Goal: Task Accomplishment & Management: Manage account settings

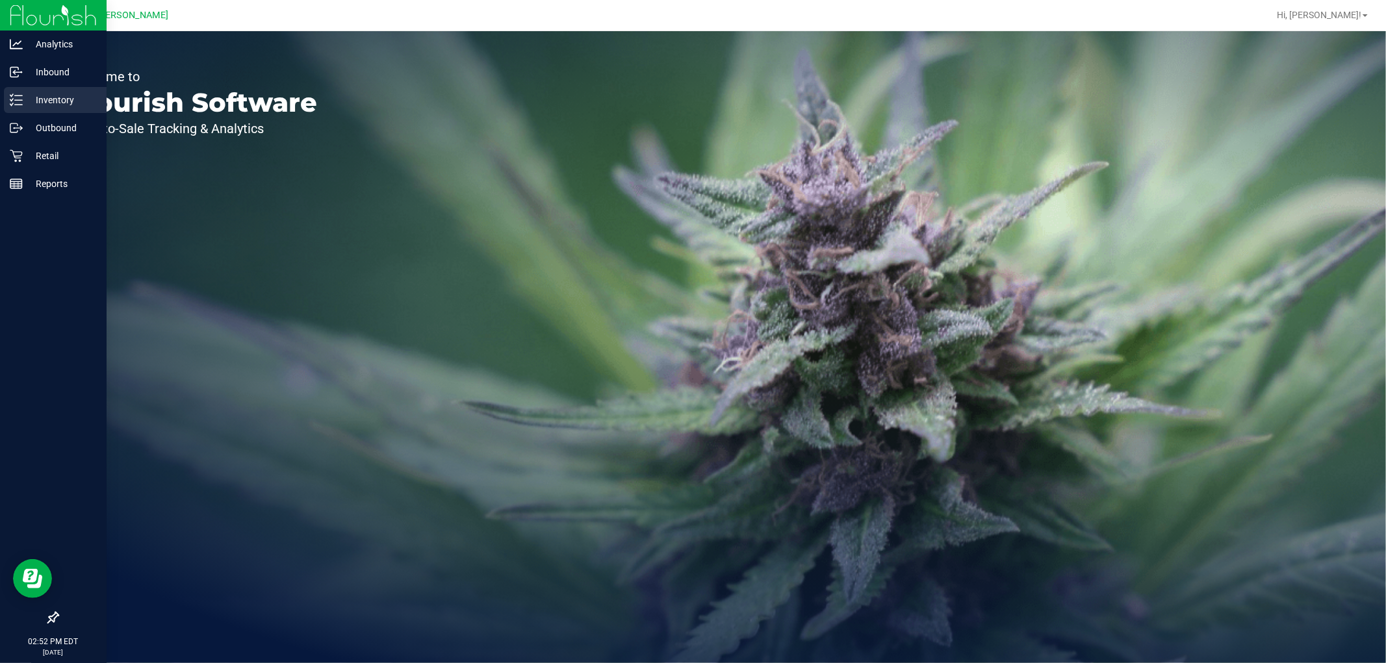
click at [14, 104] on icon at bounding box center [16, 100] width 13 height 13
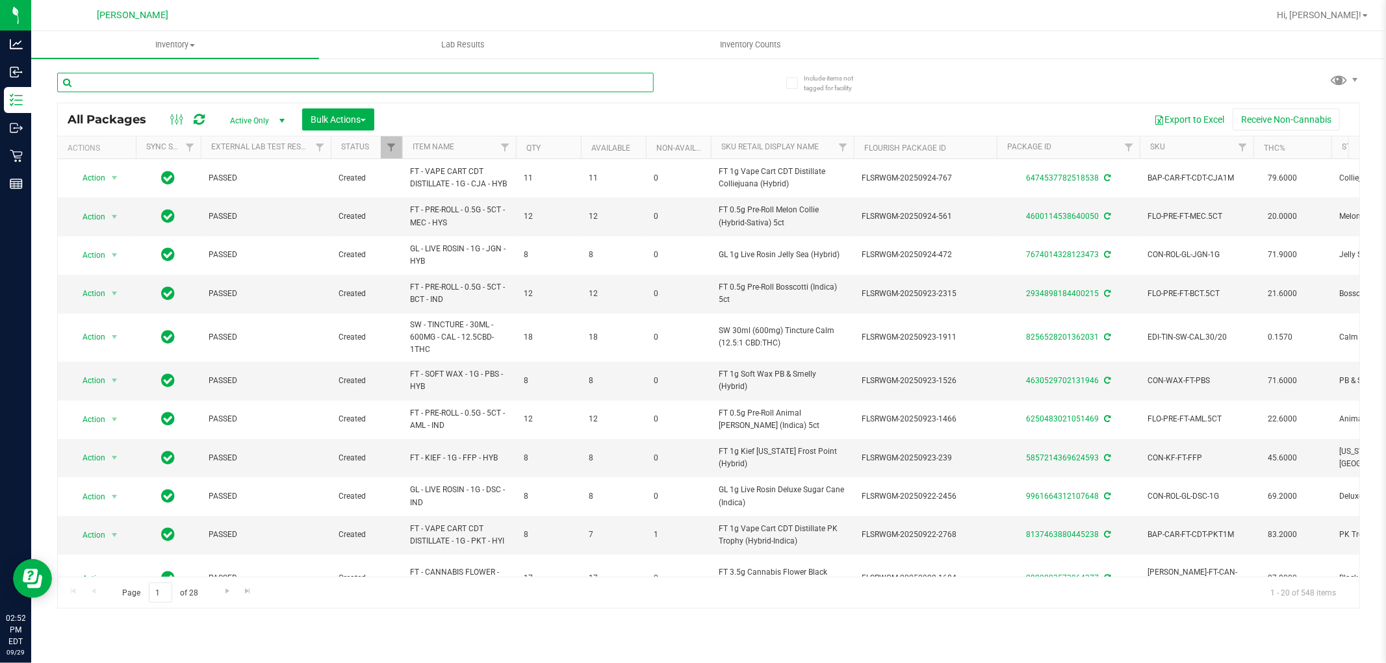
click at [213, 81] on input "text" at bounding box center [355, 82] width 596 height 19
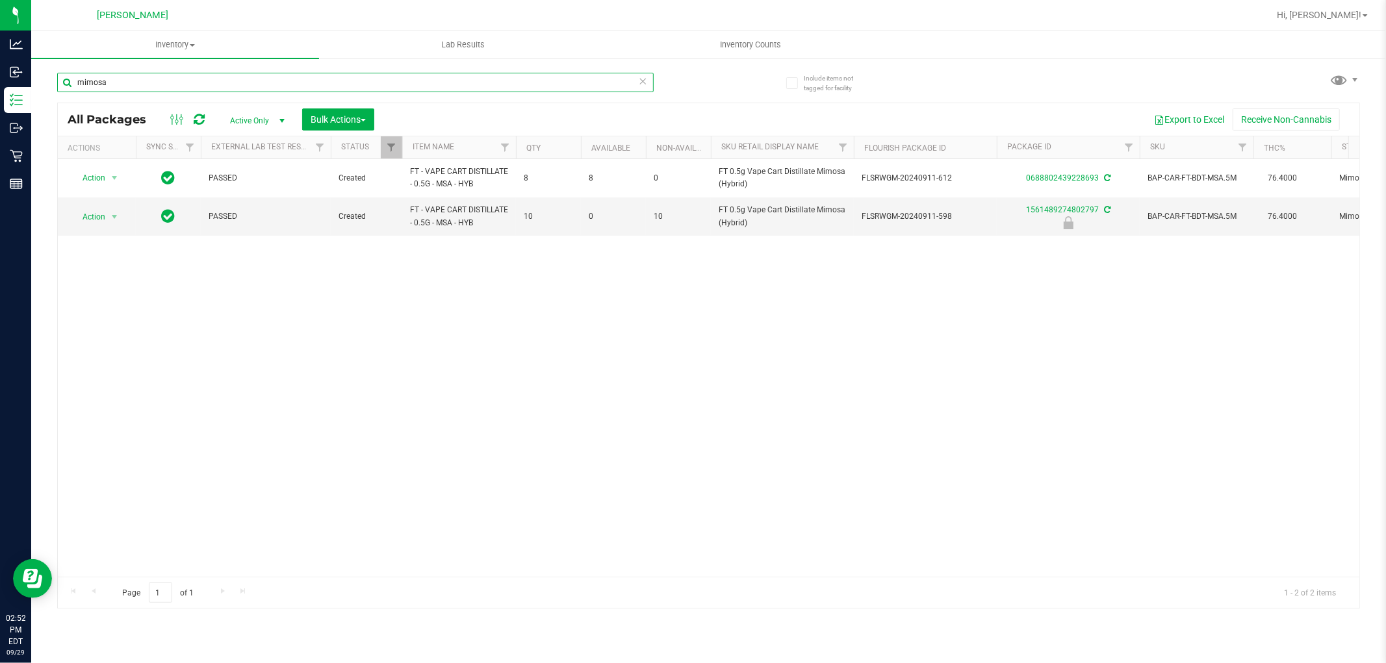
type input "mimosa"
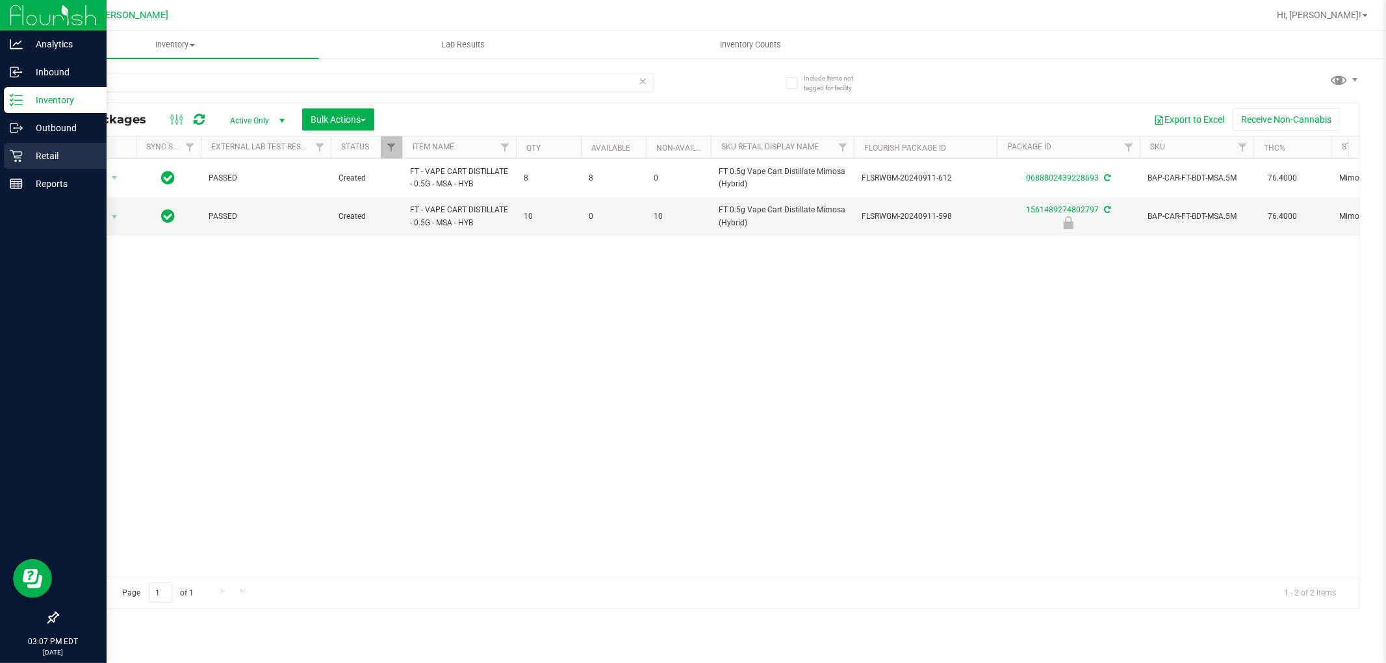
click at [34, 157] on p "Retail" at bounding box center [62, 156] width 78 height 16
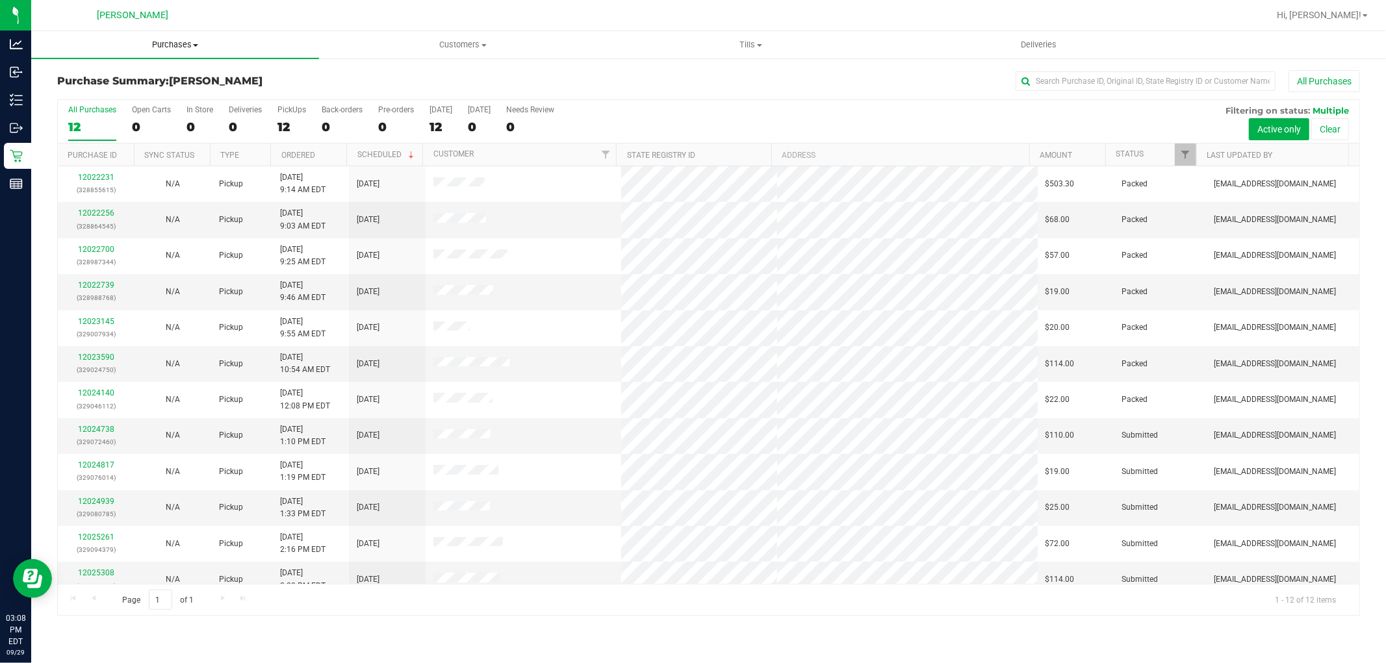
click at [181, 43] on span "Purchases" at bounding box center [175, 45] width 288 height 12
click at [140, 103] on li "All purchases" at bounding box center [175, 110] width 288 height 16
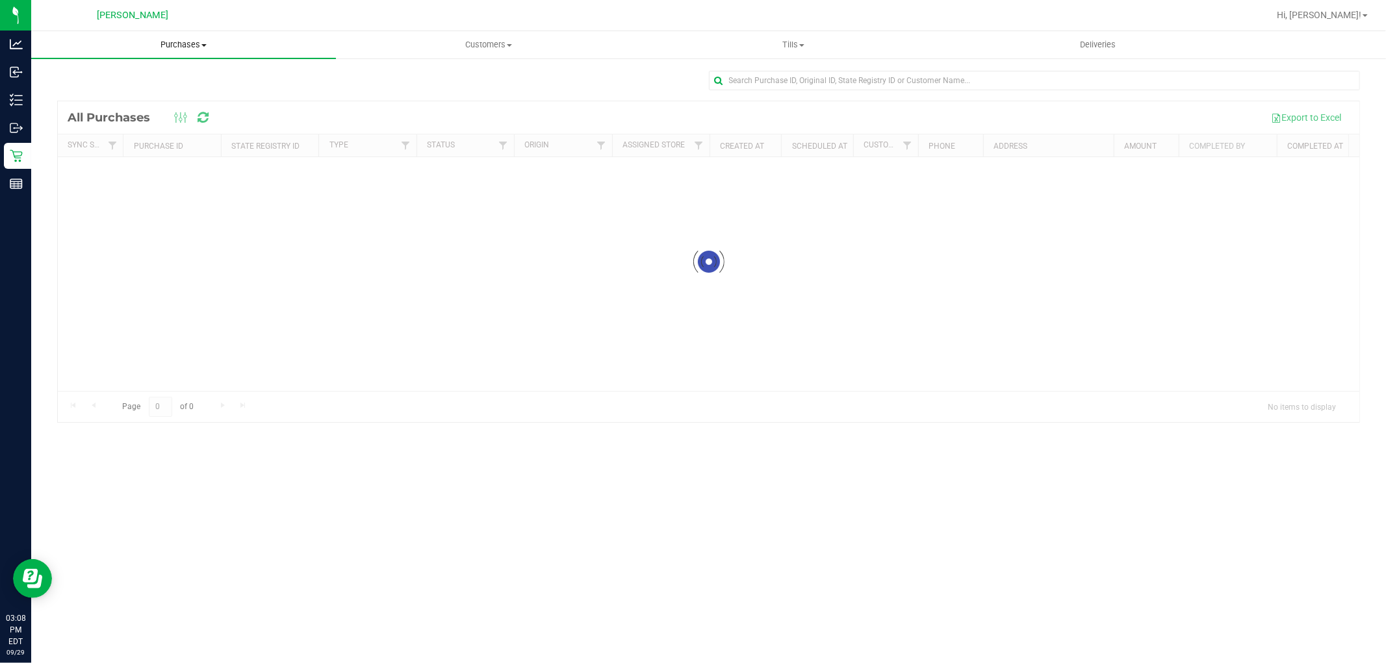
click at [177, 44] on span "Purchases" at bounding box center [183, 45] width 305 height 12
click at [145, 97] on li "Fulfillment" at bounding box center [183, 94] width 305 height 16
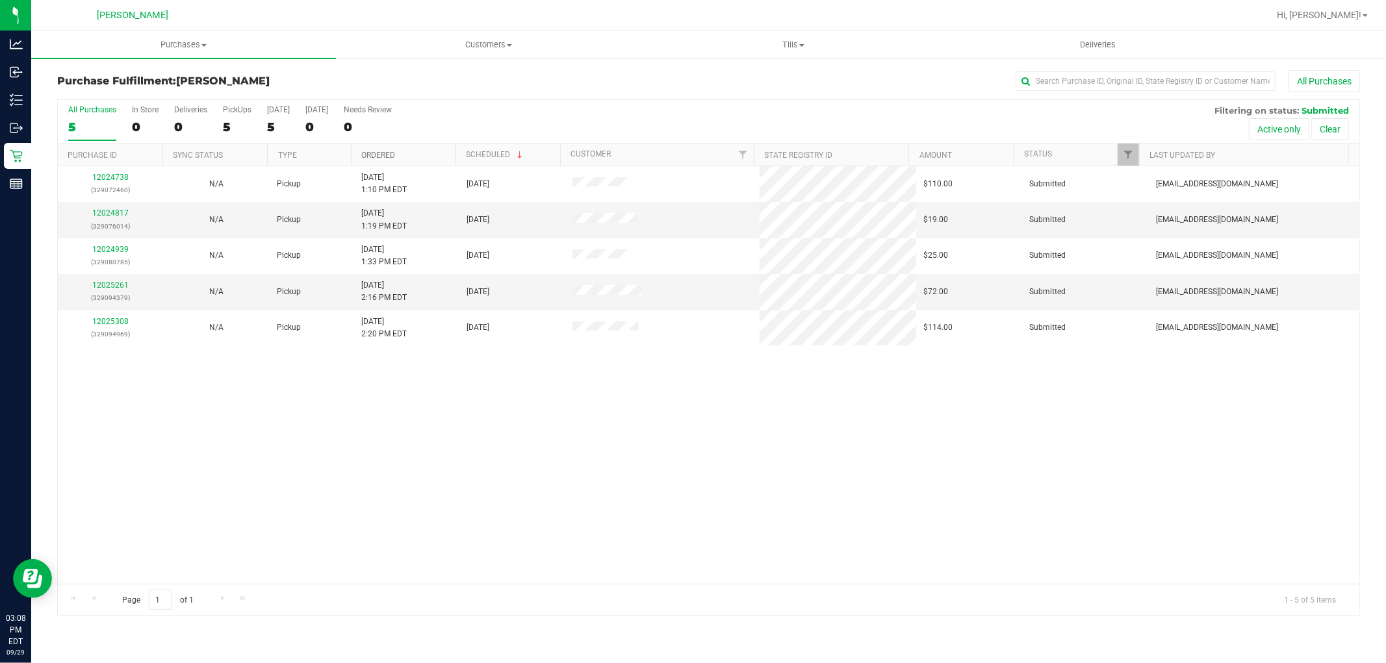
click at [390, 151] on link "Ordered" at bounding box center [378, 155] width 34 height 9
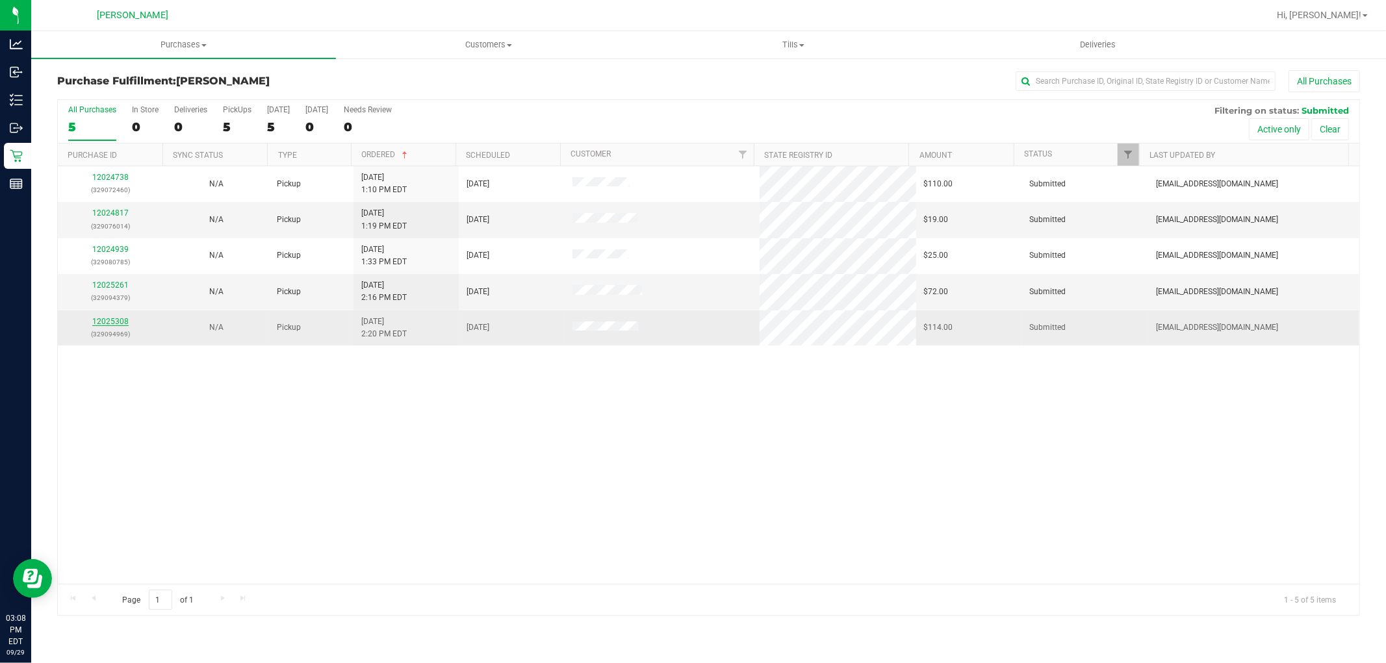
click at [108, 322] on link "12025308" at bounding box center [110, 321] width 36 height 9
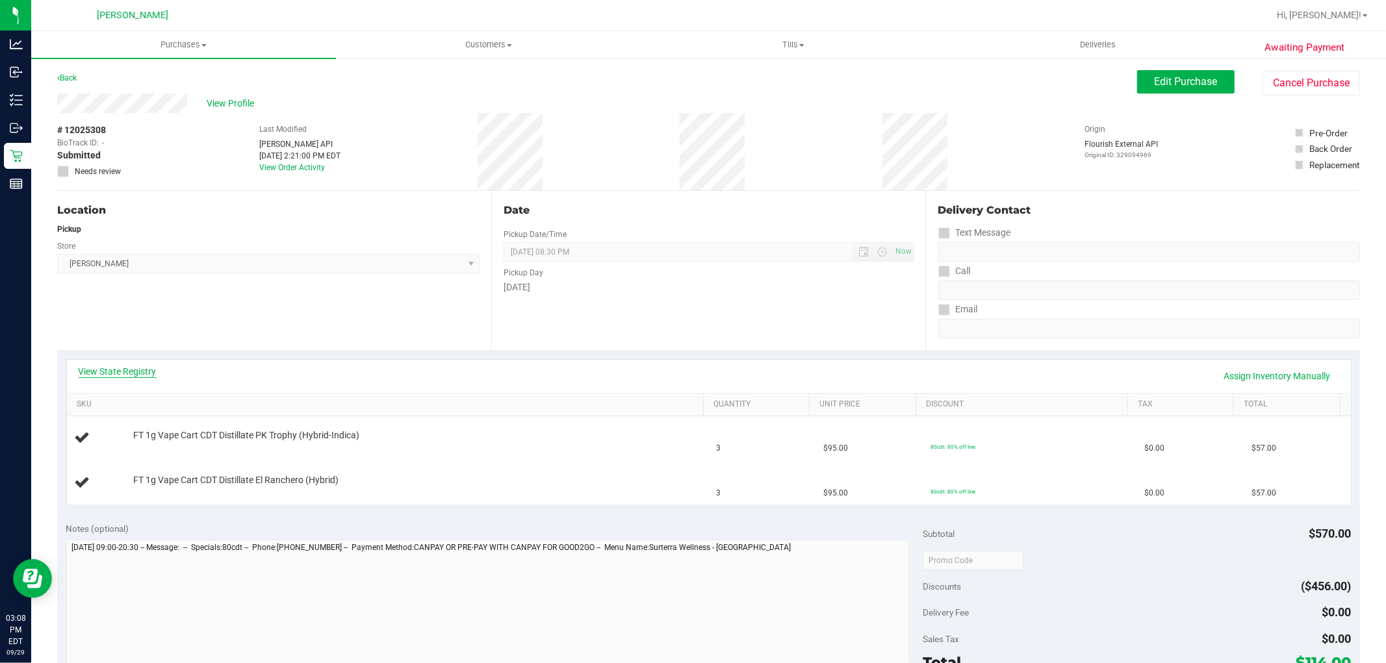
click at [142, 372] on link "View State Registry" at bounding box center [118, 371] width 78 height 13
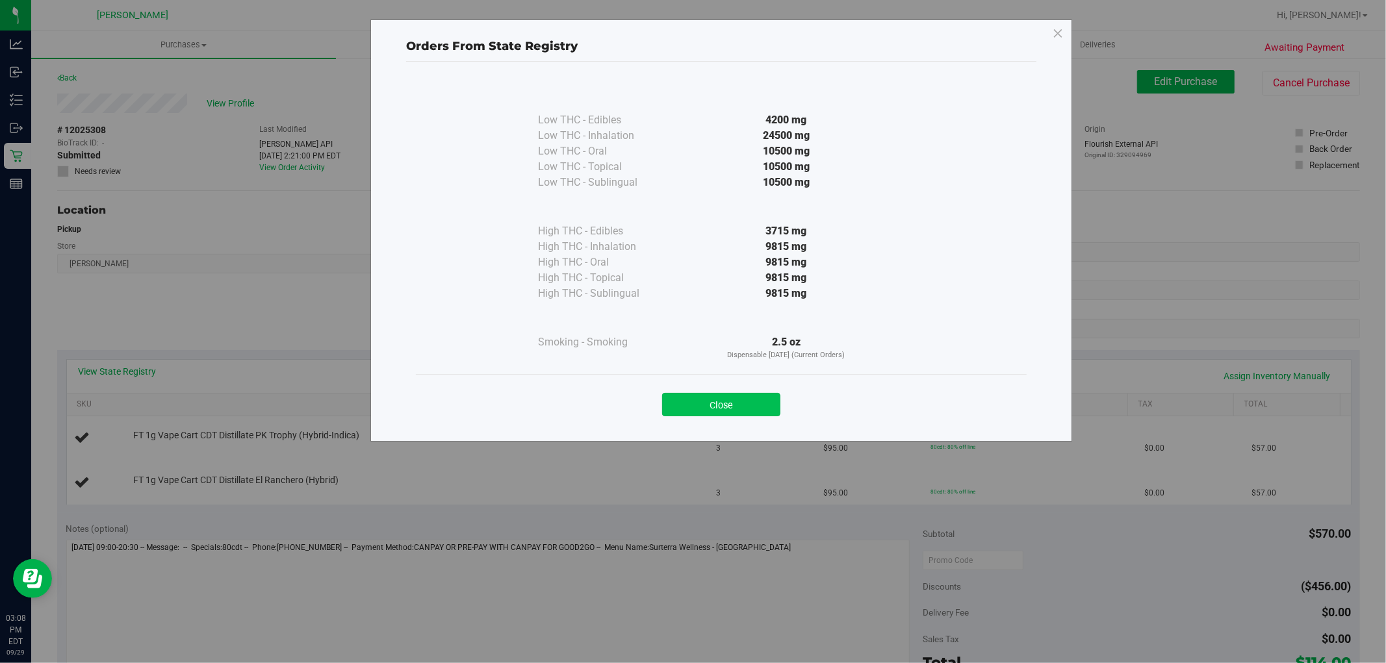
click at [742, 398] on button "Close" at bounding box center [721, 404] width 118 height 23
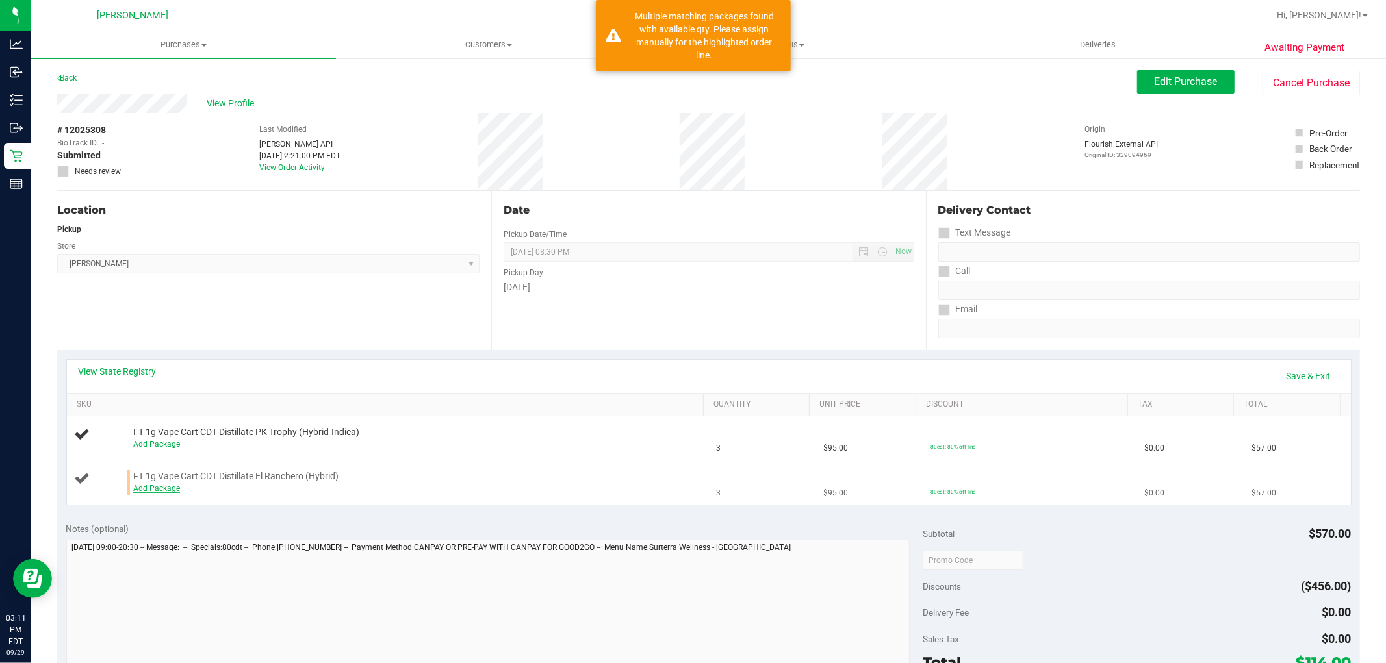
click at [146, 489] on link "Add Package" at bounding box center [156, 488] width 47 height 9
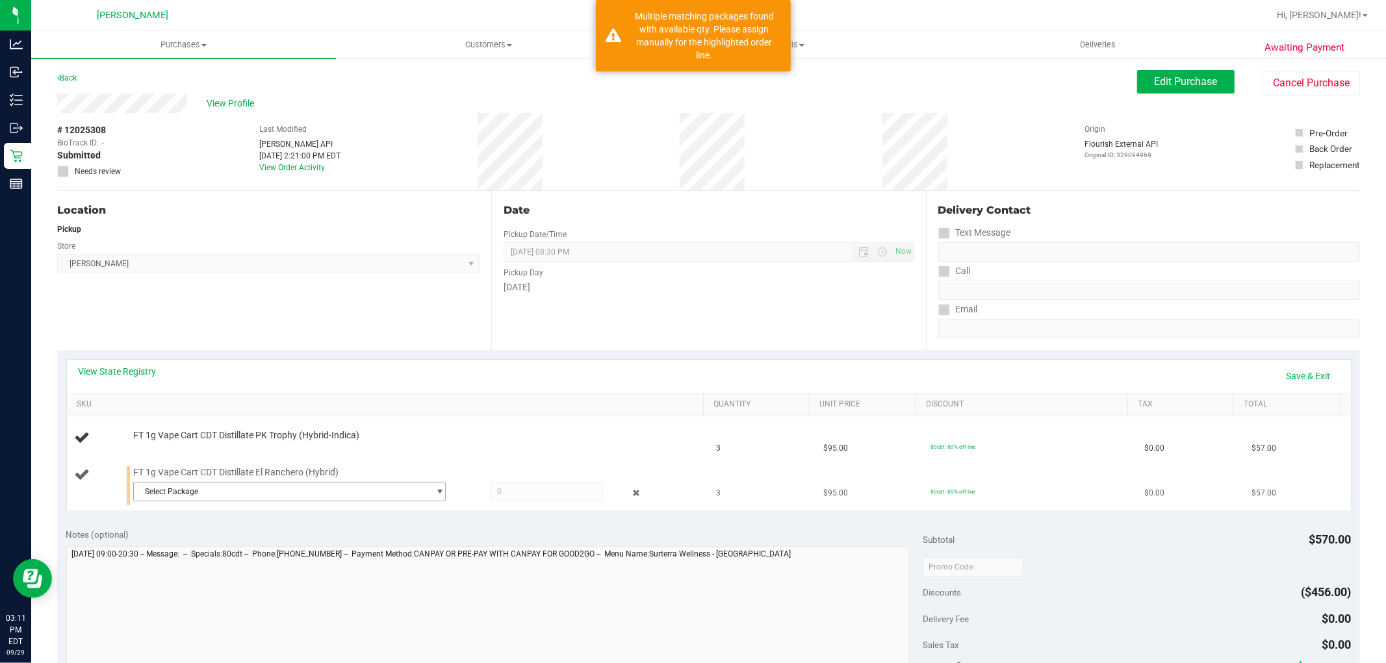
click at [325, 497] on span "Select Package" at bounding box center [281, 492] width 295 height 18
click at [244, 543] on span "( APR25ELR01-0812 | orig: FLSRWGM-20250817-745 )" at bounding box center [309, 545] width 189 height 9
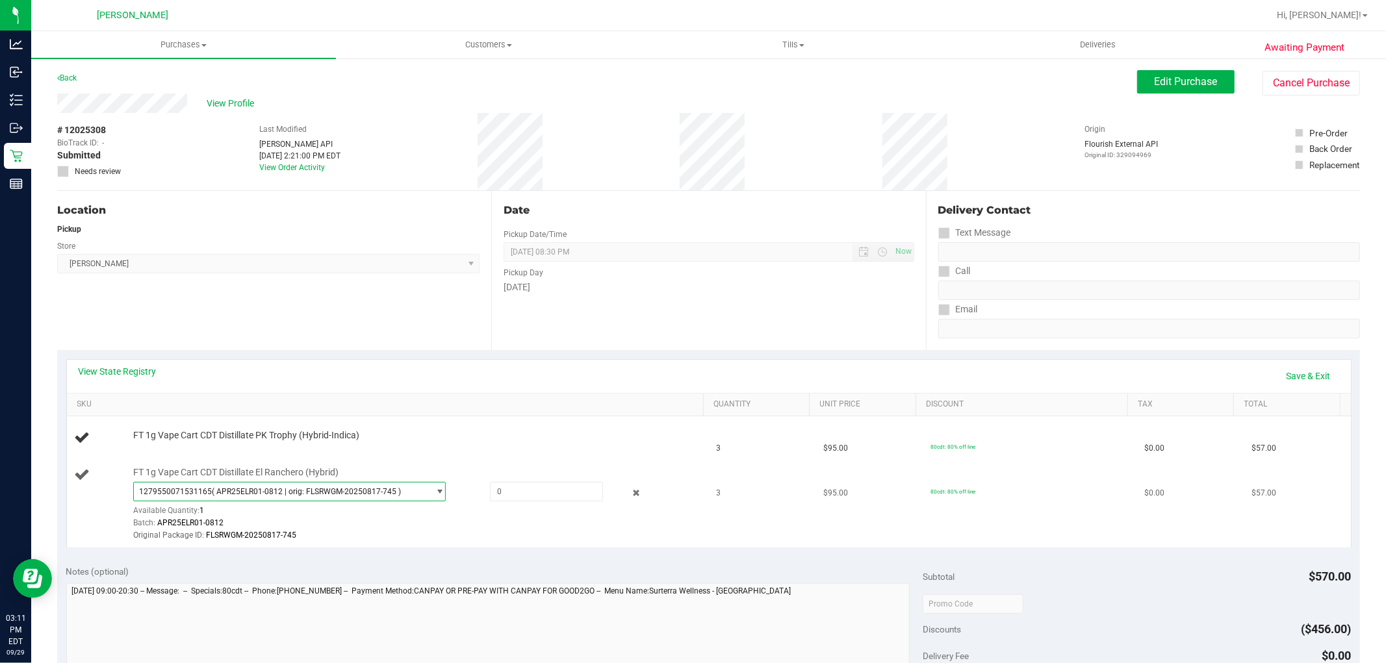
click at [523, 477] on div "FT 1g Vape Cart CDT Distillate El Ranchero (Hybrid) 1279550071531165 ( APR25ELR…" at bounding box center [412, 504] width 570 height 77
click at [523, 490] on span at bounding box center [546, 491] width 113 height 19
type input "1"
type input "1.0000"
click at [405, 510] on div "Available Quantity: 1" at bounding box center [297, 514] width 329 height 25
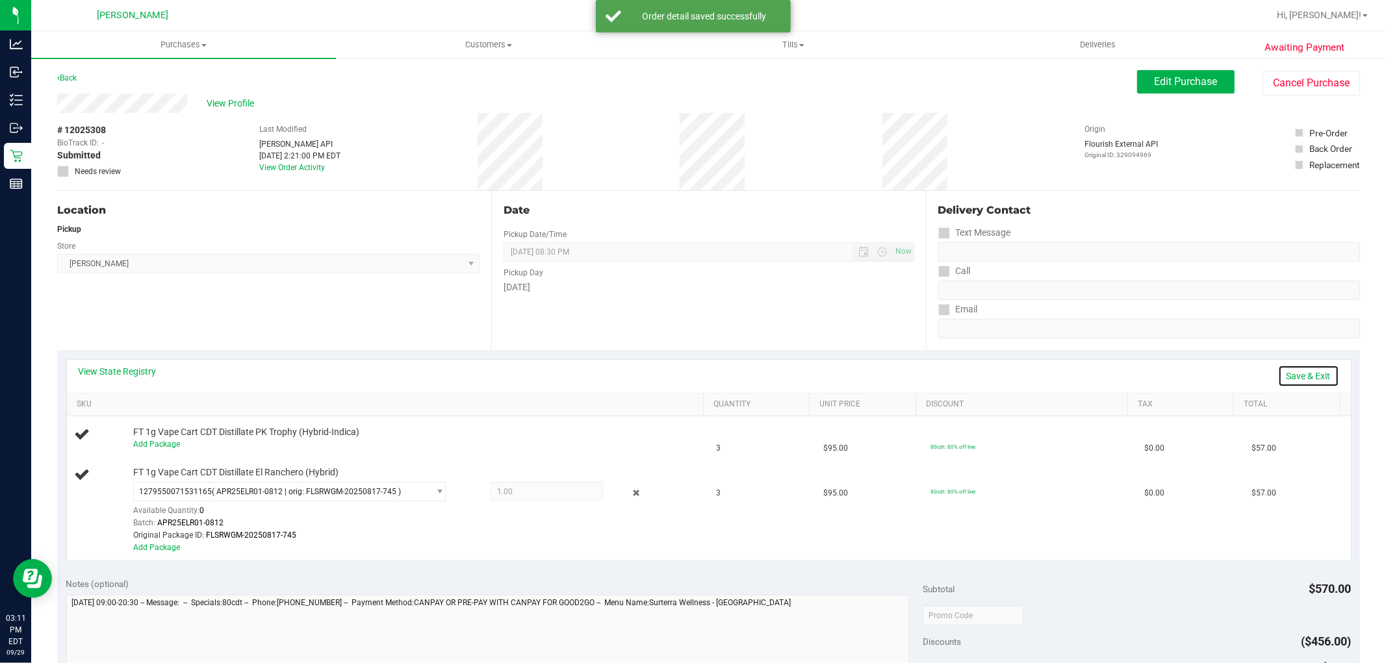
click at [1284, 377] on link "Save & Exit" at bounding box center [1308, 376] width 61 height 22
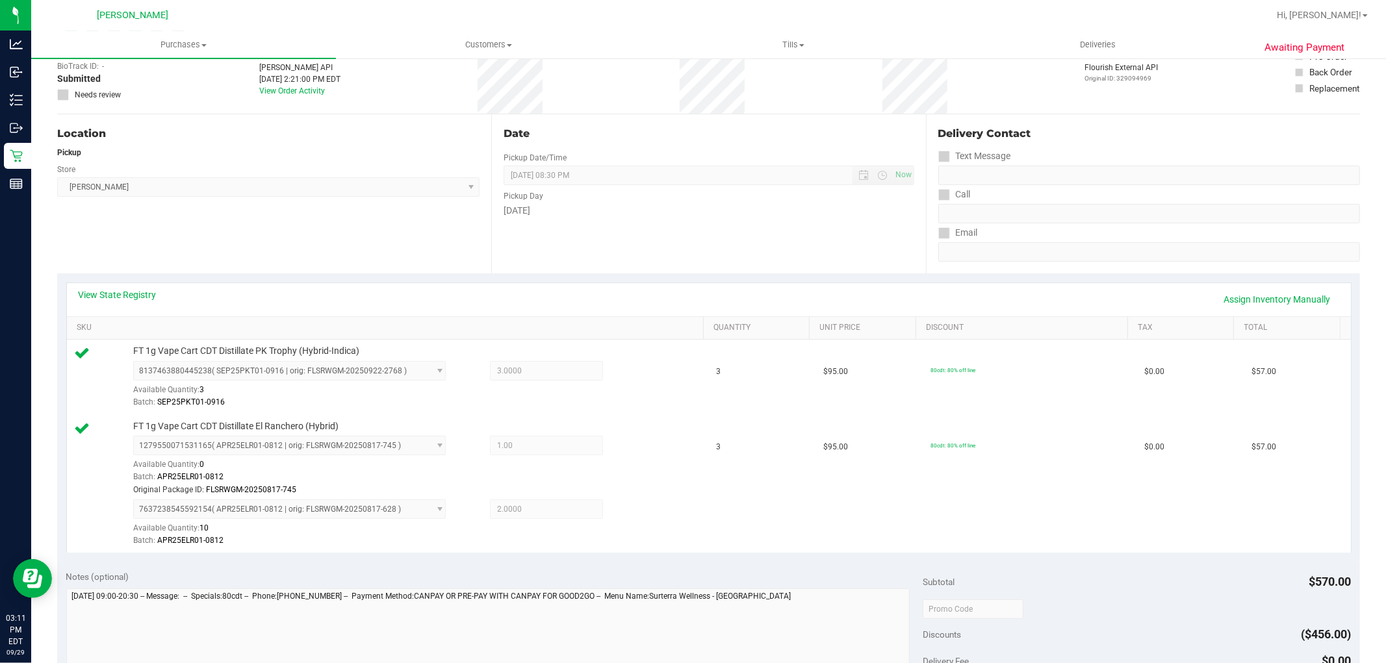
scroll to position [216, 0]
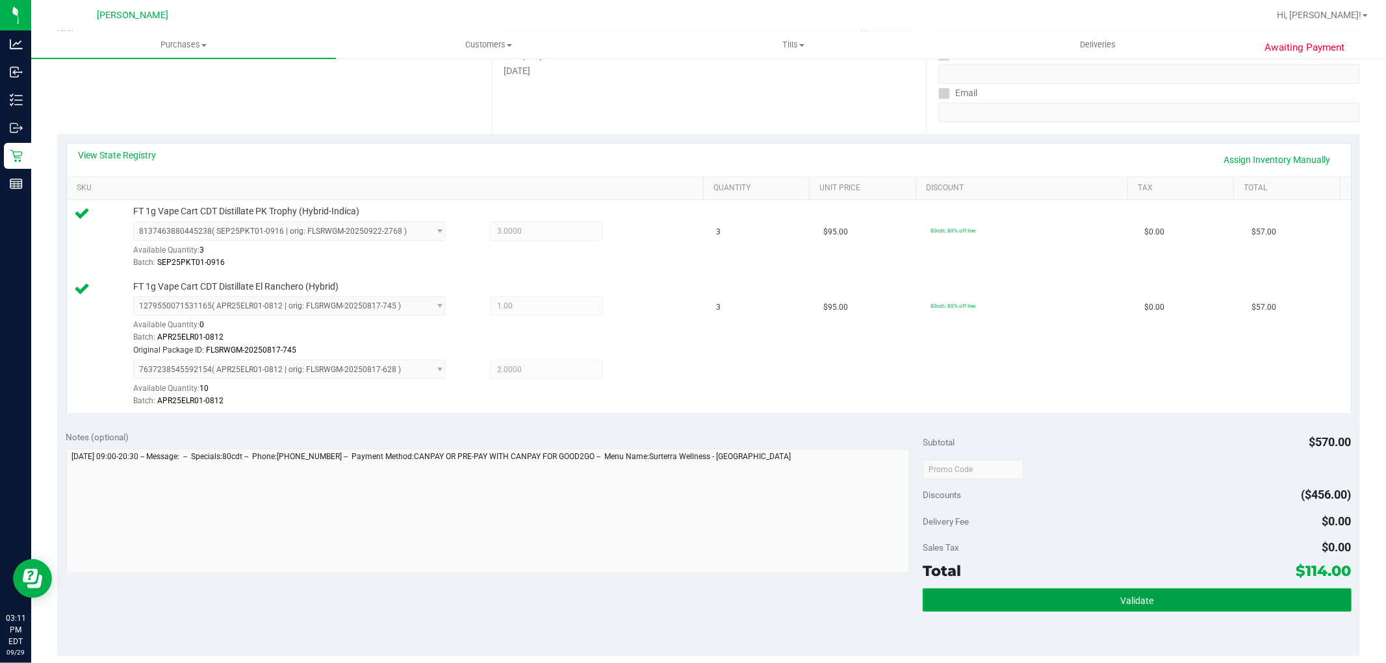
click at [1126, 592] on button "Validate" at bounding box center [1136, 600] width 428 height 23
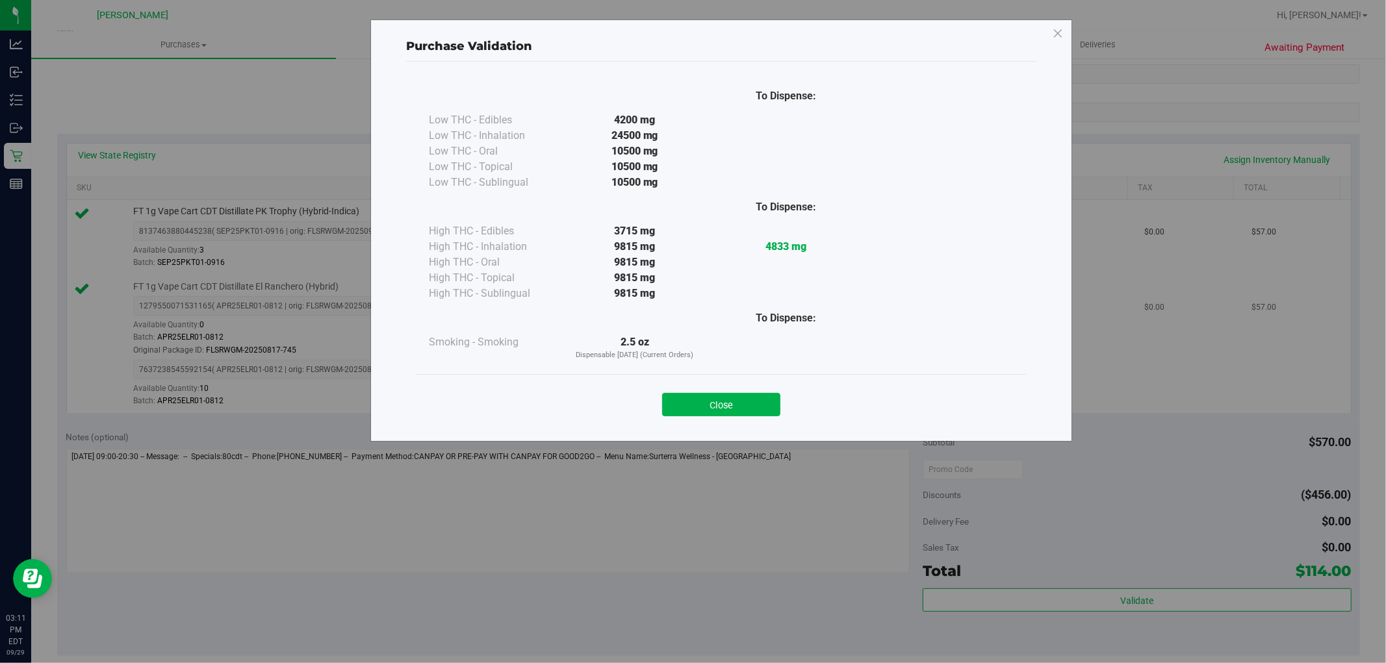
drag, startPoint x: 726, startPoint y: 412, endPoint x: 718, endPoint y: 413, distance: 8.5
click at [724, 413] on button "Close" at bounding box center [721, 404] width 118 height 23
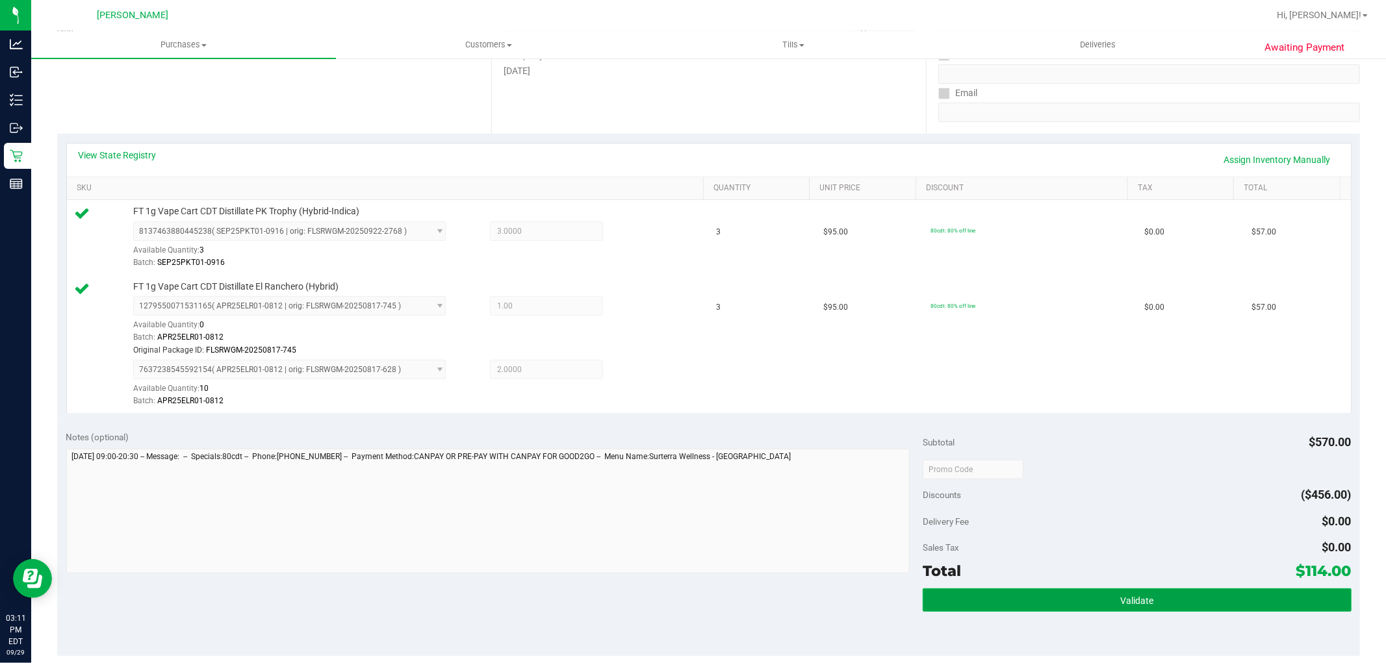
click at [1213, 598] on button "Validate" at bounding box center [1136, 600] width 428 height 23
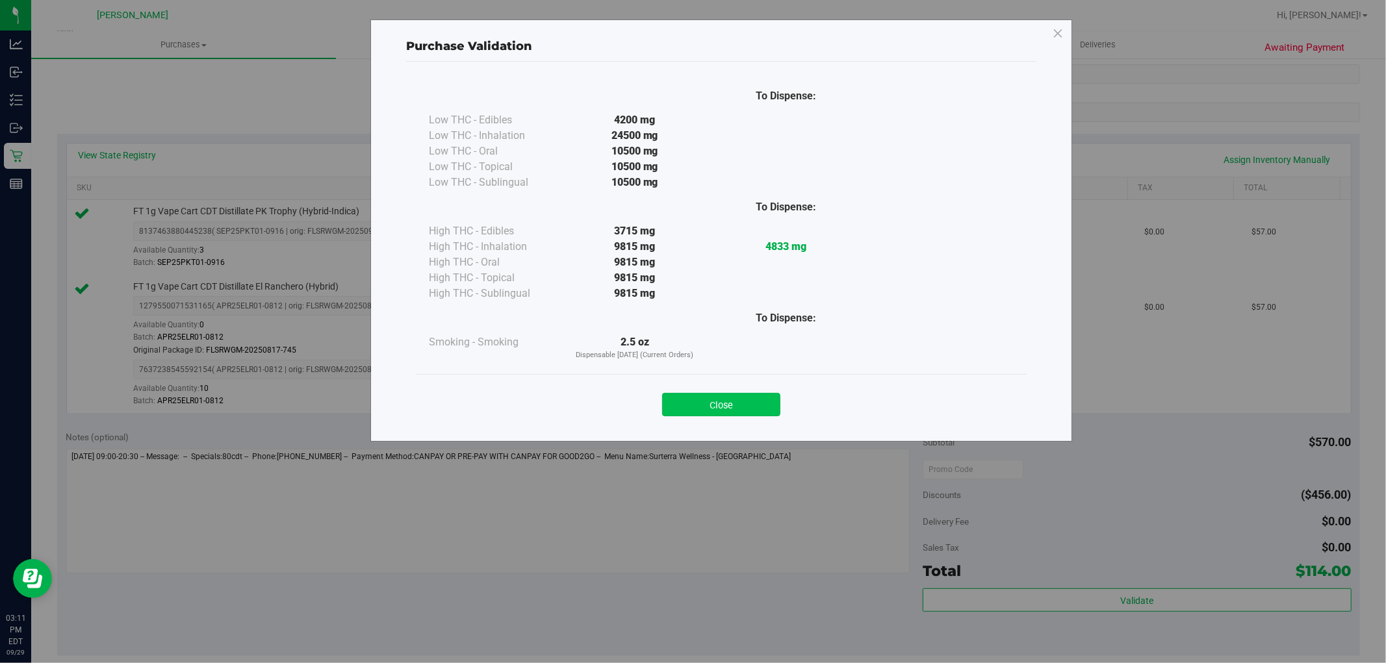
click at [743, 414] on button "Close" at bounding box center [721, 404] width 118 height 23
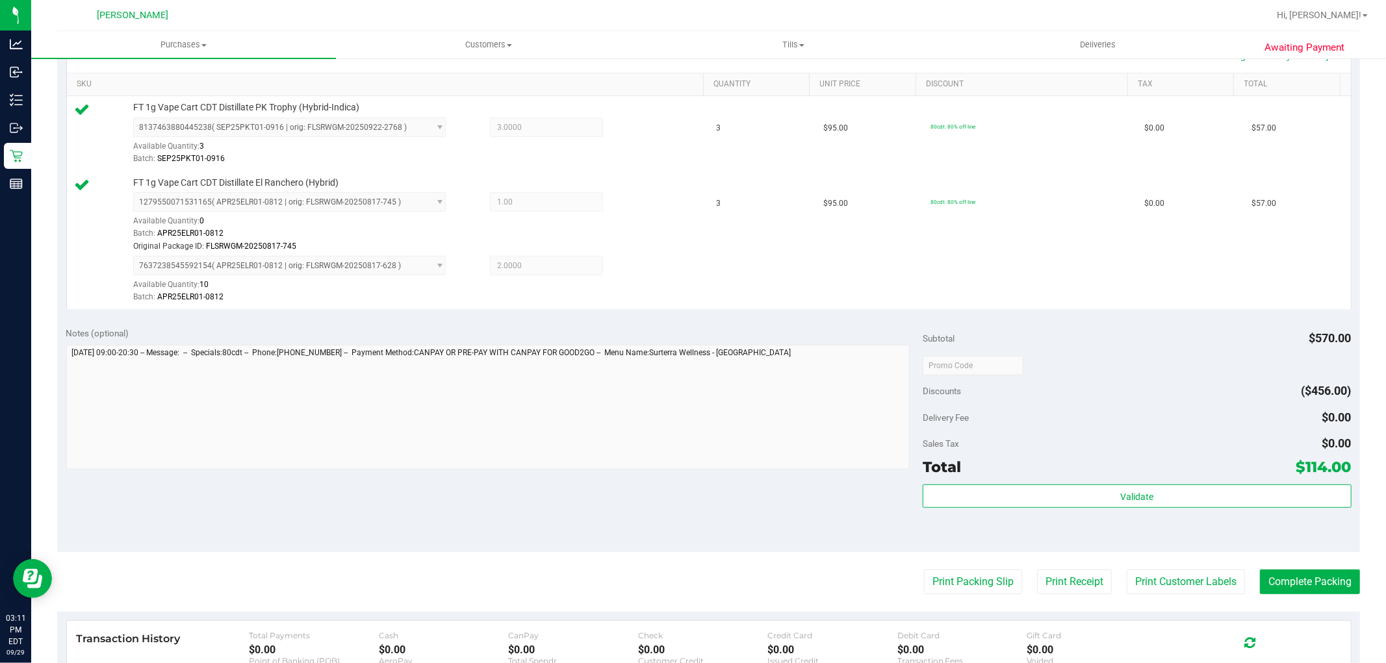
scroll to position [361, 0]
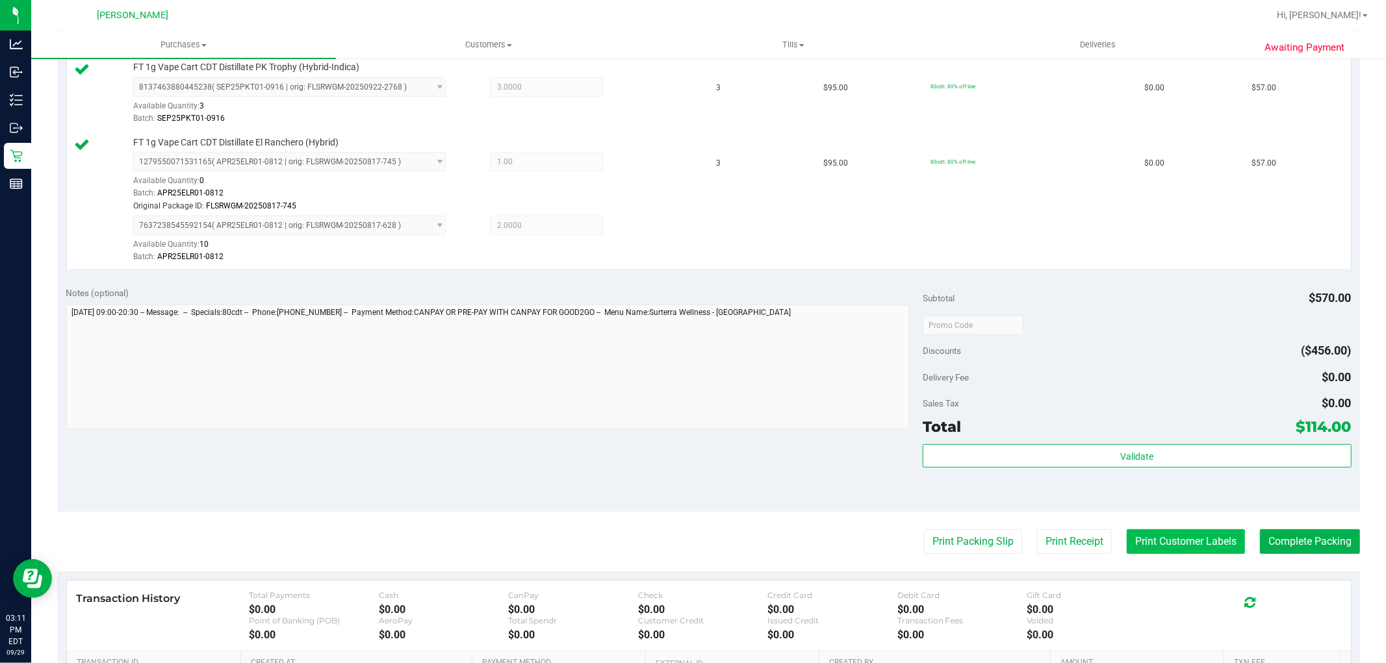
click at [1139, 543] on button "Print Customer Labels" at bounding box center [1185, 541] width 118 height 25
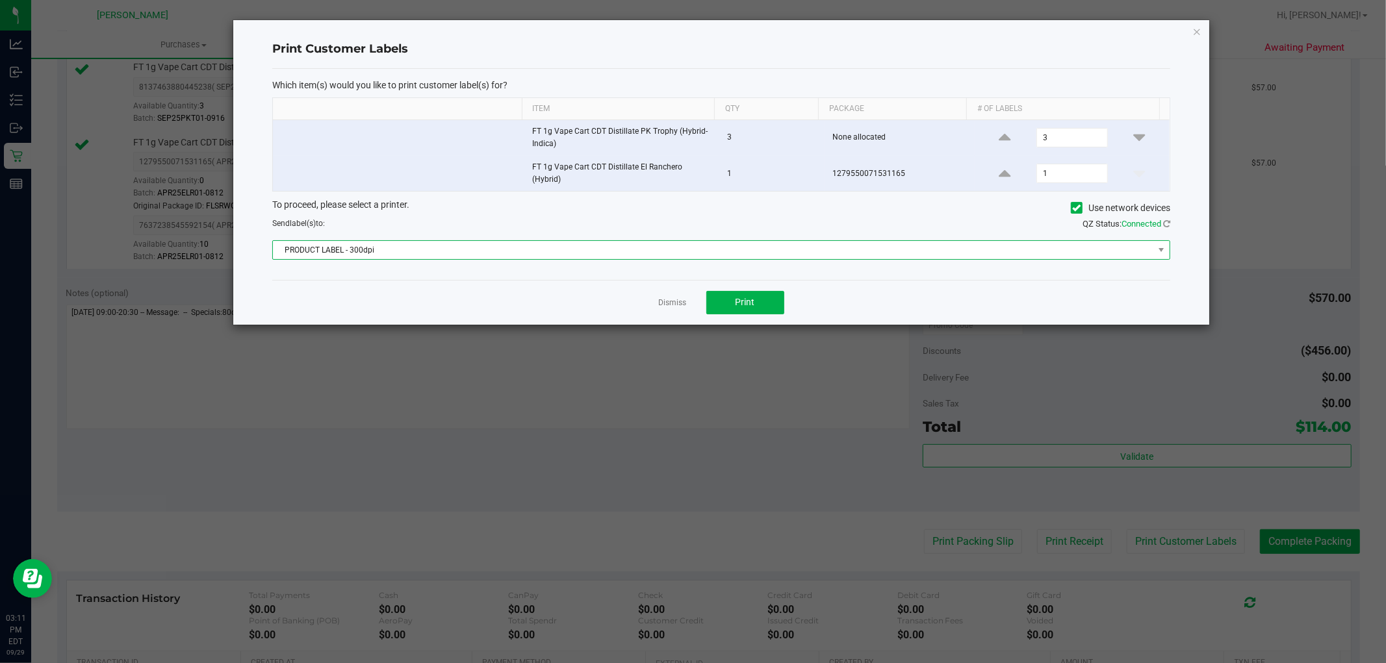
click at [685, 251] on span "PRODUCT LABEL - 300dpi" at bounding box center [713, 250] width 880 height 18
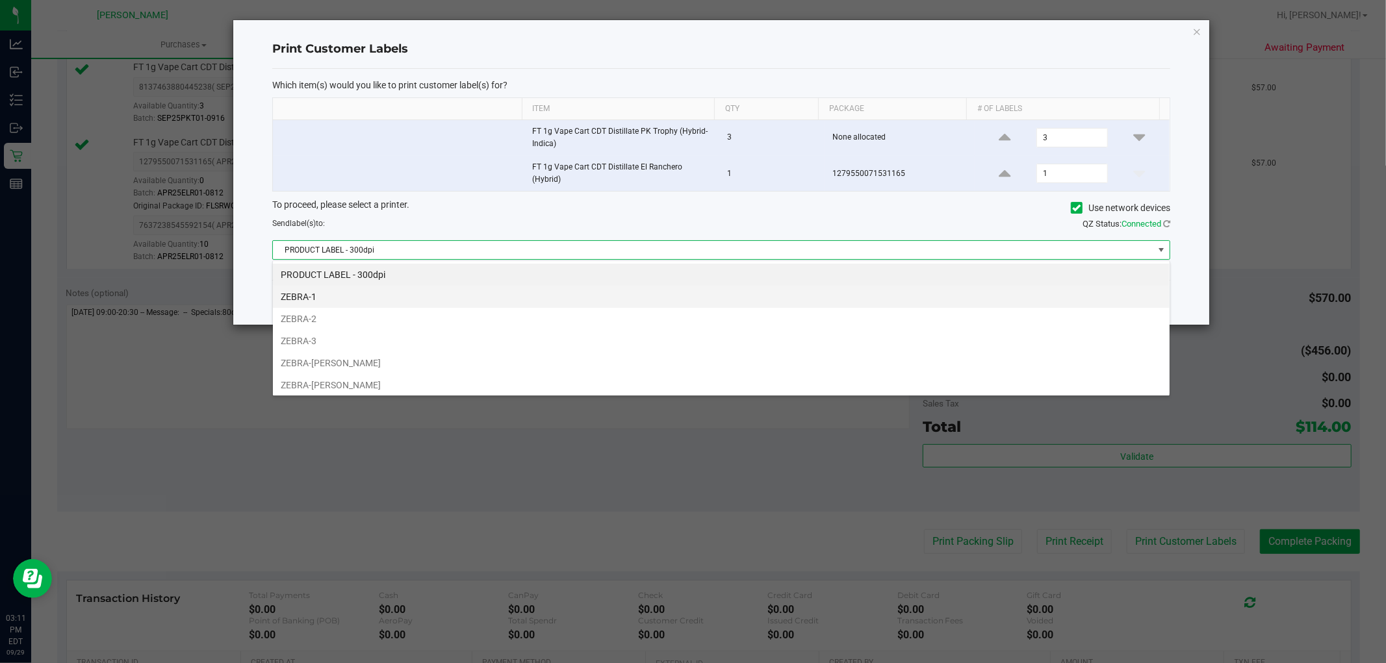
scroll to position [19, 898]
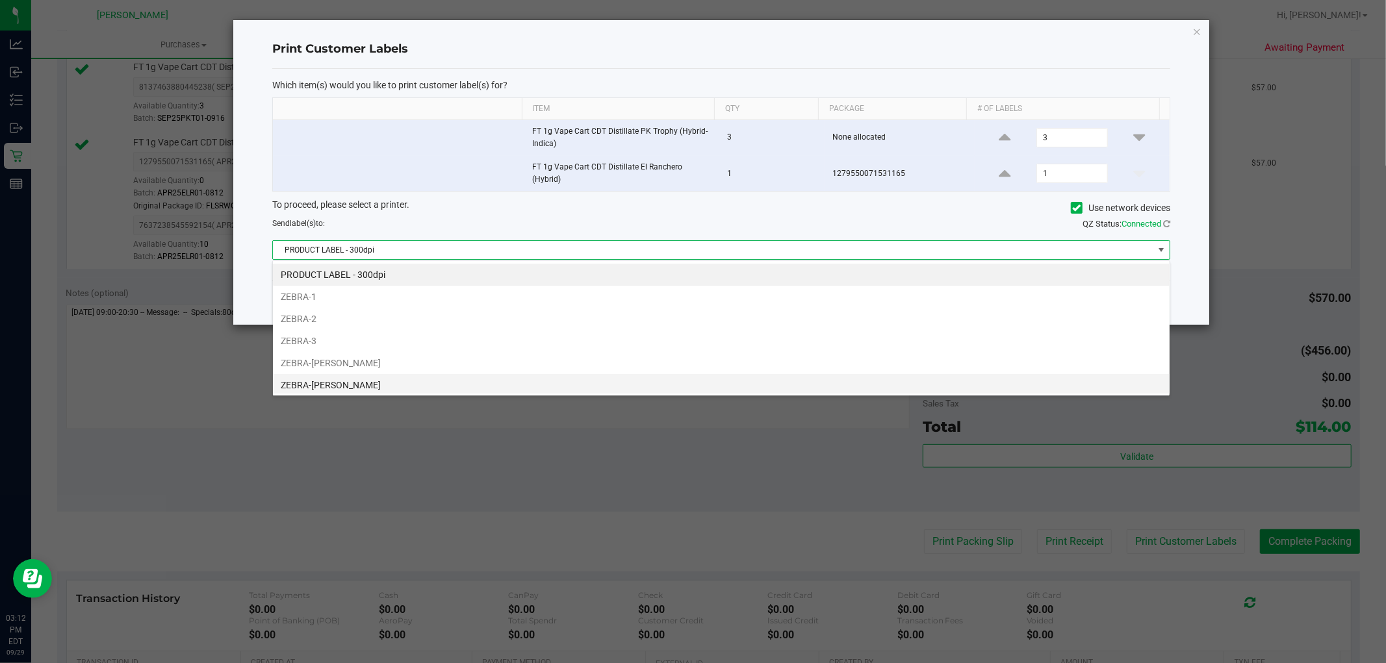
click at [345, 385] on li "ZEBRA-[PERSON_NAME]" at bounding box center [721, 385] width 896 height 22
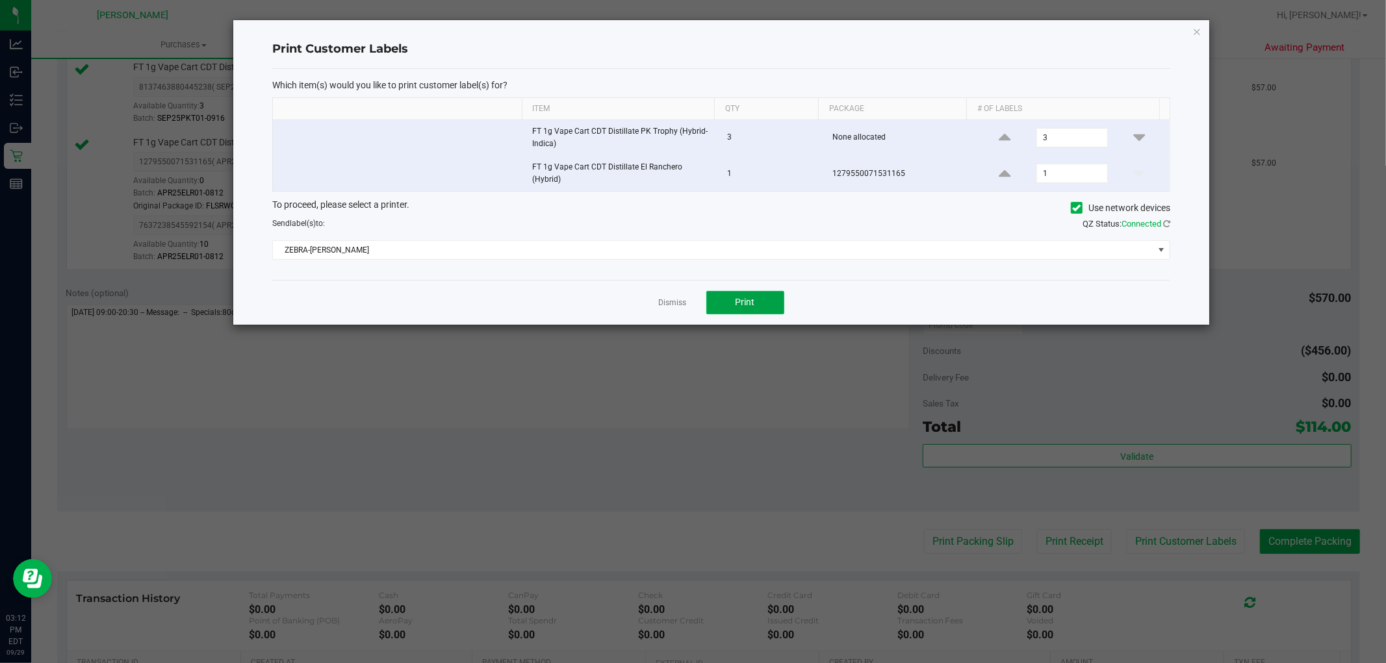
click at [742, 299] on span "Print" at bounding box center [744, 302] width 19 height 10
click at [665, 303] on link "Dismiss" at bounding box center [673, 303] width 28 height 11
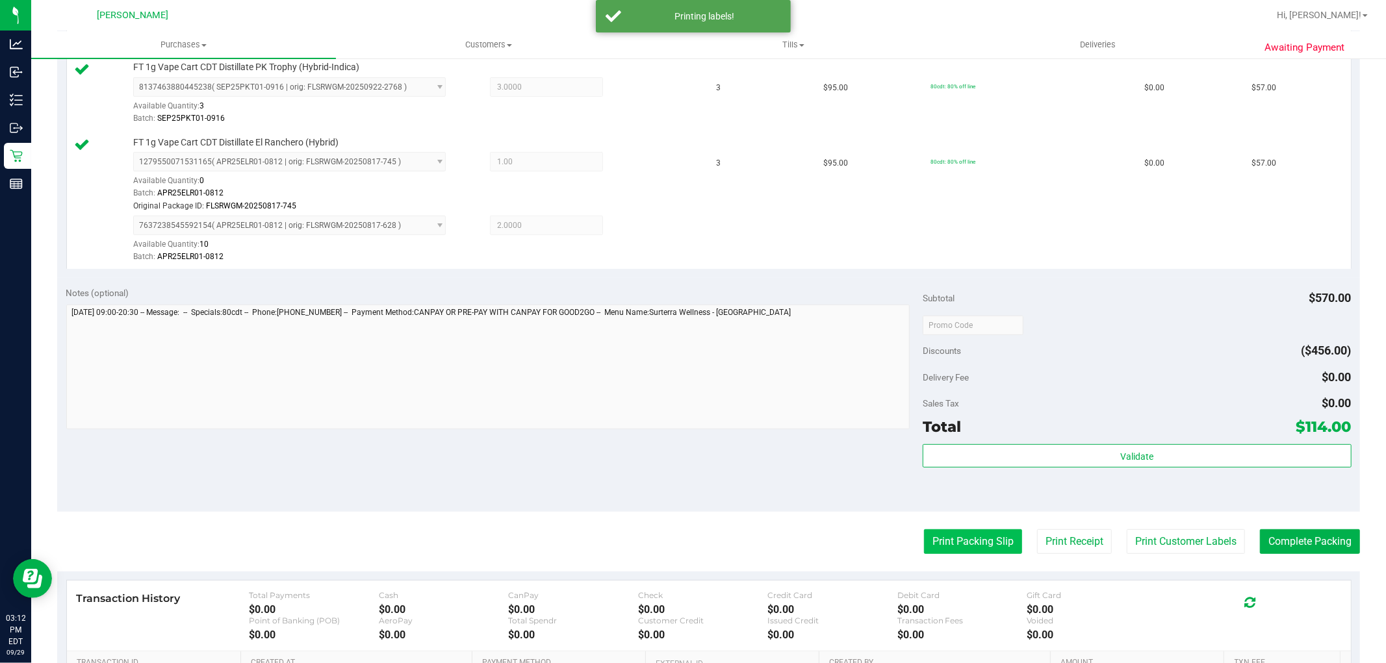
click at [940, 542] on button "Print Packing Slip" at bounding box center [973, 541] width 98 height 25
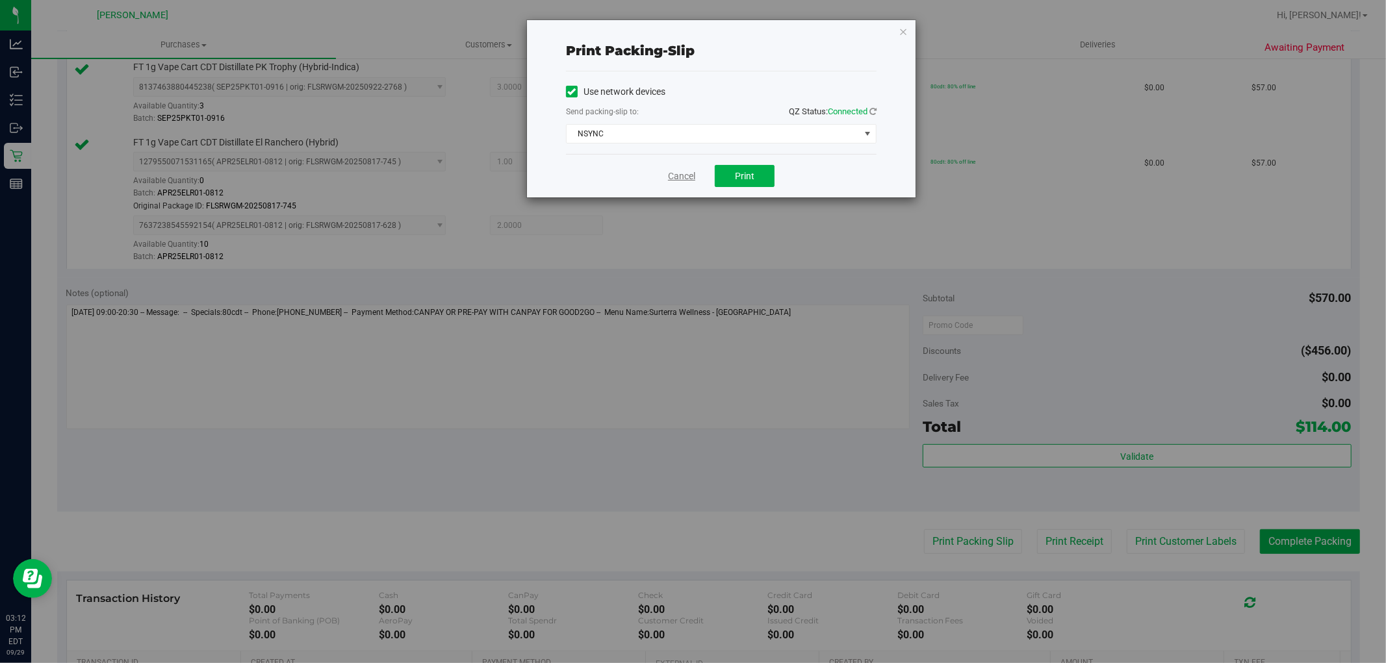
click at [683, 179] on link "Cancel" at bounding box center [681, 177] width 27 height 14
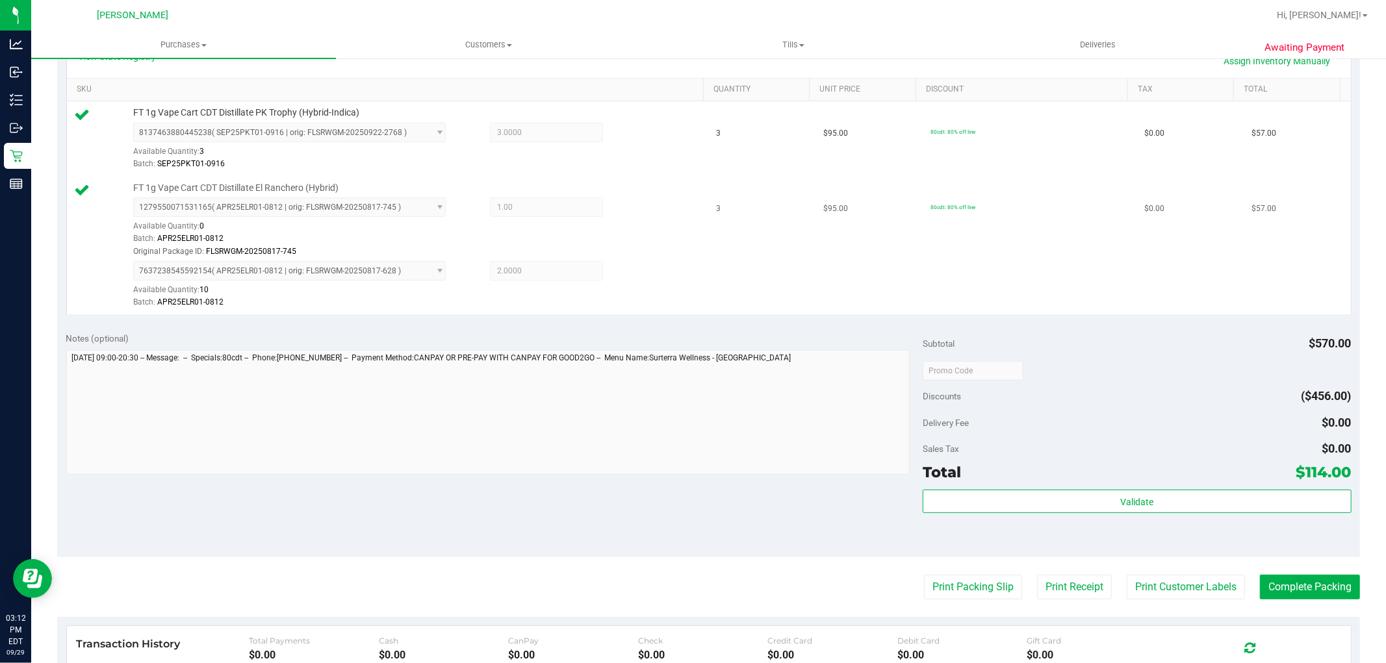
scroll to position [216, 0]
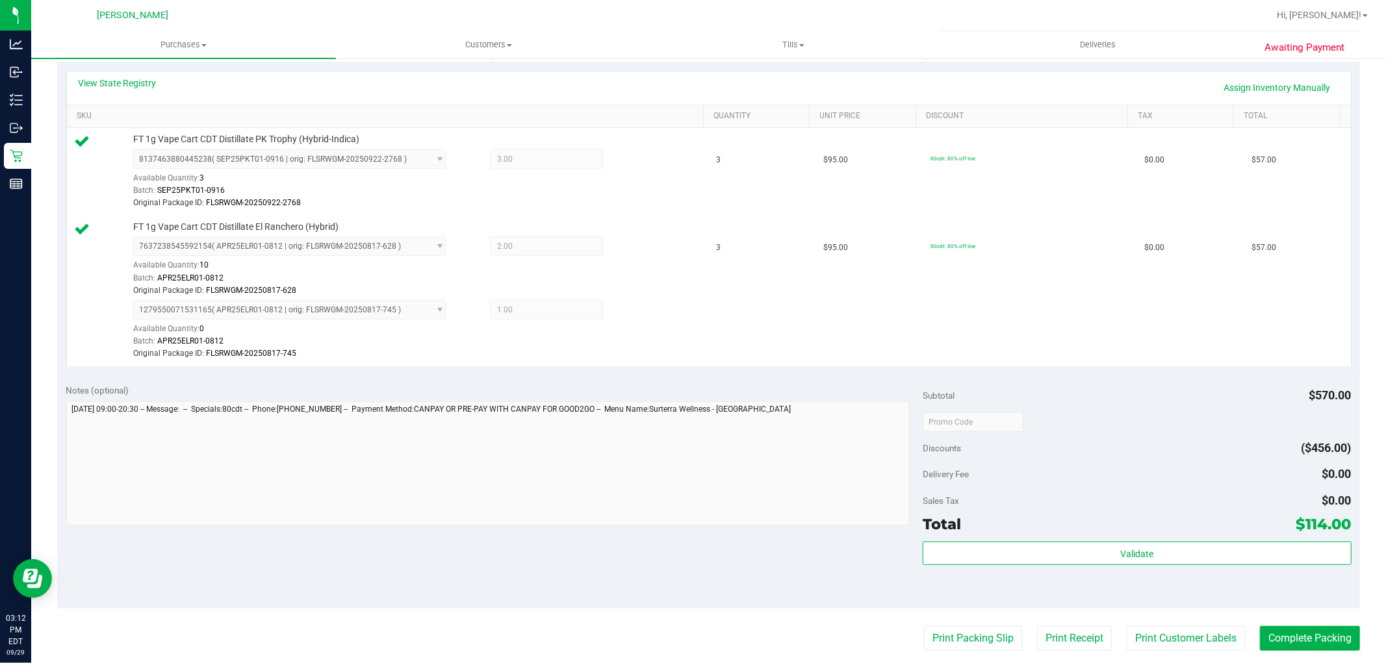
scroll to position [433, 0]
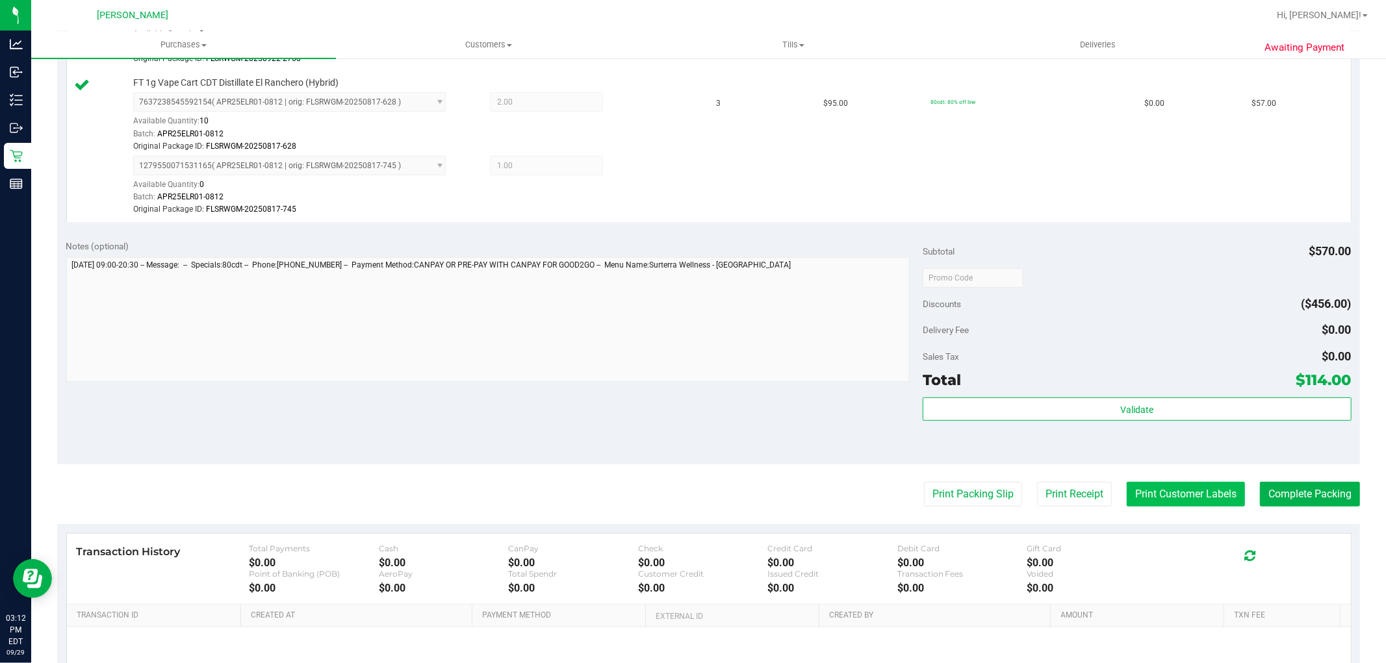
click at [1195, 496] on button "Print Customer Labels" at bounding box center [1185, 494] width 118 height 25
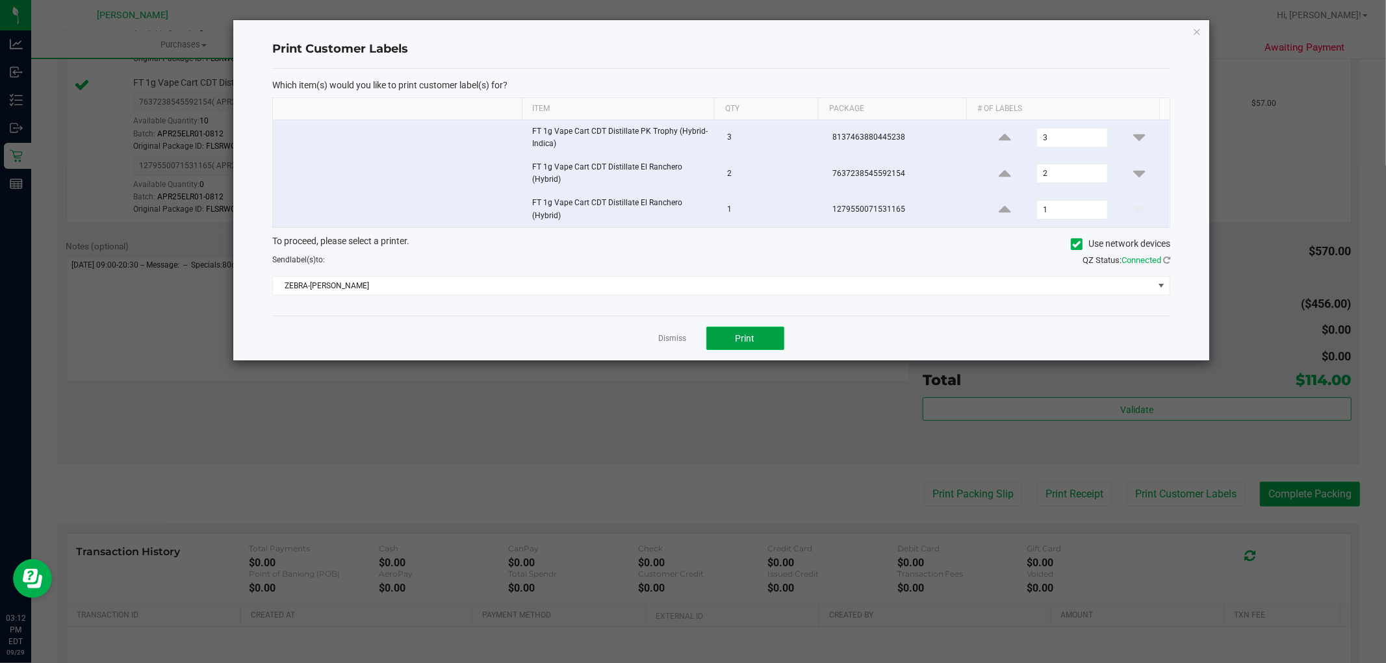
click at [738, 329] on button "Print" at bounding box center [745, 338] width 78 height 23
click at [661, 340] on link "Dismiss" at bounding box center [673, 338] width 28 height 11
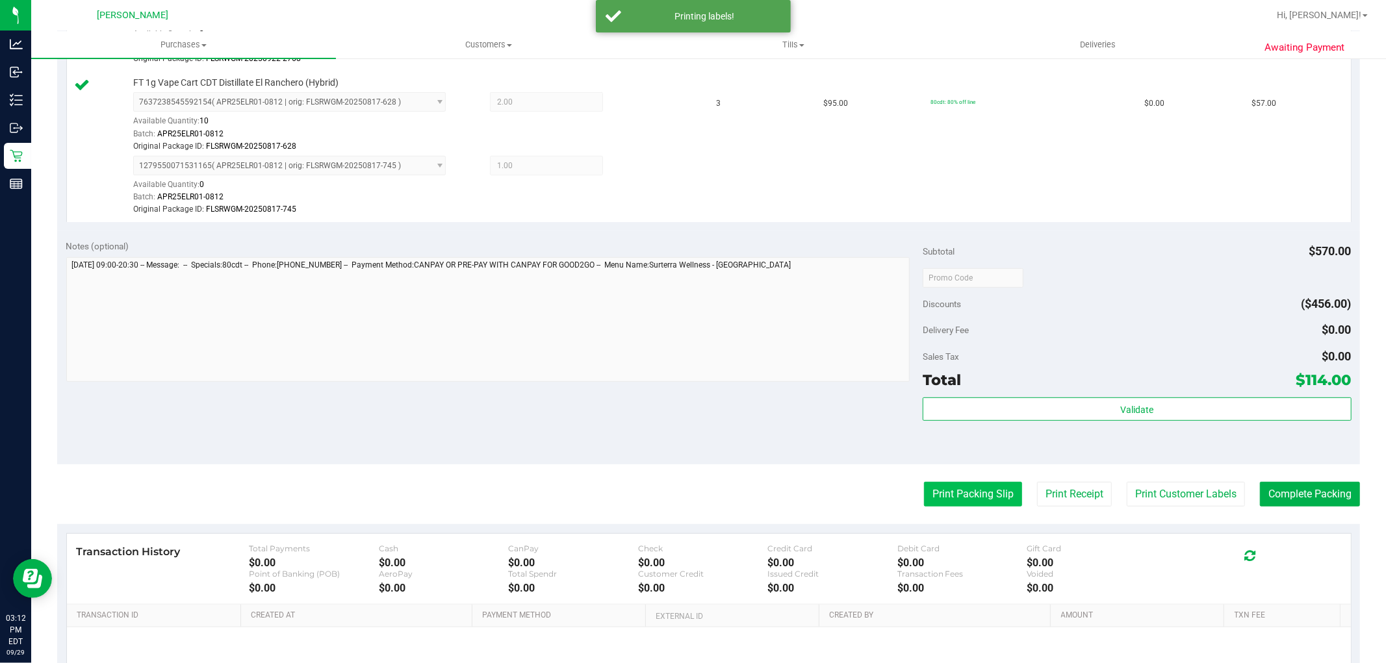
click at [959, 499] on button "Print Packing Slip" at bounding box center [973, 494] width 98 height 25
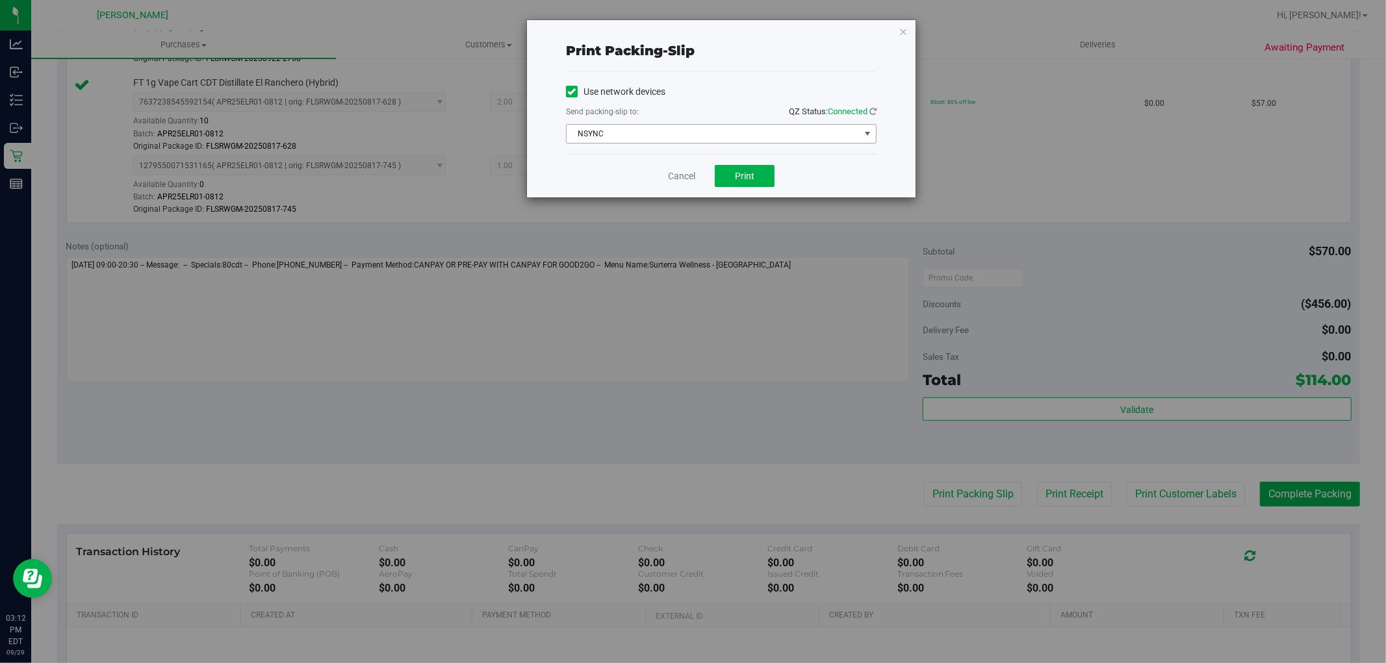
click at [742, 128] on span "NSYNC" at bounding box center [712, 134] width 293 height 18
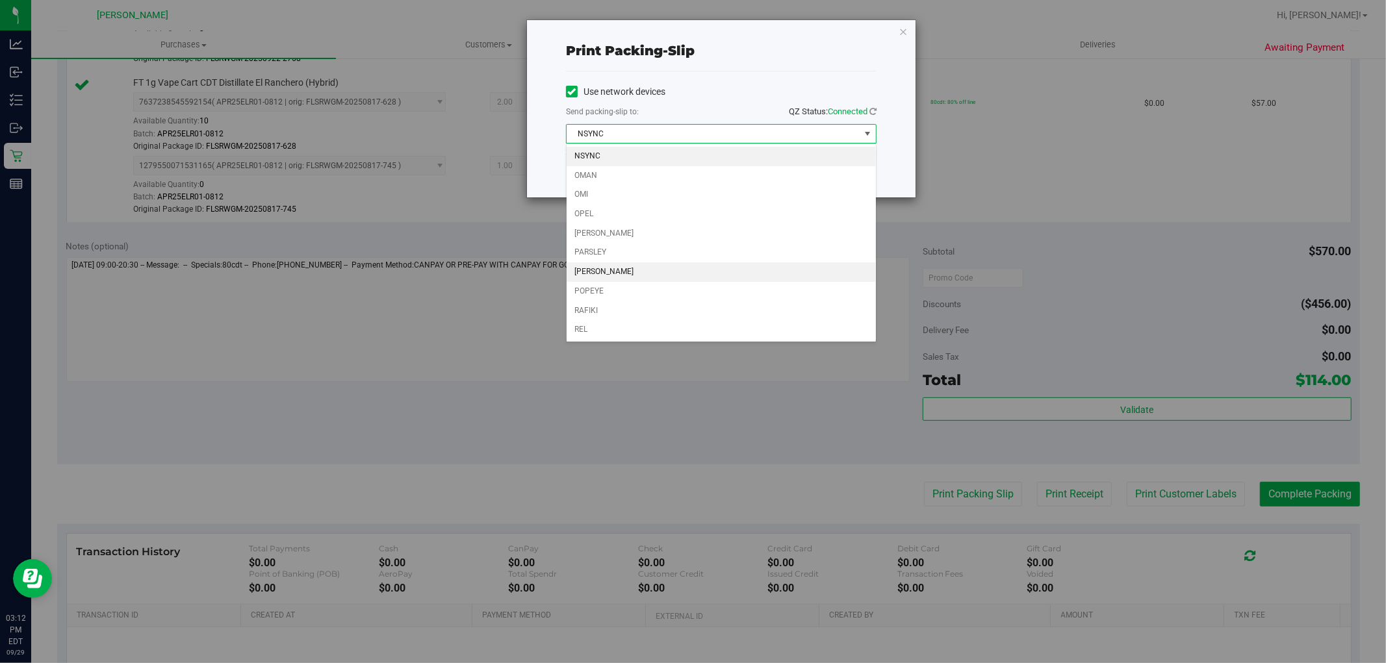
click at [617, 277] on li "[PERSON_NAME]" at bounding box center [720, 271] width 309 height 19
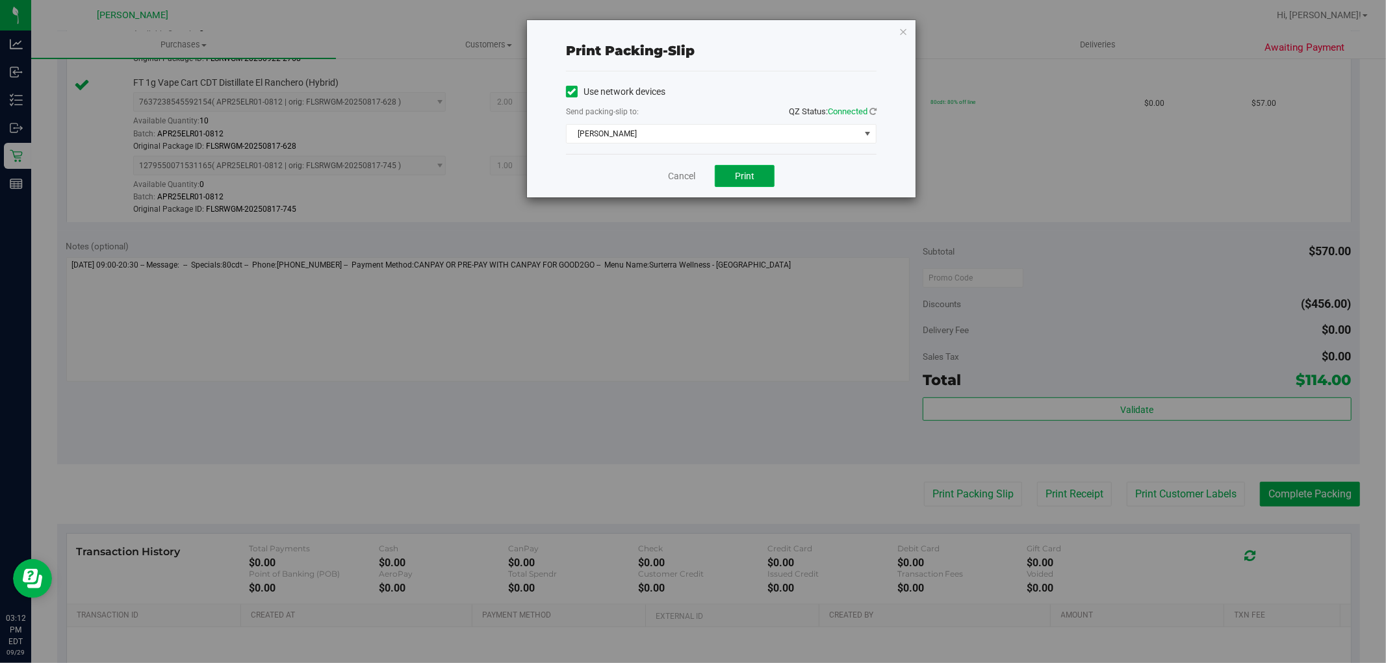
click at [754, 180] on span "Print" at bounding box center [744, 176] width 19 height 10
click at [680, 175] on link "Cancel" at bounding box center [681, 177] width 27 height 14
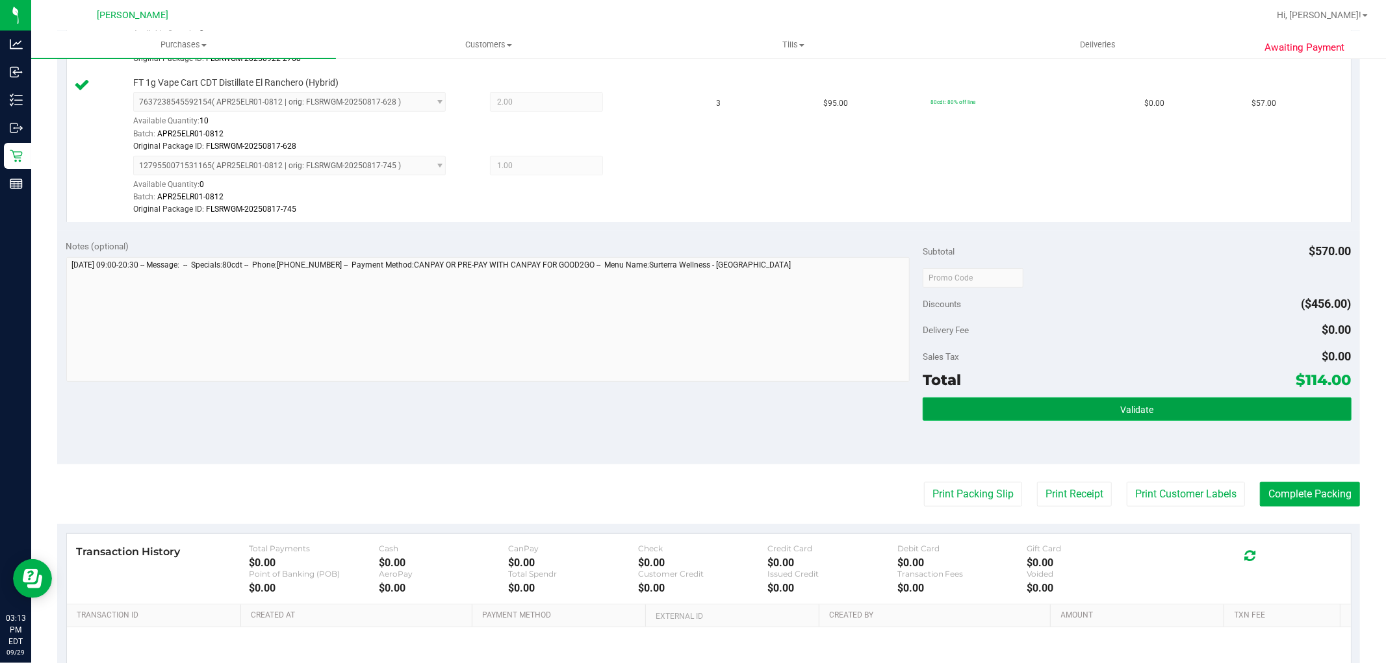
click at [1121, 408] on span "Validate" at bounding box center [1136, 410] width 33 height 10
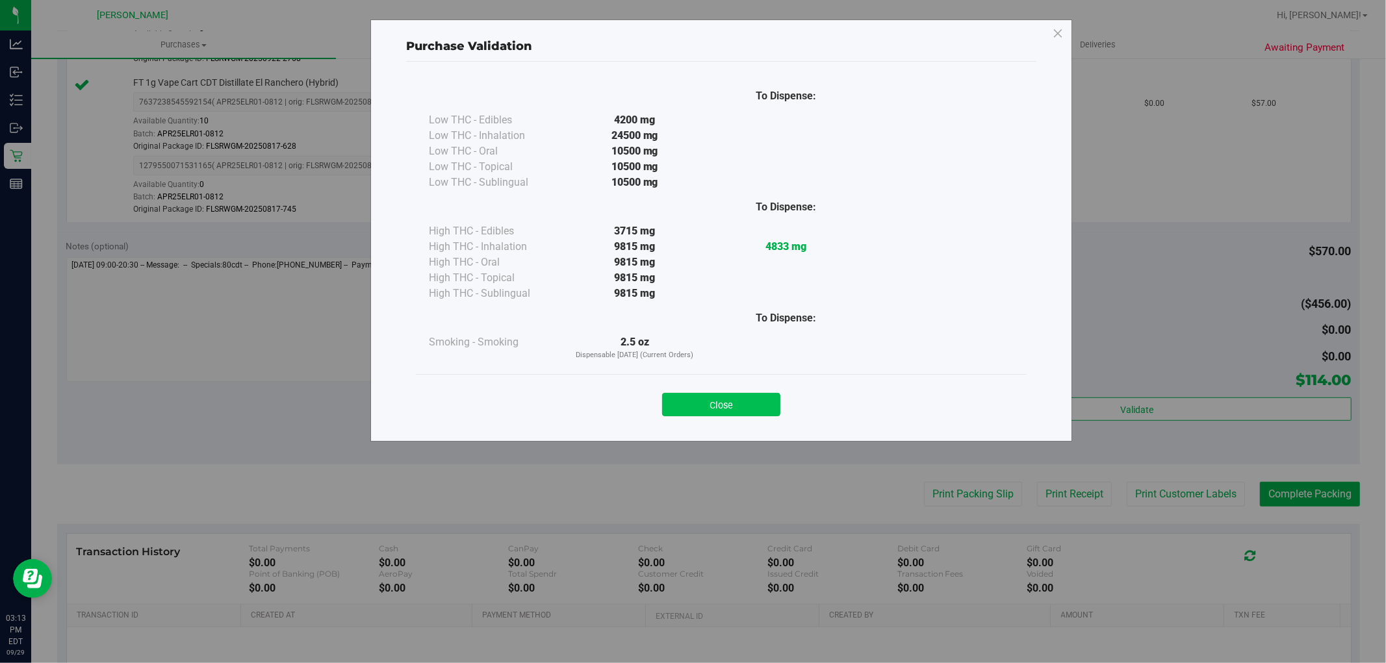
click at [756, 405] on button "Close" at bounding box center [721, 404] width 118 height 23
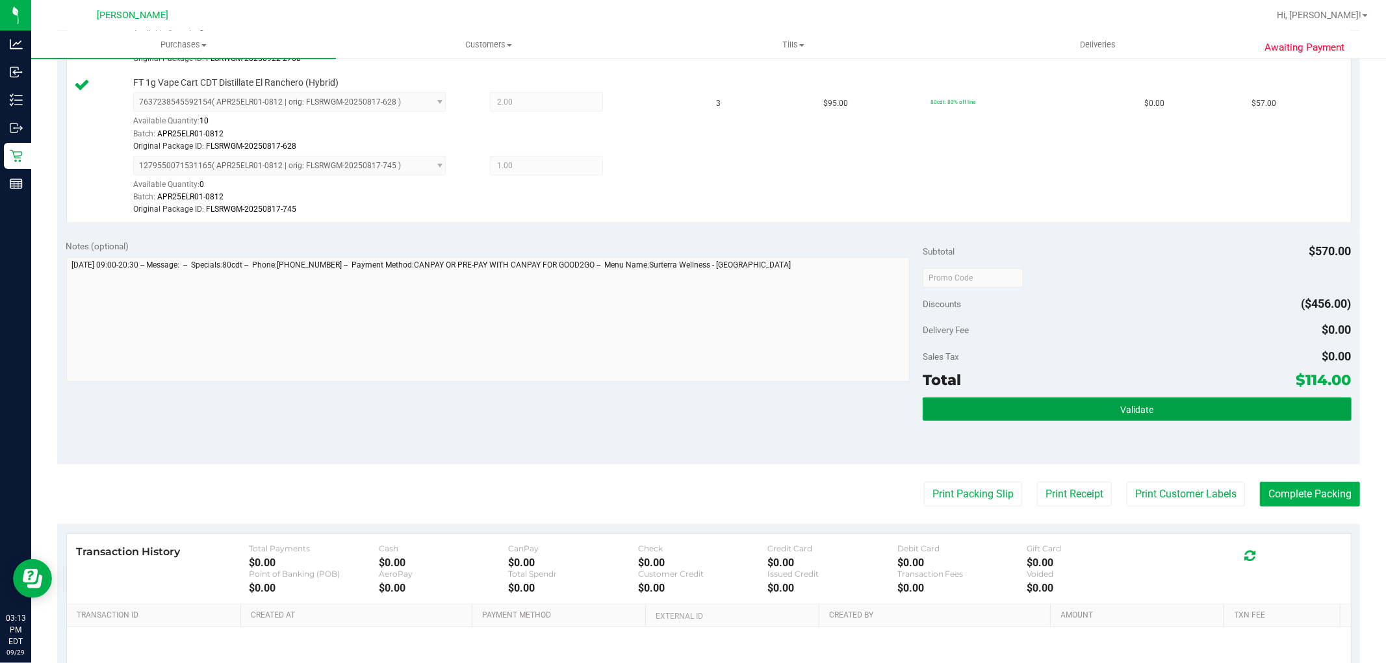
click at [1165, 398] on button "Validate" at bounding box center [1136, 409] width 428 height 23
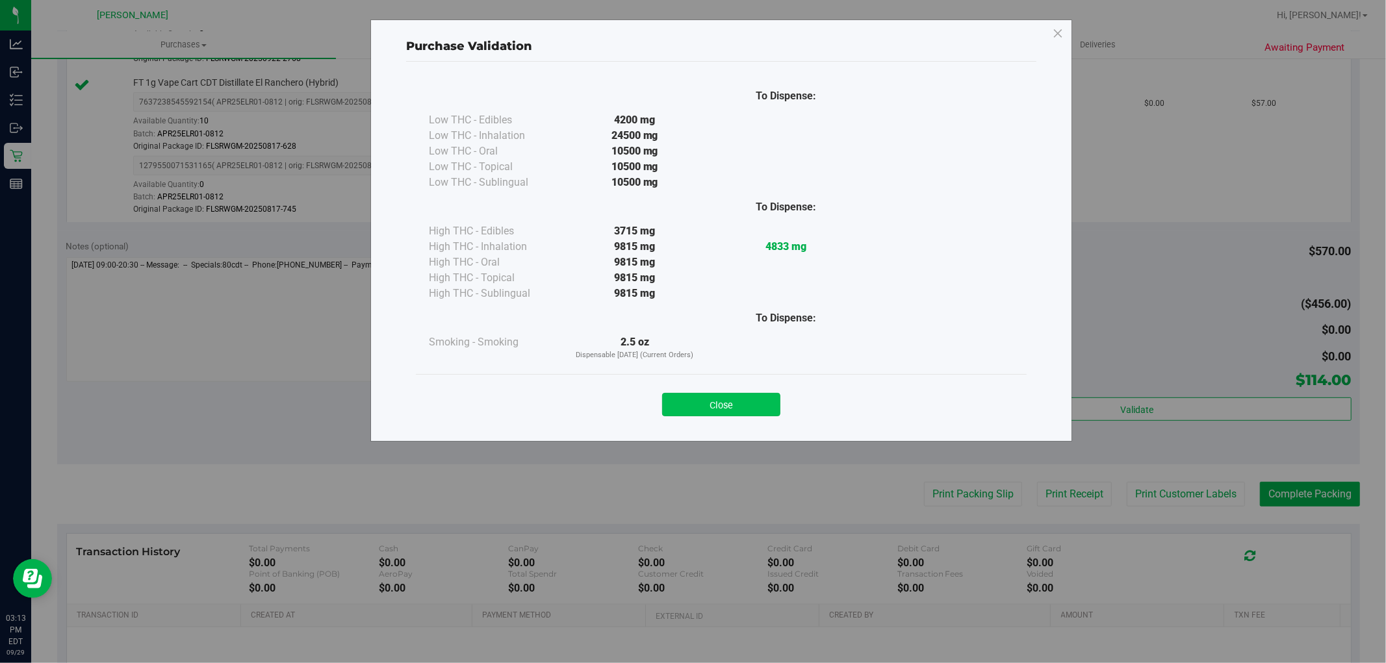
click at [771, 401] on button "Close" at bounding box center [721, 404] width 118 height 23
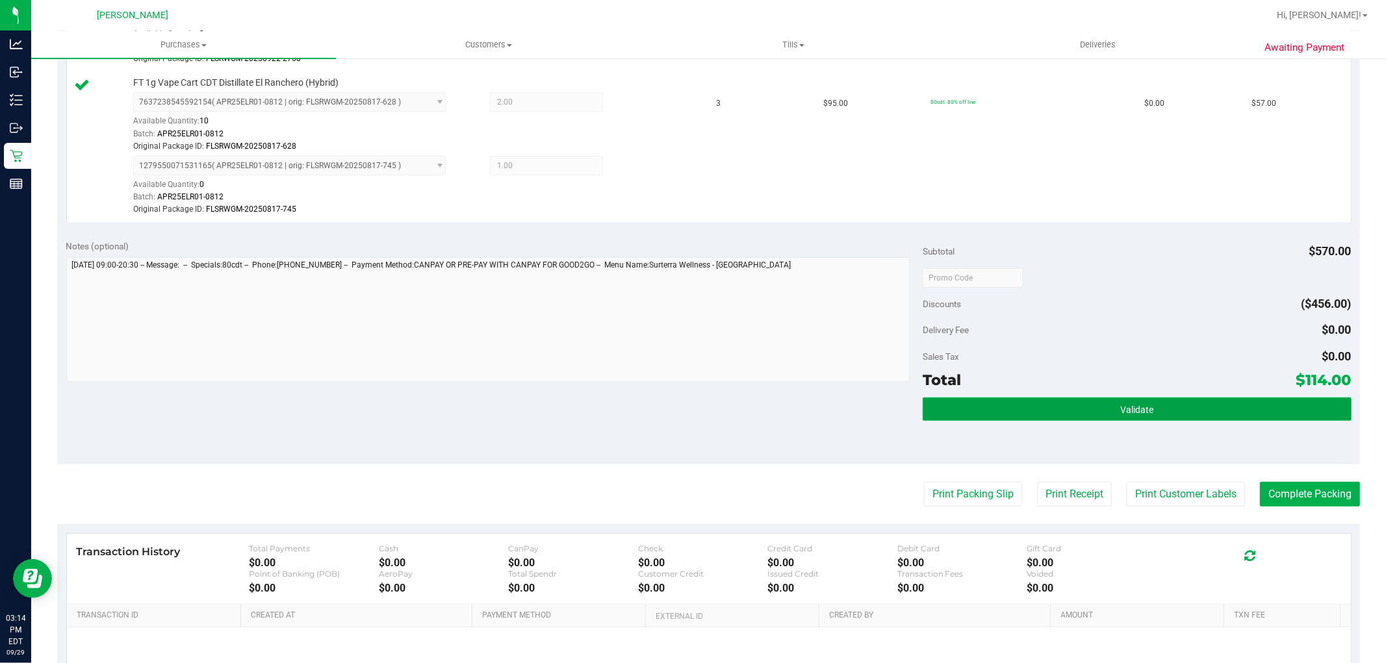
click at [1214, 416] on button "Validate" at bounding box center [1136, 409] width 428 height 23
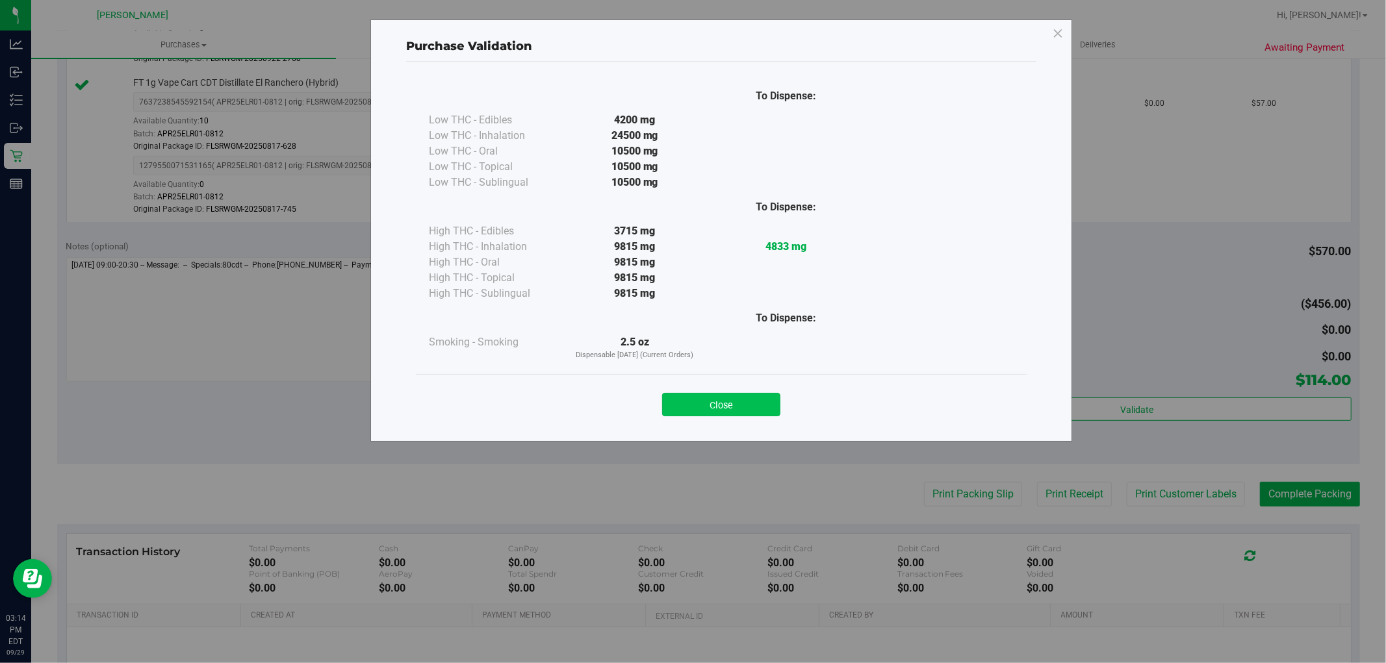
click at [737, 406] on button "Close" at bounding box center [721, 404] width 118 height 23
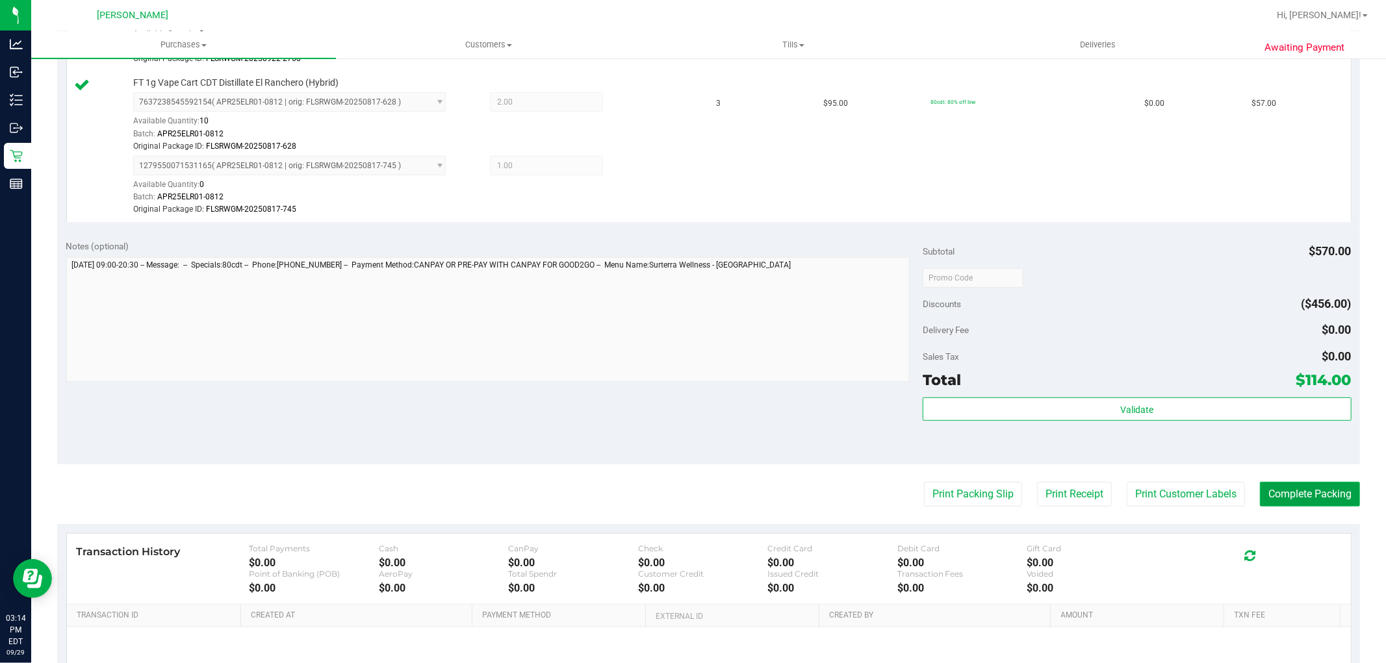
click at [1284, 487] on button "Complete Packing" at bounding box center [1310, 494] width 100 height 25
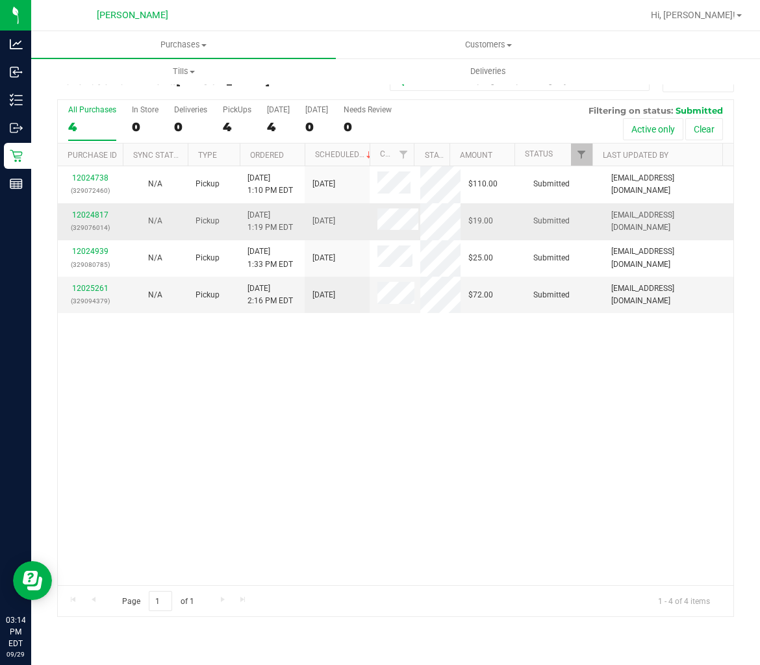
click at [144, 222] on div "N/A" at bounding box center [155, 221] width 49 height 12
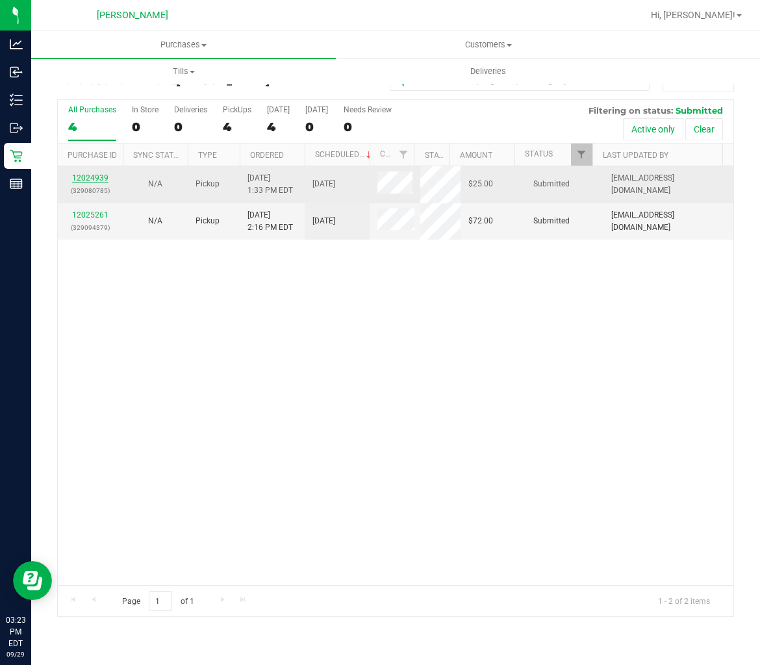
click at [98, 179] on link "12024939" at bounding box center [90, 177] width 36 height 9
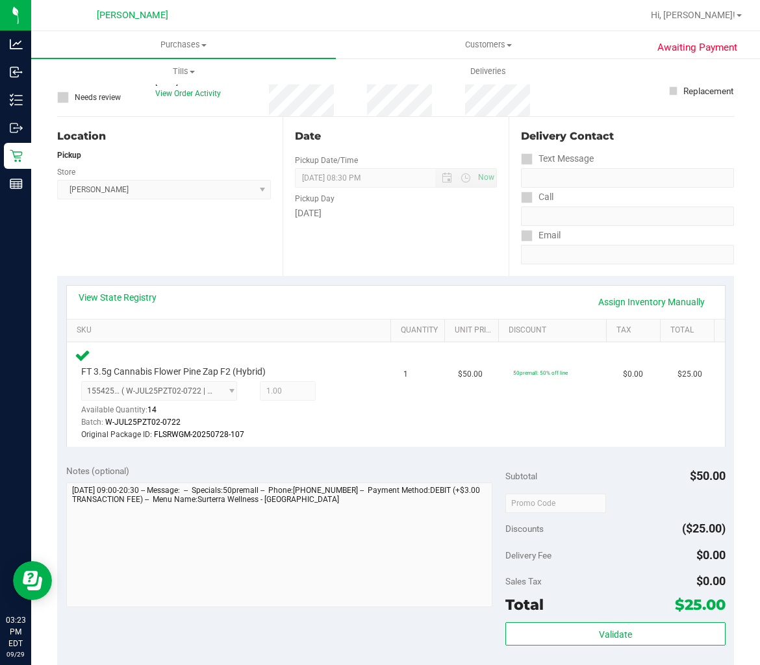
scroll to position [144, 0]
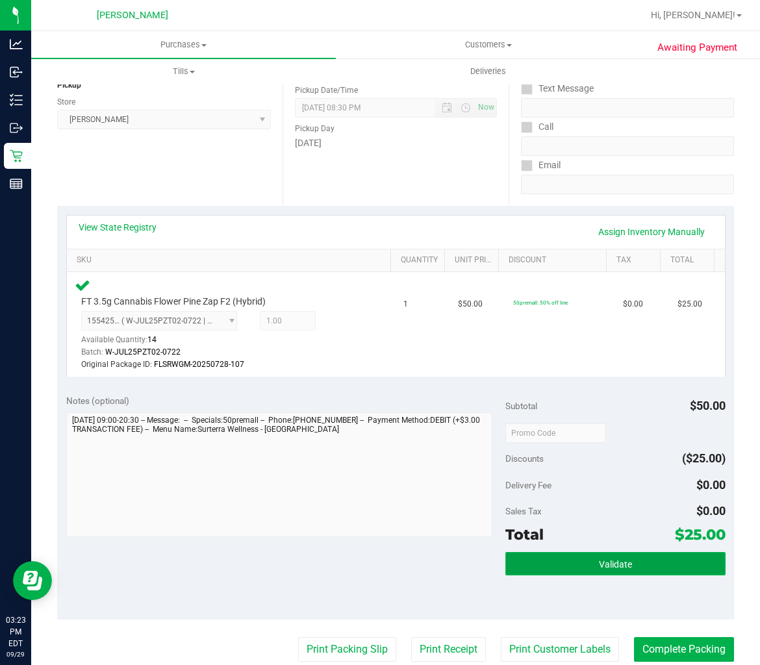
click at [606, 557] on button "Validate" at bounding box center [615, 563] width 220 height 23
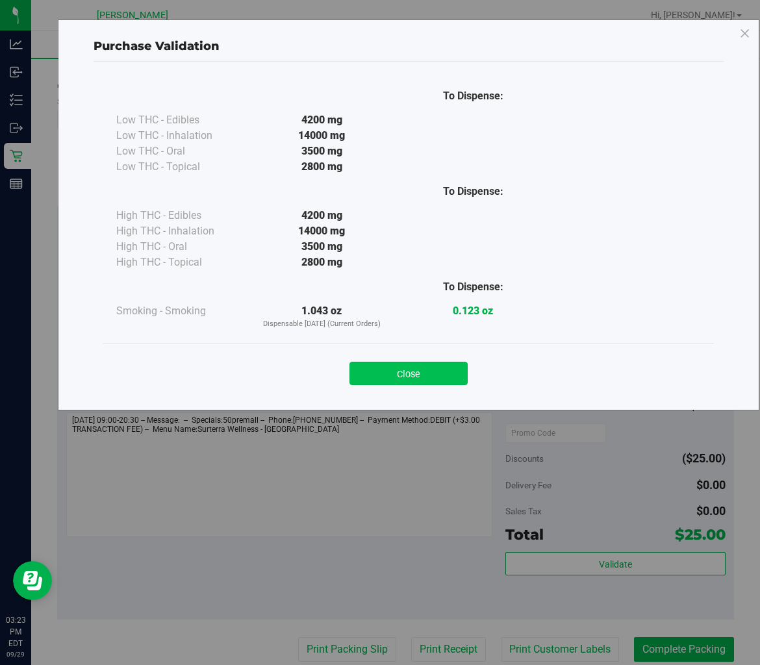
click at [429, 371] on button "Close" at bounding box center [409, 373] width 118 height 23
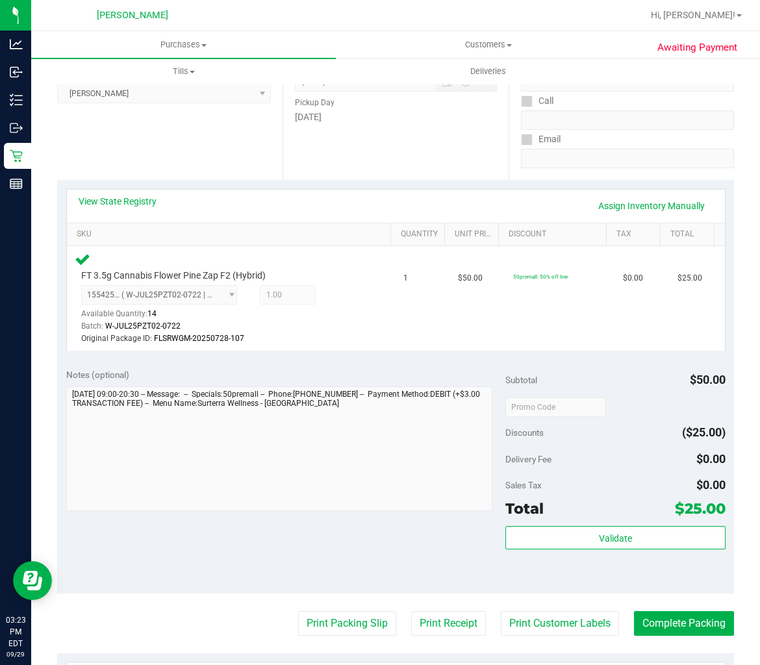
scroll to position [216, 0]
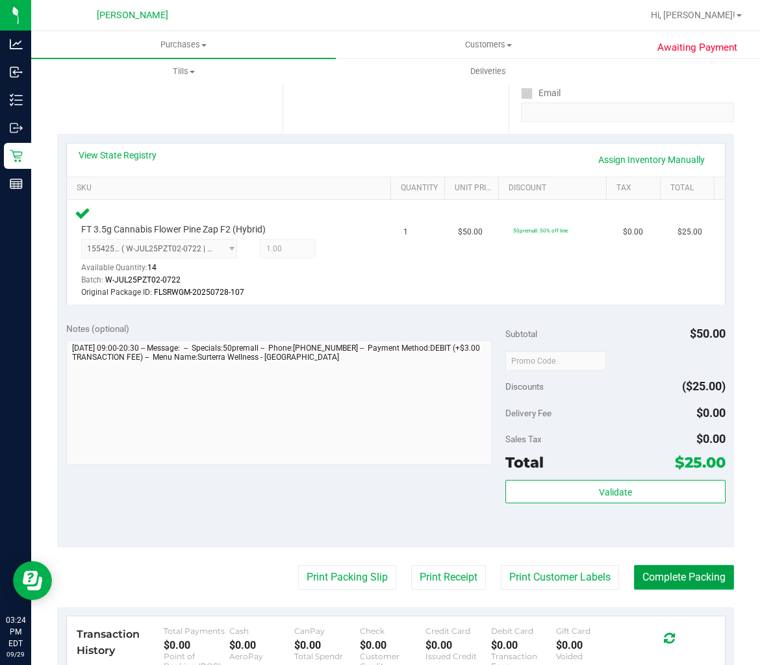
click at [676, 578] on button "Complete Packing" at bounding box center [684, 577] width 100 height 25
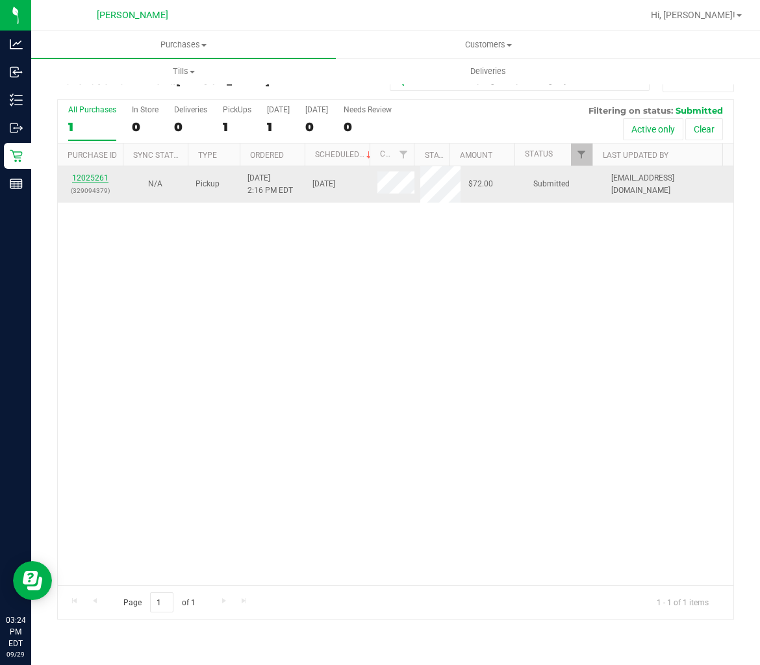
click at [99, 177] on link "12025261" at bounding box center [90, 177] width 36 height 9
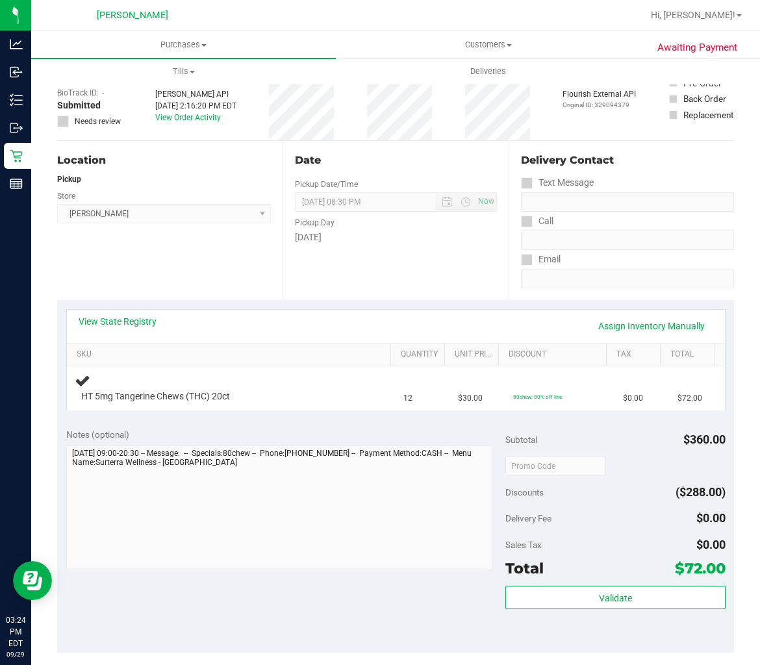
scroll to position [72, 0]
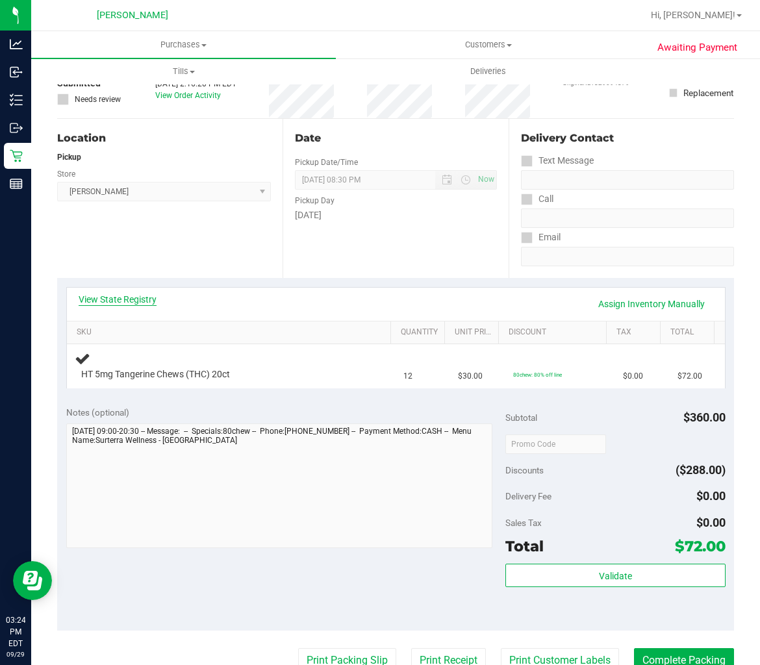
click at [134, 299] on link "View State Registry" at bounding box center [118, 299] width 78 height 13
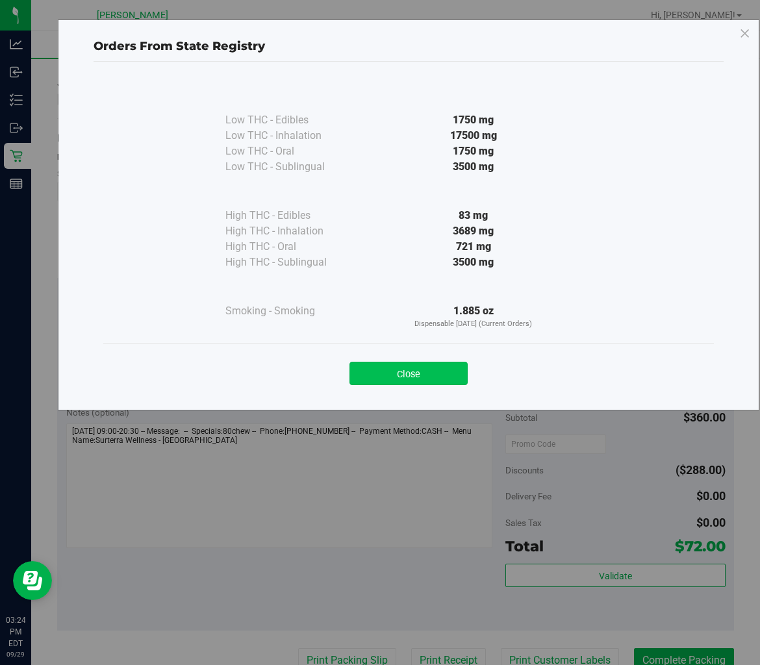
click at [412, 377] on button "Close" at bounding box center [409, 373] width 118 height 23
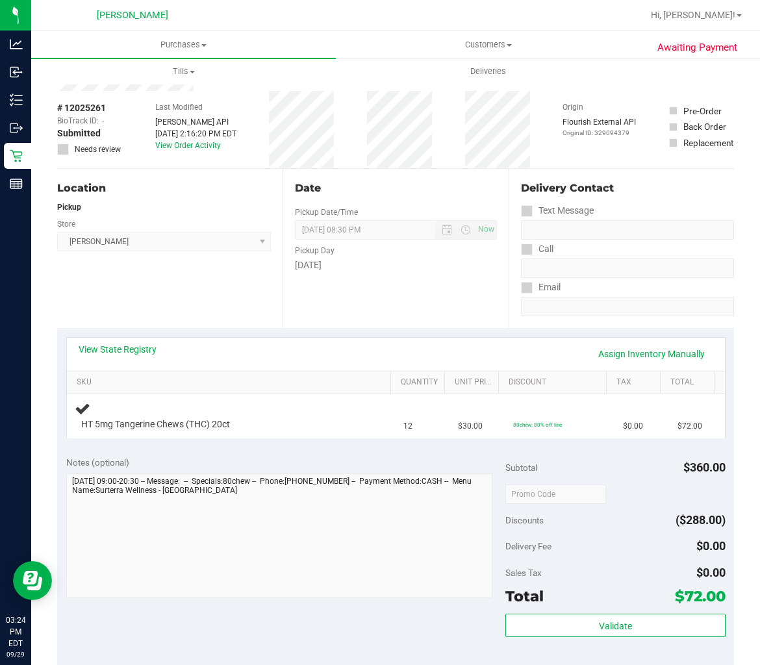
scroll to position [0, 0]
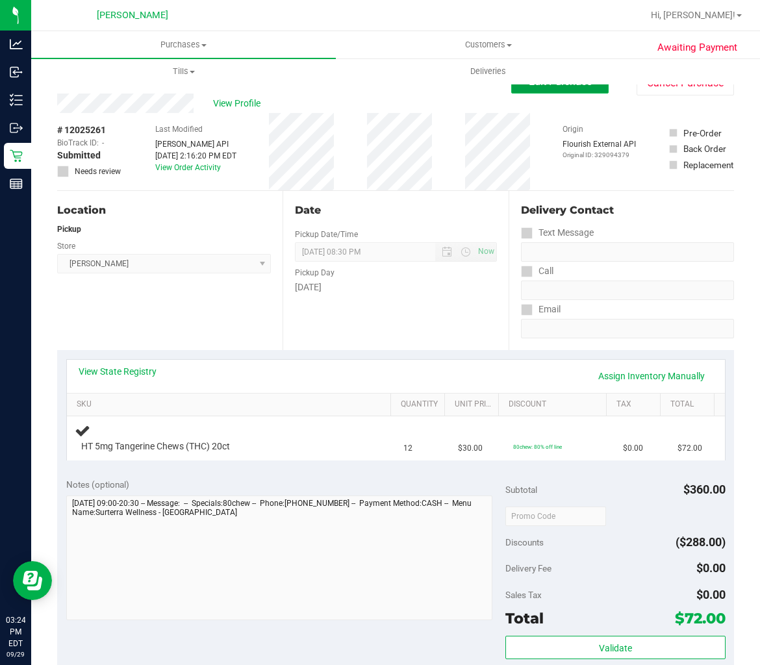
click at [563, 86] on span "Edit Purchase" at bounding box center [560, 81] width 63 height 12
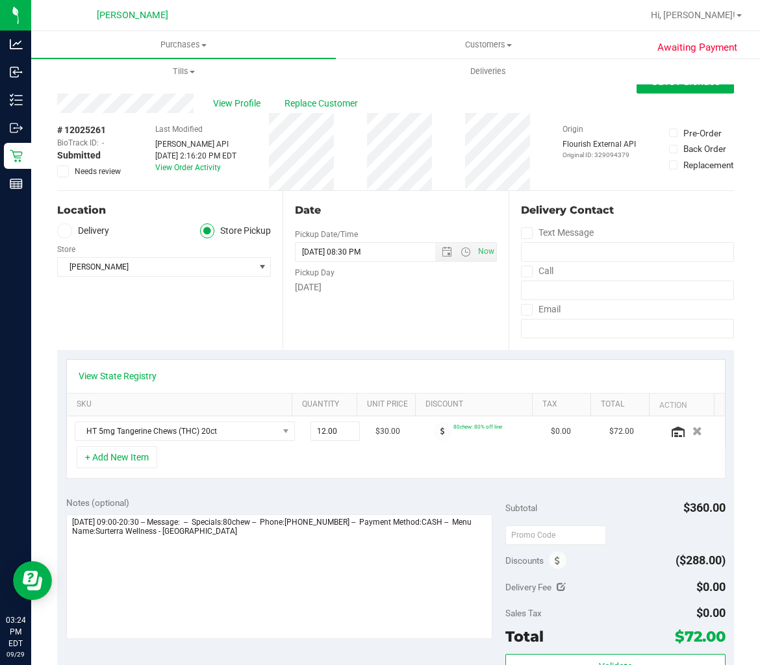
click at [80, 171] on span "Needs review" at bounding box center [98, 172] width 46 height 12
click at [0, 0] on input "Needs review" at bounding box center [0, 0] width 0 height 0
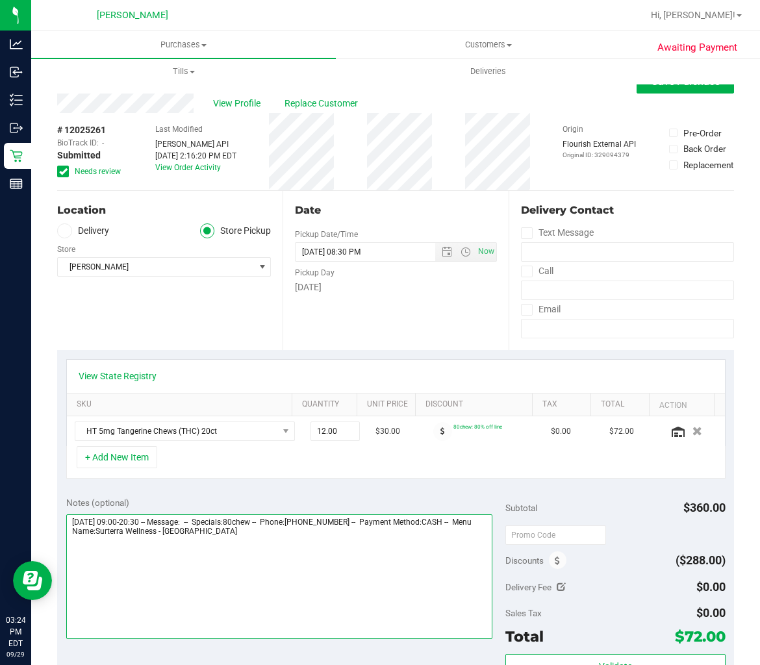
click at [392, 557] on textarea at bounding box center [279, 577] width 427 height 125
type textarea "[DATE] 09:00-20:30 -- Message: -- Specials:80chew -- Phone:[PHONE_NUMBER] -- Pa…"
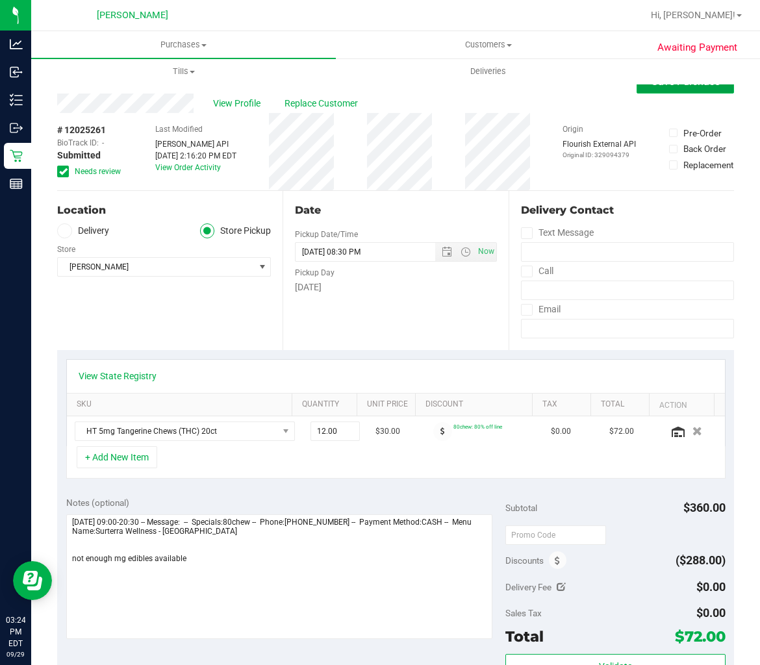
click at [670, 88] on button "Save Purchase" at bounding box center [685, 81] width 97 height 23
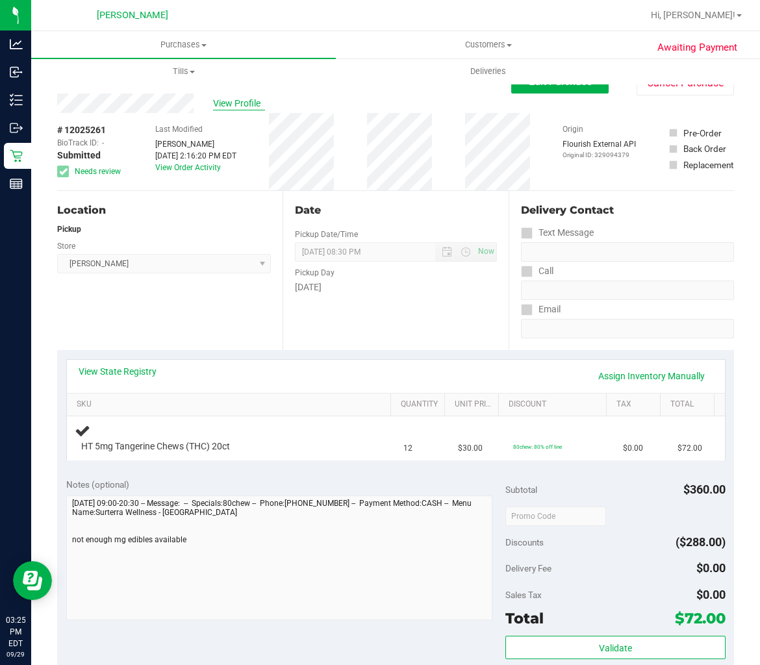
click at [238, 105] on span "View Profile" at bounding box center [239, 104] width 52 height 14
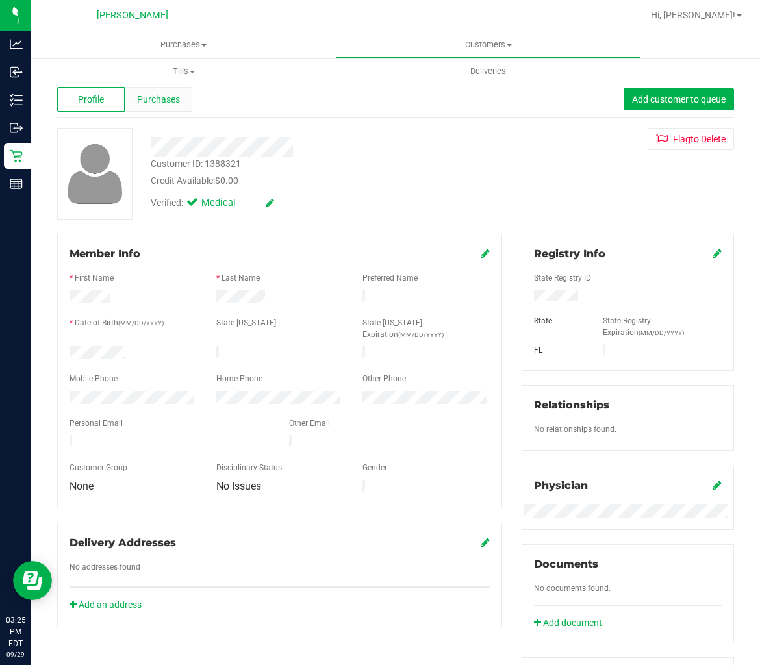
click at [172, 88] on div "Purchases" at bounding box center [159, 99] width 68 height 25
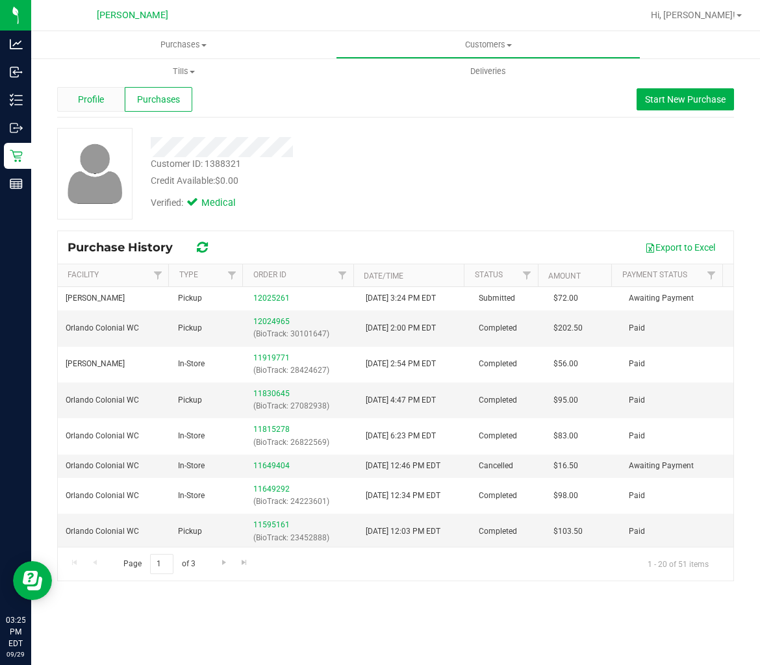
click at [94, 104] on span "Profile" at bounding box center [91, 100] width 26 height 14
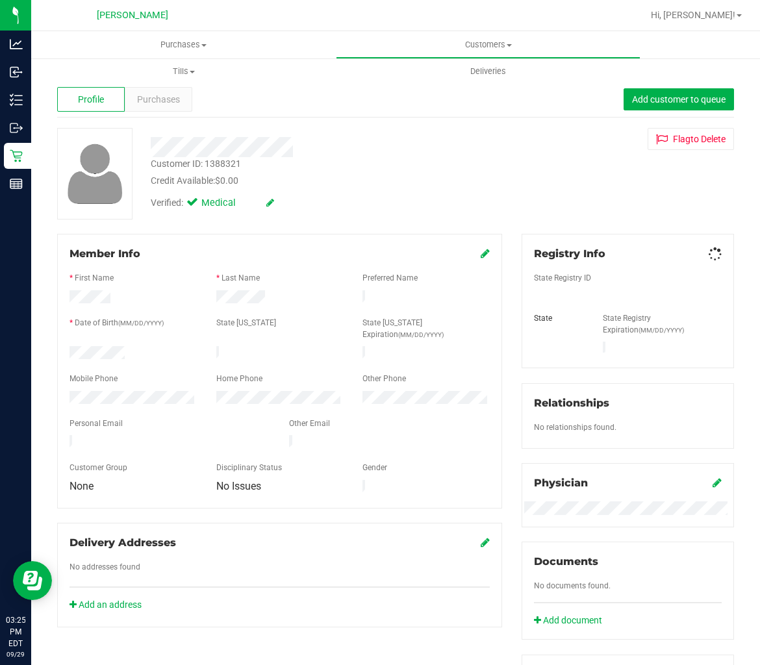
click at [223, 159] on div "Customer ID: 1388321" at bounding box center [196, 164] width 90 height 14
click at [261, 175] on div "Credit Available: $0.00" at bounding box center [315, 181] width 329 height 14
click at [218, 162] on div "Customer ID: 1388321" at bounding box center [196, 164] width 90 height 14
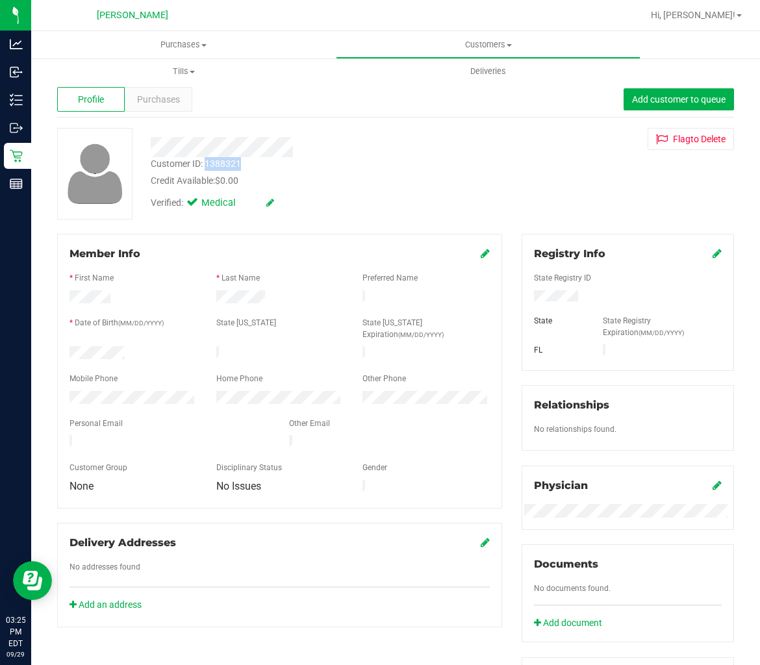
copy div "1388321"
click at [646, 207] on div "Customer ID: 1388321 Credit Available: $0.00 Verified: Medical Flag to [GEOGRAP…" at bounding box center [395, 174] width 696 height 92
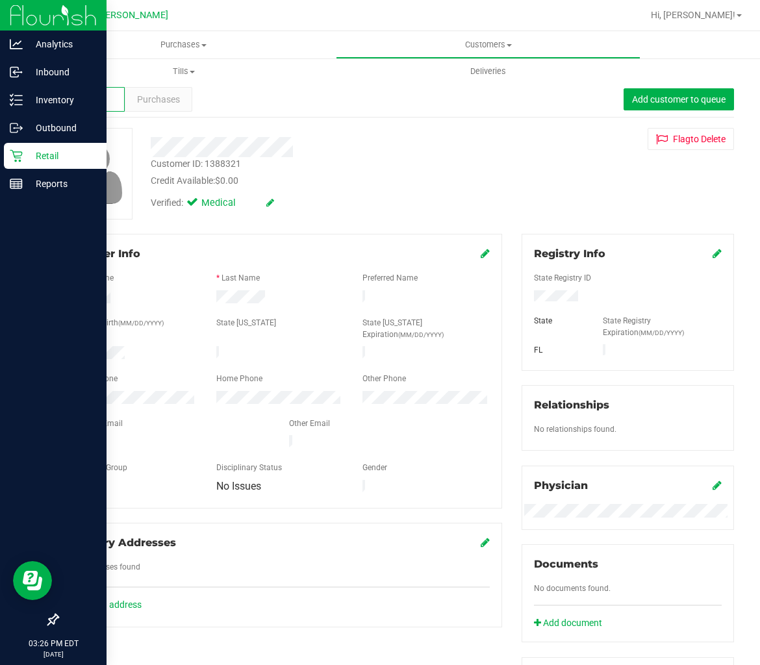
click at [23, 157] on p "Retail" at bounding box center [62, 156] width 78 height 16
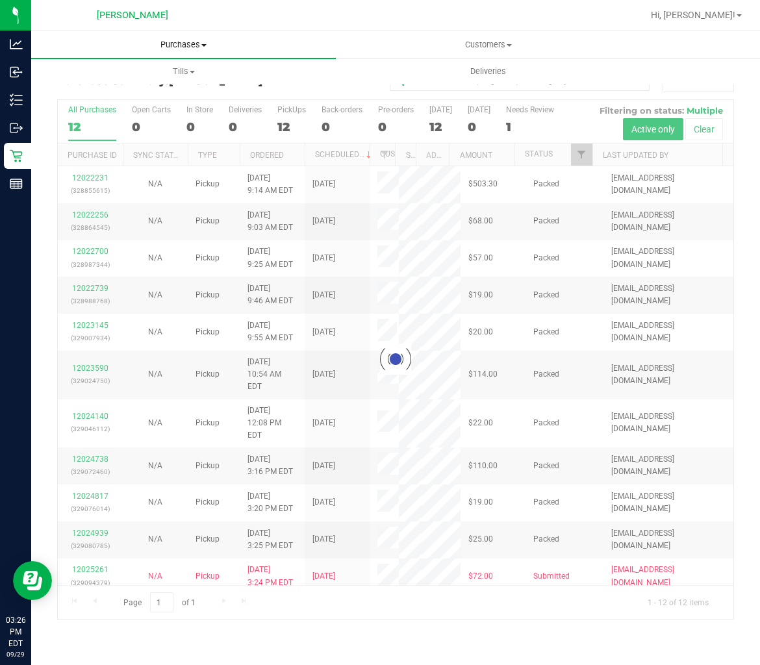
click at [183, 42] on span "Purchases" at bounding box center [183, 45] width 305 height 12
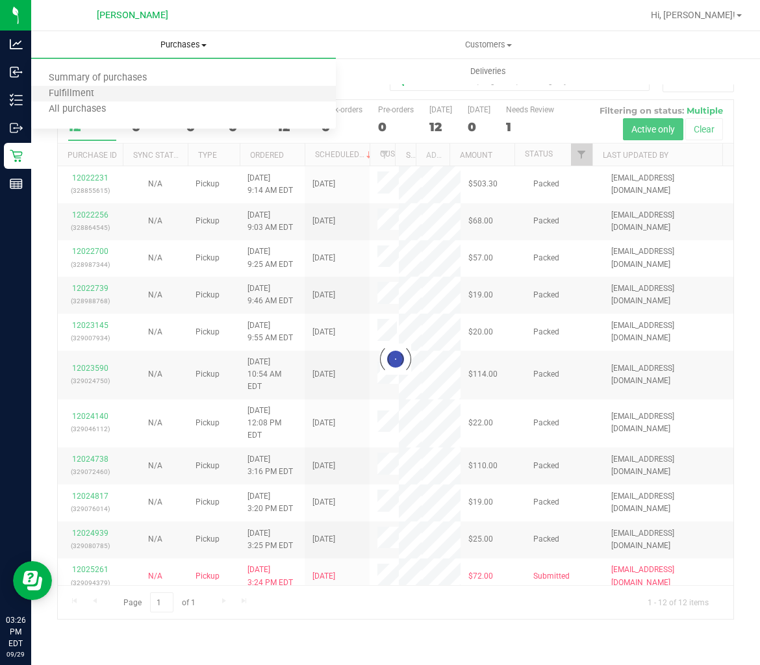
click at [154, 92] on li "Fulfillment" at bounding box center [183, 94] width 305 height 16
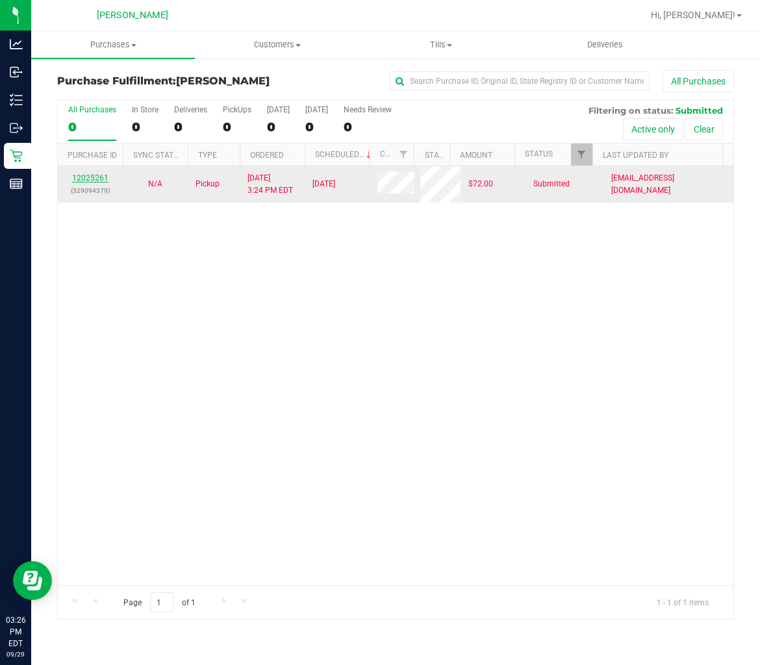
click at [102, 177] on link "12025261" at bounding box center [90, 177] width 36 height 9
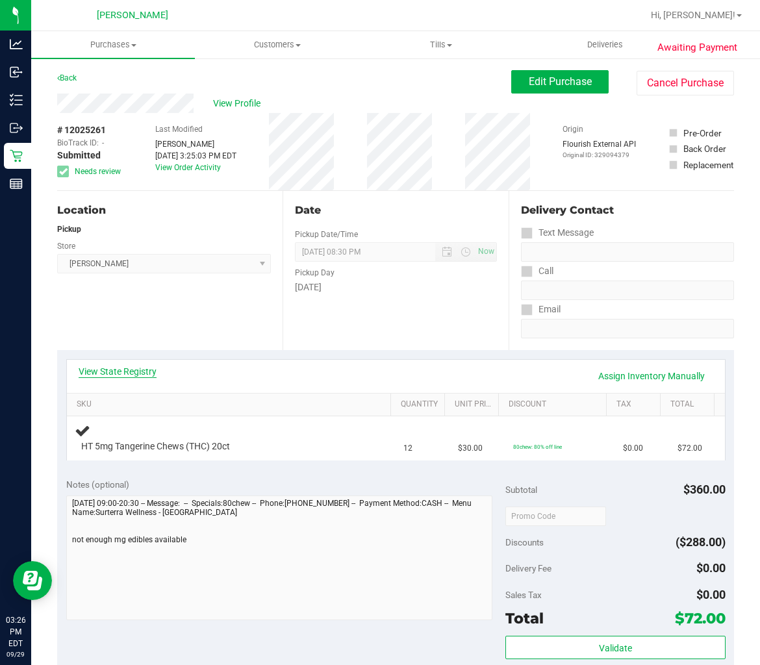
click at [124, 367] on link "View State Registry" at bounding box center [118, 371] width 78 height 13
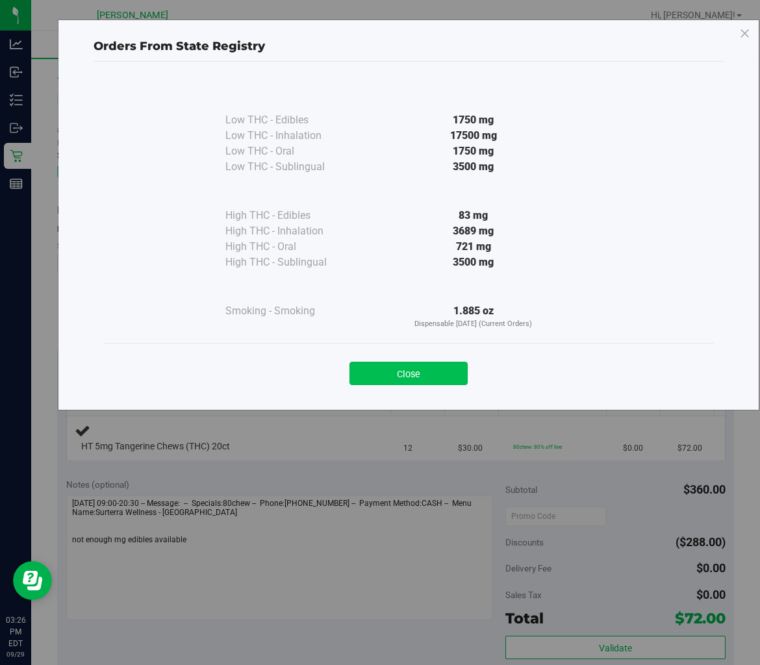
click at [385, 372] on button "Close" at bounding box center [409, 373] width 118 height 23
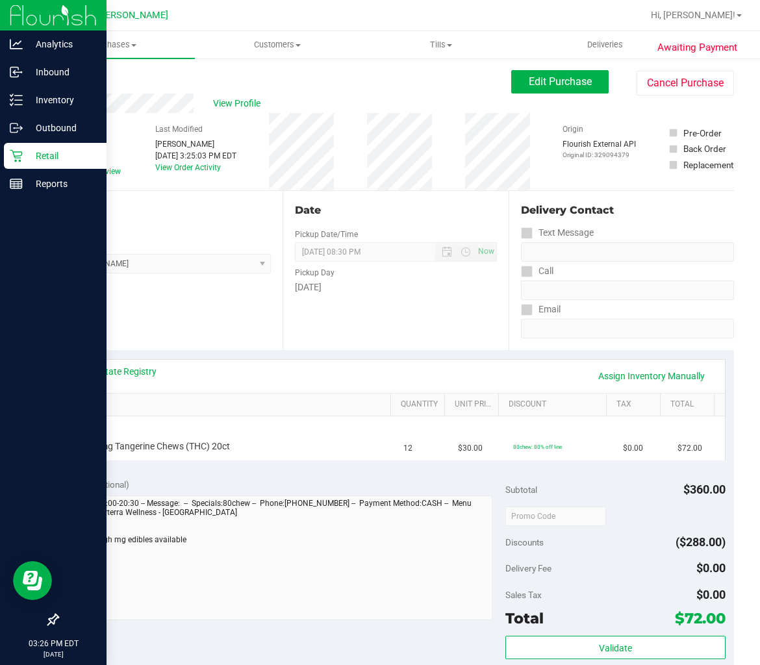
click at [21, 153] on icon at bounding box center [16, 156] width 12 height 12
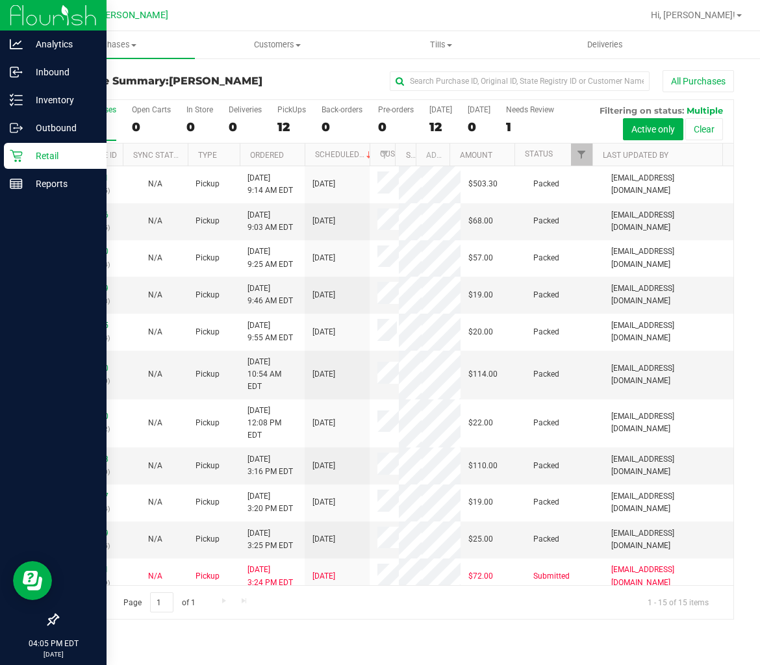
click at [8, 160] on div "Retail" at bounding box center [55, 156] width 103 height 26
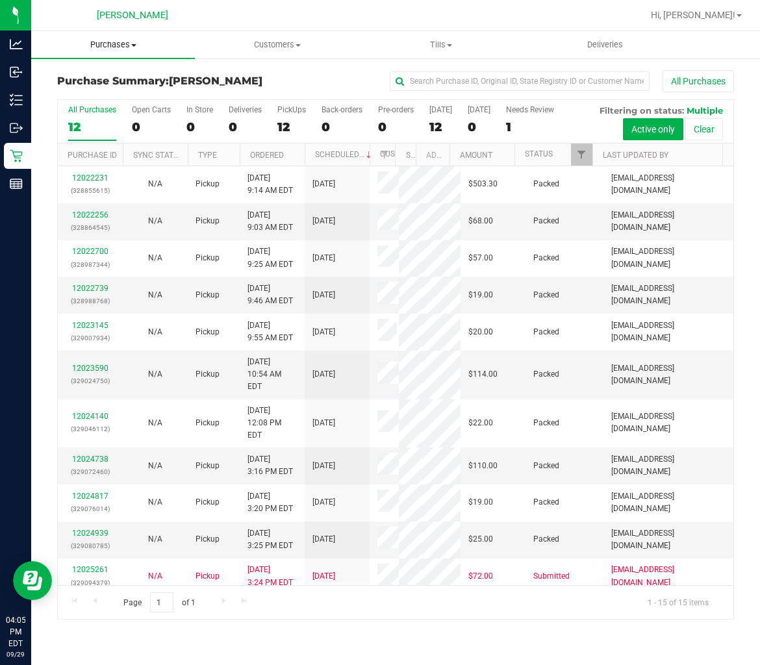
click at [93, 43] on span "Purchases" at bounding box center [113, 45] width 164 height 12
click at [88, 89] on span "Fulfillment" at bounding box center [71, 93] width 81 height 11
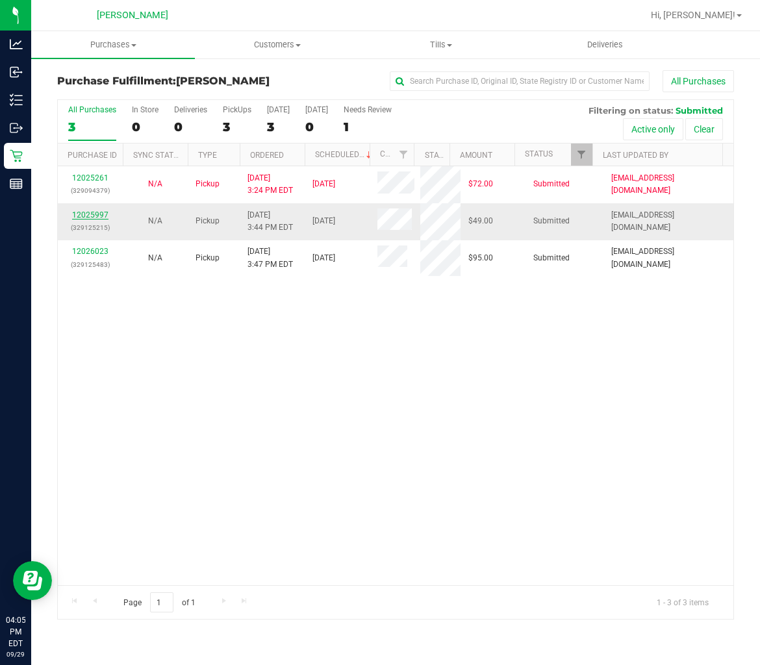
click at [96, 211] on link "12025997" at bounding box center [90, 214] width 36 height 9
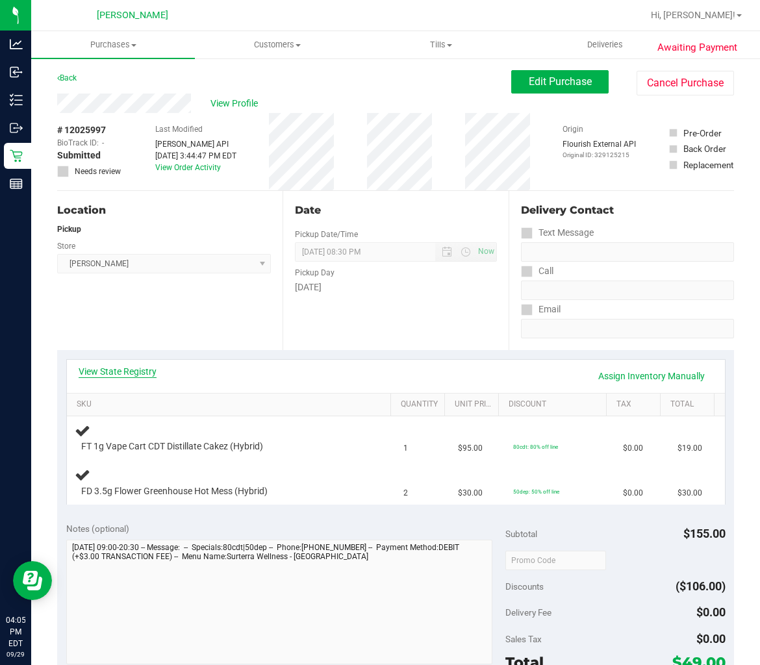
click at [147, 375] on link "View State Registry" at bounding box center [118, 371] width 78 height 13
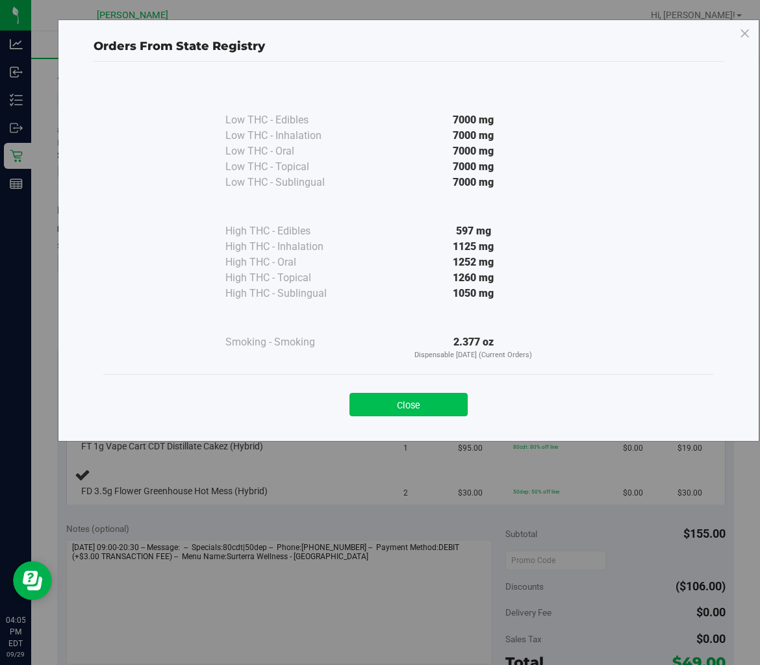
click at [439, 408] on button "Close" at bounding box center [409, 404] width 118 height 23
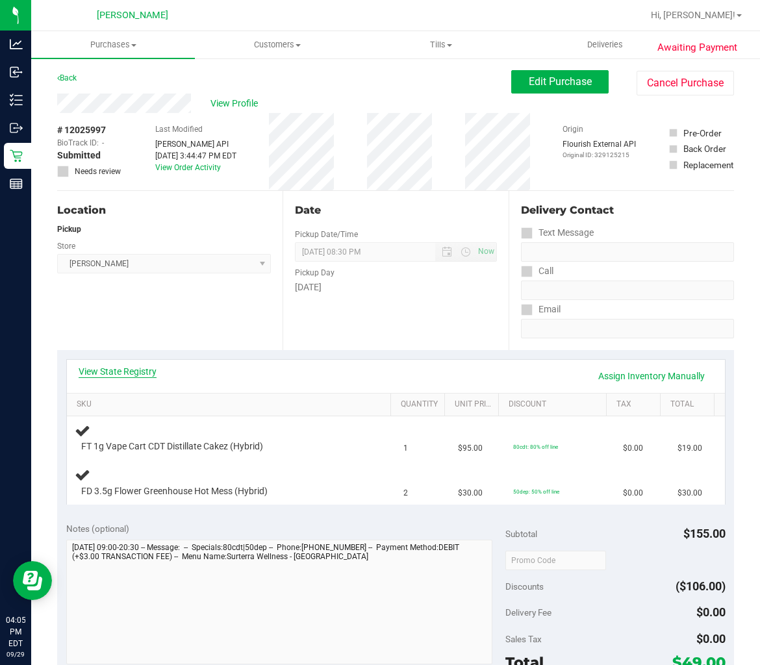
click at [144, 365] on link "View State Registry" at bounding box center [118, 371] width 78 height 13
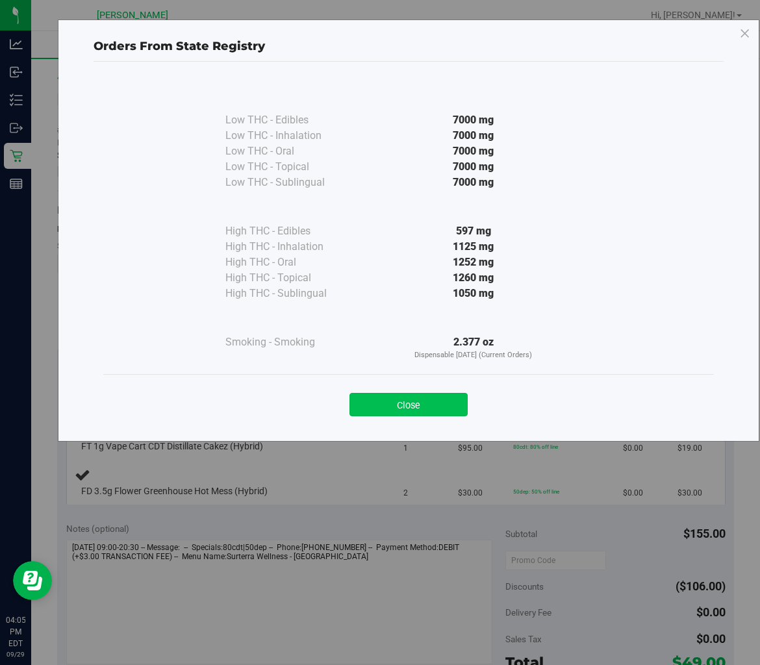
click at [451, 400] on button "Close" at bounding box center [409, 404] width 118 height 23
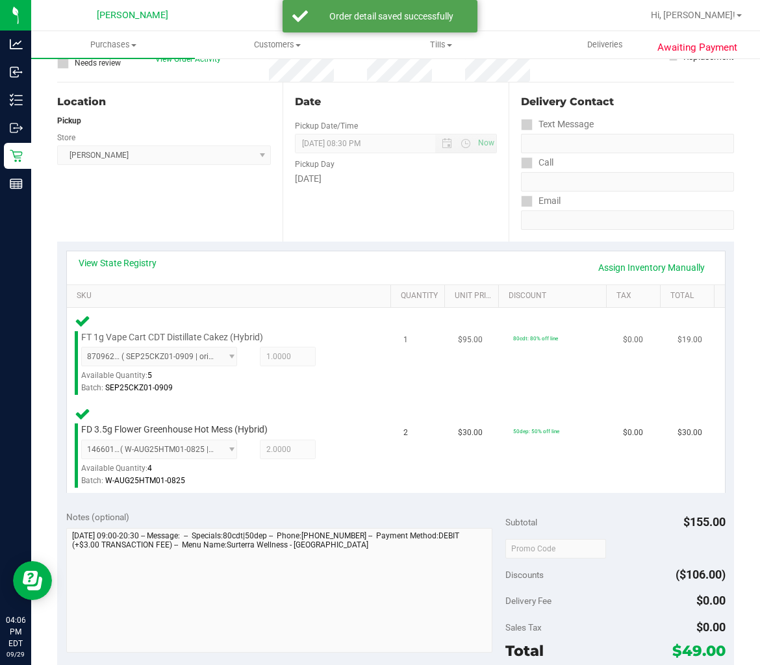
scroll to position [216, 0]
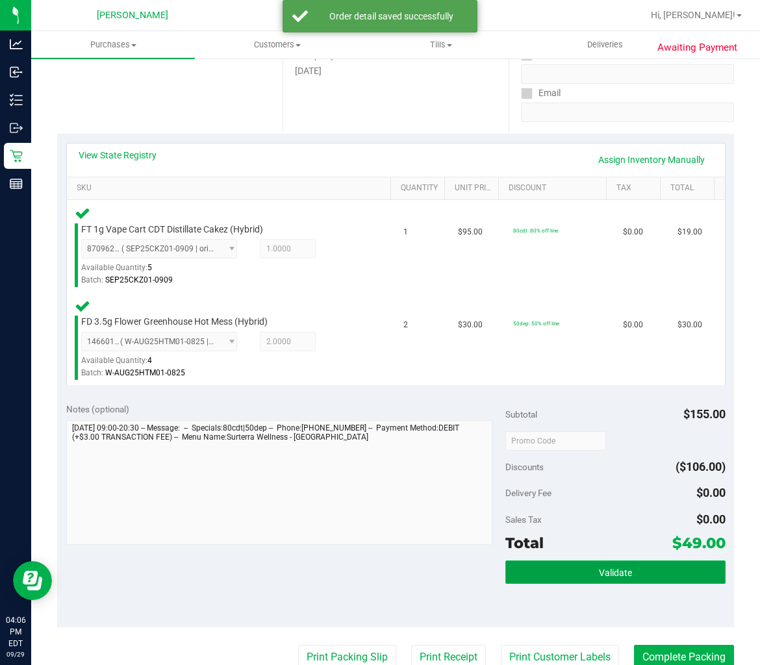
click at [542, 572] on button "Validate" at bounding box center [615, 572] width 220 height 23
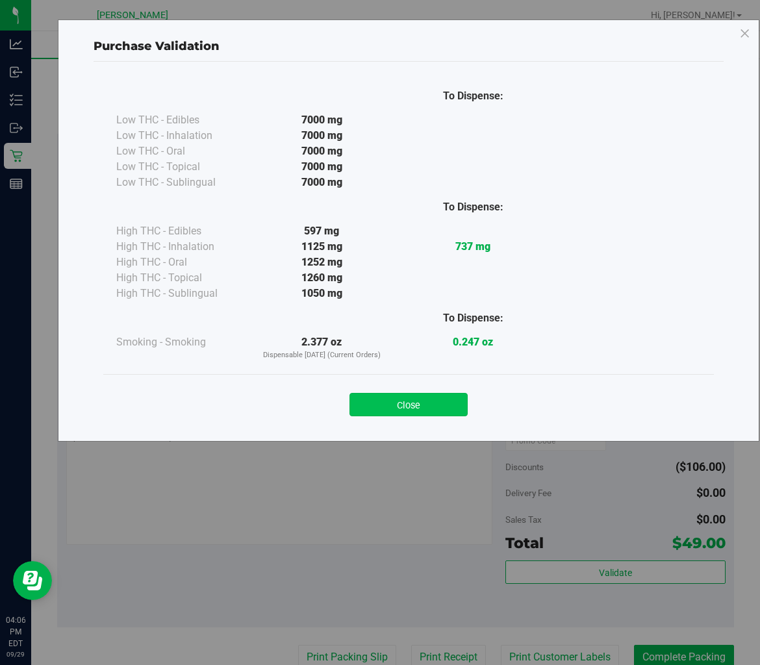
click at [442, 403] on button "Close" at bounding box center [409, 404] width 118 height 23
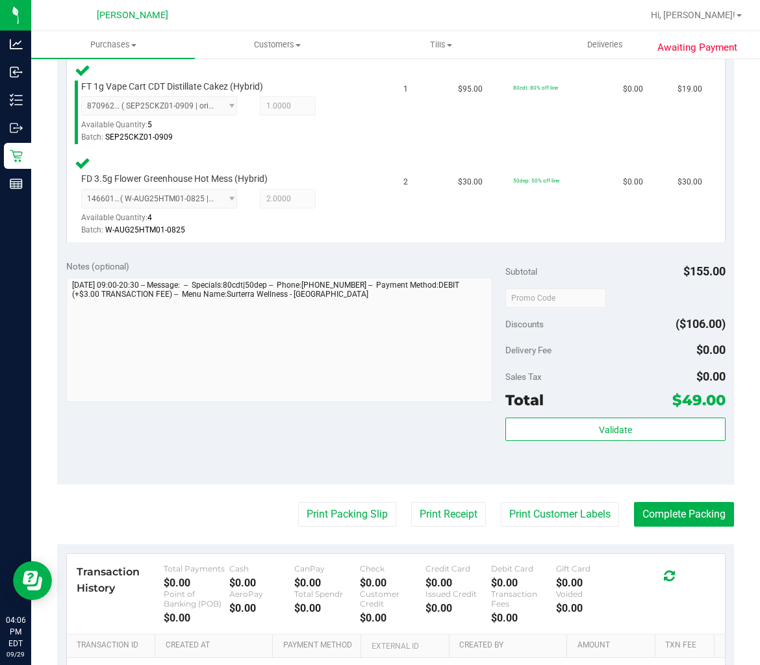
scroll to position [361, 0]
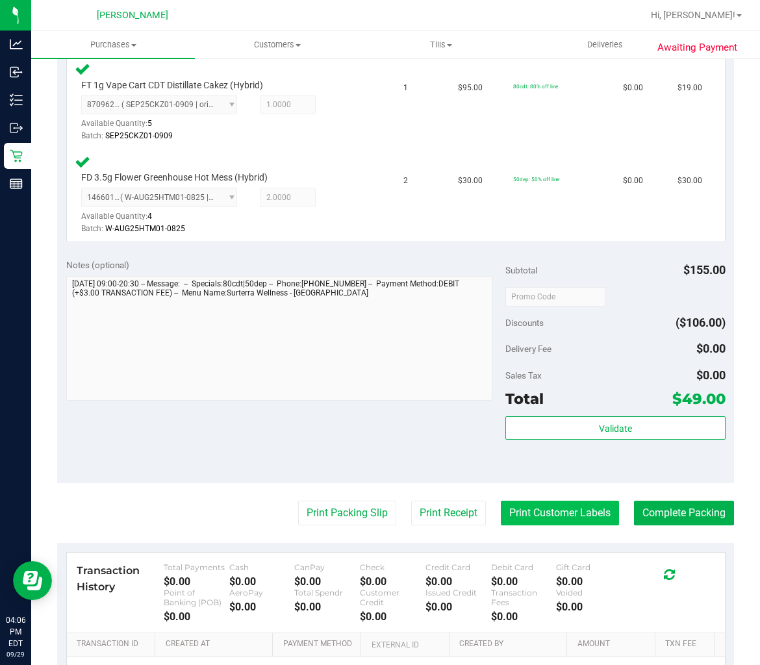
click at [509, 516] on button "Print Customer Labels" at bounding box center [560, 513] width 118 height 25
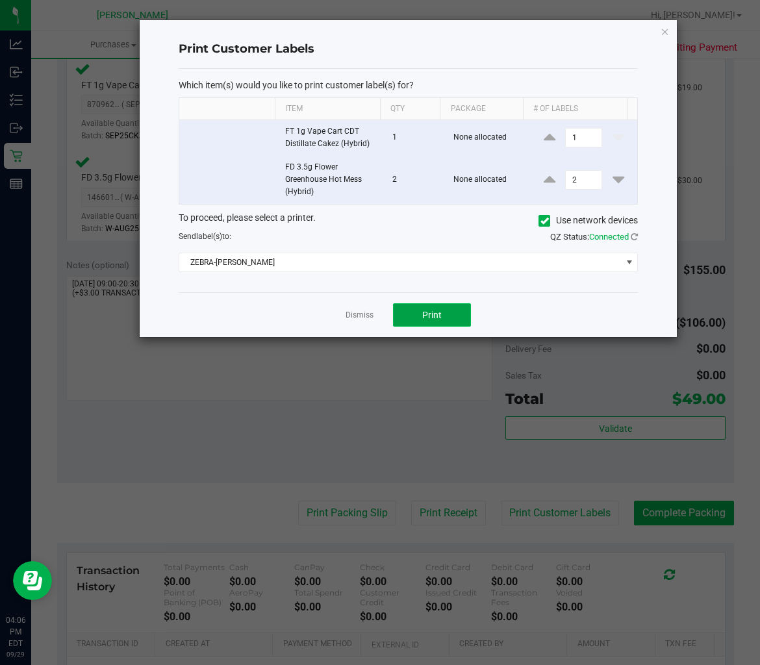
click at [459, 318] on button "Print" at bounding box center [432, 314] width 78 height 23
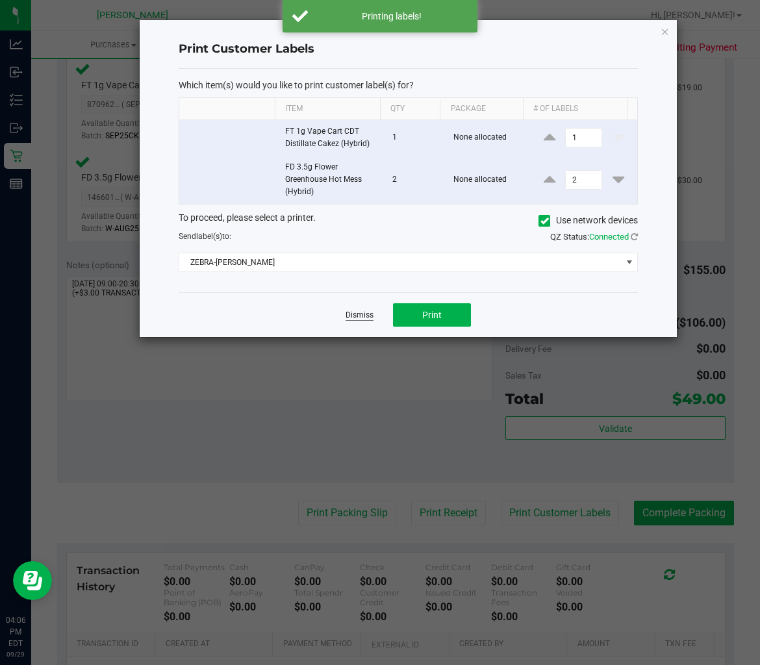
click at [360, 318] on link "Dismiss" at bounding box center [360, 315] width 28 height 11
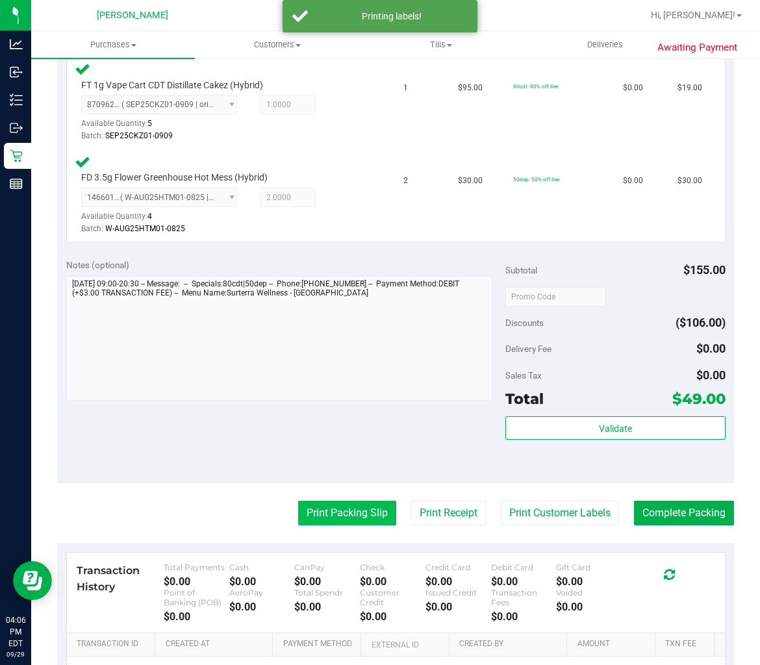
click at [323, 505] on button "Print Packing Slip" at bounding box center [347, 513] width 98 height 25
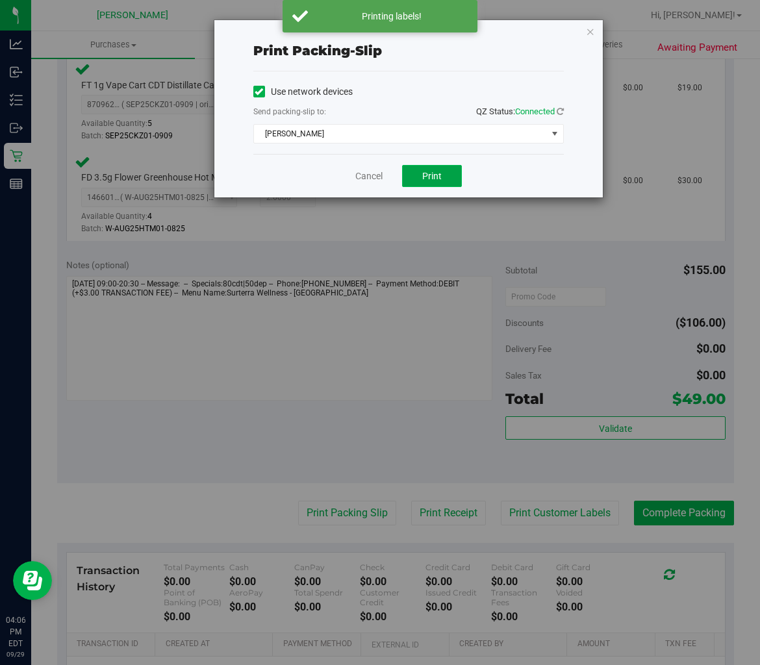
click at [433, 171] on span "Print" at bounding box center [431, 176] width 19 height 10
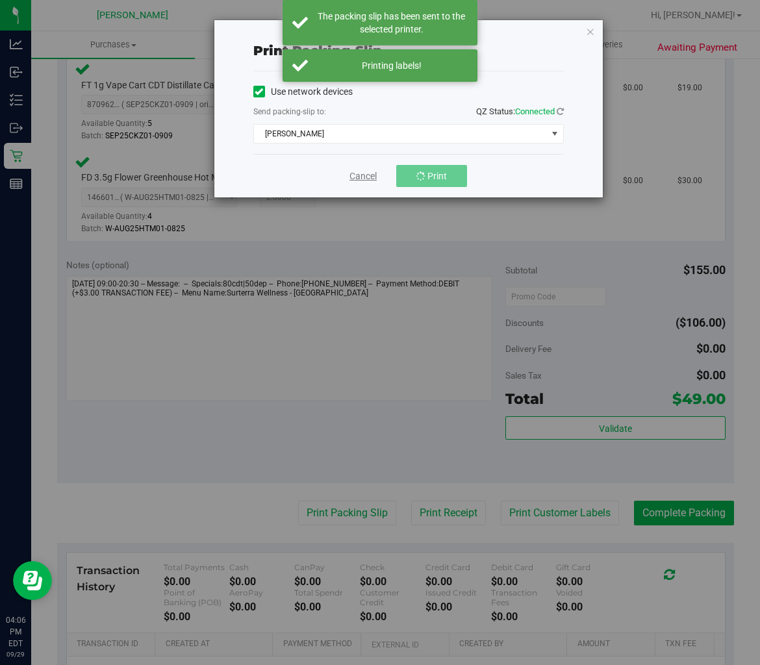
click at [370, 171] on link "Cancel" at bounding box center [363, 177] width 27 height 14
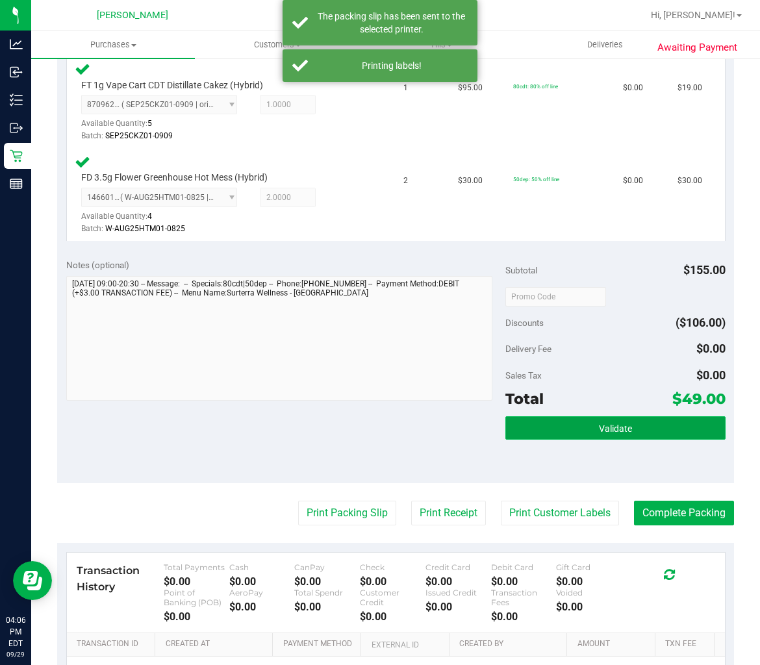
click at [578, 436] on button "Validate" at bounding box center [615, 427] width 220 height 23
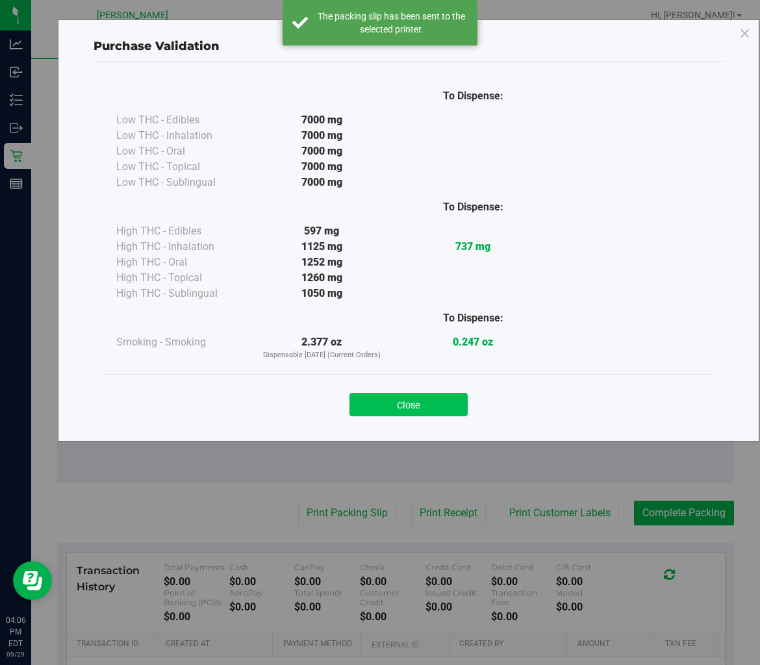
click at [431, 401] on button "Close" at bounding box center [409, 404] width 118 height 23
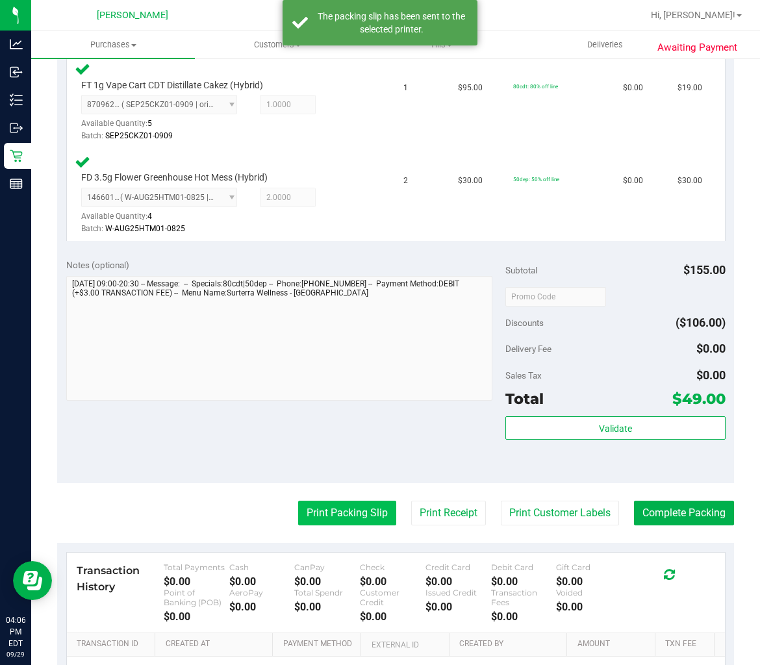
click at [336, 508] on button "Print Packing Slip" at bounding box center [347, 513] width 98 height 25
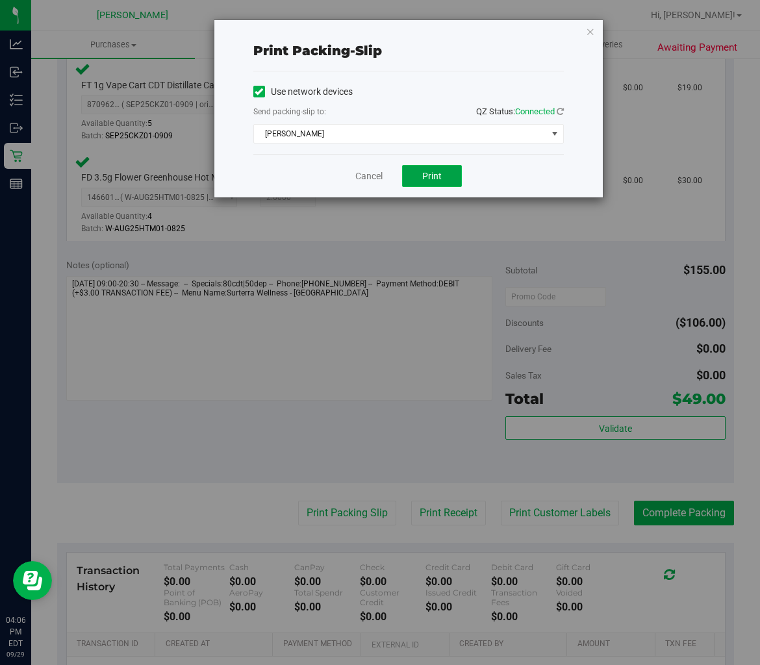
click at [437, 182] on button "Print" at bounding box center [432, 176] width 60 height 22
click at [368, 178] on link "Cancel" at bounding box center [368, 177] width 27 height 14
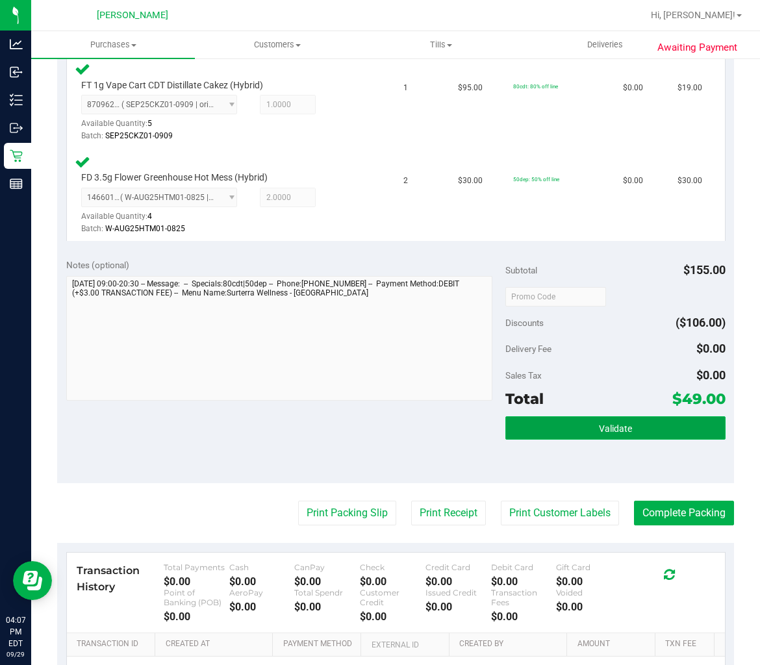
click at [641, 416] on button "Validate" at bounding box center [615, 427] width 220 height 23
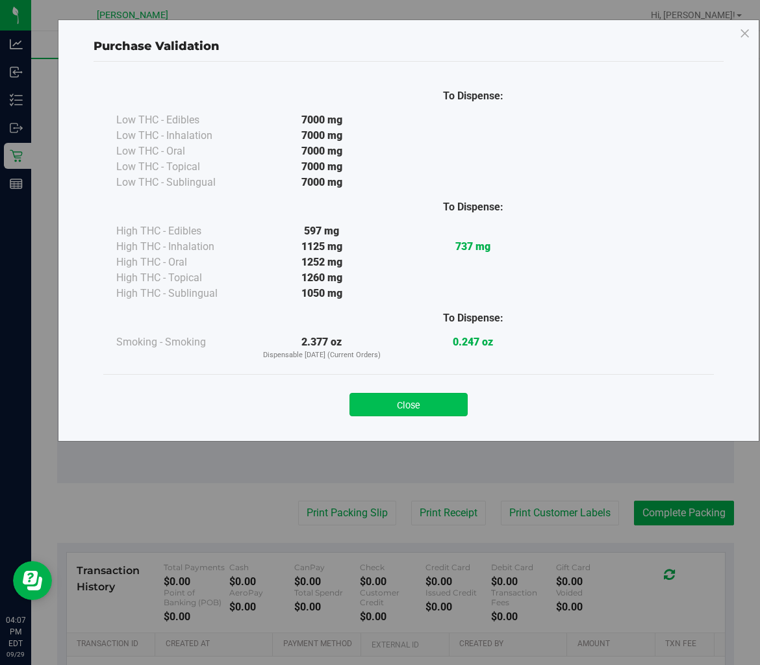
click at [424, 413] on button "Close" at bounding box center [409, 404] width 118 height 23
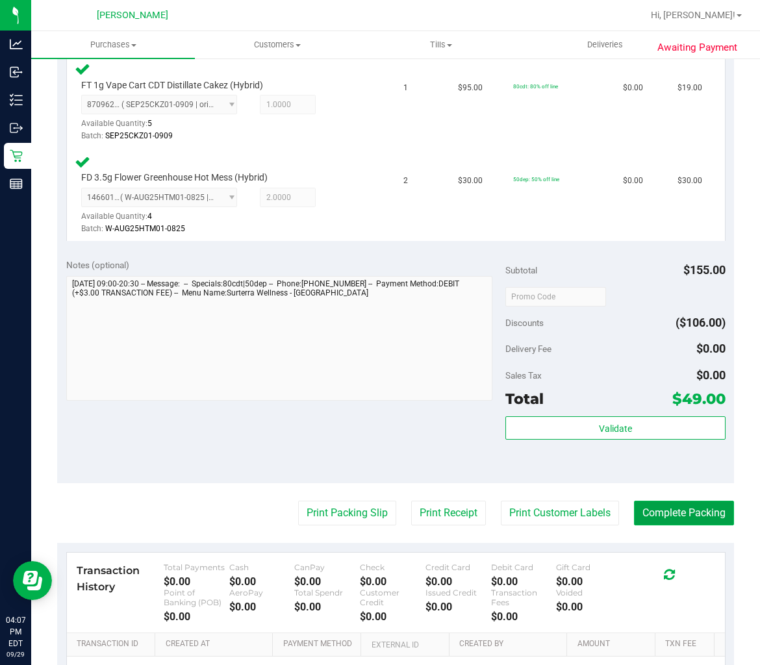
click at [699, 507] on button "Complete Packing" at bounding box center [684, 513] width 100 height 25
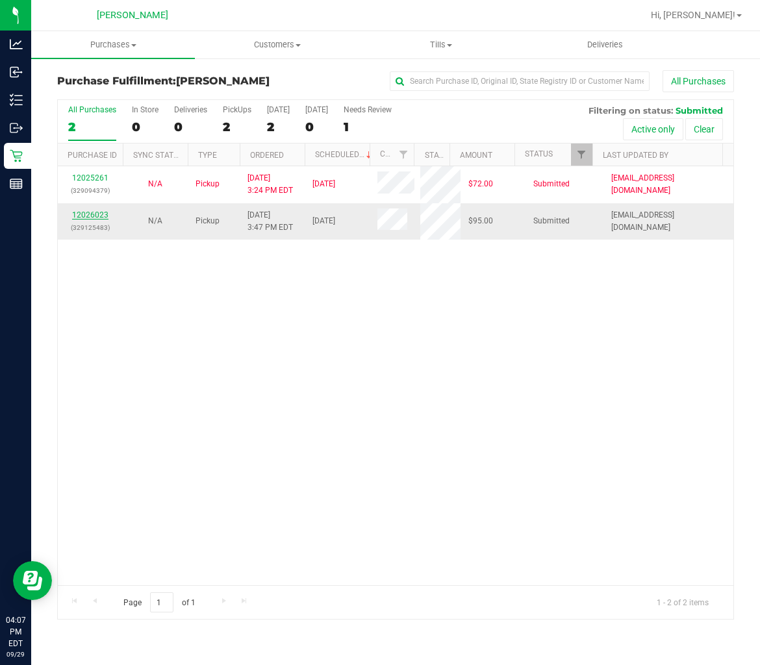
click at [91, 217] on link "12026023" at bounding box center [90, 214] width 36 height 9
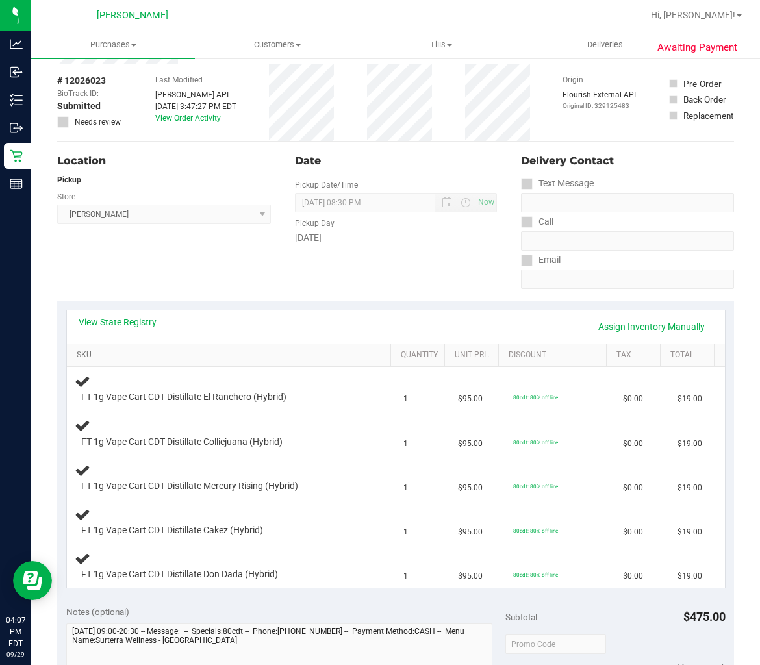
scroll to position [72, 0]
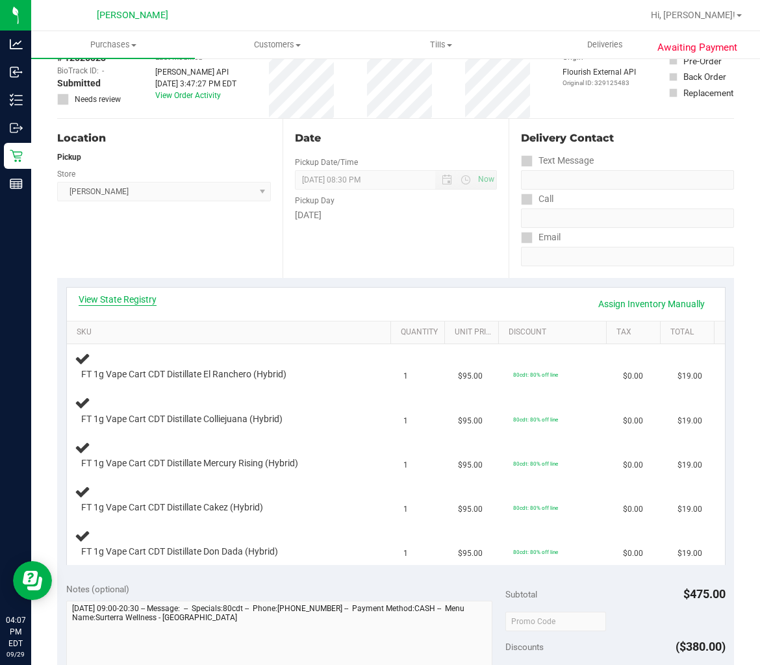
click at [144, 295] on link "View State Registry" at bounding box center [118, 299] width 78 height 13
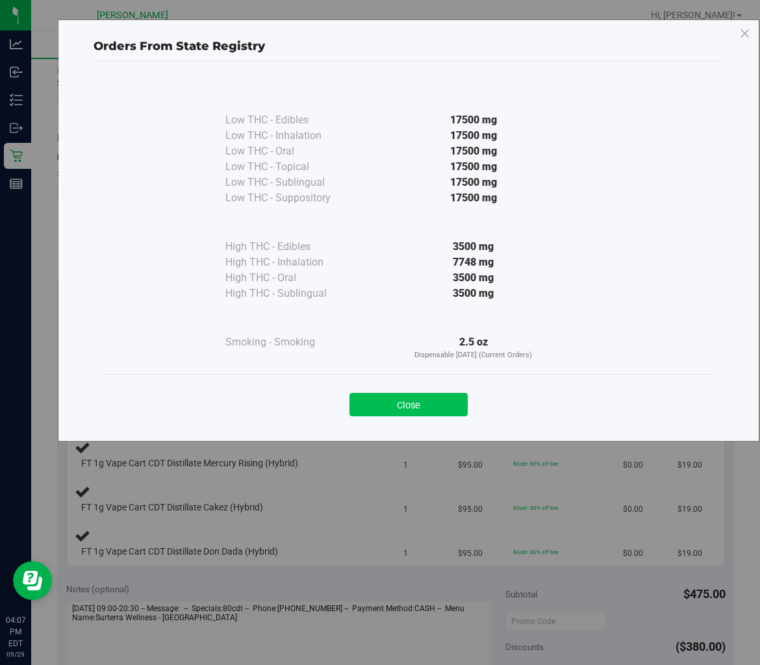
click at [419, 401] on button "Close" at bounding box center [409, 404] width 118 height 23
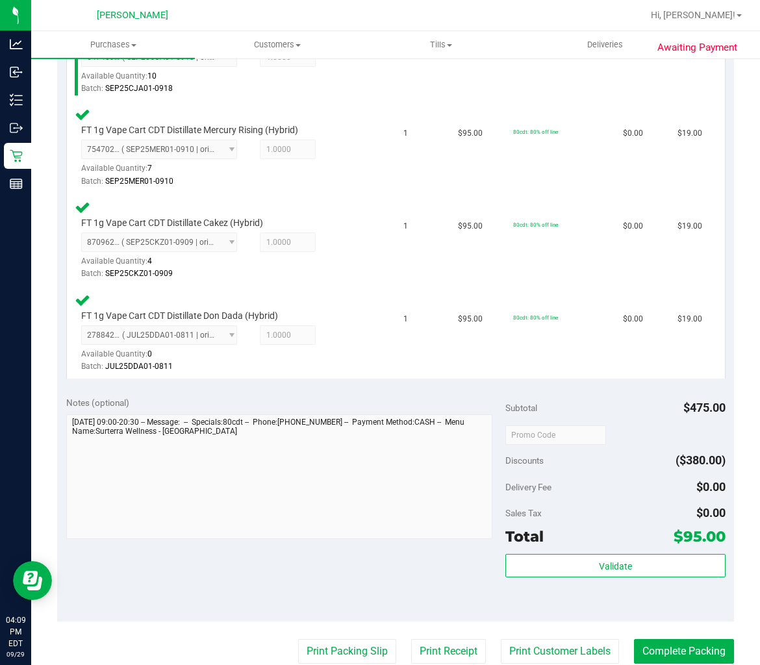
scroll to position [577, 0]
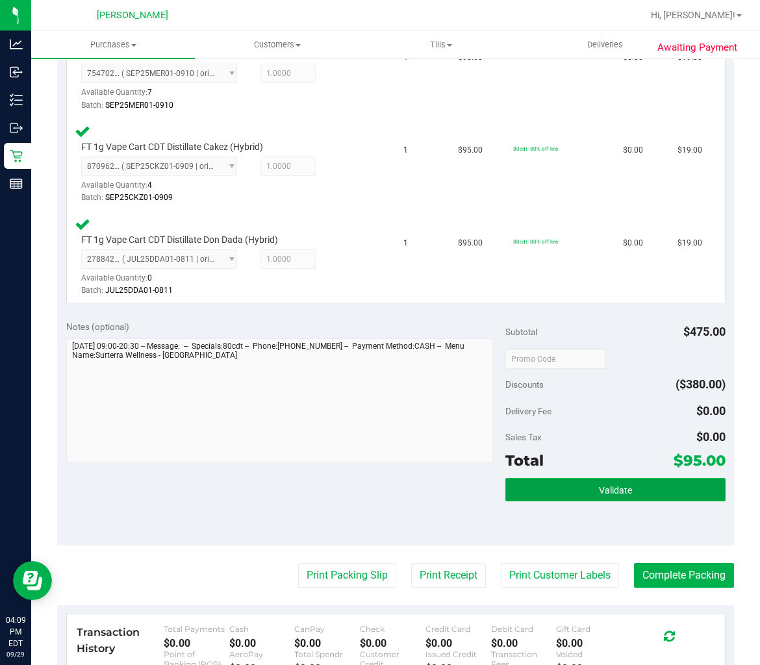
click at [574, 482] on button "Validate" at bounding box center [615, 489] width 220 height 23
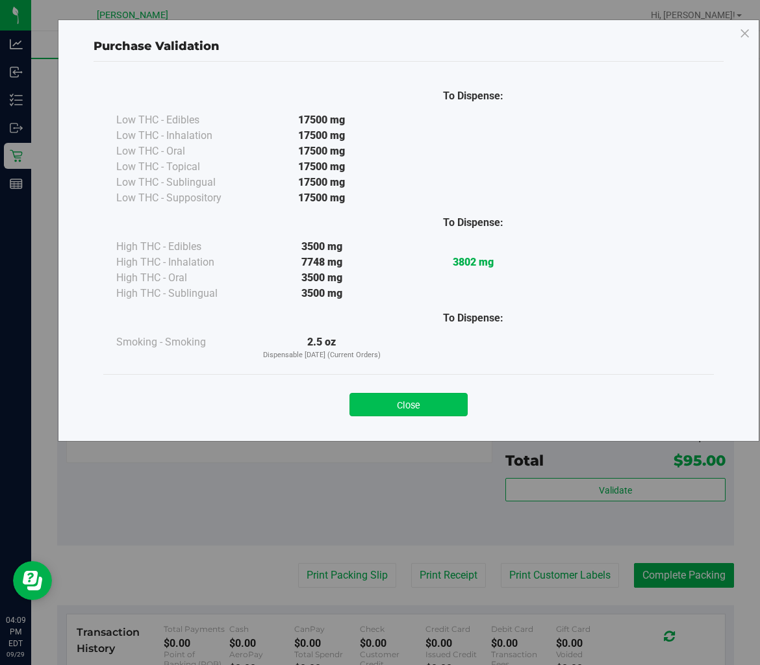
click at [420, 398] on button "Close" at bounding box center [409, 404] width 118 height 23
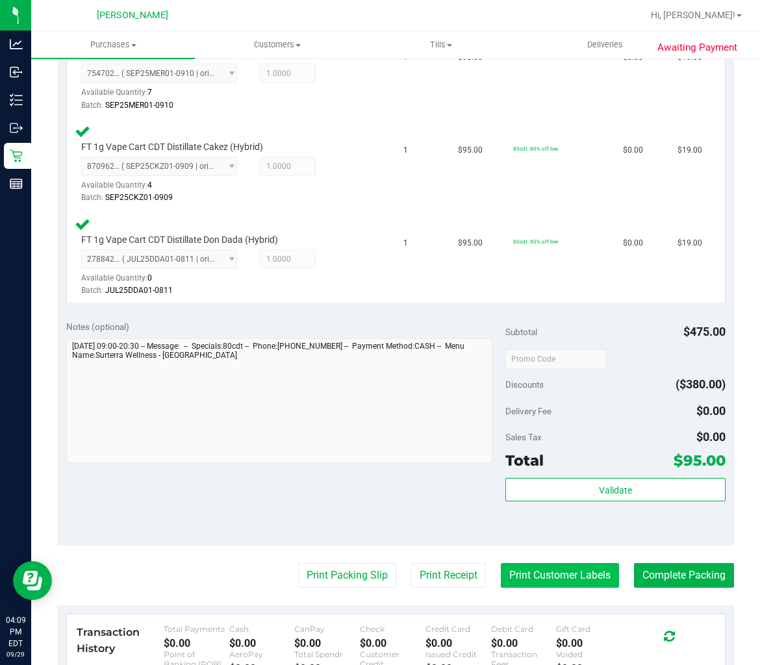
click at [572, 583] on button "Print Customer Labels" at bounding box center [560, 575] width 118 height 25
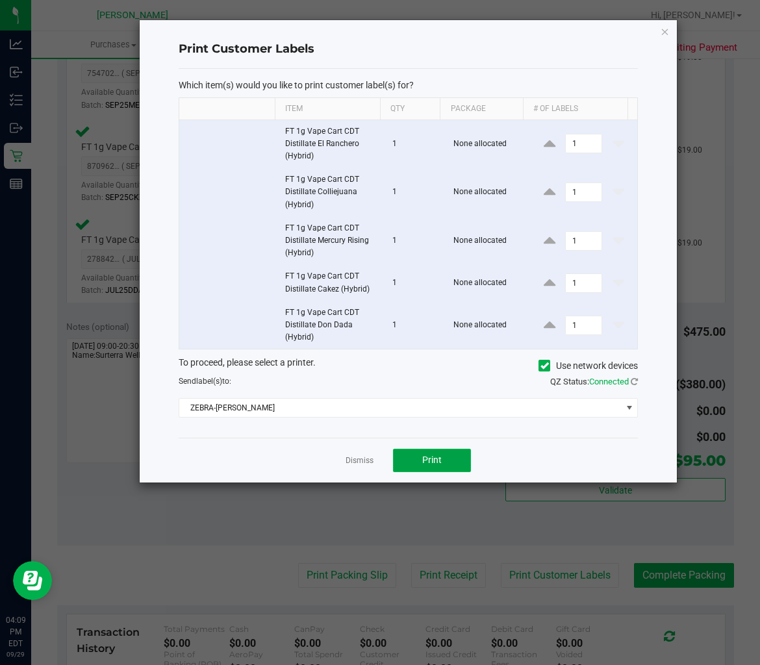
click at [435, 466] on button "Print" at bounding box center [432, 460] width 78 height 23
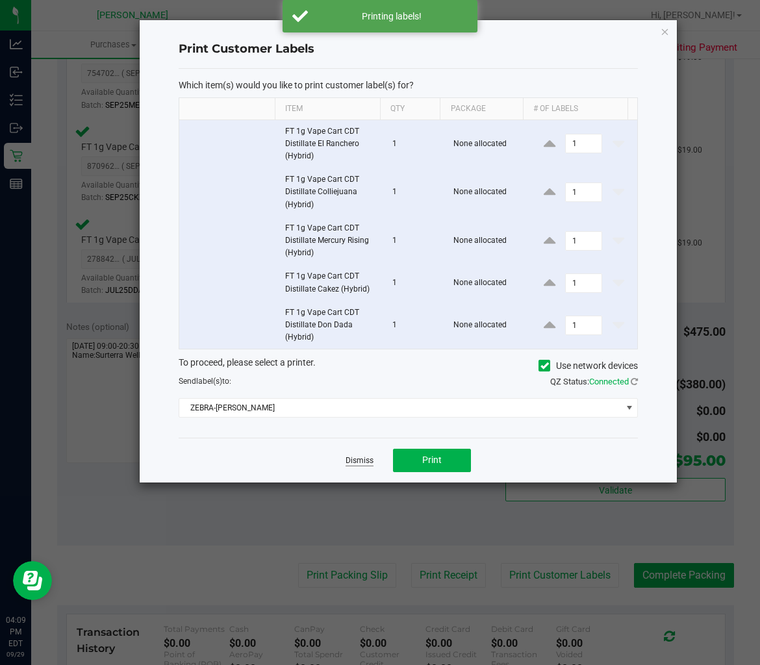
click at [353, 457] on link "Dismiss" at bounding box center [360, 460] width 28 height 11
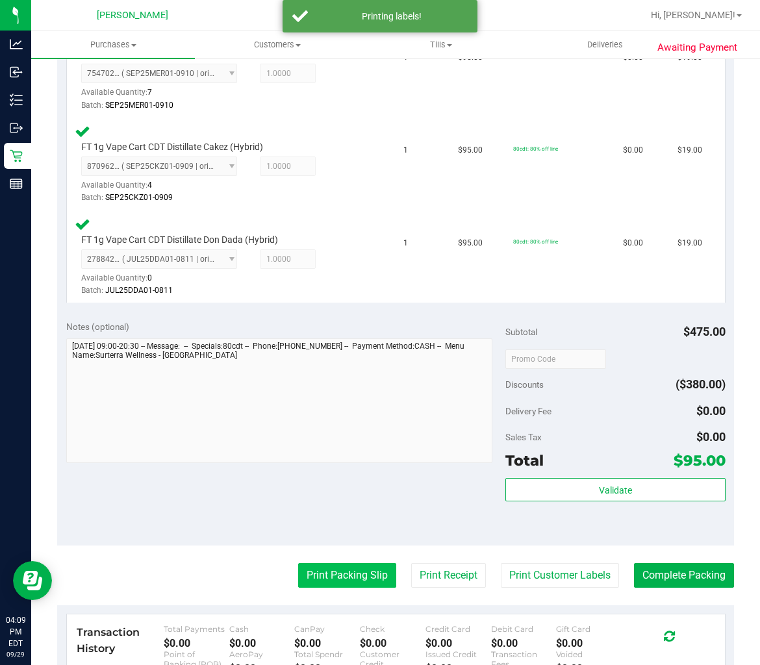
click at [340, 578] on button "Print Packing Slip" at bounding box center [347, 575] width 98 height 25
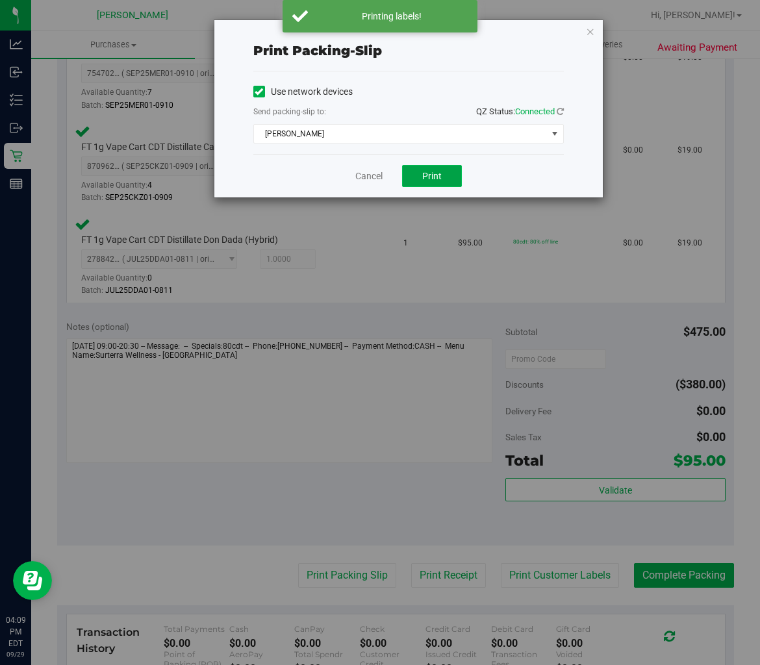
click at [436, 167] on button "Print" at bounding box center [432, 176] width 60 height 22
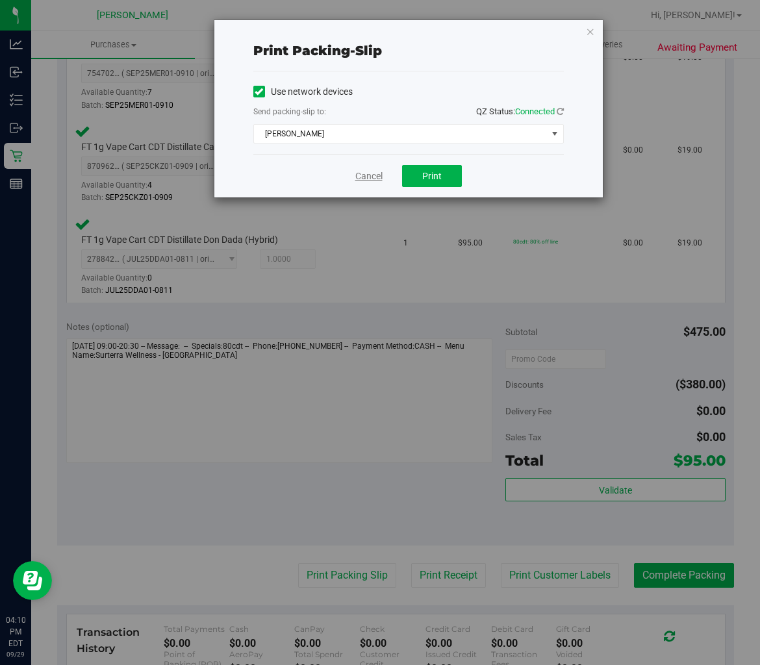
click at [371, 172] on link "Cancel" at bounding box center [368, 177] width 27 height 14
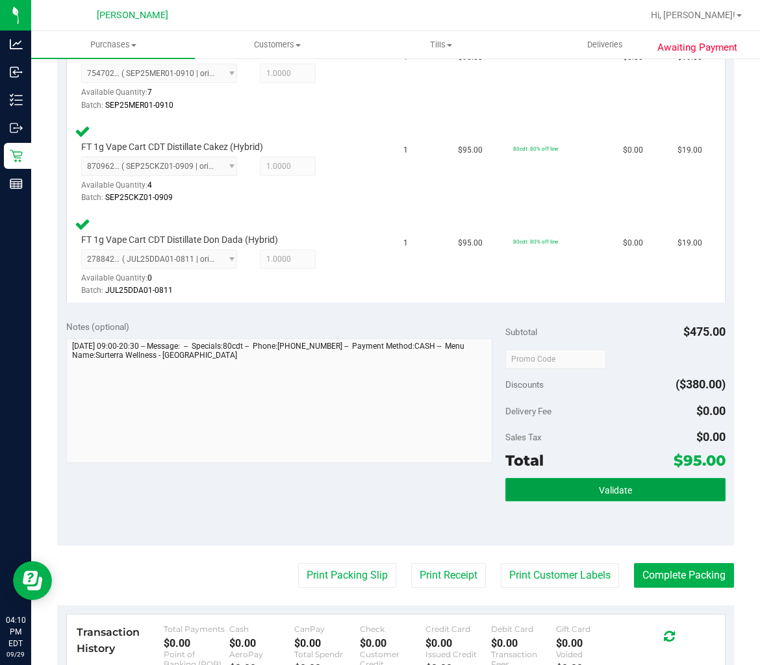
click at [539, 482] on button "Validate" at bounding box center [615, 489] width 220 height 23
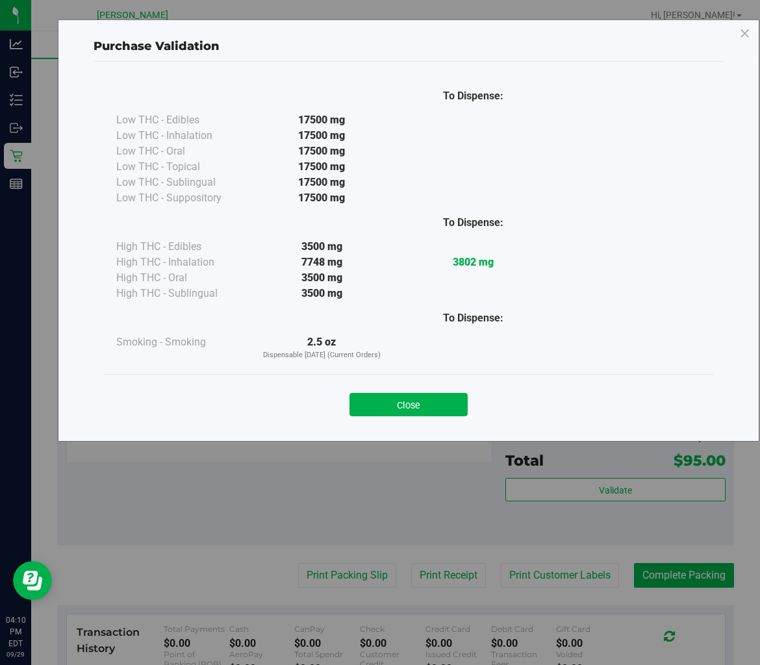
drag, startPoint x: 435, startPoint y: 408, endPoint x: 459, endPoint y: 413, distance: 24.6
click at [435, 409] on button "Close" at bounding box center [409, 404] width 118 height 23
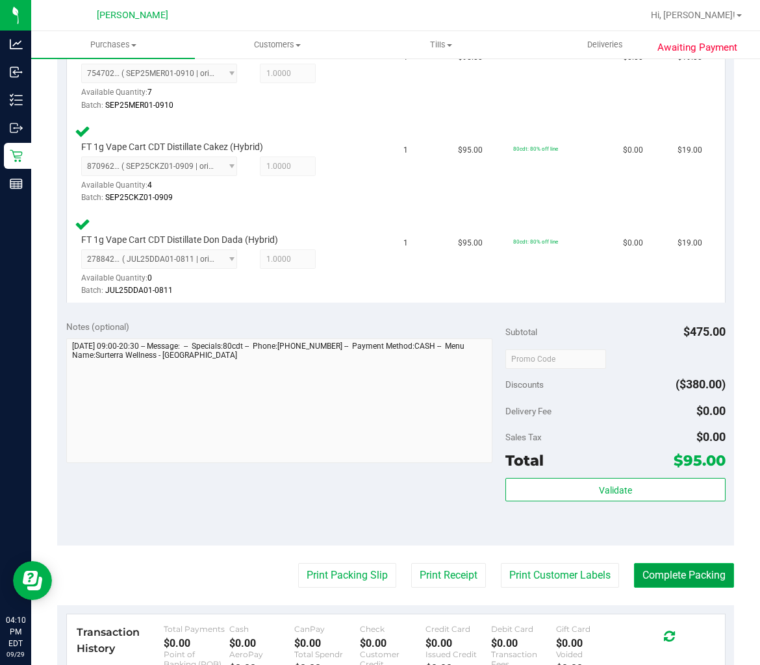
click at [652, 565] on button "Complete Packing" at bounding box center [684, 575] width 100 height 25
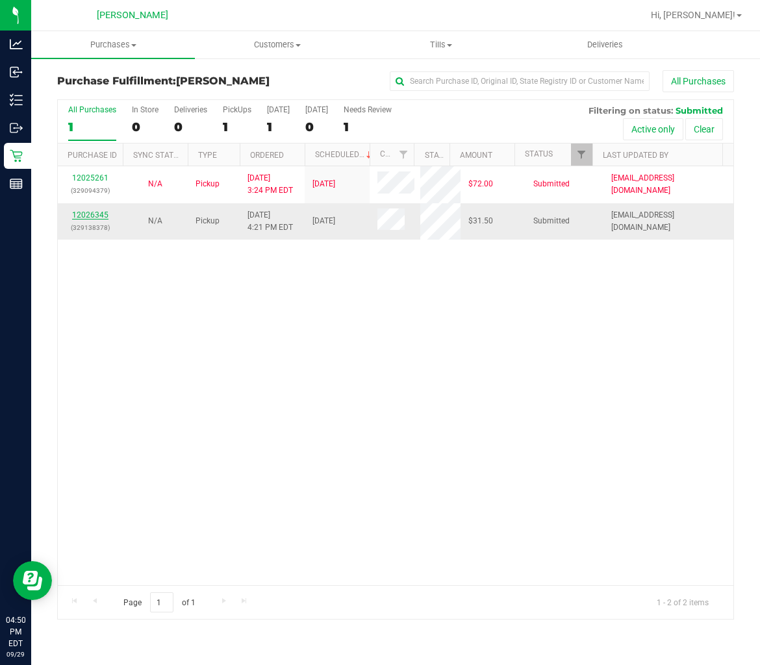
click at [86, 214] on link "12026345" at bounding box center [90, 214] width 36 height 9
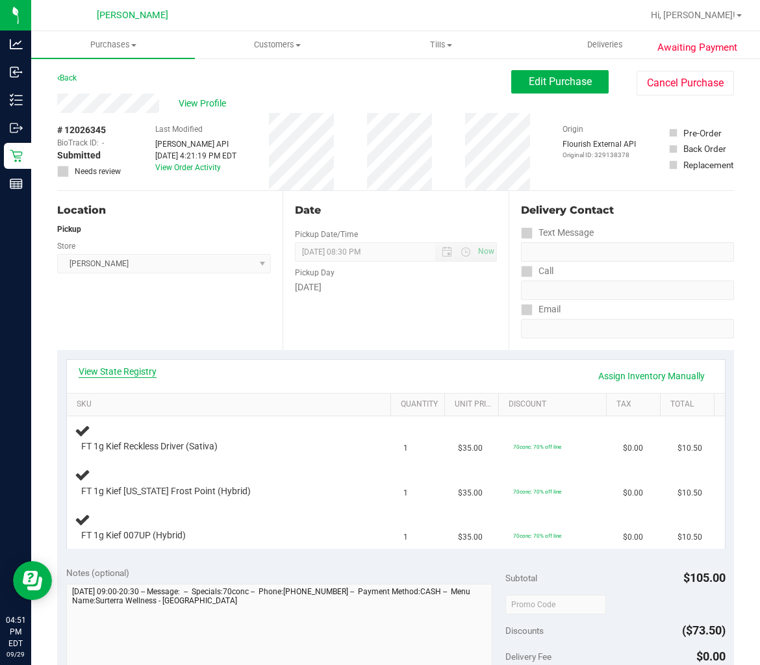
click at [101, 370] on link "View State Registry" at bounding box center [118, 371] width 78 height 13
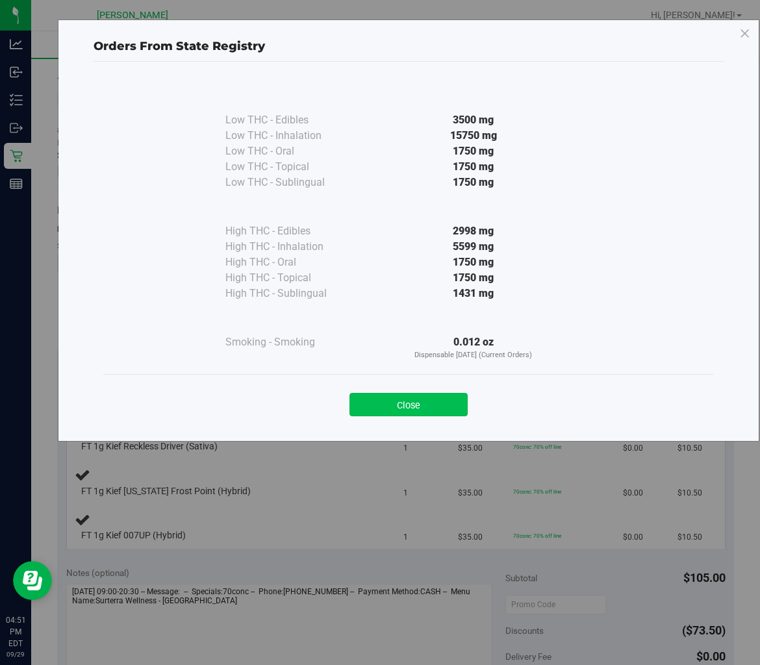
click at [378, 416] on button "Close" at bounding box center [409, 404] width 118 height 23
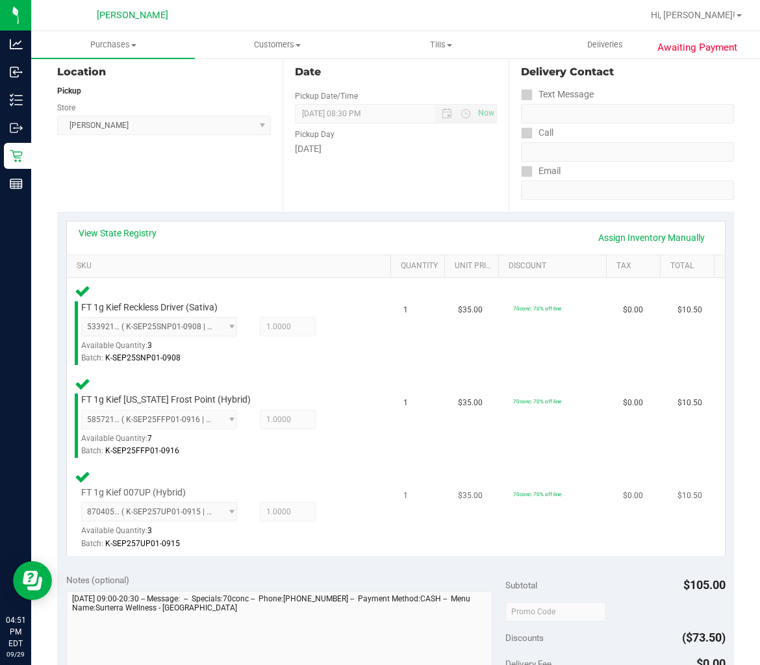
scroll to position [288, 0]
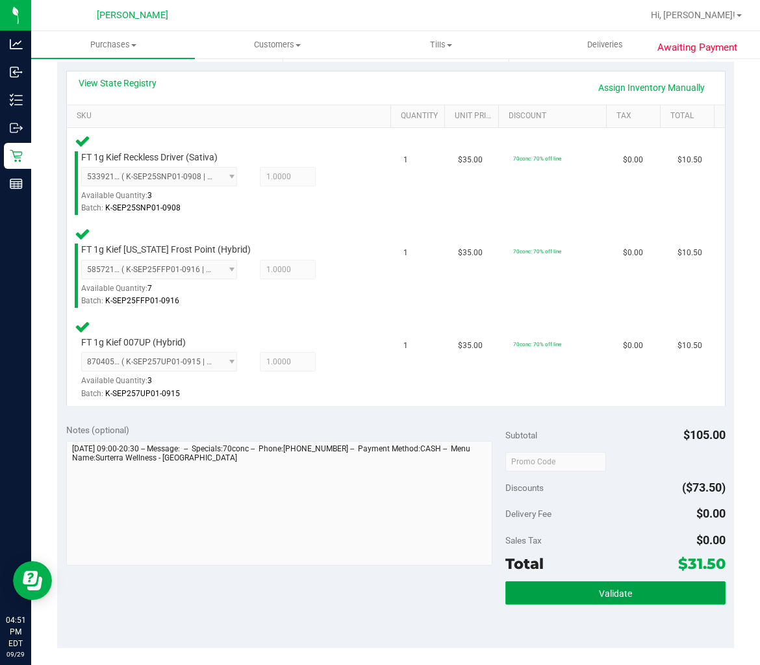
click at [574, 585] on button "Validate" at bounding box center [615, 592] width 220 height 23
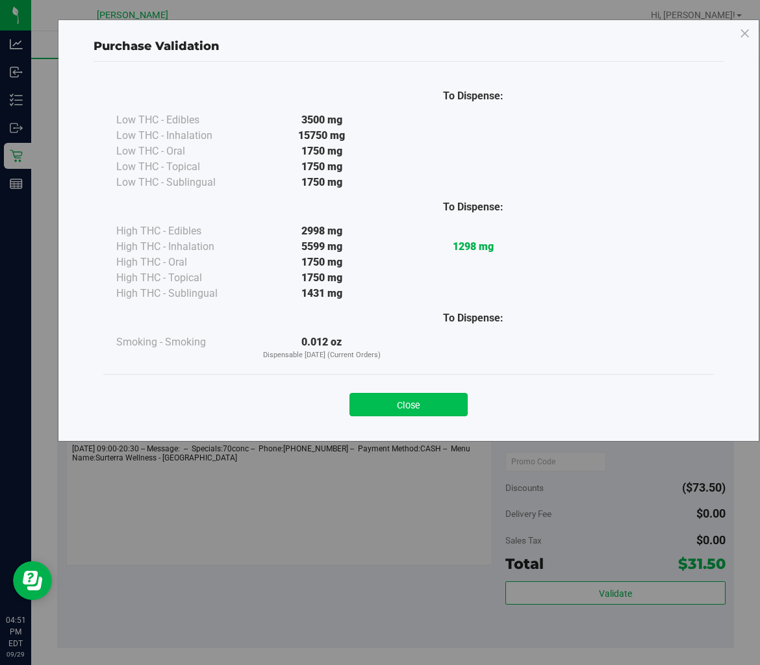
click at [438, 404] on button "Close" at bounding box center [409, 404] width 118 height 23
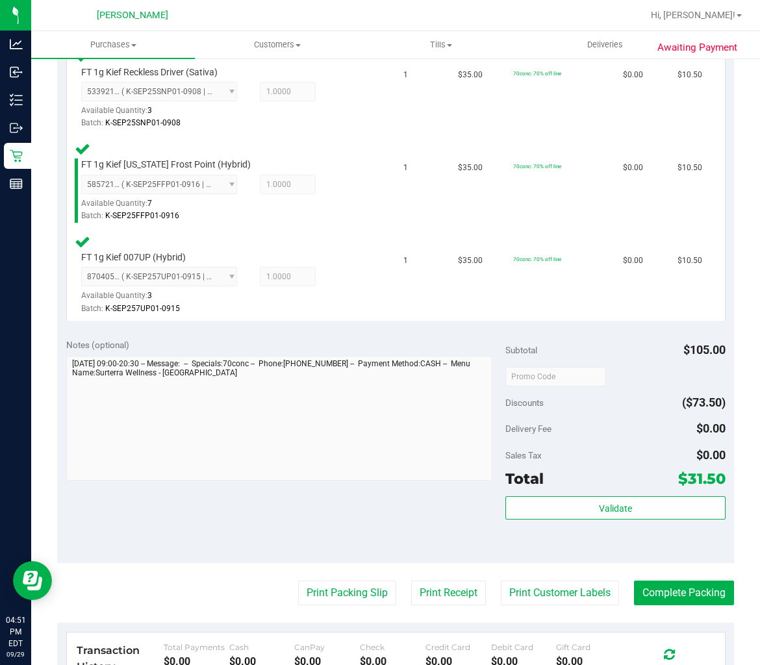
scroll to position [505, 0]
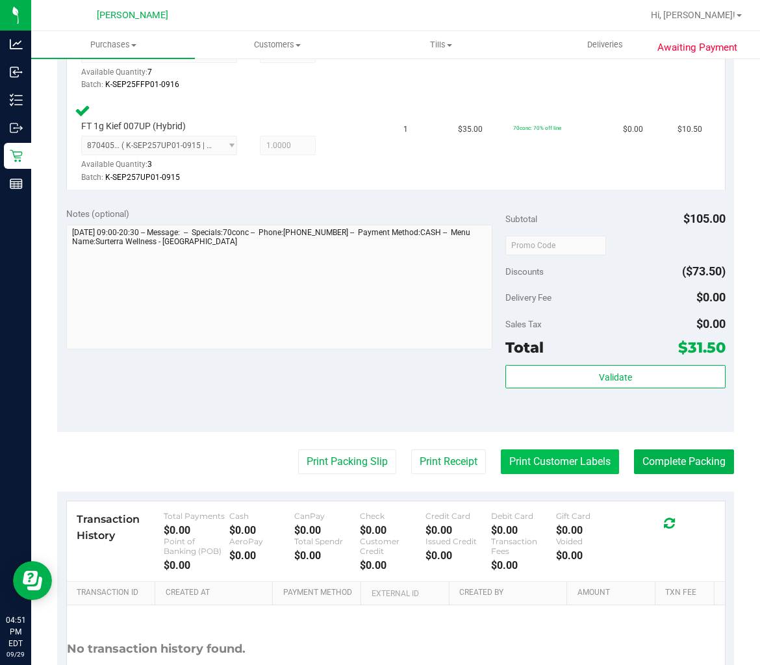
click at [552, 464] on button "Print Customer Labels" at bounding box center [560, 462] width 118 height 25
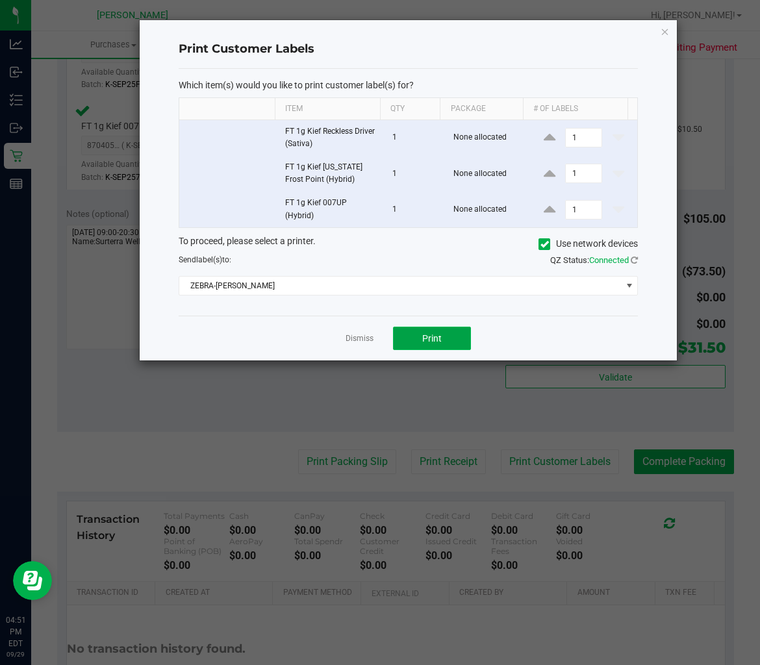
click at [437, 333] on span "Print" at bounding box center [431, 338] width 19 height 10
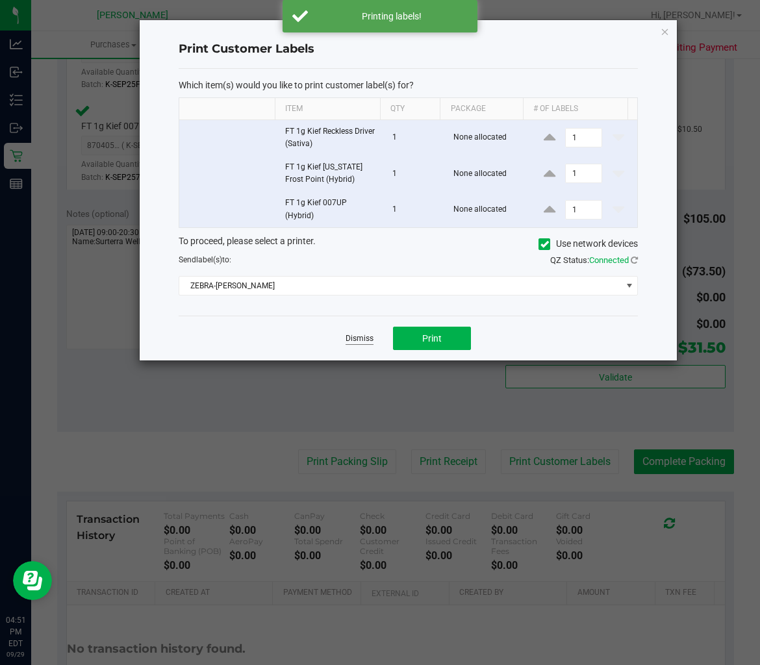
click at [362, 339] on link "Dismiss" at bounding box center [360, 338] width 28 height 11
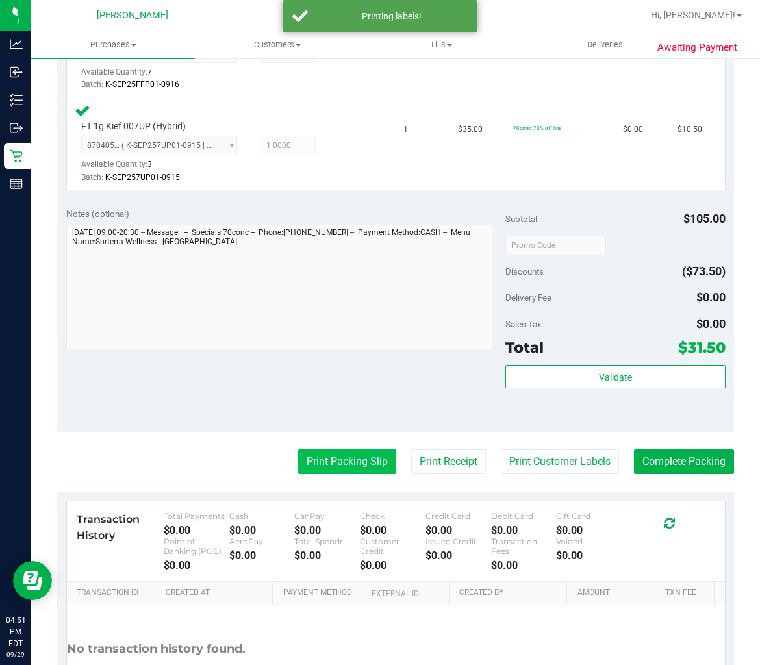
click at [324, 452] on button "Print Packing Slip" at bounding box center [347, 462] width 98 height 25
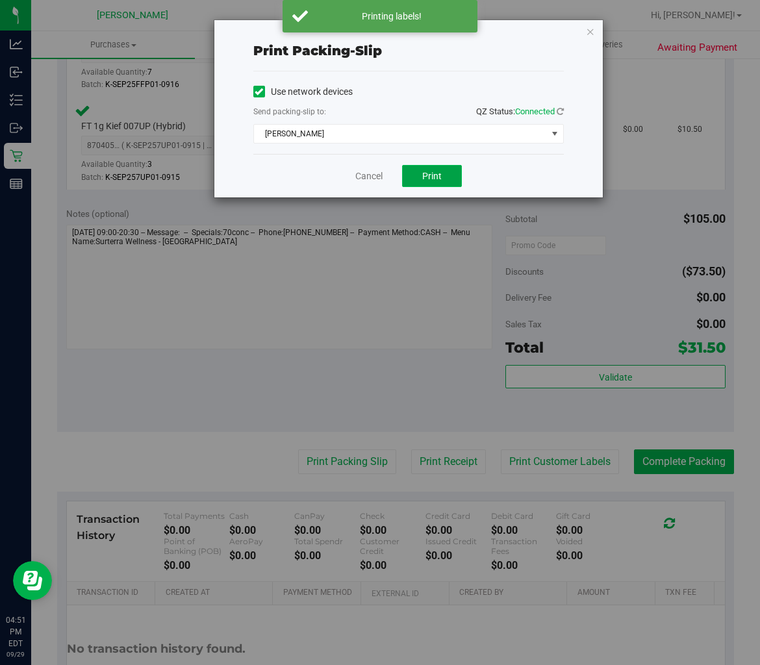
click at [434, 173] on span "Print" at bounding box center [431, 176] width 19 height 10
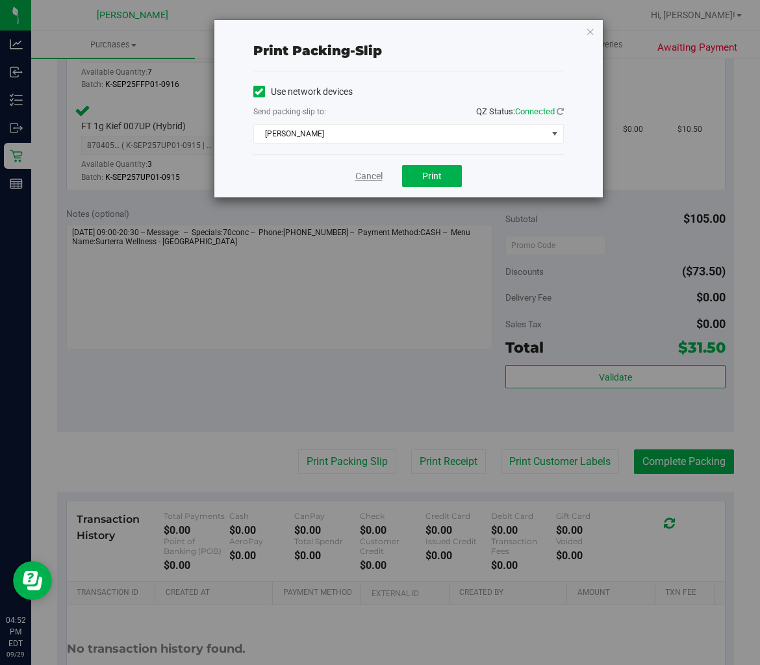
click at [358, 173] on link "Cancel" at bounding box center [368, 177] width 27 height 14
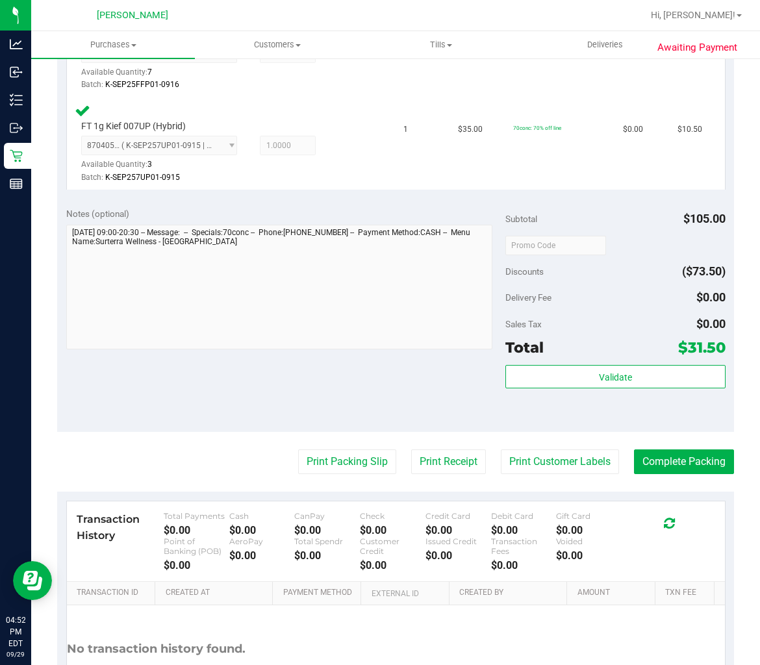
click at [615, 359] on div "Subtotal $105.00 Discounts ($73.50) Delivery Fee $0.00 Sales Tax $0.00 Total $3…" at bounding box center [615, 315] width 220 height 216
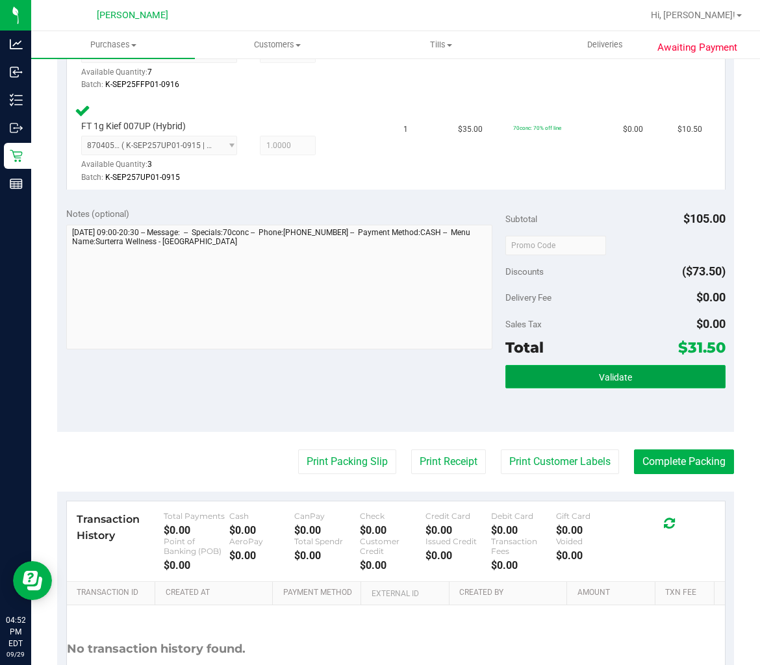
click at [615, 374] on span "Validate" at bounding box center [615, 377] width 33 height 10
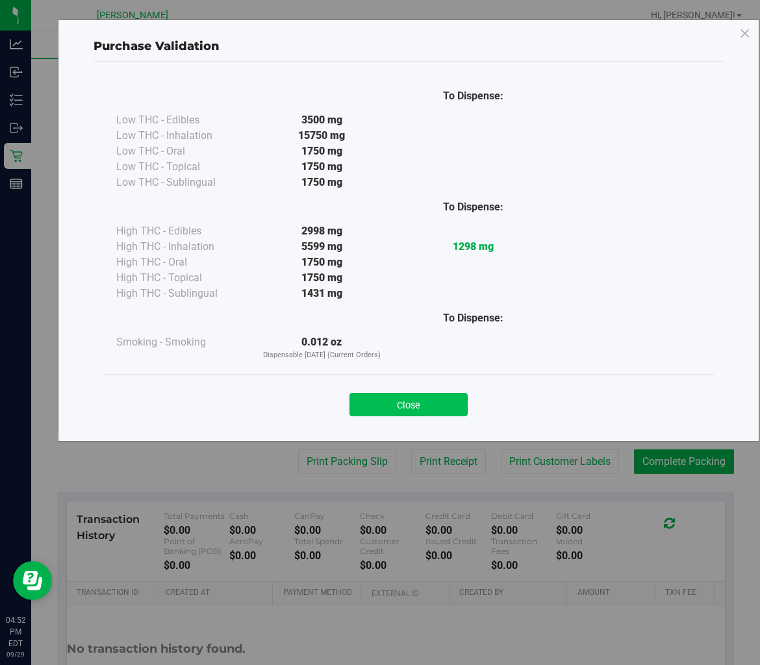
click at [431, 393] on button "Close" at bounding box center [409, 404] width 118 height 23
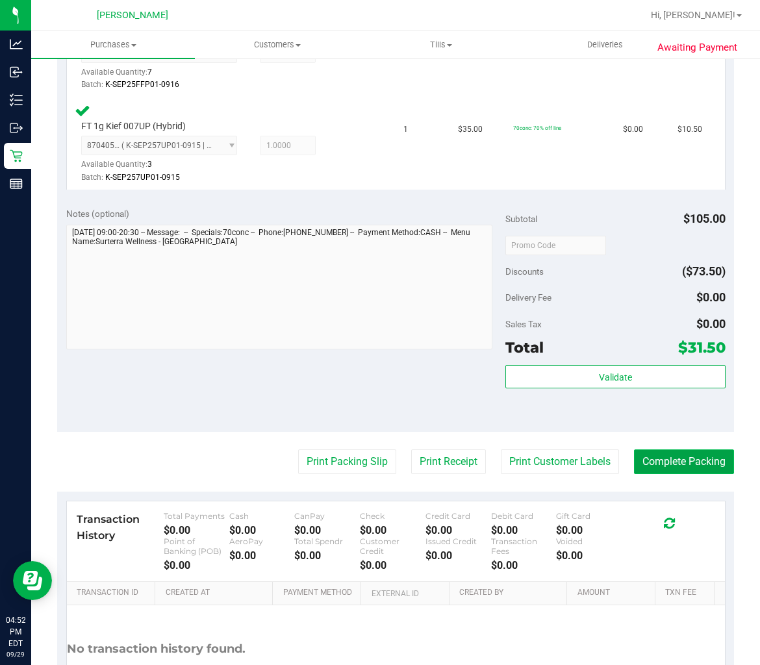
click at [665, 459] on button "Complete Packing" at bounding box center [684, 462] width 100 height 25
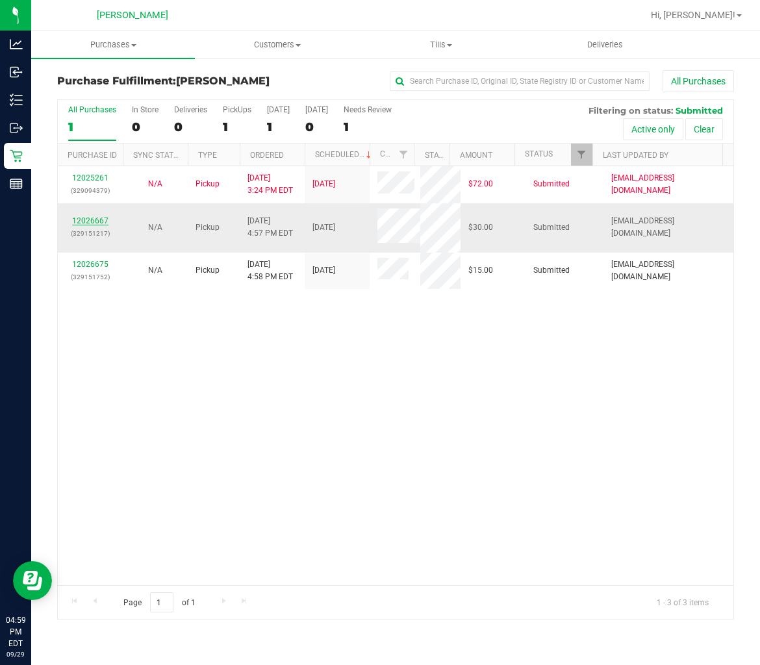
click at [99, 216] on link "12026667" at bounding box center [90, 220] width 36 height 9
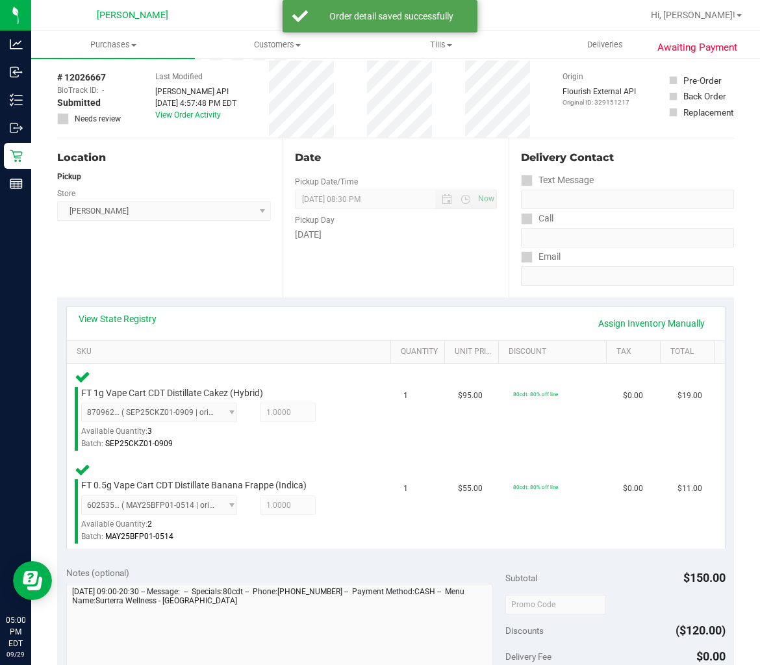
scroll to position [288, 0]
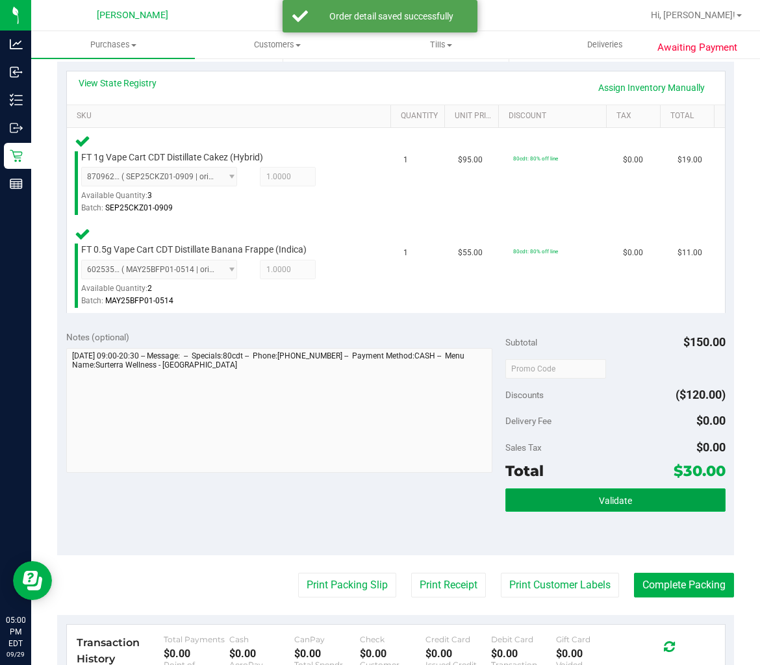
click at [557, 489] on button "Validate" at bounding box center [615, 500] width 220 height 23
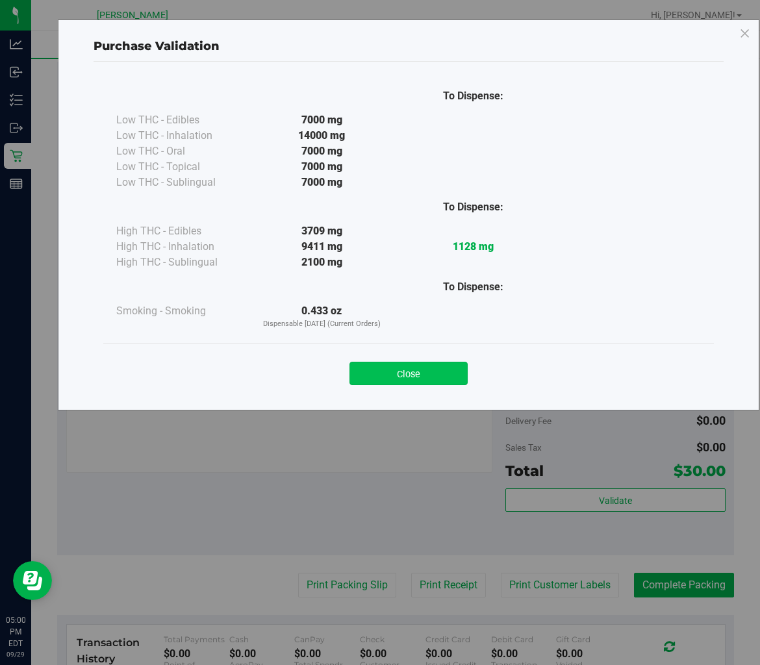
click at [403, 366] on button "Close" at bounding box center [409, 373] width 118 height 23
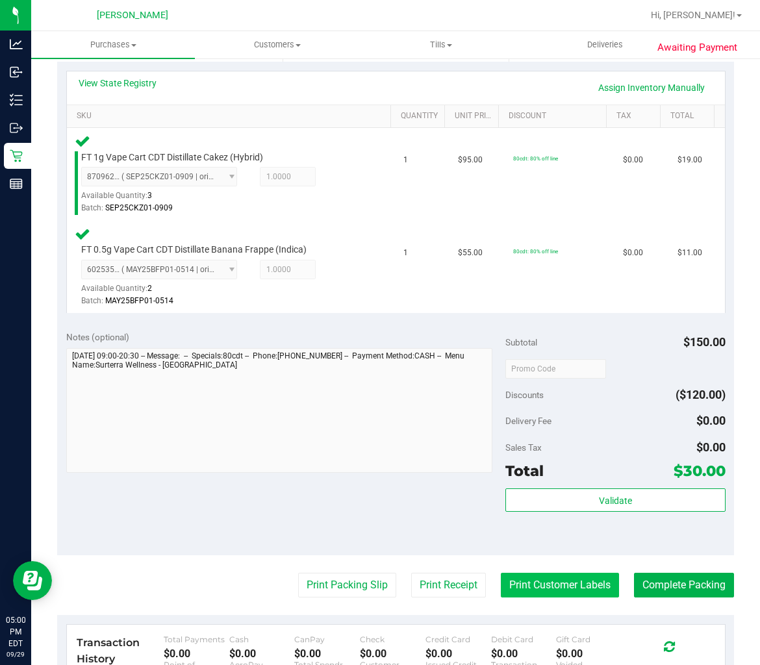
click at [562, 577] on button "Print Customer Labels" at bounding box center [560, 585] width 118 height 25
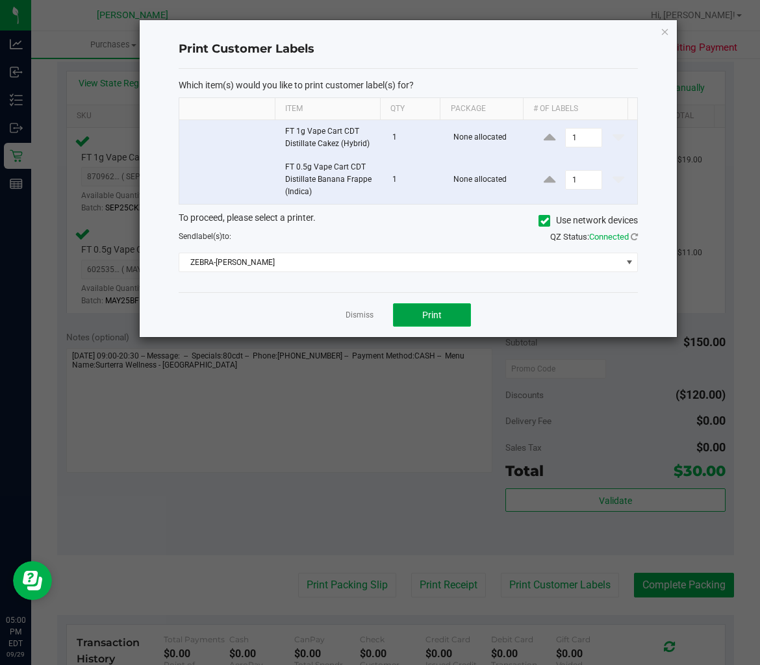
click at [468, 324] on button "Print" at bounding box center [432, 314] width 78 height 23
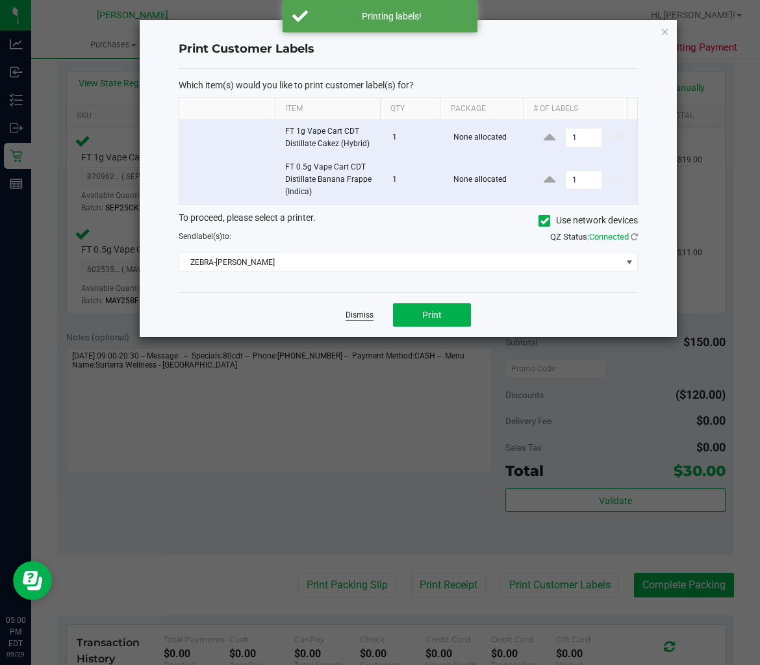
click at [358, 315] on link "Dismiss" at bounding box center [360, 315] width 28 height 11
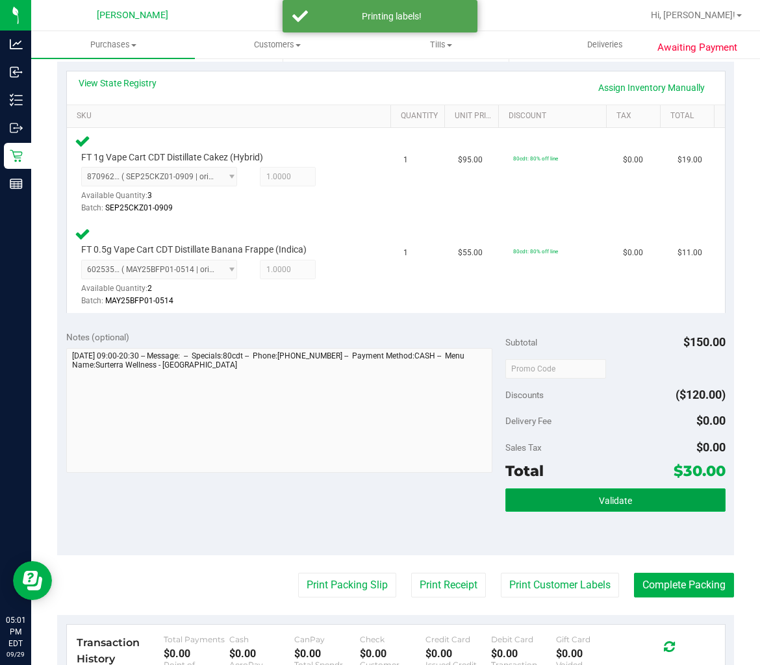
click at [655, 496] on button "Validate" at bounding box center [615, 500] width 220 height 23
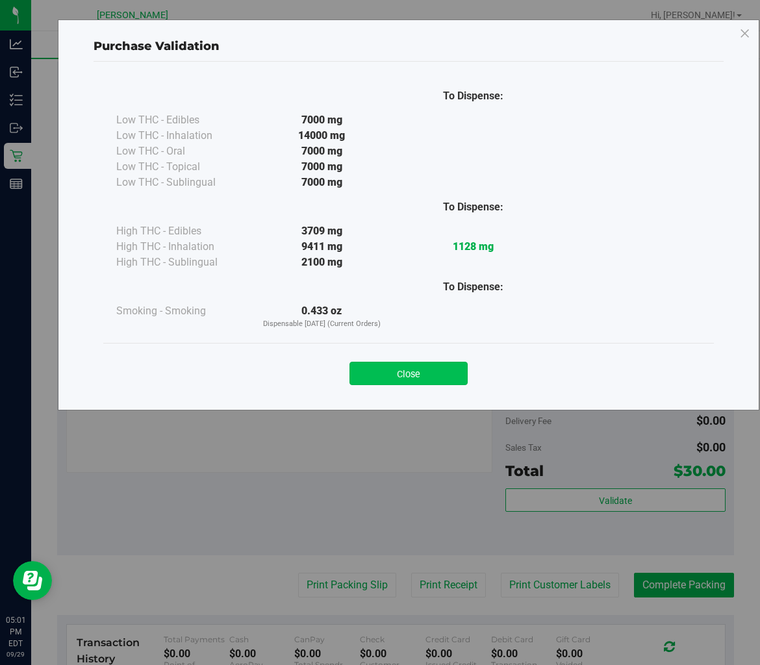
click at [390, 371] on button "Close" at bounding box center [409, 373] width 118 height 23
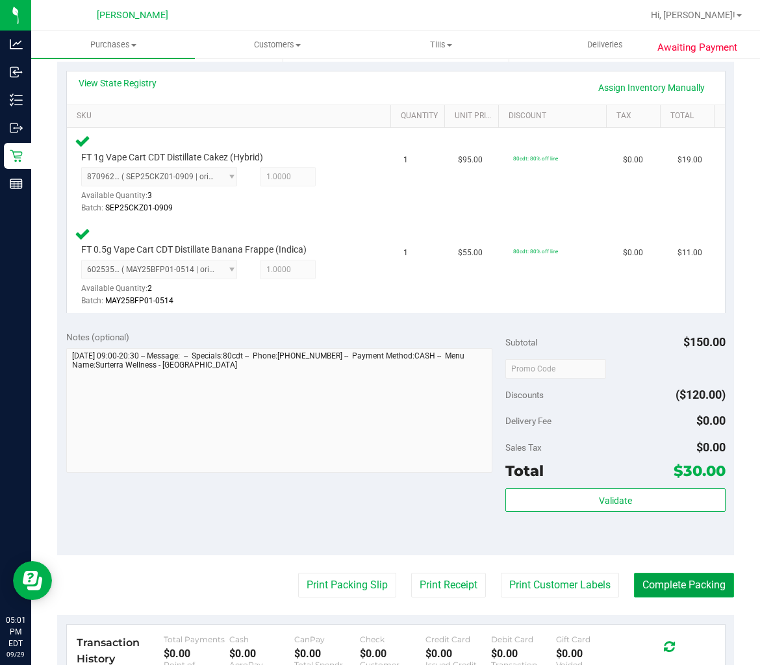
click at [648, 574] on button "Complete Packing" at bounding box center [684, 585] width 100 height 25
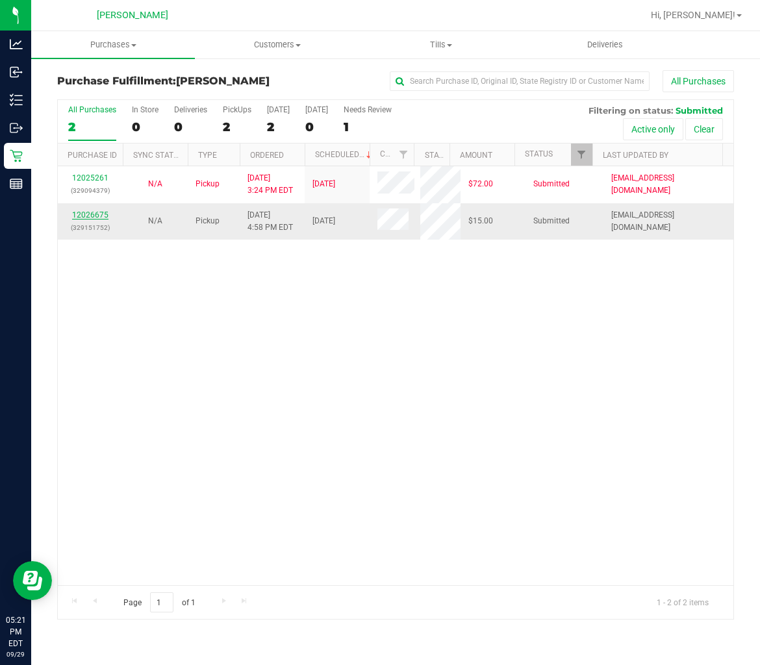
click at [87, 215] on link "12026675" at bounding box center [90, 214] width 36 height 9
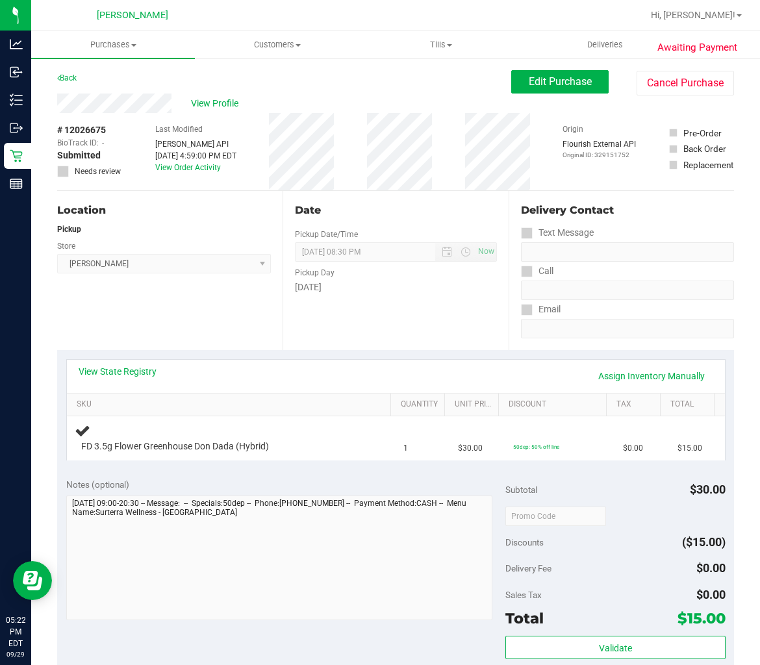
click at [244, 368] on div "View State Registry Assign Inventory Manually" at bounding box center [396, 376] width 635 height 22
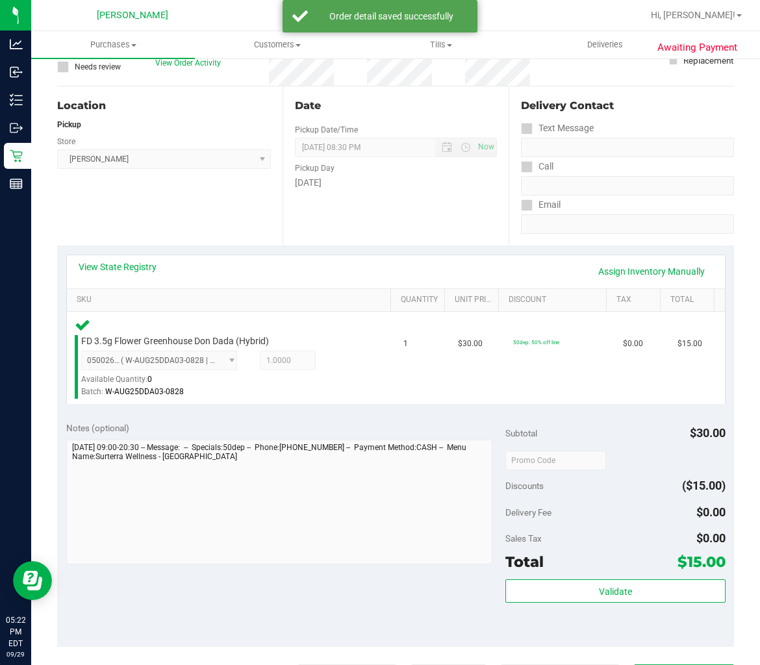
scroll to position [216, 0]
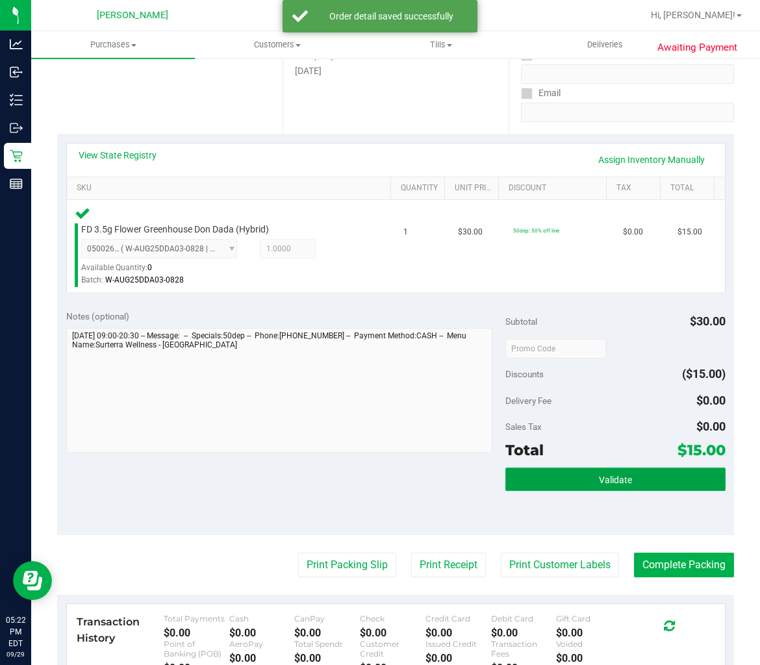
click at [587, 483] on button "Validate" at bounding box center [615, 479] width 220 height 23
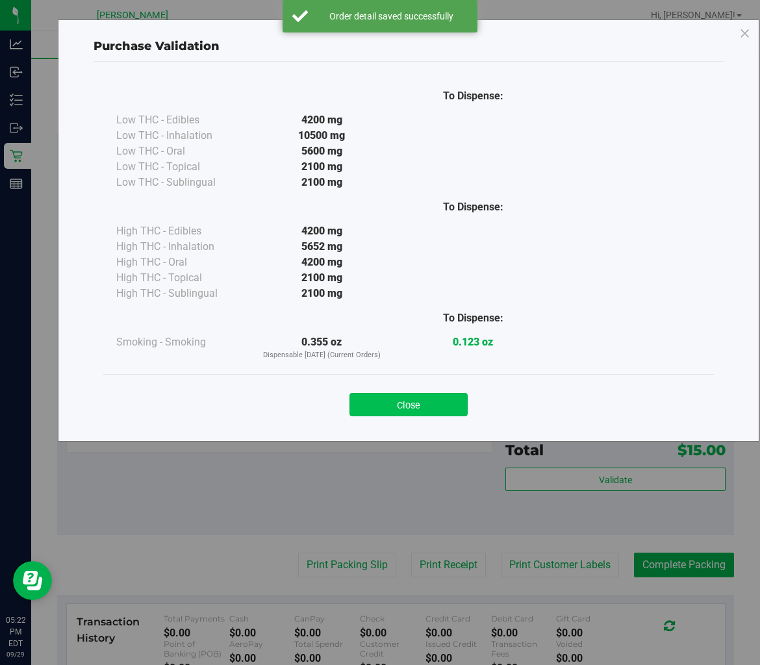
click at [391, 407] on button "Close" at bounding box center [409, 404] width 118 height 23
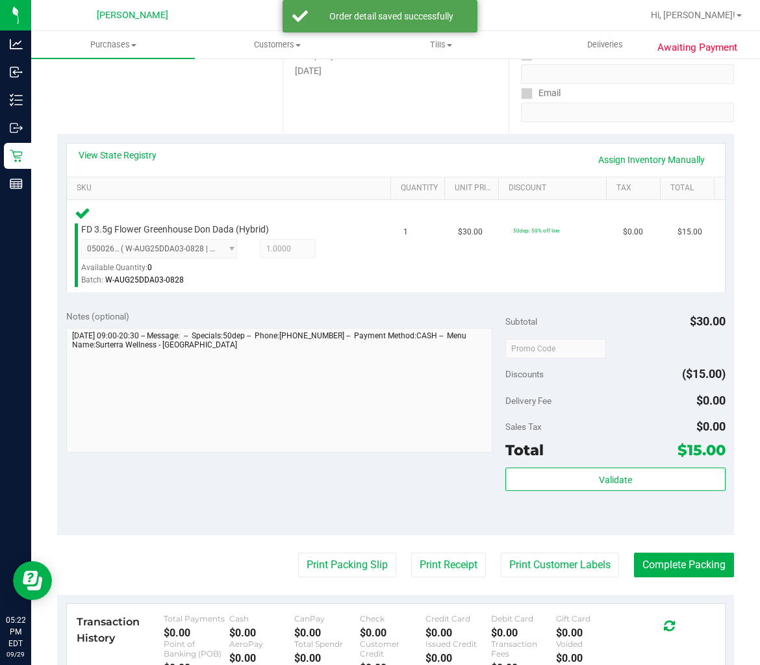
click at [537, 579] on purchase-details "Back Edit Purchase Cancel Purchase View Profile # 12026675 BioTrack ID: - Submi…" at bounding box center [395, 351] width 677 height 994
click at [560, 568] on button "Print Customer Labels" at bounding box center [560, 565] width 118 height 25
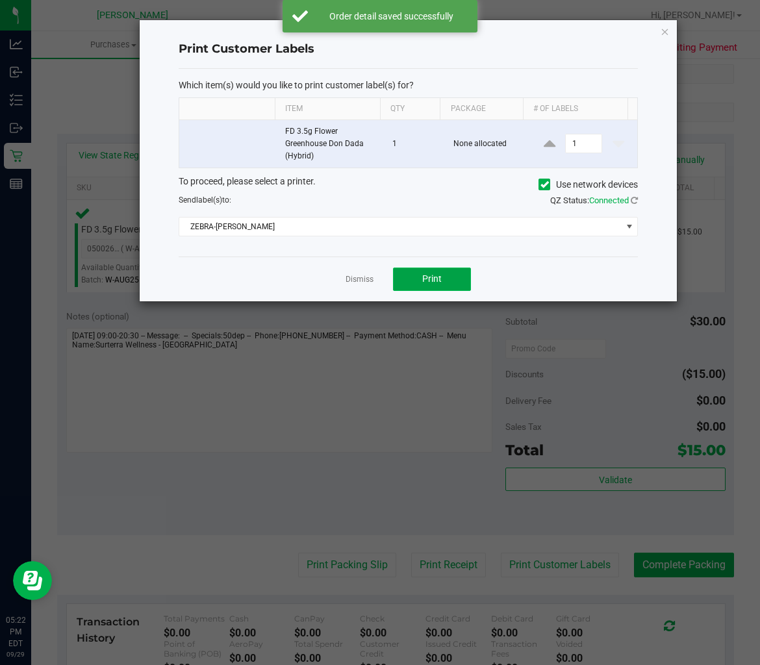
click at [433, 288] on button "Print" at bounding box center [432, 279] width 78 height 23
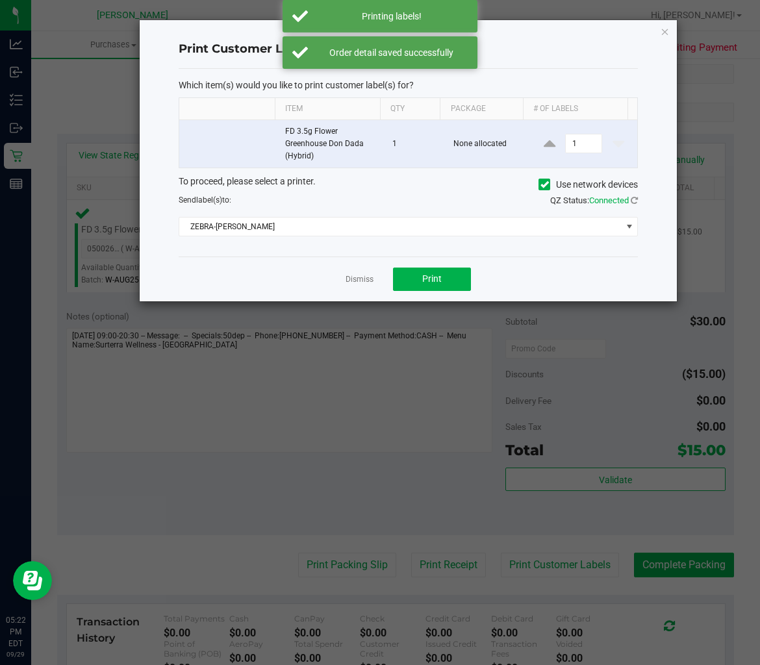
click at [361, 277] on link "Dismiss" at bounding box center [360, 279] width 28 height 11
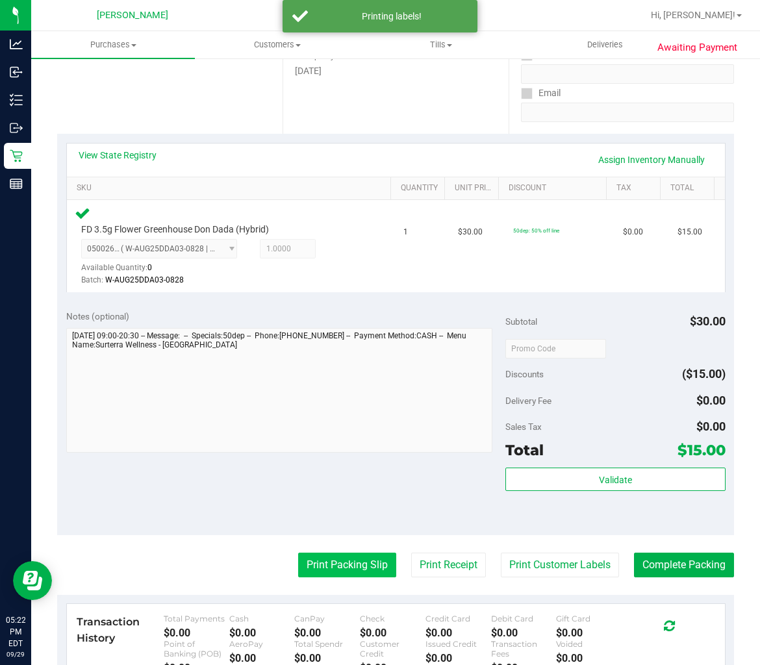
click at [331, 561] on button "Print Packing Slip" at bounding box center [347, 565] width 98 height 25
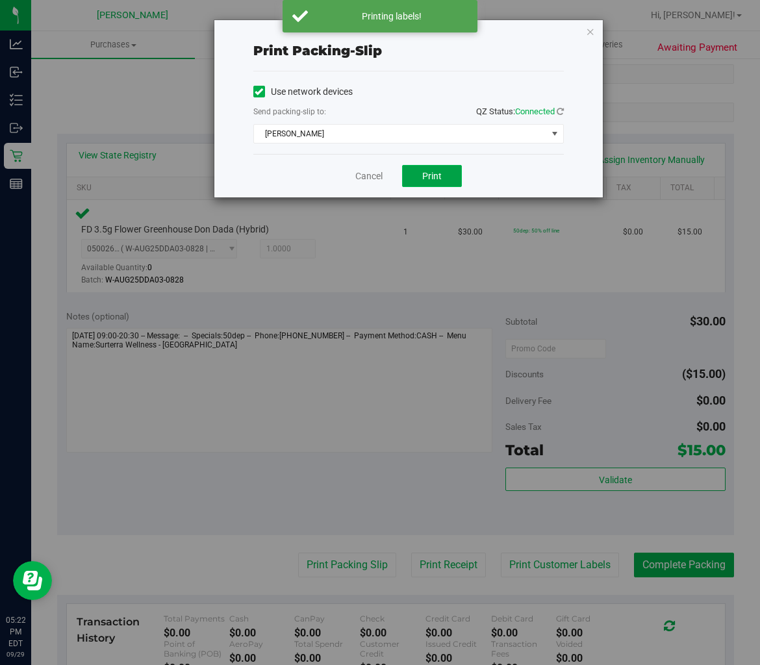
click at [429, 166] on button "Print" at bounding box center [432, 176] width 60 height 22
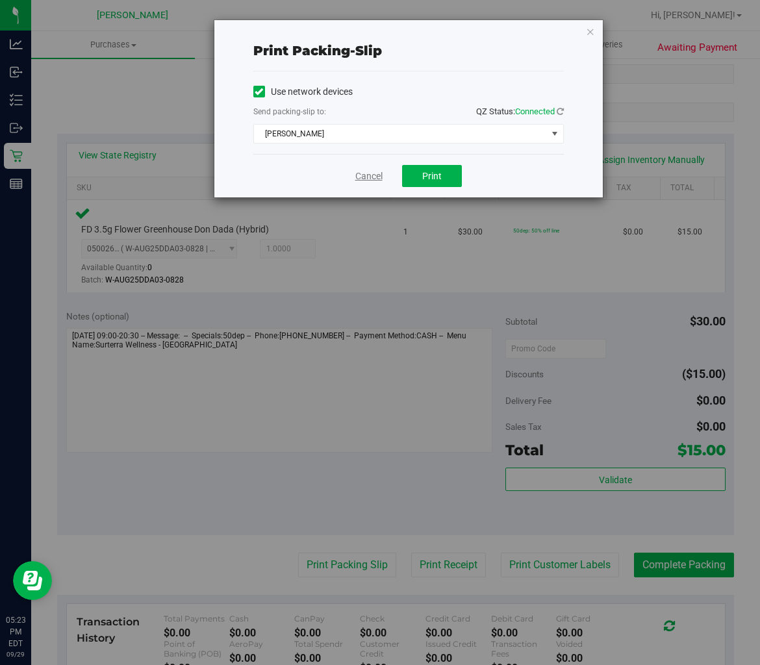
click at [366, 178] on link "Cancel" at bounding box center [368, 177] width 27 height 14
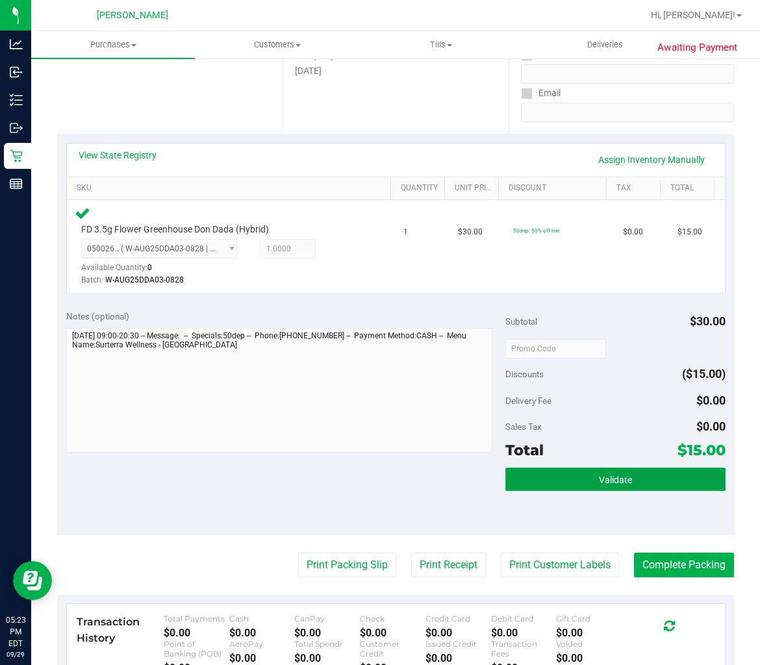
click at [625, 471] on button "Validate" at bounding box center [615, 479] width 220 height 23
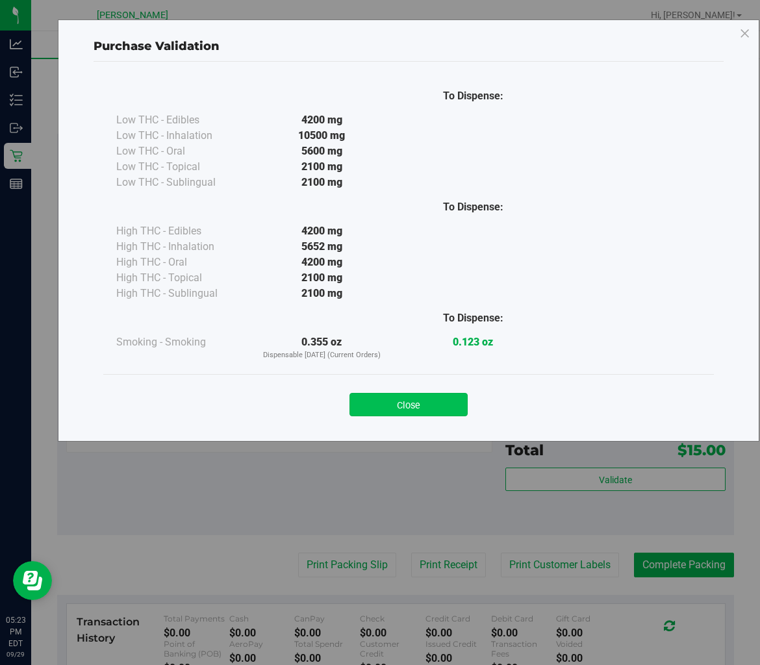
click at [407, 401] on button "Close" at bounding box center [409, 404] width 118 height 23
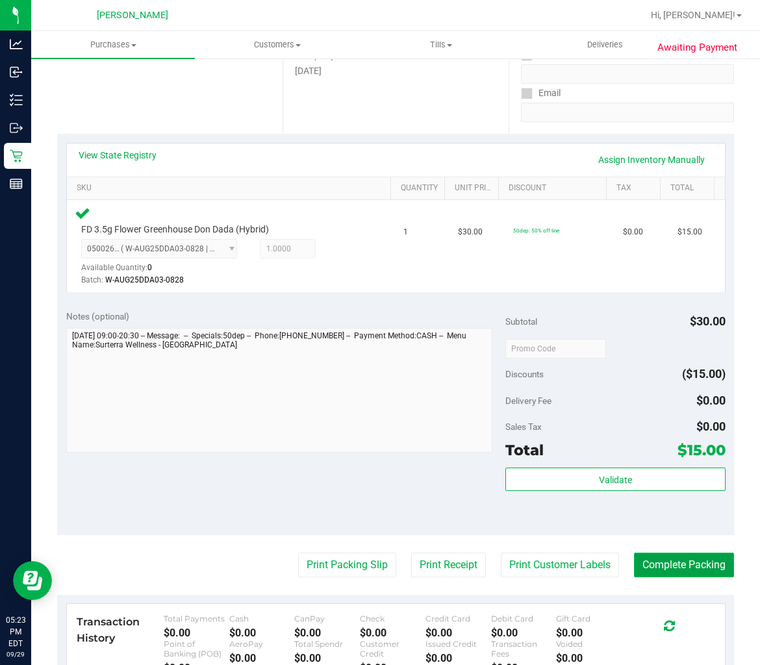
click at [683, 559] on button "Complete Packing" at bounding box center [684, 565] width 100 height 25
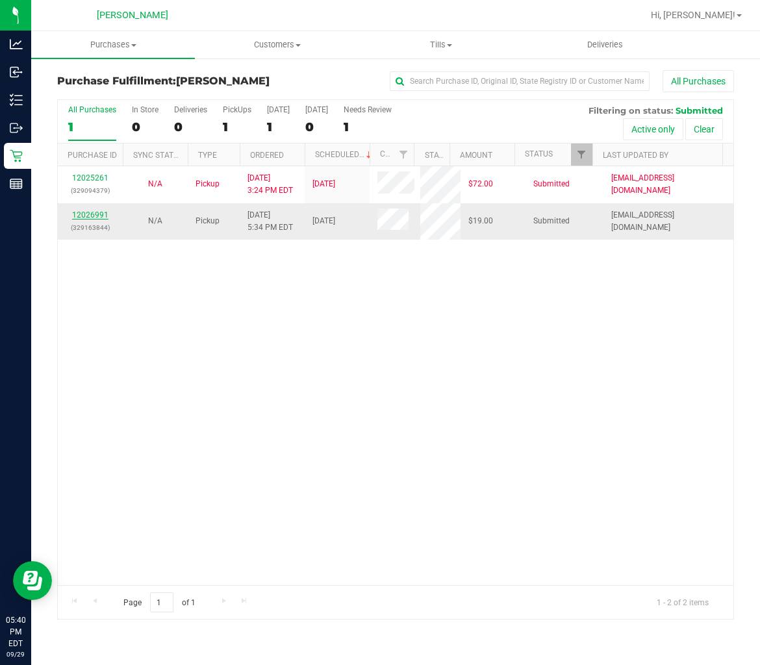
click at [92, 214] on link "12026991" at bounding box center [90, 214] width 36 height 9
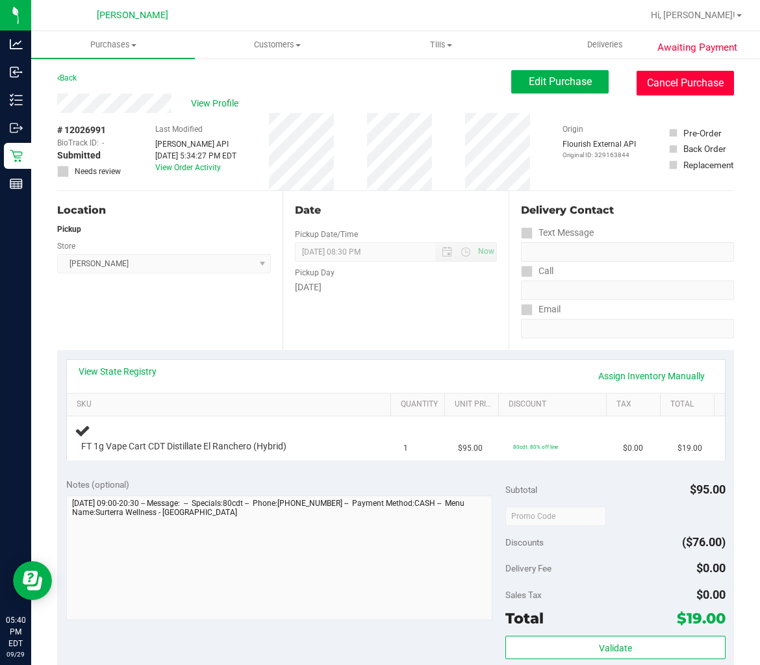
click at [682, 79] on button "Cancel Purchase" at bounding box center [685, 83] width 97 height 25
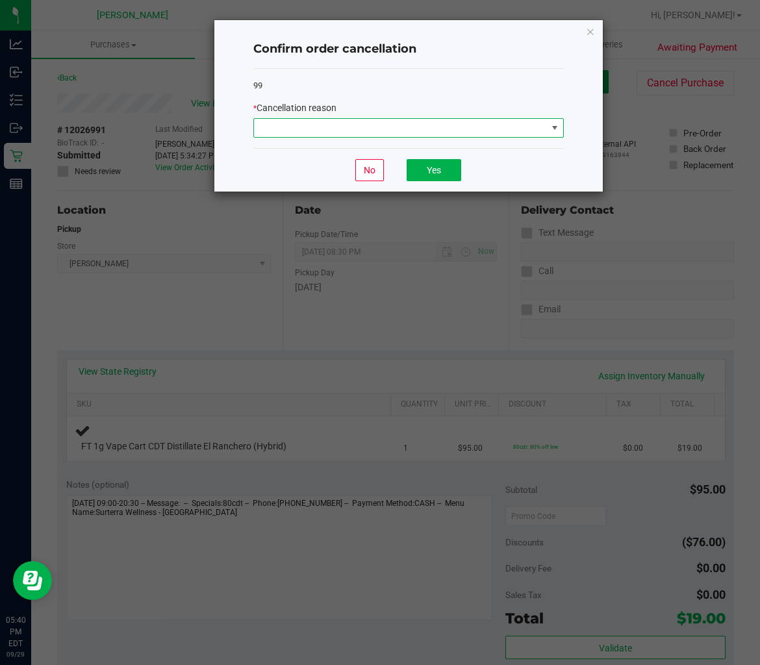
click at [426, 131] on span at bounding box center [400, 128] width 293 height 18
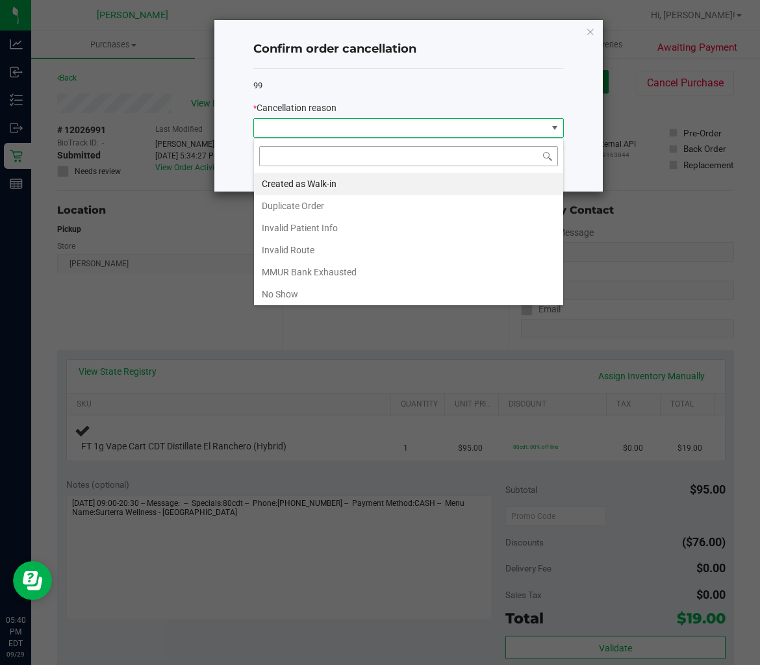
scroll to position [19, 310]
click at [358, 205] on li "Duplicate Order" at bounding box center [408, 206] width 309 height 22
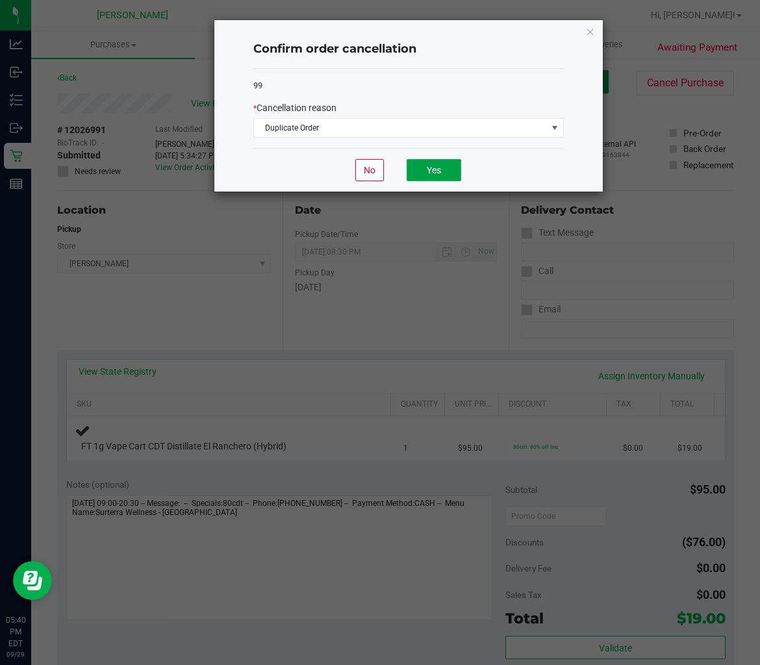
click at [416, 166] on button "Yes" at bounding box center [434, 170] width 55 height 22
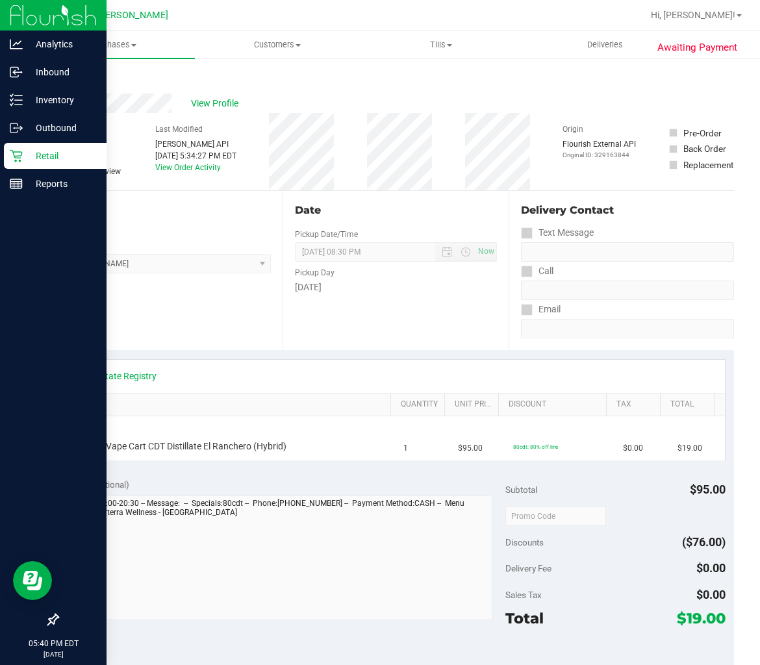
click at [16, 155] on icon at bounding box center [16, 155] width 13 height 13
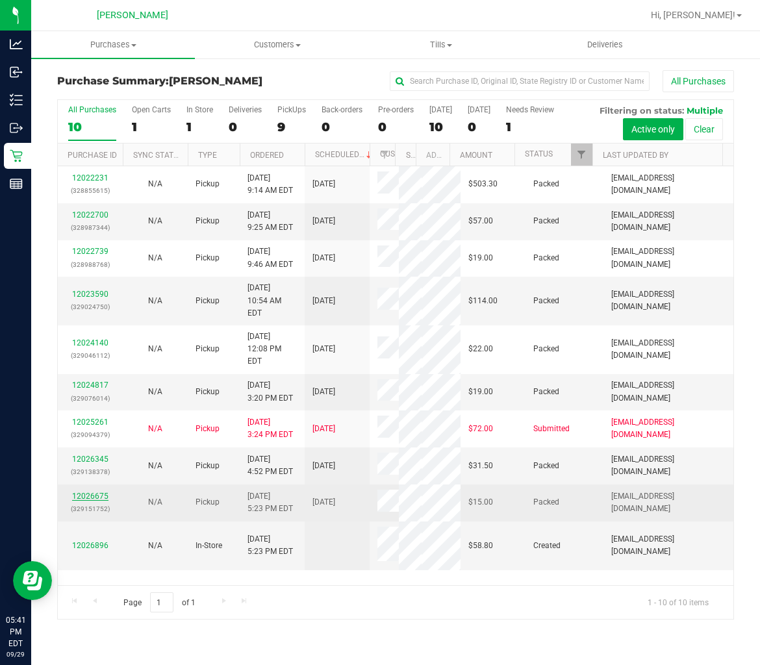
click at [97, 501] on link "12026675" at bounding box center [90, 496] width 36 height 9
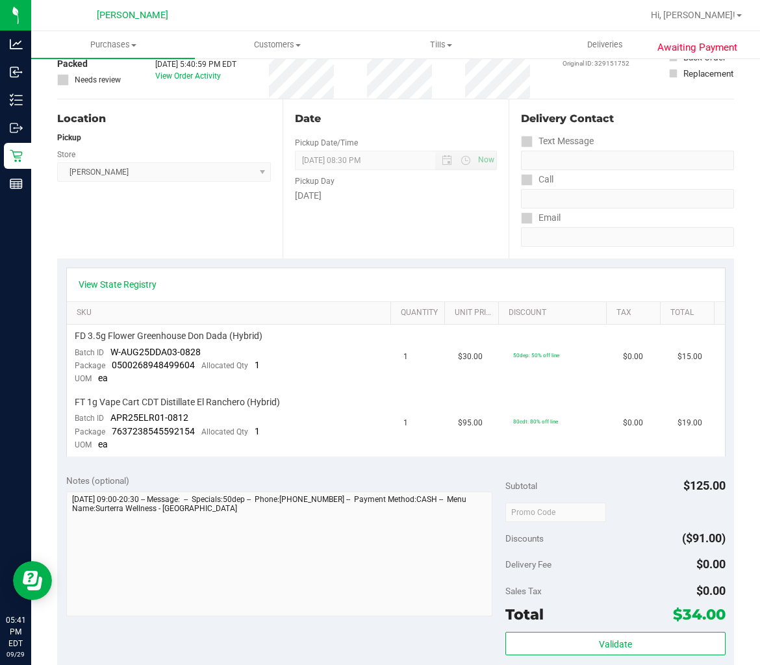
scroll to position [216, 0]
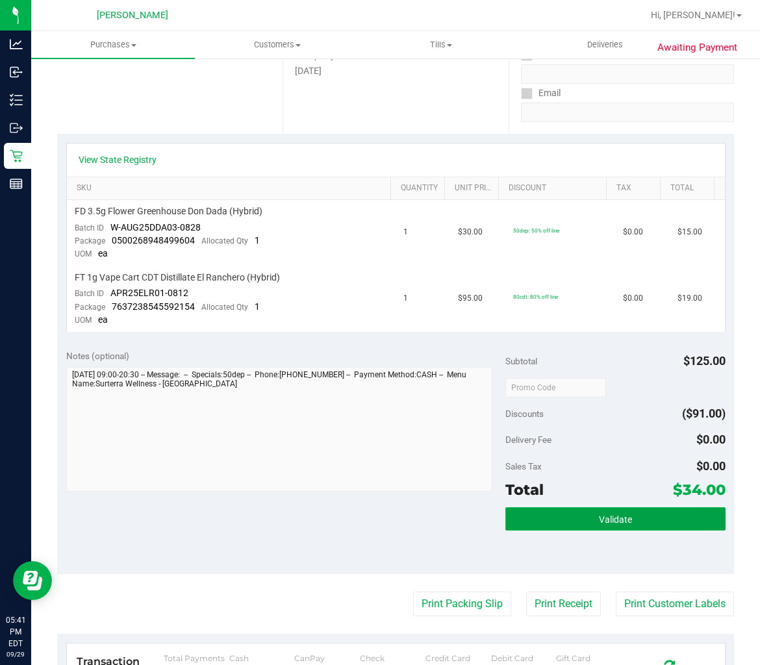
click at [561, 518] on button "Validate" at bounding box center [615, 518] width 220 height 23
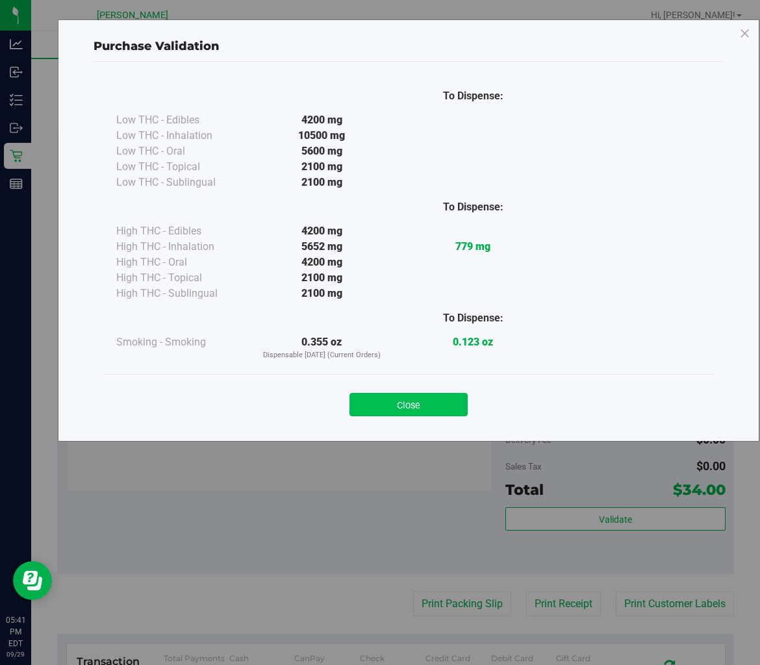
click at [436, 400] on button "Close" at bounding box center [409, 404] width 118 height 23
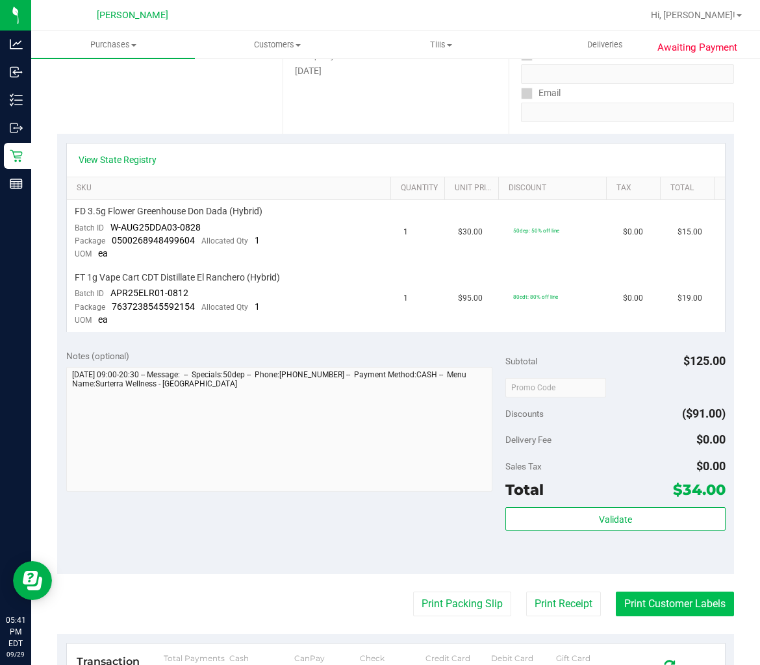
click at [637, 606] on button "Print Customer Labels" at bounding box center [675, 604] width 118 height 25
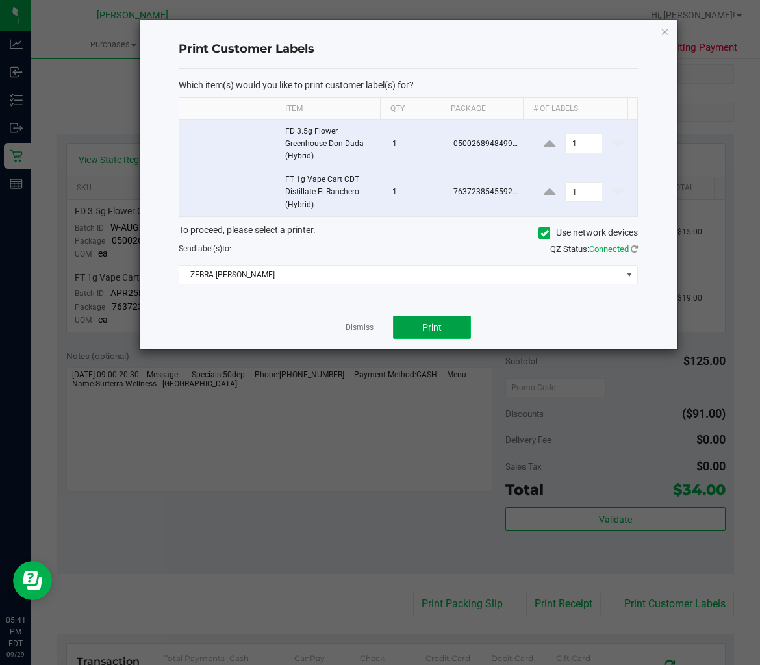
click at [419, 326] on button "Print" at bounding box center [432, 327] width 78 height 23
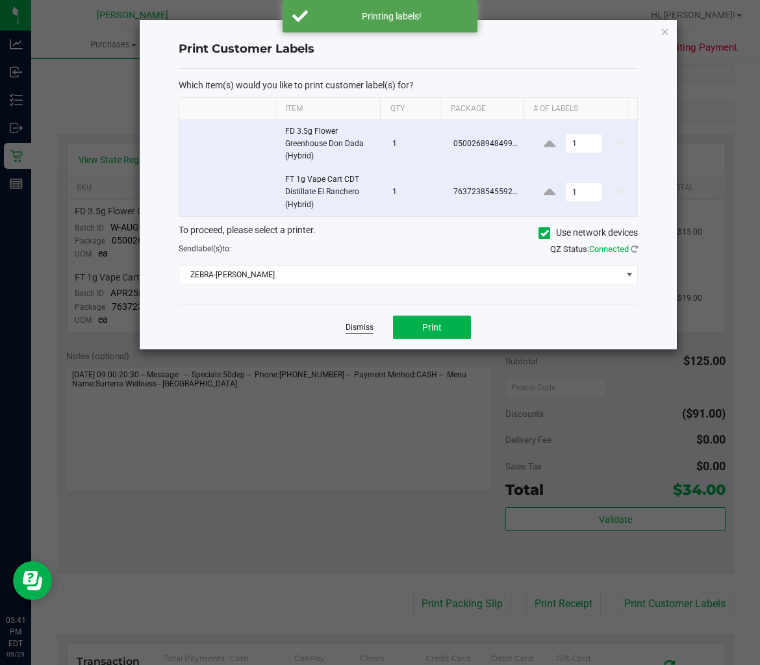
click at [368, 327] on link "Dismiss" at bounding box center [360, 327] width 28 height 11
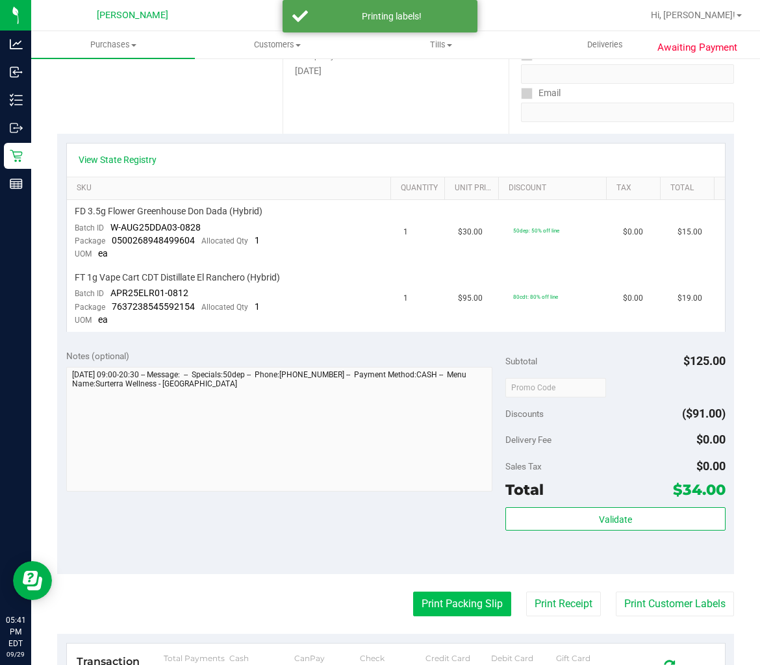
click at [455, 599] on button "Print Packing Slip" at bounding box center [462, 604] width 98 height 25
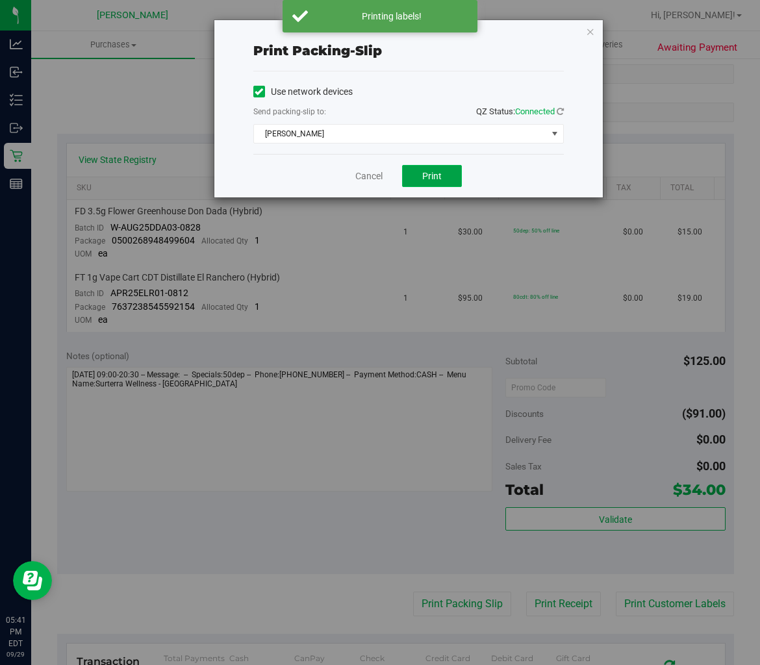
click at [442, 183] on button "Print" at bounding box center [432, 176] width 60 height 22
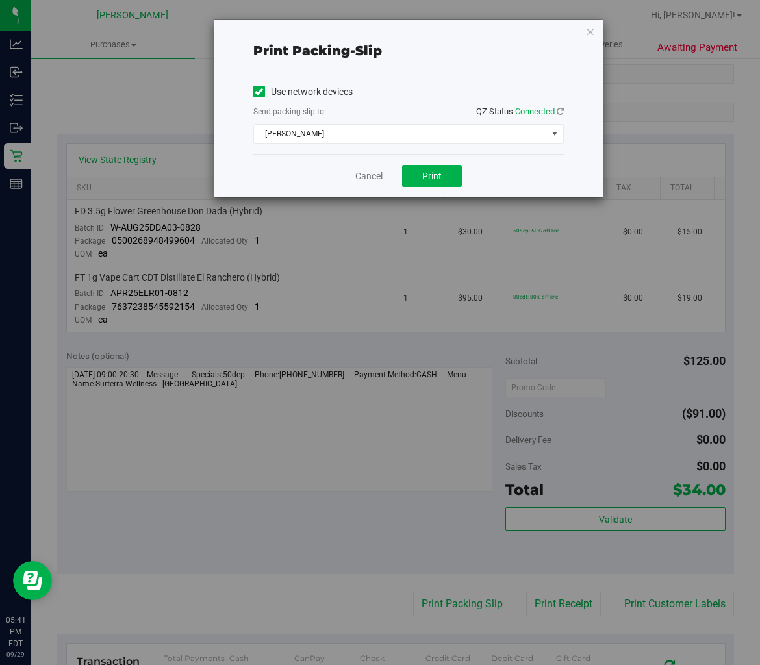
click at [375, 167] on div "Cancel Print" at bounding box center [408, 176] width 311 height 44
click at [357, 191] on div "Cancel Print" at bounding box center [408, 176] width 311 height 44
click at [368, 164] on div "Cancel Print" at bounding box center [408, 176] width 311 height 44
click at [366, 179] on link "Cancel" at bounding box center [368, 177] width 27 height 14
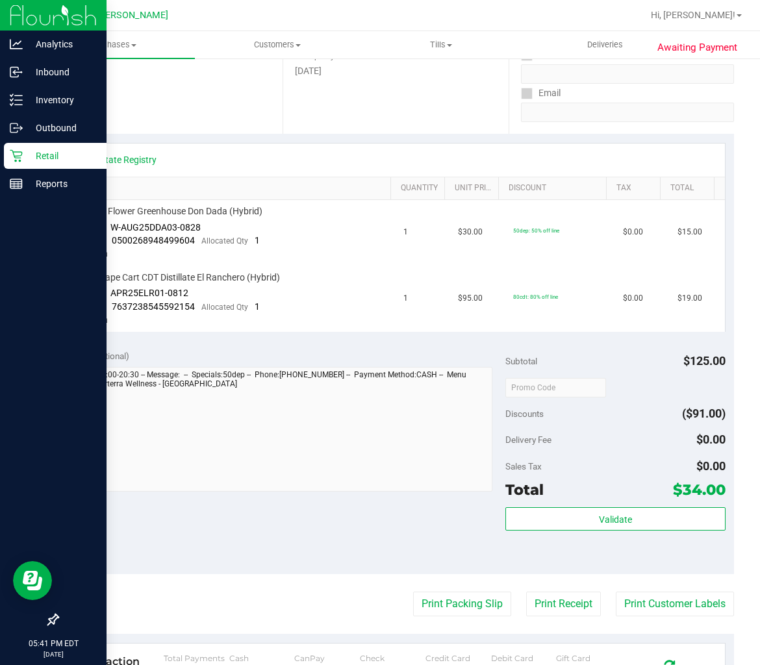
click at [23, 153] on p "Retail" at bounding box center [62, 156] width 78 height 16
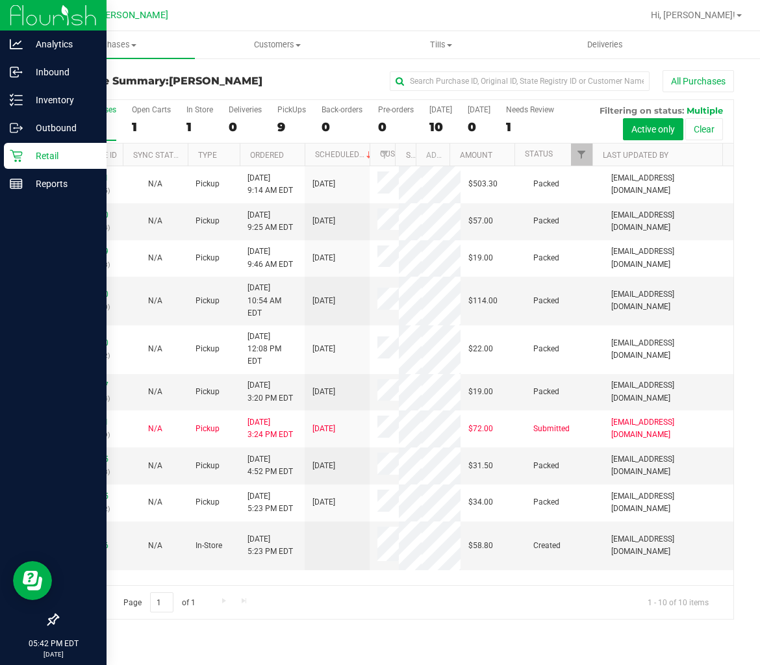
click at [31, 160] on p "Retail" at bounding box center [62, 156] width 78 height 16
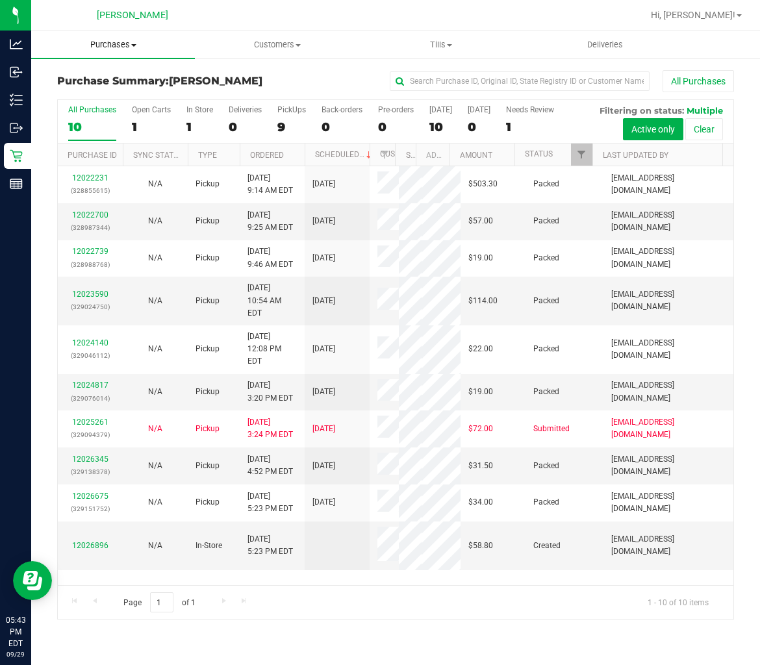
click at [129, 41] on span "Purchases" at bounding box center [113, 45] width 164 height 12
click at [98, 95] on span "Fulfillment" at bounding box center [71, 93] width 81 height 11
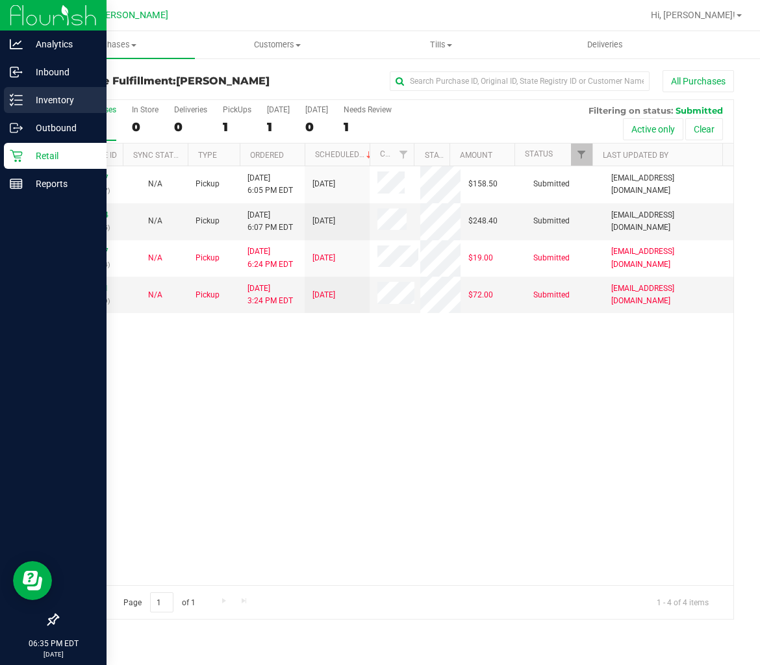
click at [34, 109] on div "Inventory" at bounding box center [55, 100] width 103 height 26
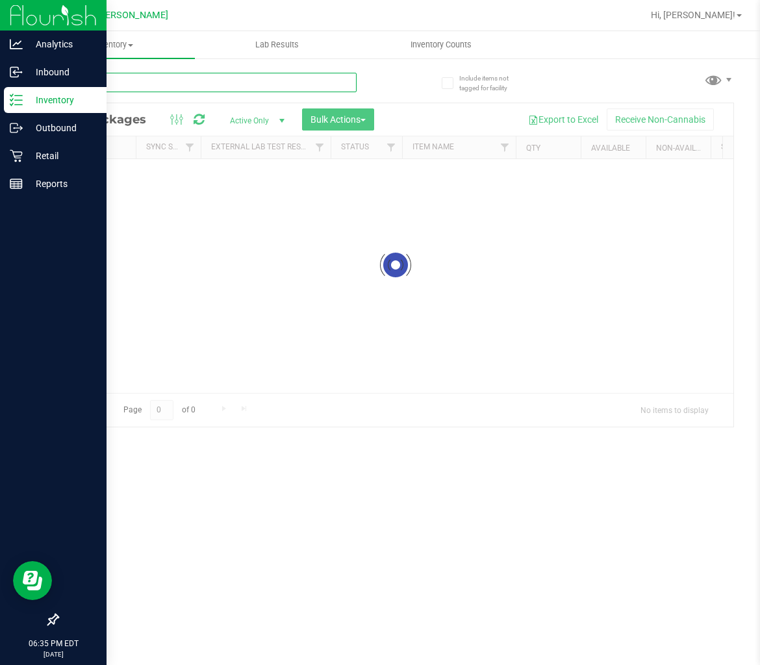
click at [142, 87] on input "text" at bounding box center [206, 82] width 299 height 19
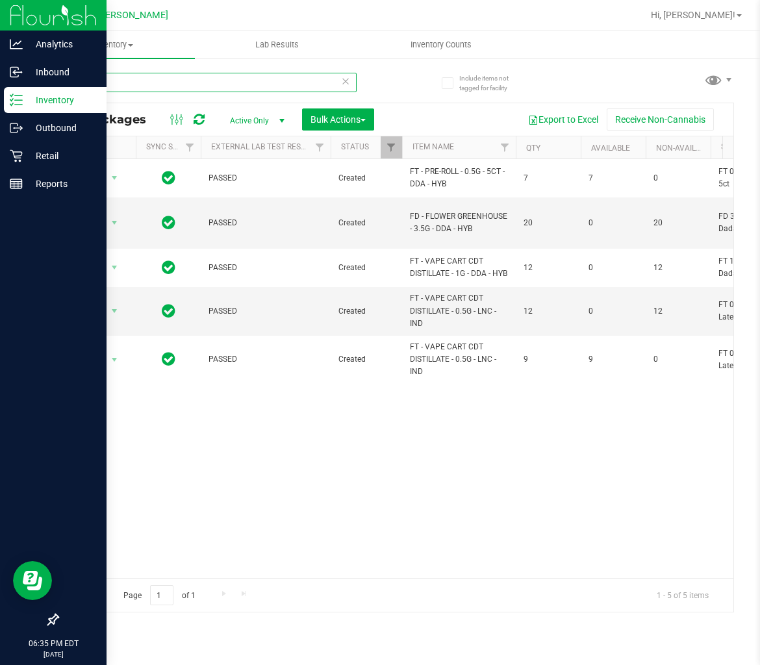
type input "dda"
click at [26, 151] on p "Retail" at bounding box center [62, 156] width 78 height 16
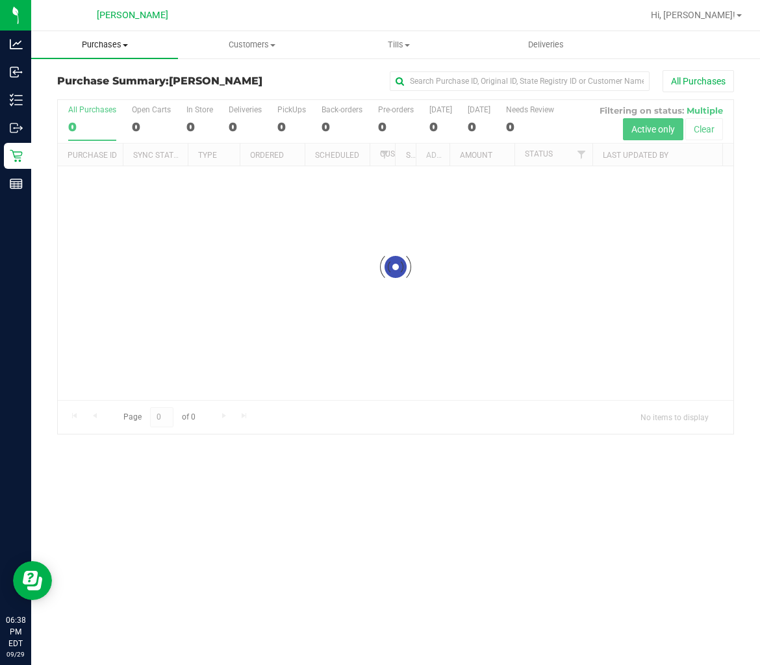
click at [114, 44] on span "Purchases" at bounding box center [104, 45] width 147 height 12
click at [105, 110] on span "All purchases" at bounding box center [77, 109] width 92 height 11
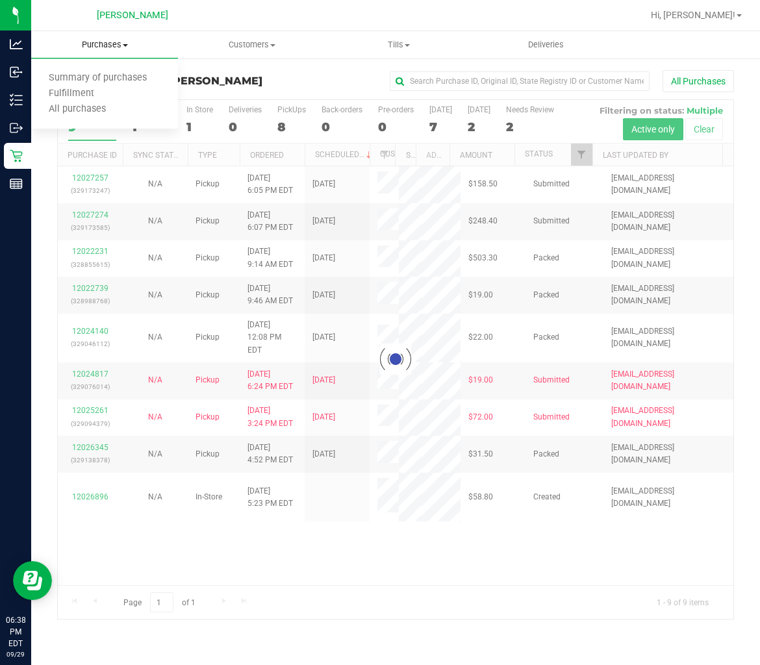
click at [118, 39] on span "Purchases" at bounding box center [104, 45] width 147 height 12
click at [108, 51] on uib-tab-heading "Purchases Summary of purchases Fulfillment All purchases" at bounding box center [104, 44] width 147 height 27
click at [103, 92] on span "Fulfillment" at bounding box center [71, 93] width 81 height 11
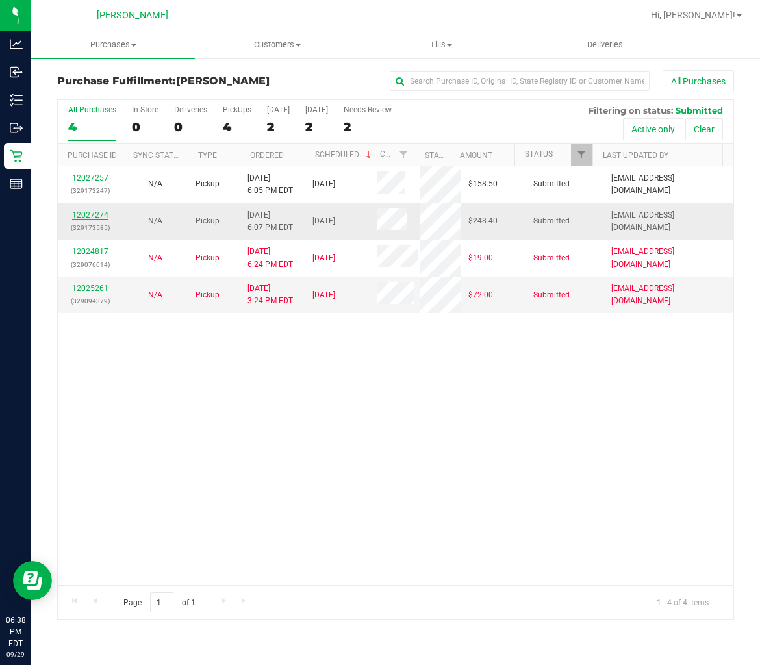
click at [97, 217] on link "12027274" at bounding box center [90, 214] width 36 height 9
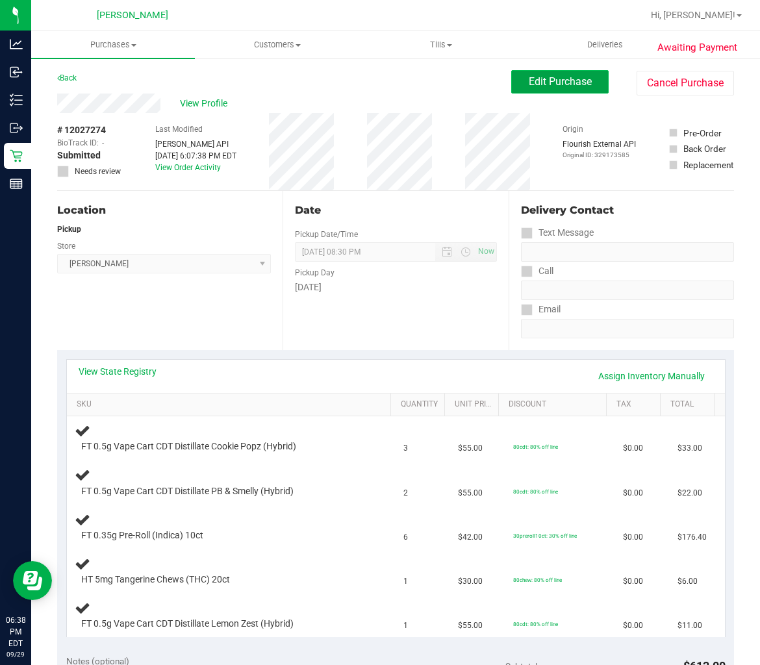
click at [568, 85] on span "Edit Purchase" at bounding box center [560, 81] width 63 height 12
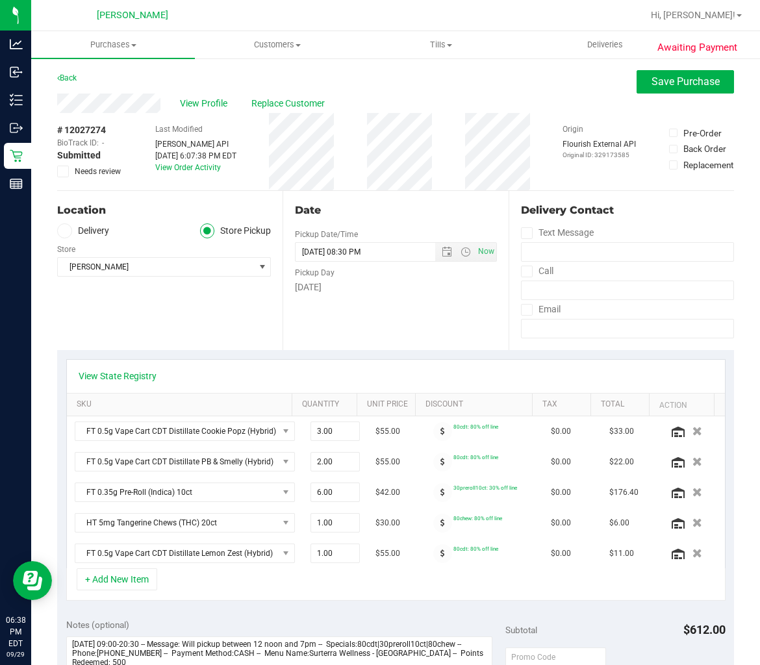
click at [96, 170] on span "Needs review" at bounding box center [98, 172] width 46 height 12
click at [0, 0] on input "Needs review" at bounding box center [0, 0] width 0 height 0
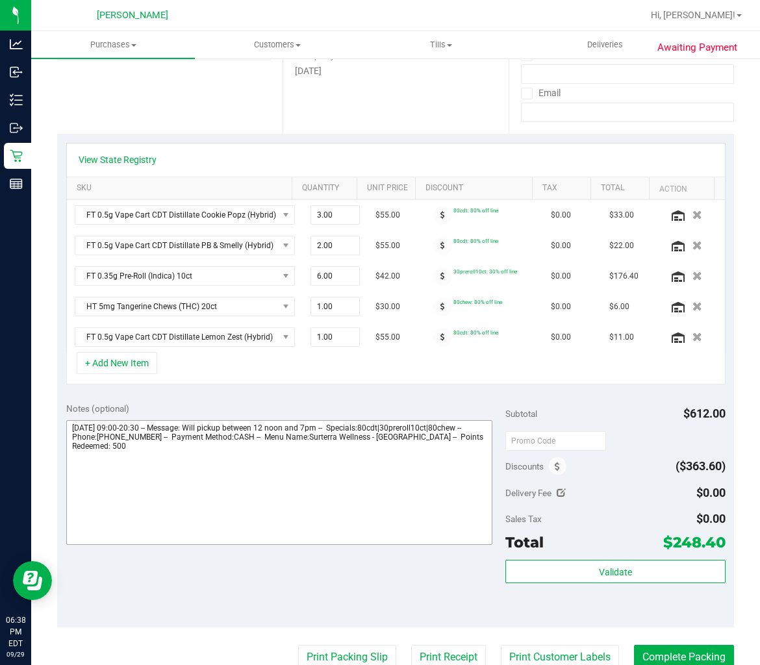
scroll to position [288, 0]
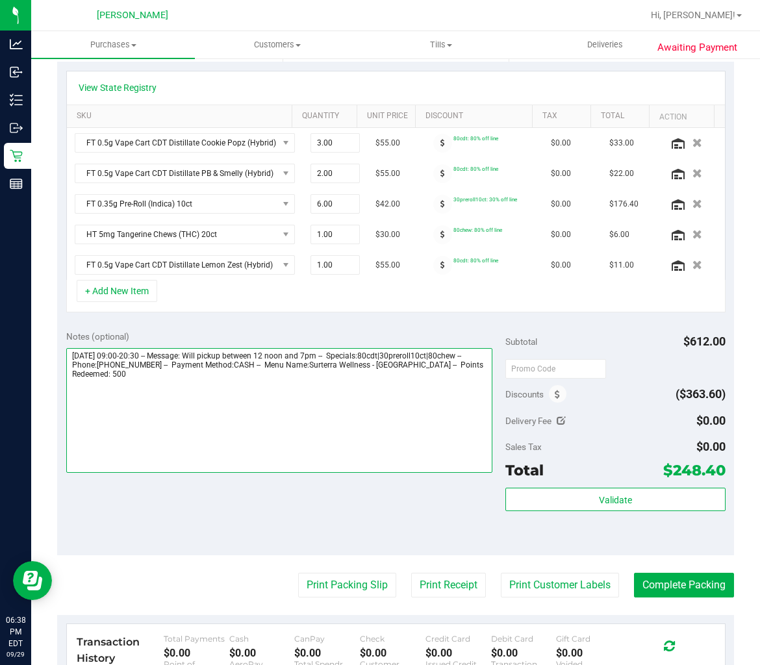
click at [262, 424] on textarea at bounding box center [279, 410] width 427 height 125
click at [70, 392] on textarea at bounding box center [279, 410] width 427 height 125
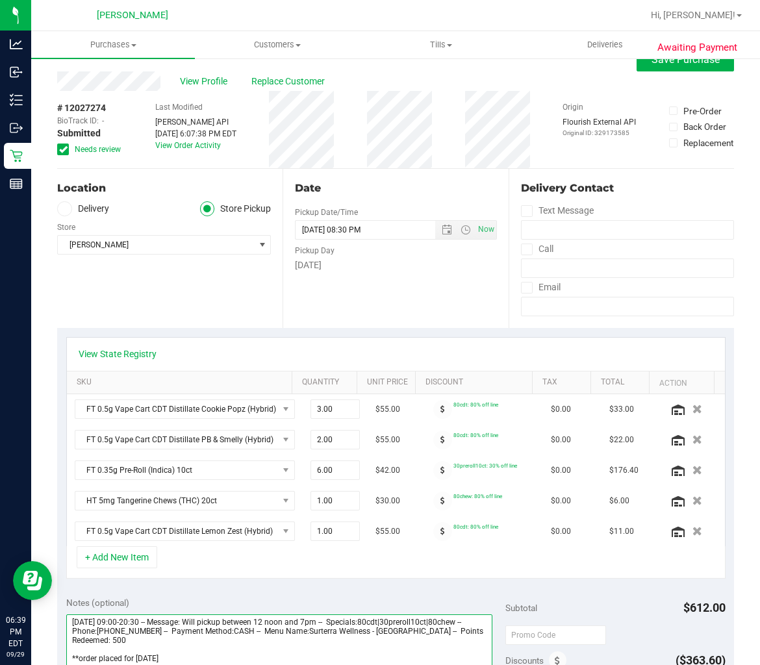
scroll to position [0, 0]
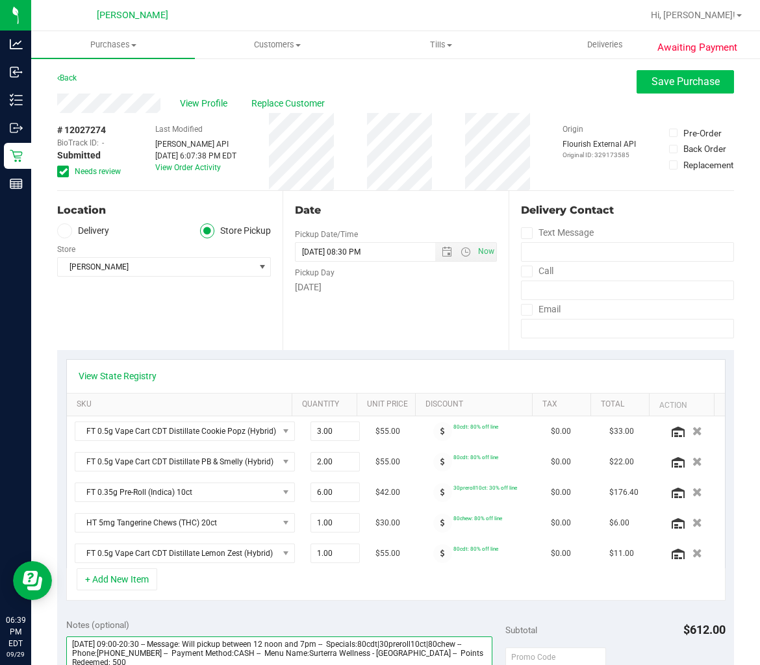
type textarea "[DATE] 09:00-20:30 -- Message: Will pickup between 12 noon and 7pm -- Specials:…"
click at [694, 80] on span "Save Purchase" at bounding box center [686, 81] width 68 height 12
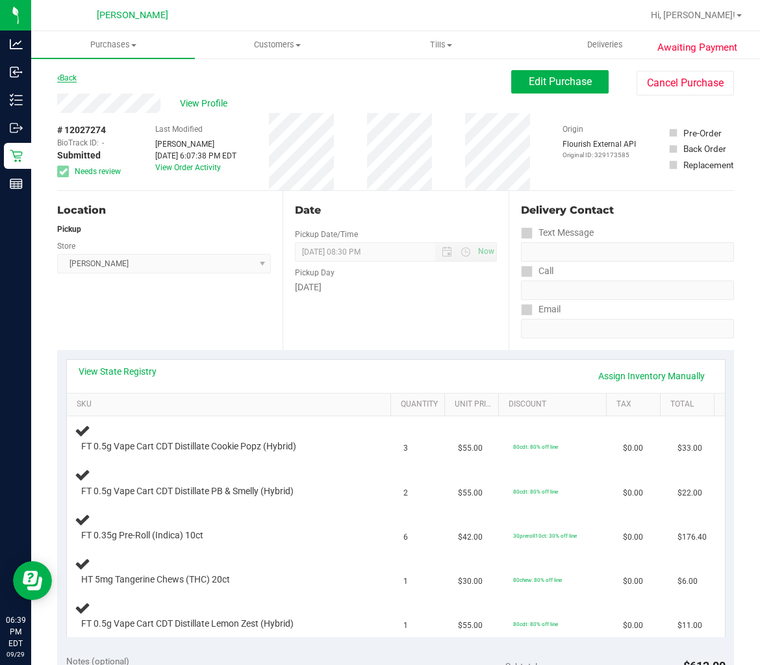
click at [73, 74] on link "Back" at bounding box center [66, 77] width 19 height 9
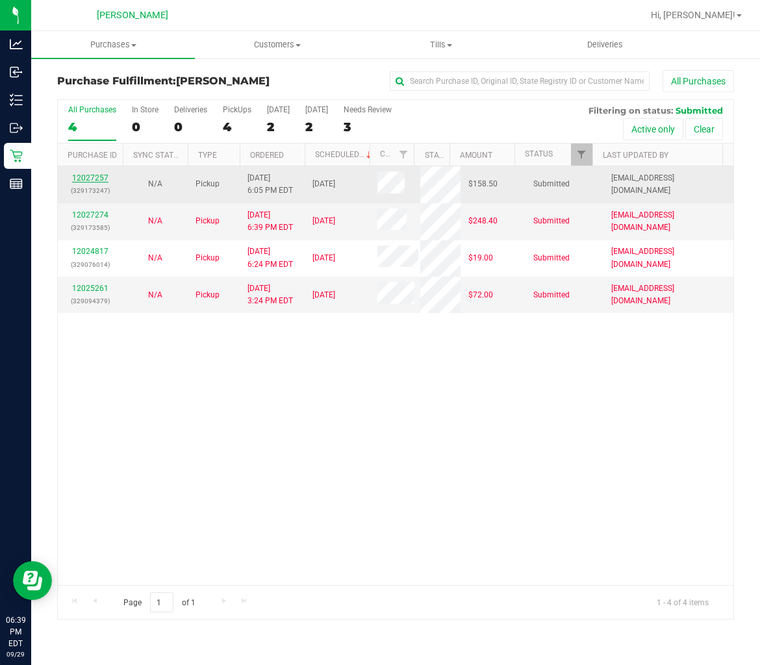
click at [94, 177] on link "12027257" at bounding box center [90, 177] width 36 height 9
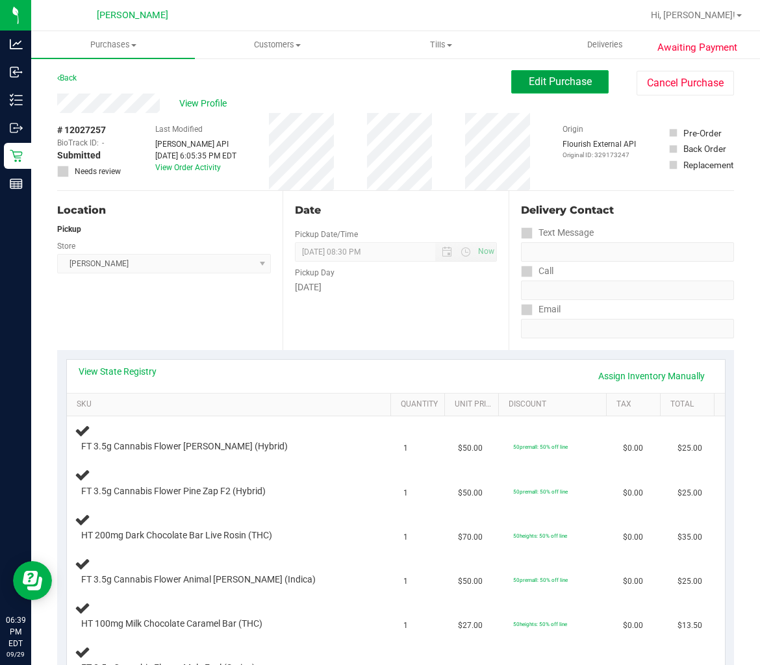
click at [529, 83] on span "Edit Purchase" at bounding box center [560, 81] width 63 height 12
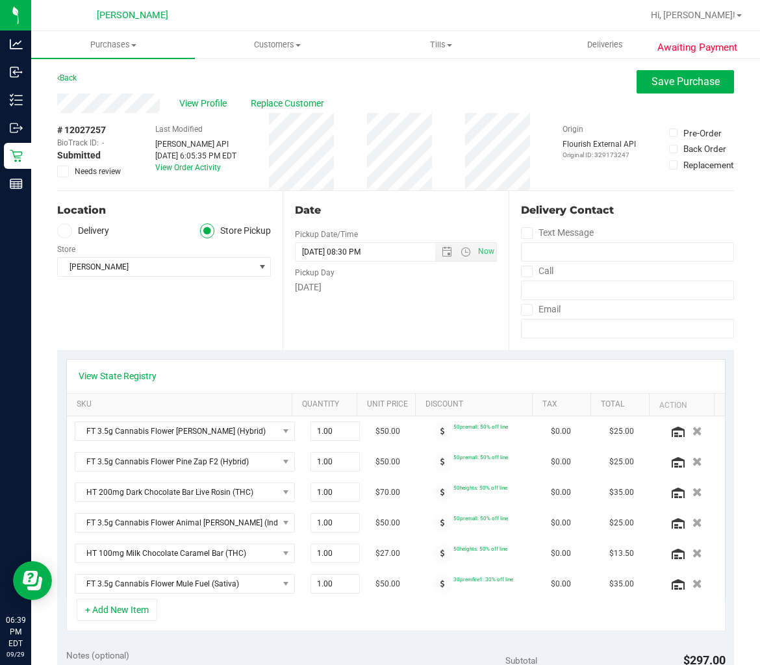
click at [75, 164] on div "# 12027257 BioTrack ID: - Submitted Needs review" at bounding box center [89, 150] width 65 height 54
click at [75, 168] on span "Needs review" at bounding box center [98, 172] width 46 height 12
click at [0, 0] on input "Needs review" at bounding box center [0, 0] width 0 height 0
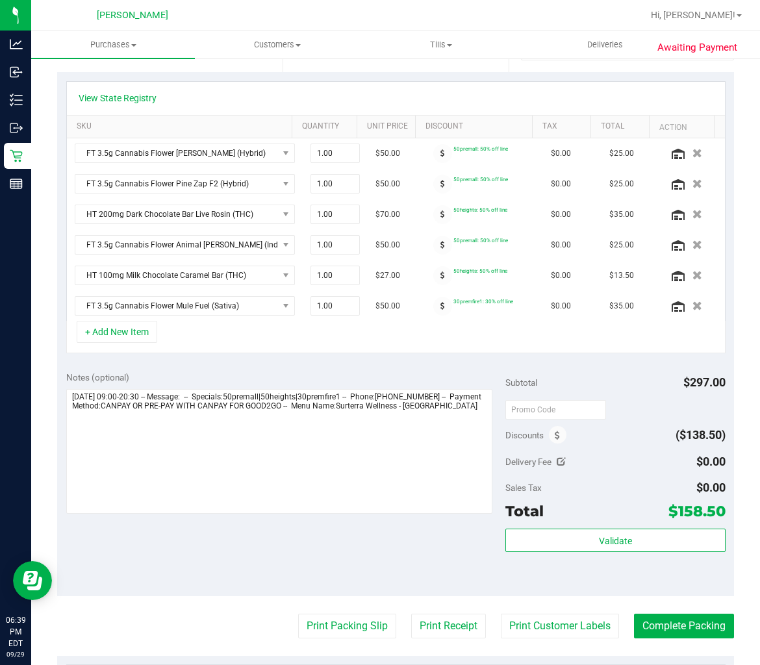
scroll to position [433, 0]
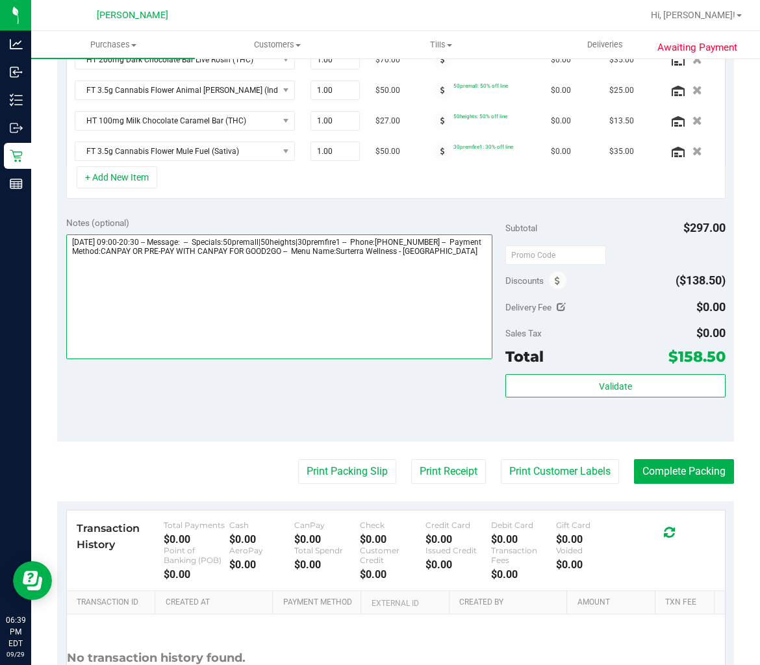
click at [459, 273] on textarea at bounding box center [279, 297] width 427 height 125
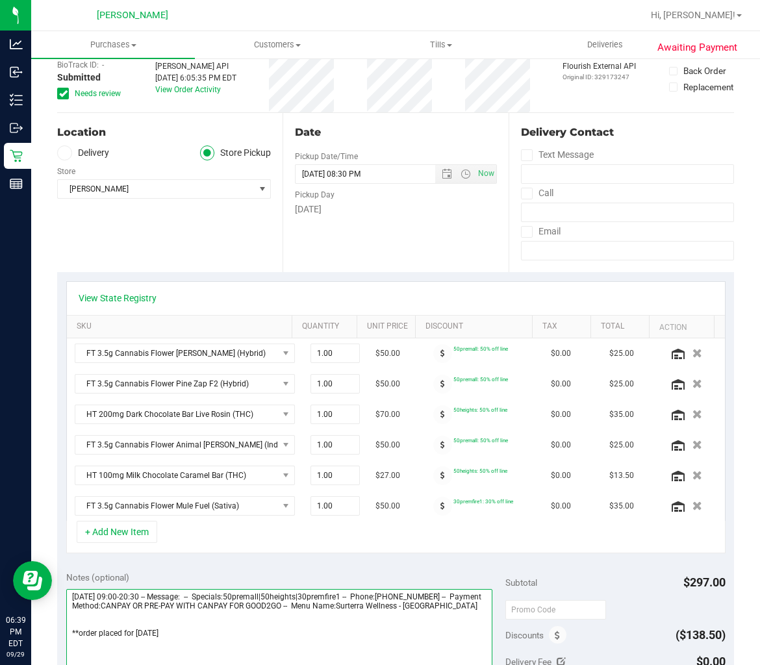
scroll to position [0, 0]
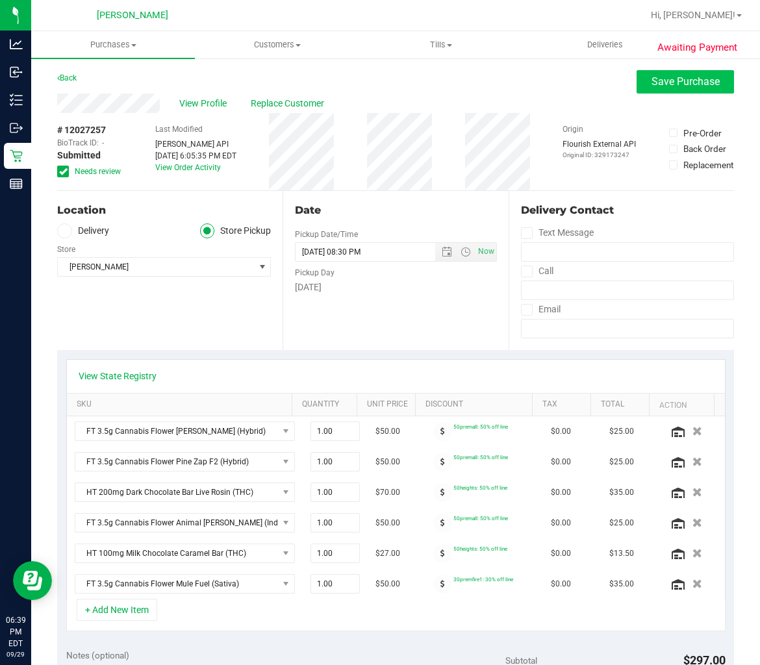
type textarea "[DATE] 09:00-20:30 -- Message: -- Specials:50premall|50heights|30premfire1 -- P…"
click at [658, 78] on span "Save Purchase" at bounding box center [686, 81] width 68 height 12
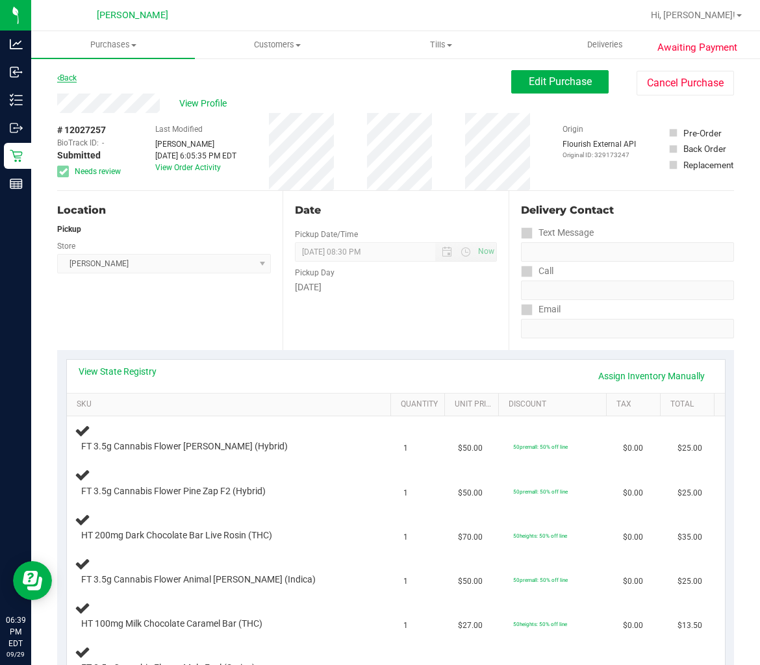
click at [74, 79] on link "Back" at bounding box center [66, 77] width 19 height 9
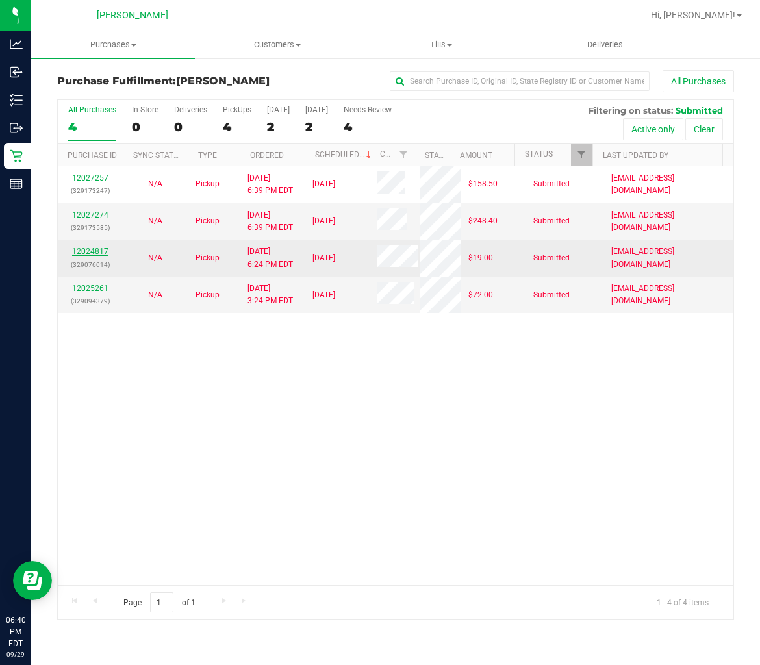
click at [94, 250] on link "12024817" at bounding box center [90, 251] width 36 height 9
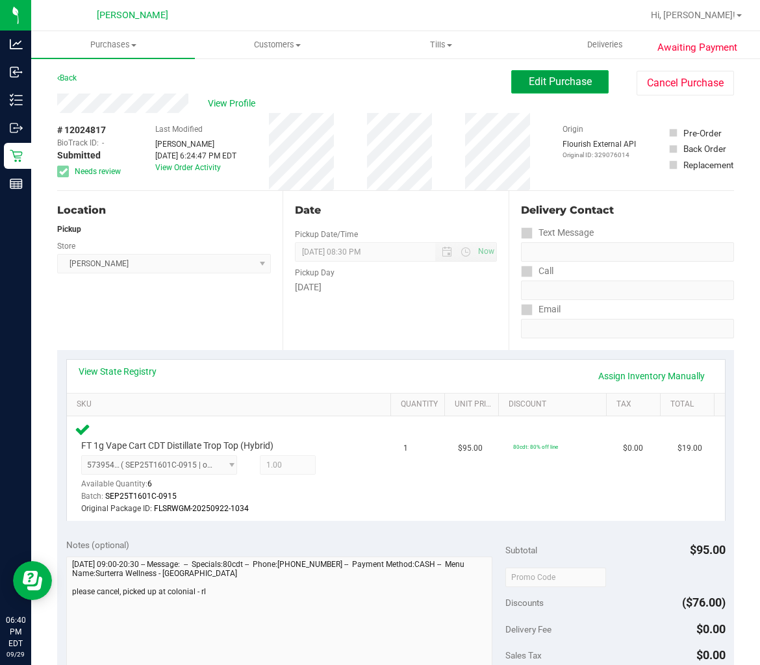
click at [566, 90] on button "Edit Purchase" at bounding box center [559, 81] width 97 height 23
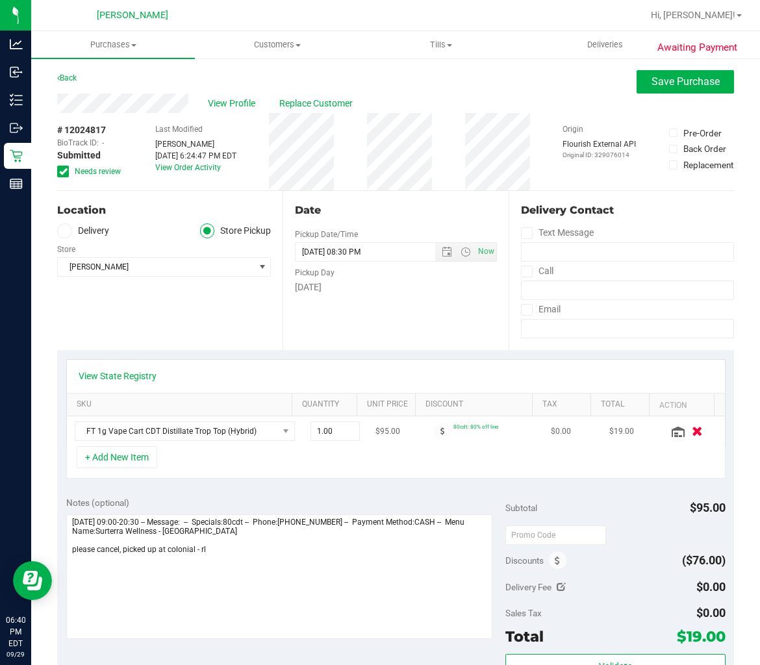
click at [692, 437] on icon "button" at bounding box center [697, 432] width 11 height 10
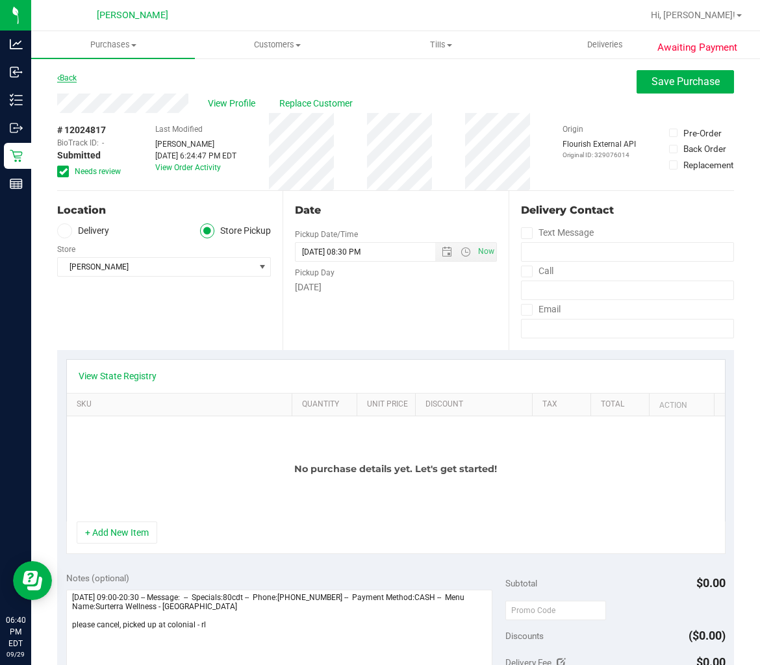
click at [75, 75] on link "Back" at bounding box center [66, 77] width 19 height 9
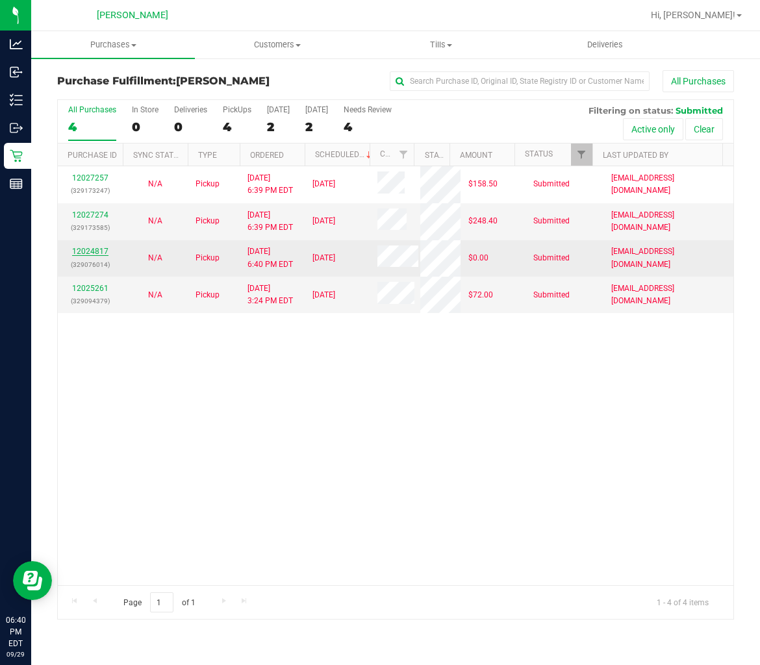
click at [96, 247] on link "12024817" at bounding box center [90, 251] width 36 height 9
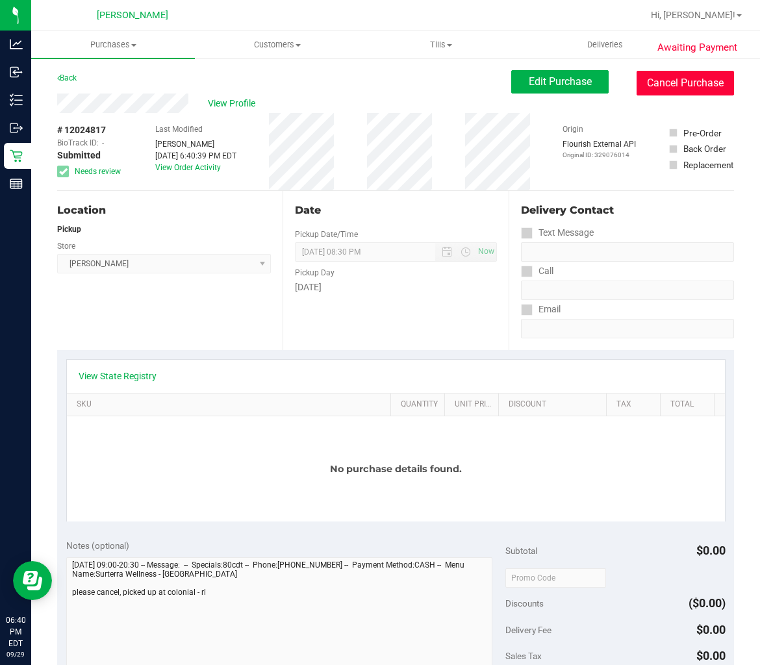
click at [641, 84] on button "Cancel Purchase" at bounding box center [685, 83] width 97 height 25
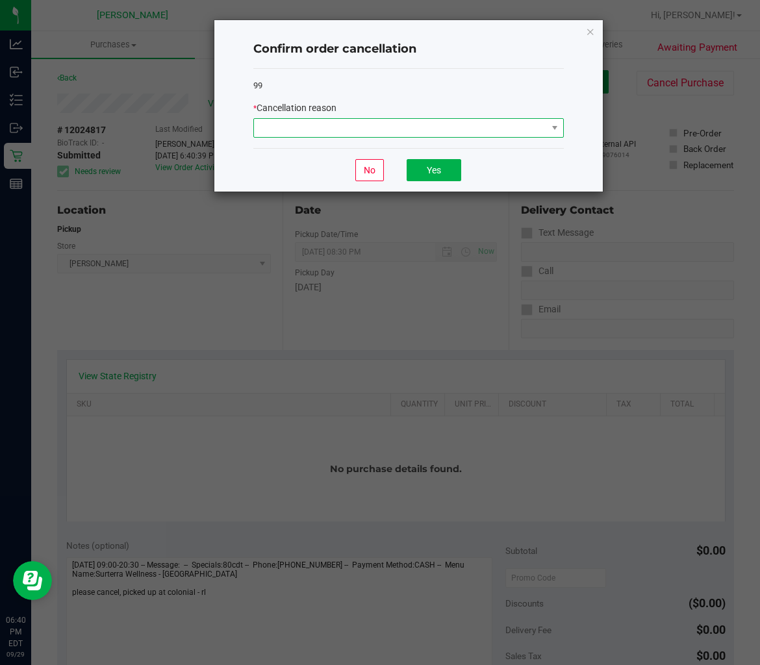
click at [366, 125] on span at bounding box center [400, 128] width 293 height 18
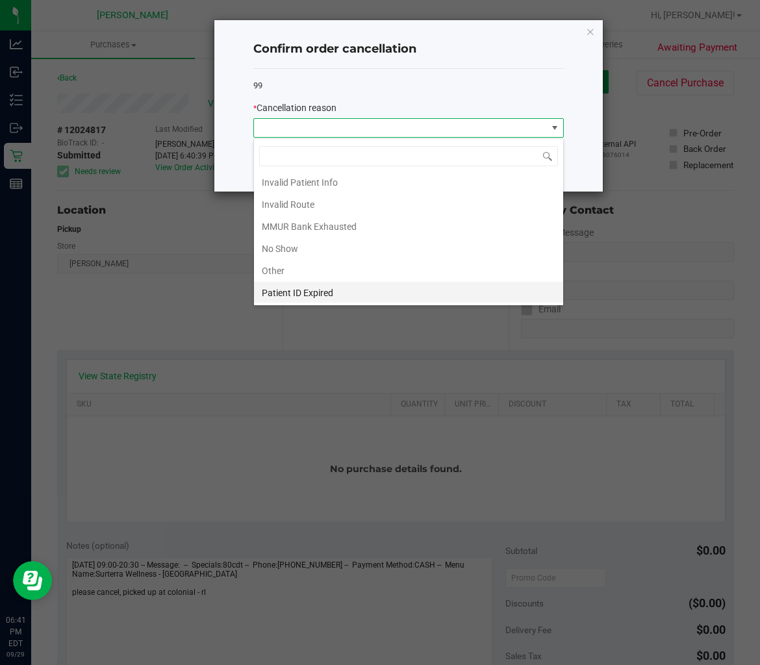
scroll to position [70, 0]
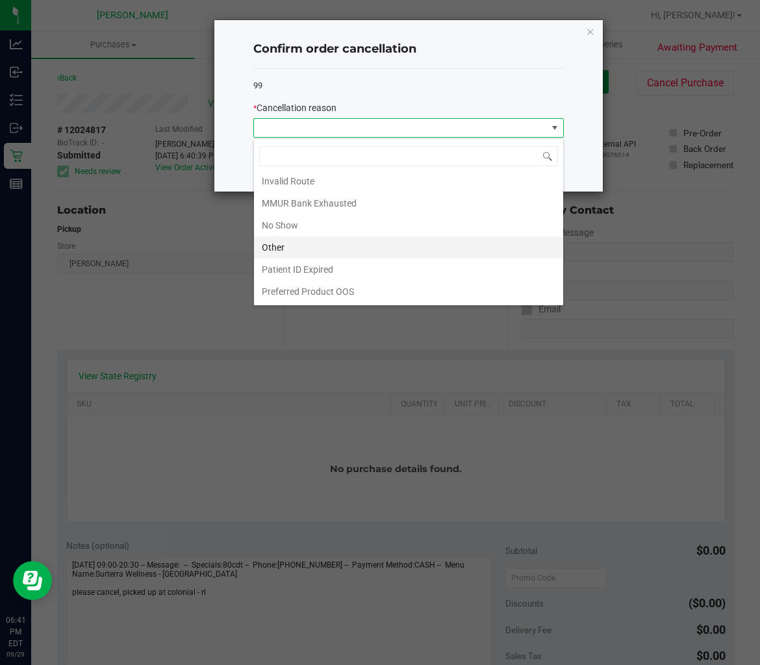
click at [309, 249] on li "Other" at bounding box center [408, 247] width 309 height 22
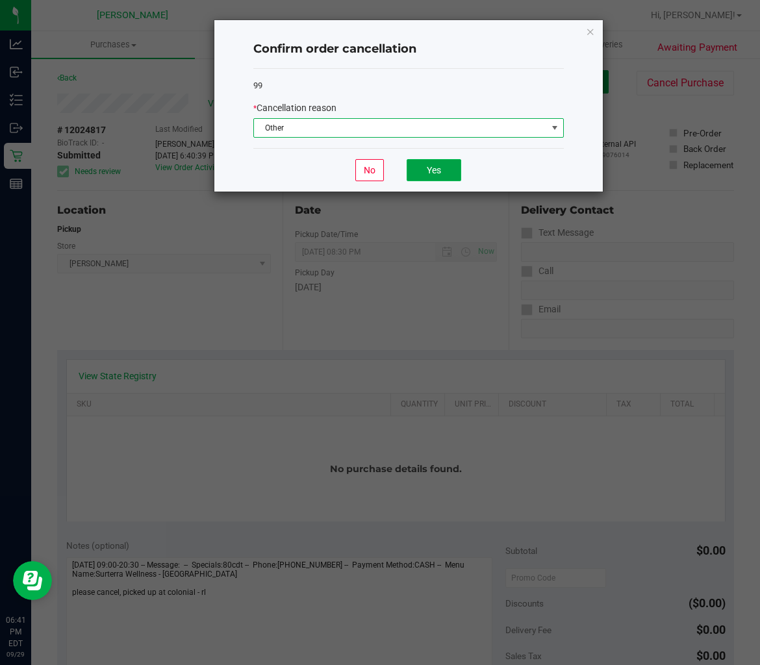
click at [419, 177] on button "Yes" at bounding box center [434, 170] width 55 height 22
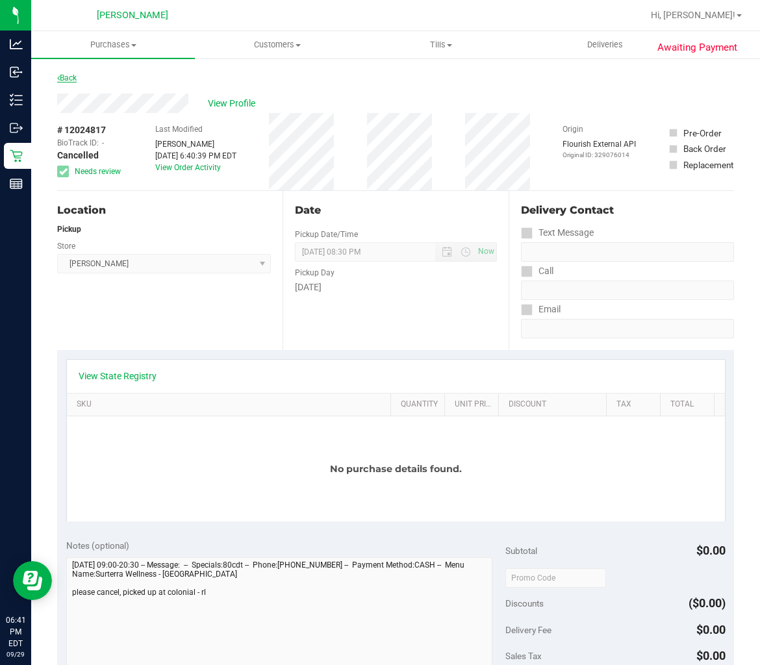
click at [61, 75] on link "Back" at bounding box center [66, 77] width 19 height 9
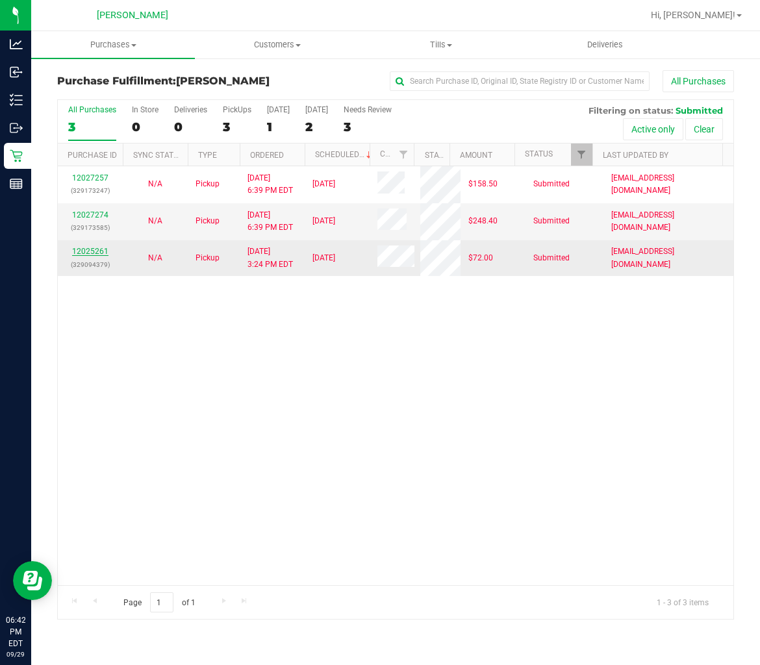
click at [98, 247] on link "12025261" at bounding box center [90, 251] width 36 height 9
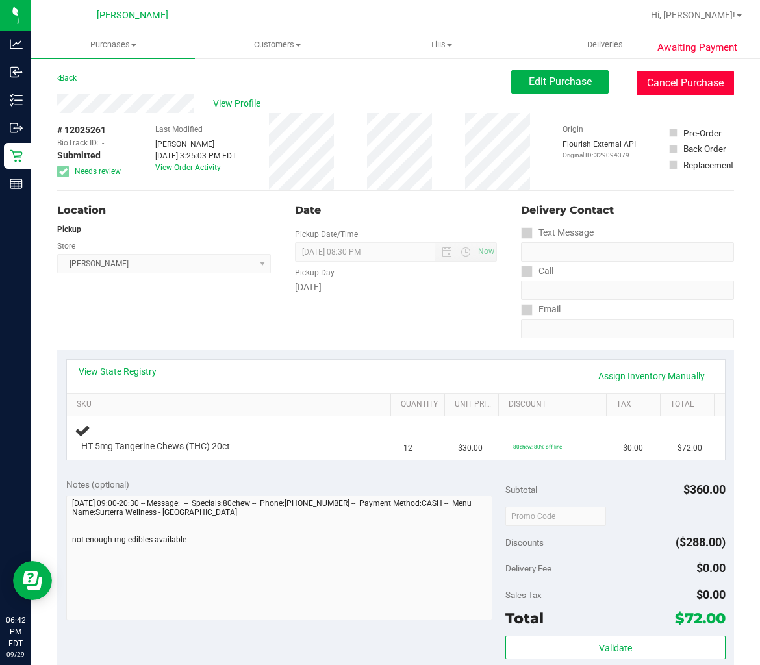
click at [674, 83] on button "Cancel Purchase" at bounding box center [685, 83] width 97 height 25
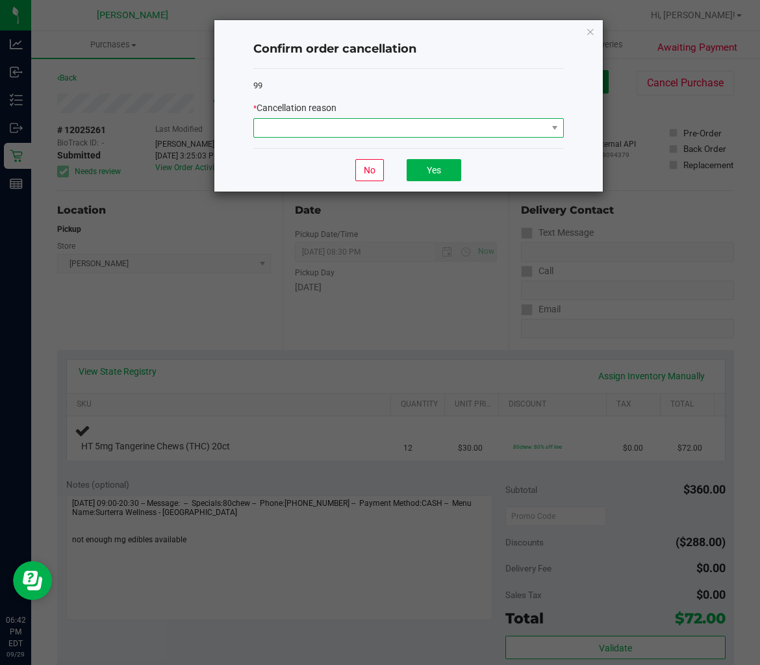
click at [410, 132] on span at bounding box center [400, 128] width 293 height 18
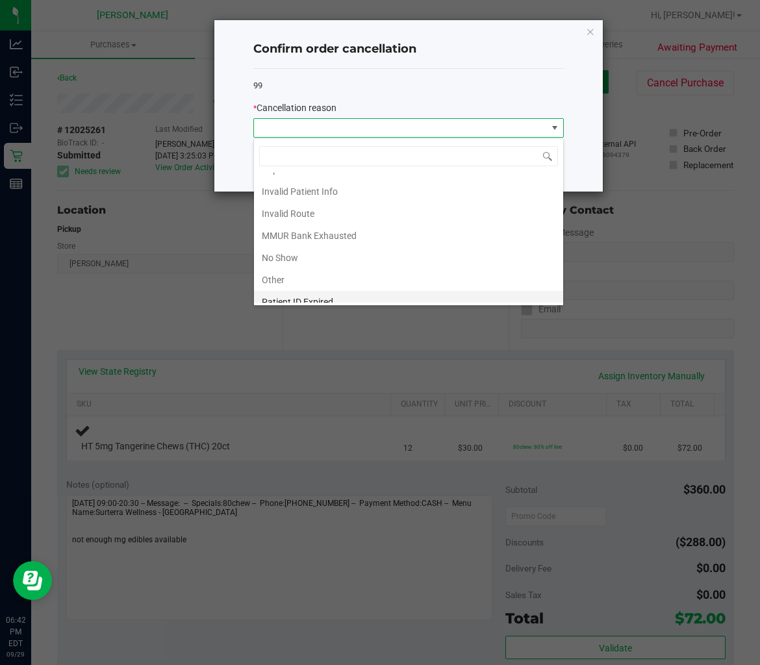
scroll to position [70, 0]
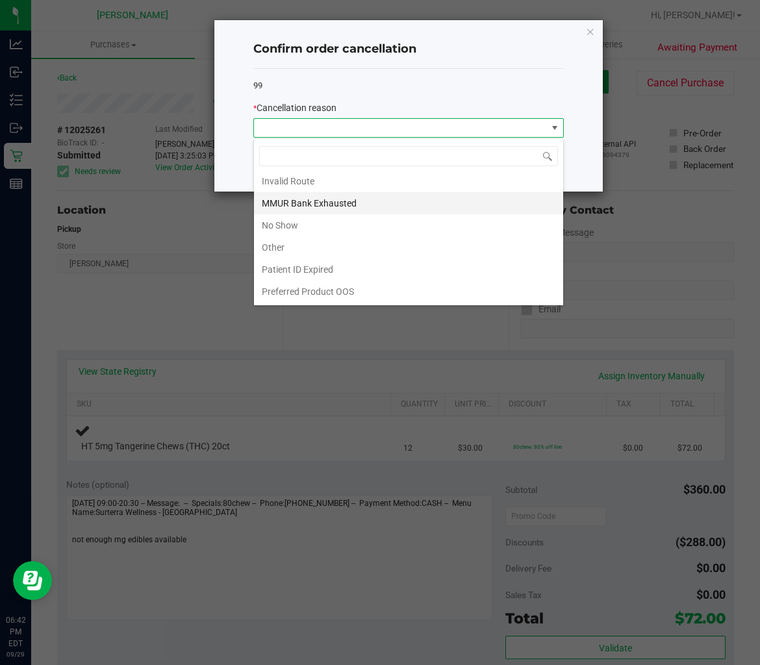
click at [338, 201] on li "MMUR Bank Exhausted" at bounding box center [408, 203] width 309 height 22
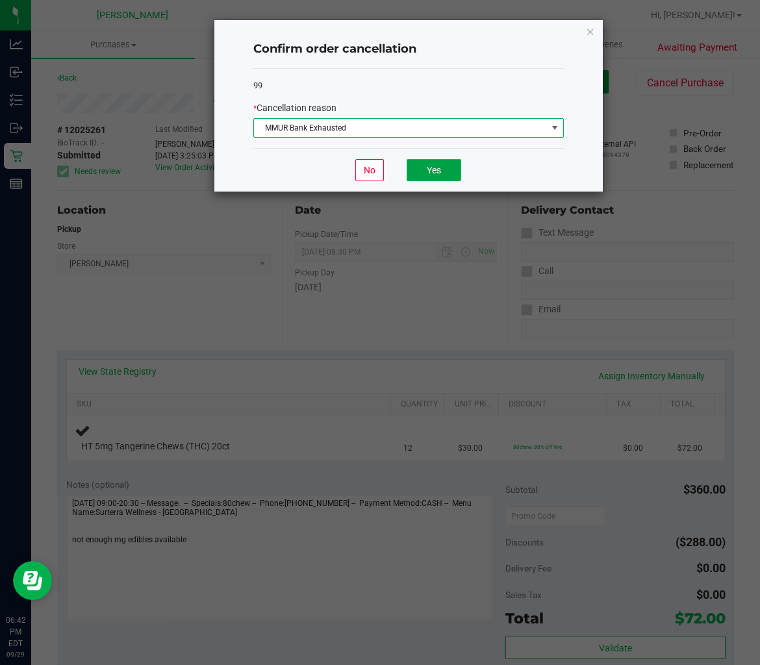
click at [421, 170] on button "Yes" at bounding box center [434, 170] width 55 height 22
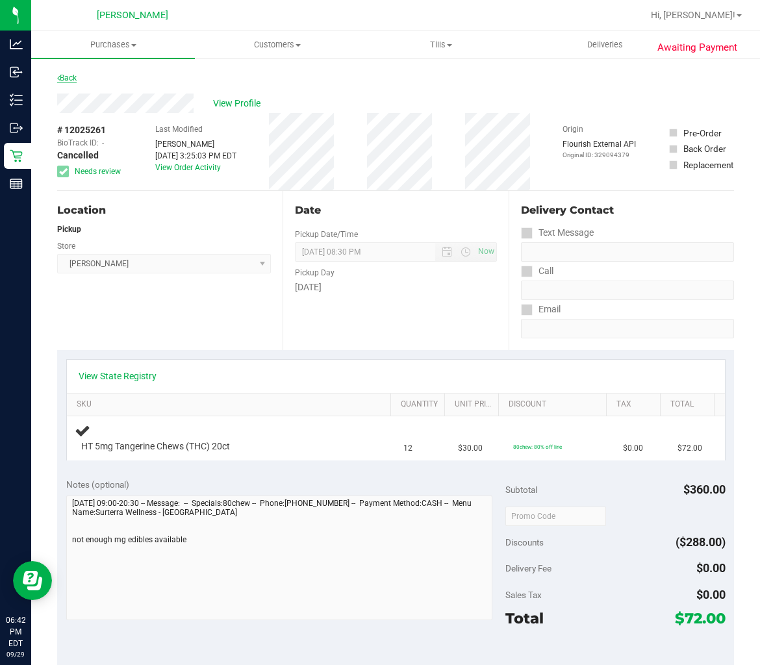
click at [57, 77] on icon at bounding box center [58, 78] width 3 height 8
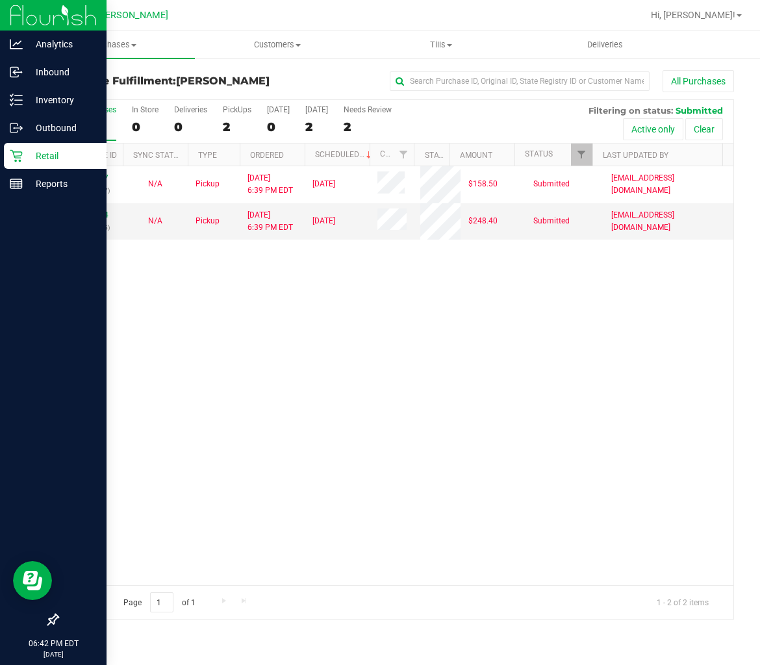
click at [19, 153] on icon at bounding box center [16, 155] width 13 height 13
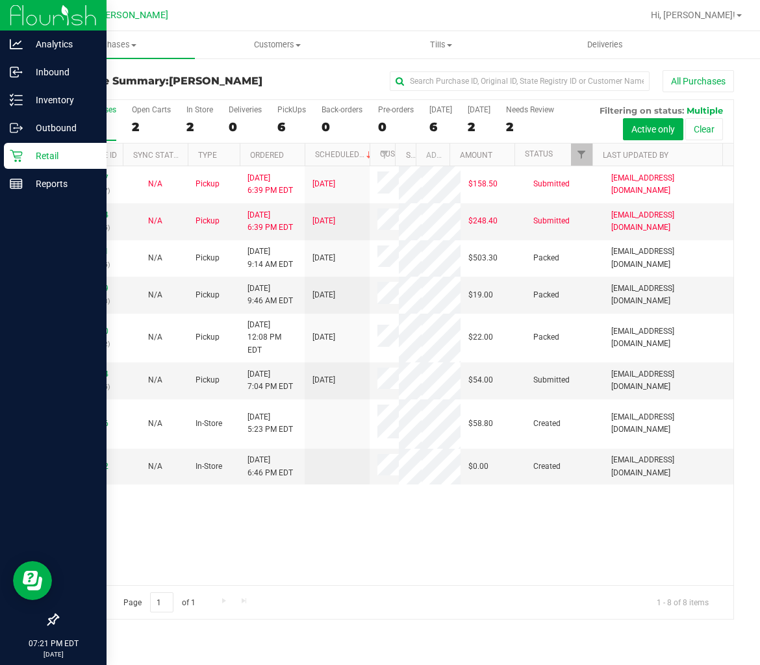
click at [18, 156] on icon at bounding box center [16, 156] width 12 height 12
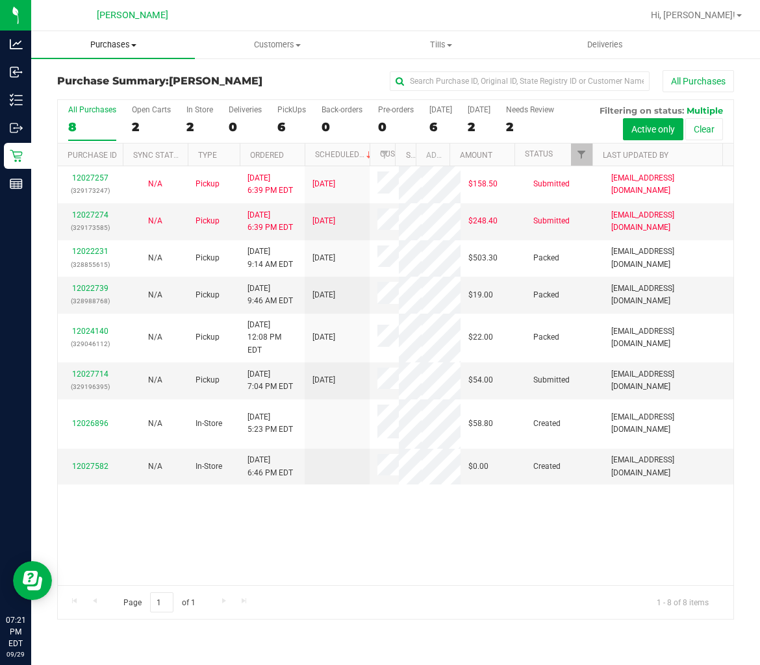
click at [115, 41] on span "Purchases" at bounding box center [113, 45] width 164 height 12
click at [98, 91] on span "Fulfillment" at bounding box center [71, 93] width 81 height 11
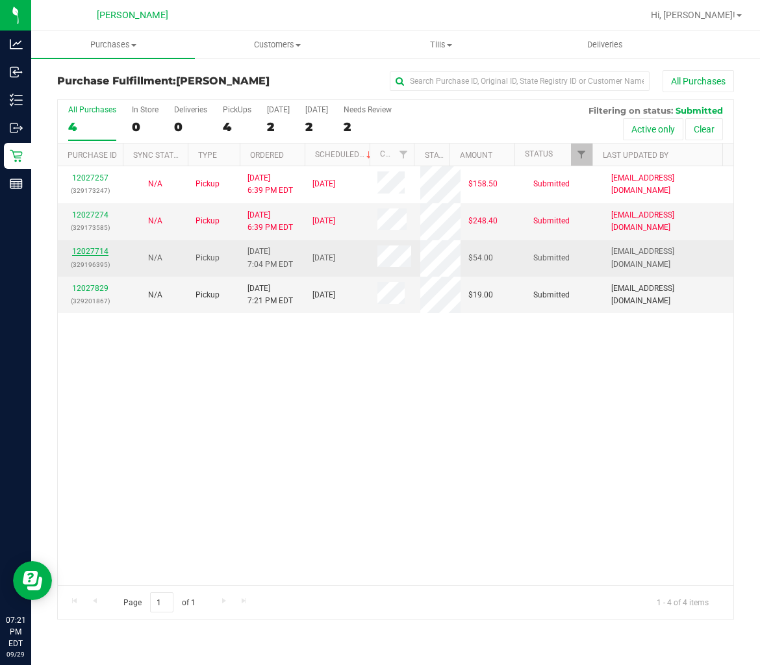
click at [99, 253] on link "12027714" at bounding box center [90, 251] width 36 height 9
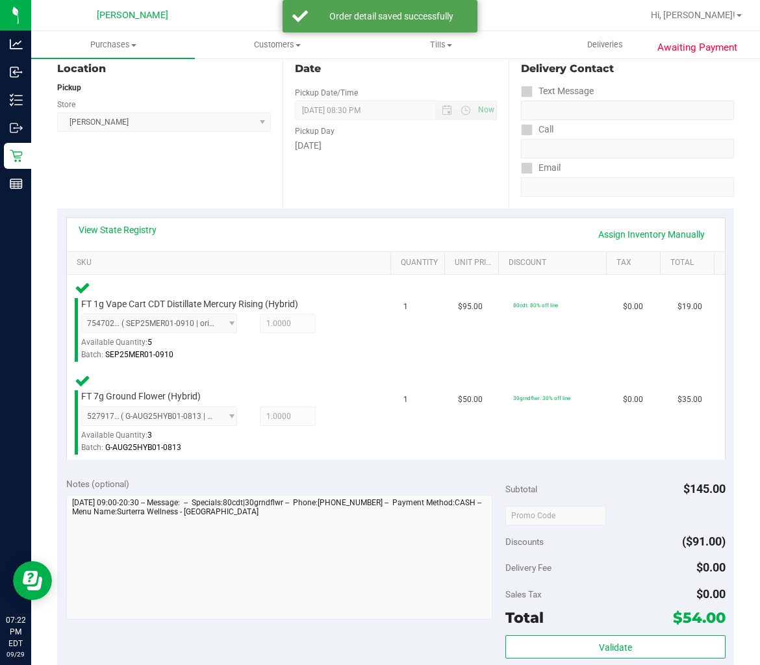
scroll to position [505, 0]
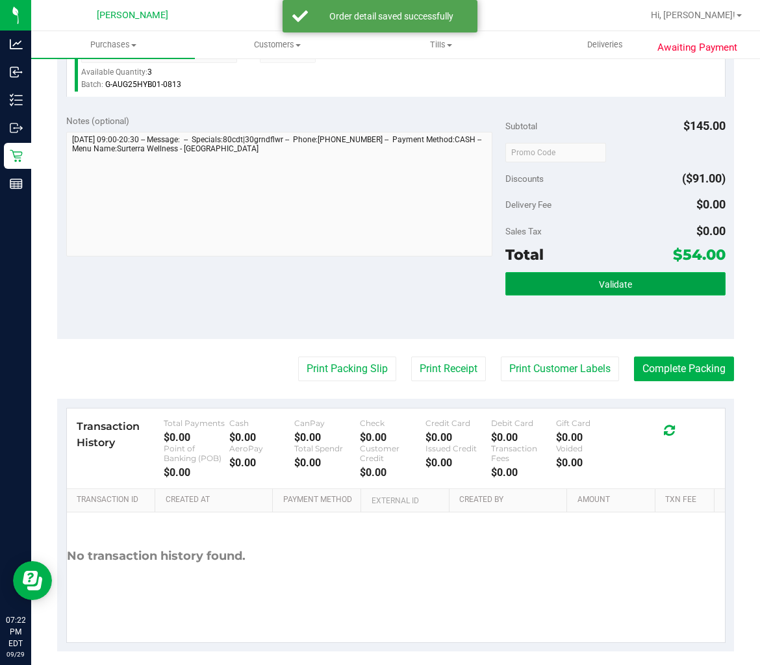
click at [540, 286] on button "Validate" at bounding box center [615, 283] width 220 height 23
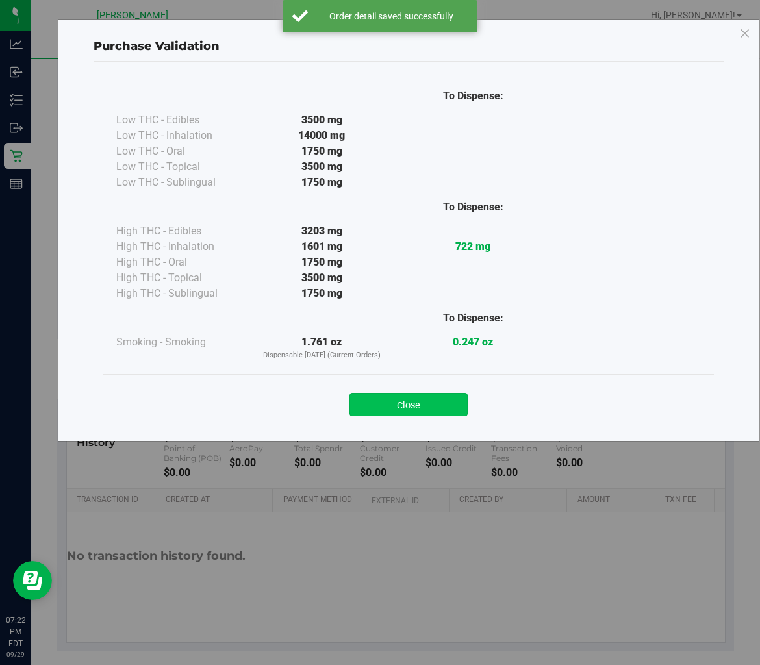
click at [466, 403] on button "Close" at bounding box center [409, 404] width 118 height 23
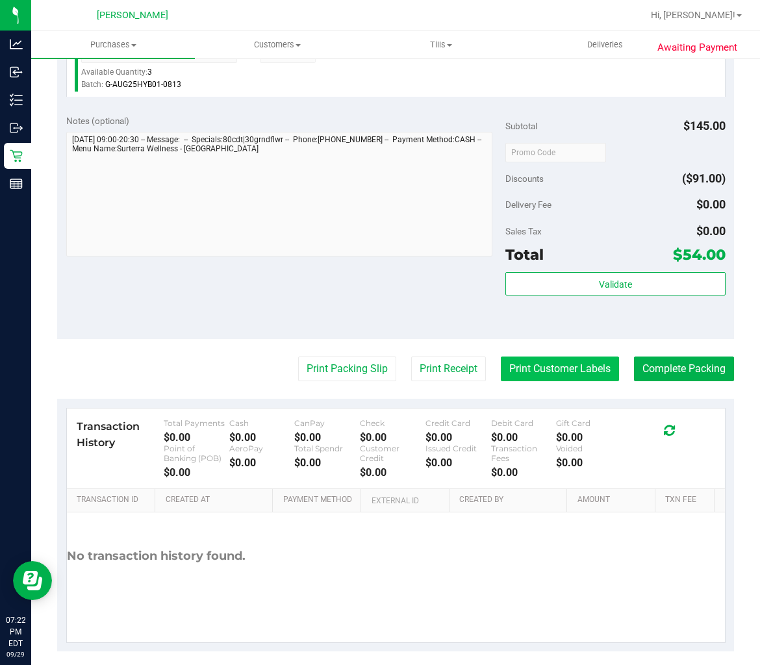
click at [524, 368] on button "Print Customer Labels" at bounding box center [560, 369] width 118 height 25
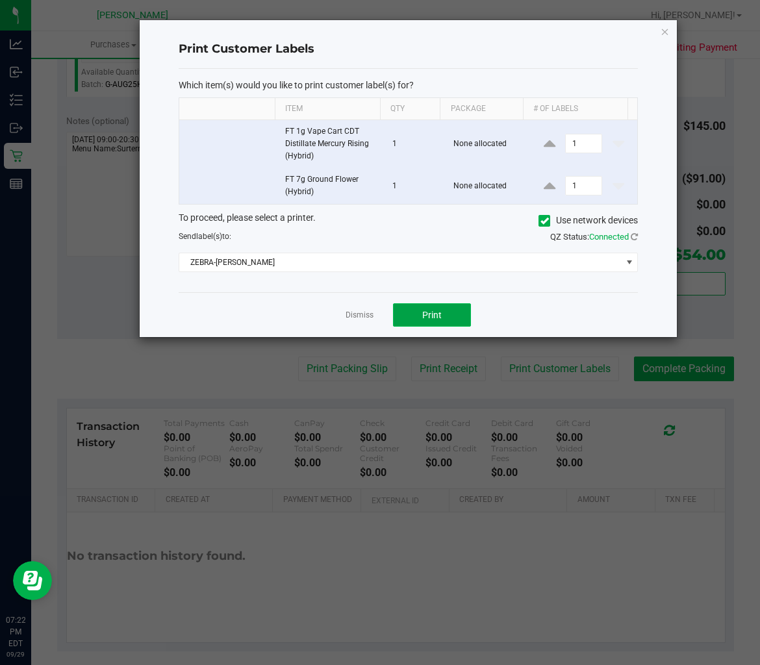
click at [404, 319] on button "Print" at bounding box center [432, 314] width 78 height 23
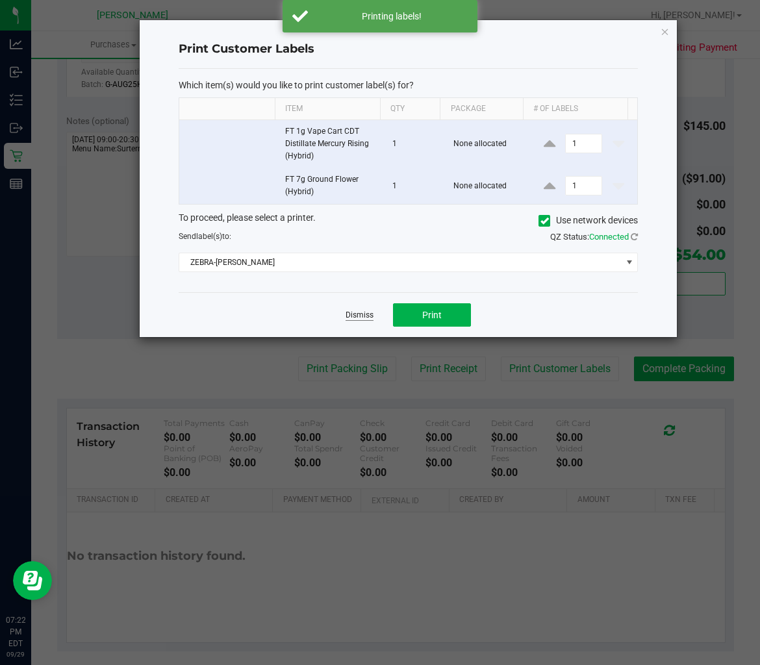
click at [362, 316] on link "Dismiss" at bounding box center [360, 315] width 28 height 11
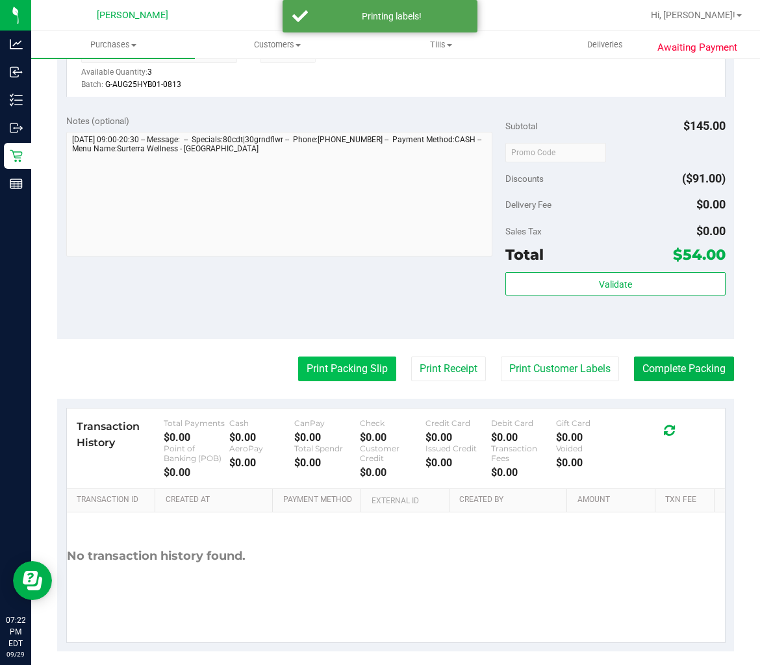
click at [350, 361] on button "Print Packing Slip" at bounding box center [347, 369] width 98 height 25
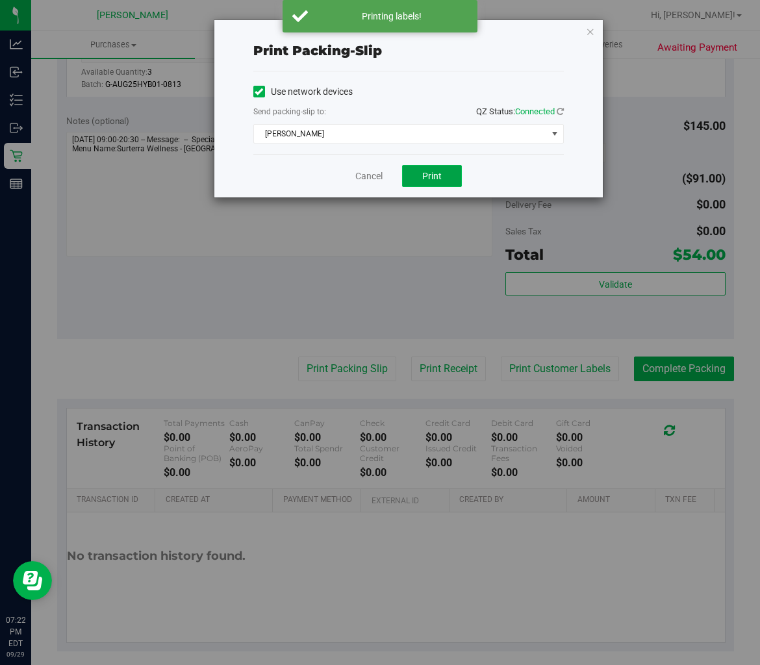
click at [442, 172] on button "Print" at bounding box center [432, 176] width 60 height 22
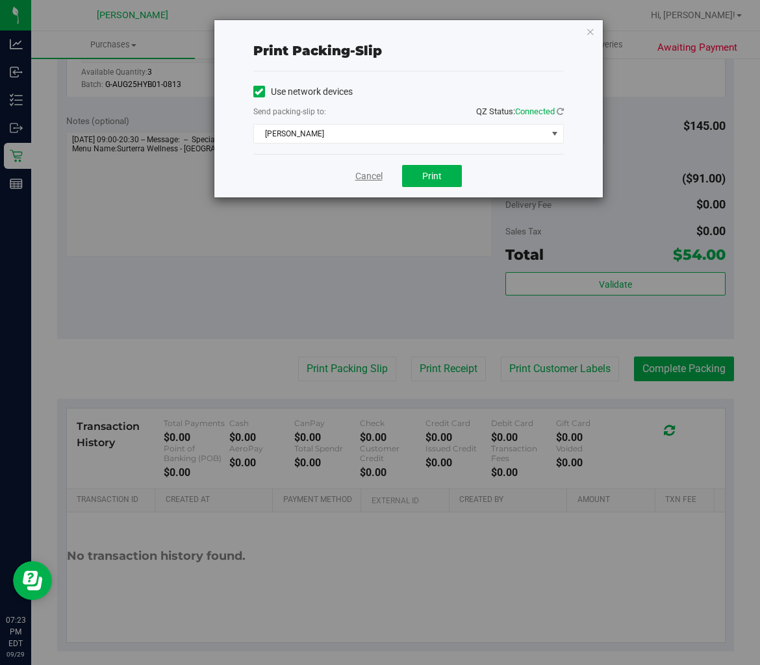
click at [362, 178] on link "Cancel" at bounding box center [368, 177] width 27 height 14
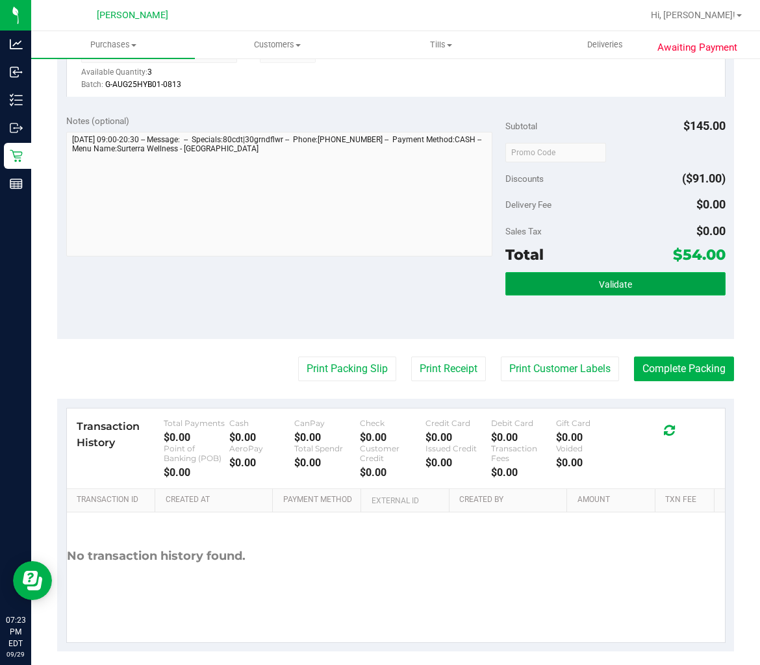
click at [604, 284] on span "Validate" at bounding box center [615, 284] width 33 height 10
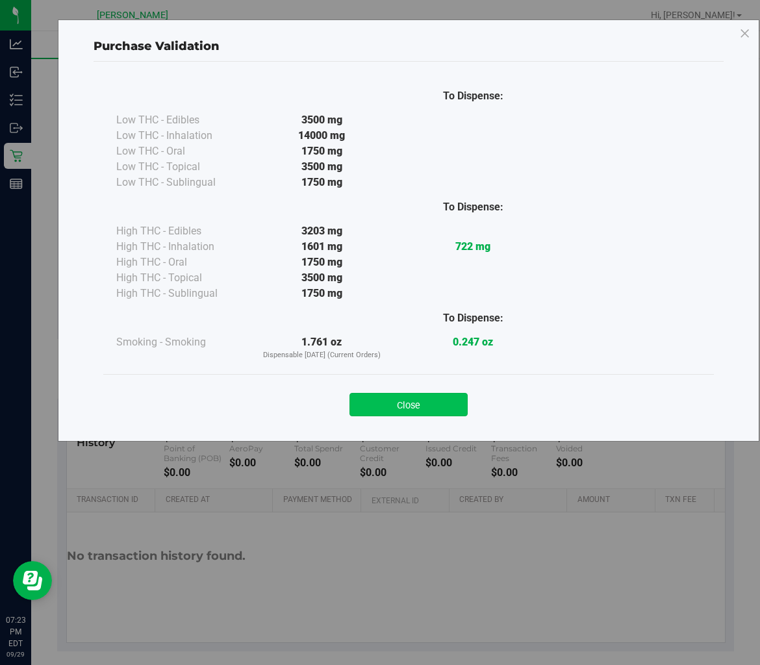
click at [400, 408] on button "Close" at bounding box center [409, 404] width 118 height 23
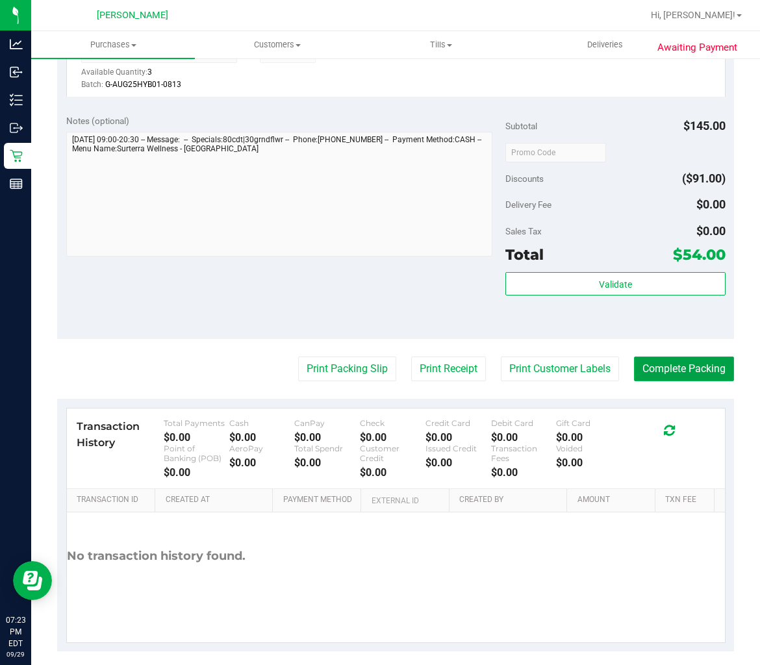
click at [693, 361] on button "Complete Packing" at bounding box center [684, 369] width 100 height 25
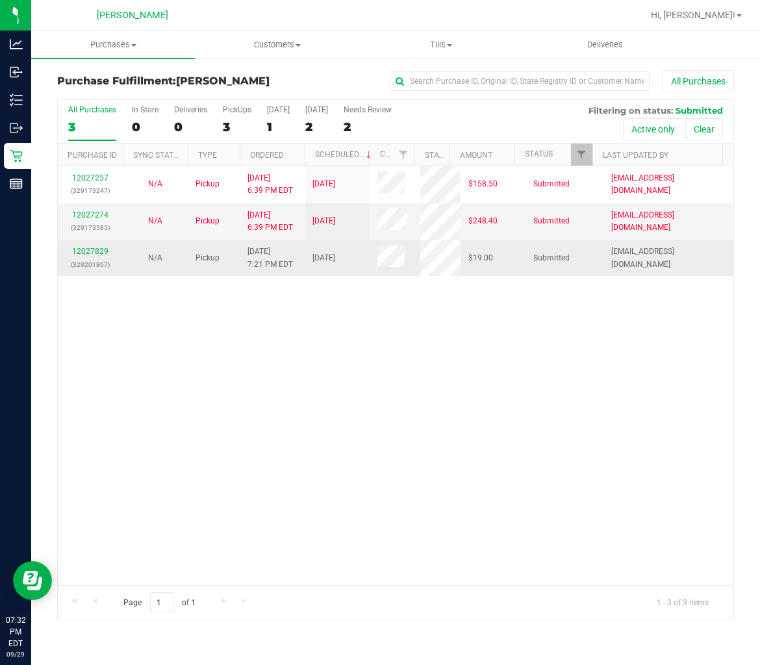
click at [108, 249] on div "12027829 (329201867)" at bounding box center [90, 258] width 49 height 25
click at [105, 249] on link "12027829" at bounding box center [90, 251] width 36 height 9
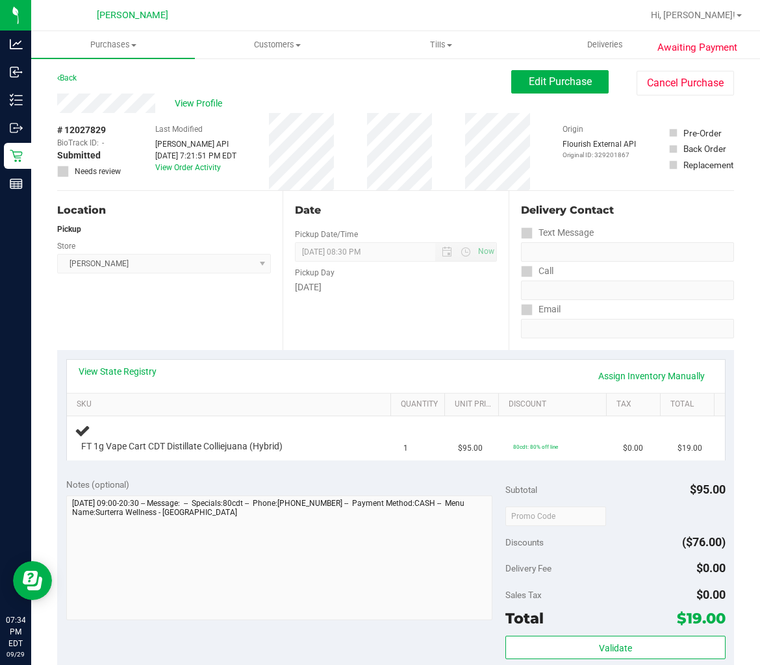
click at [322, 353] on div "View State Registry Assign Inventory Manually SKU Quantity Unit Price Discount …" at bounding box center [395, 409] width 677 height 119
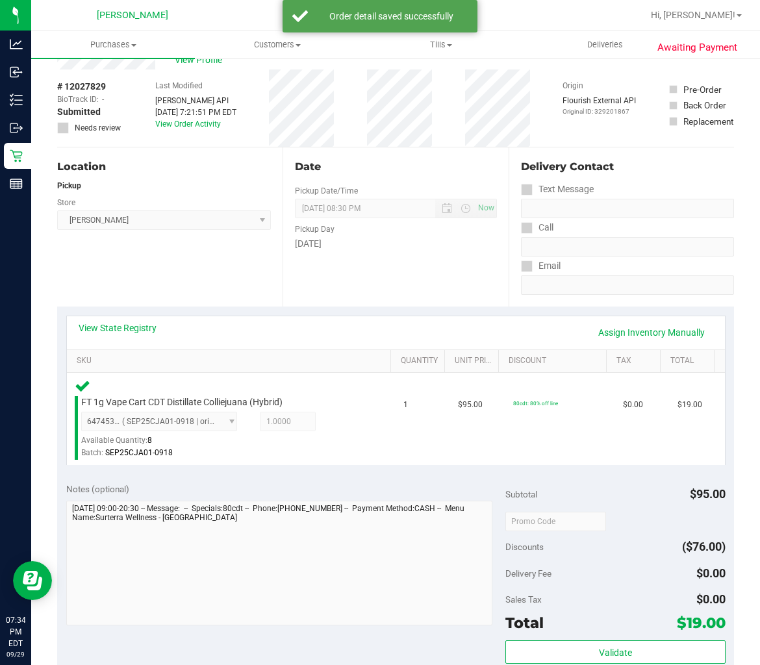
scroll to position [144, 0]
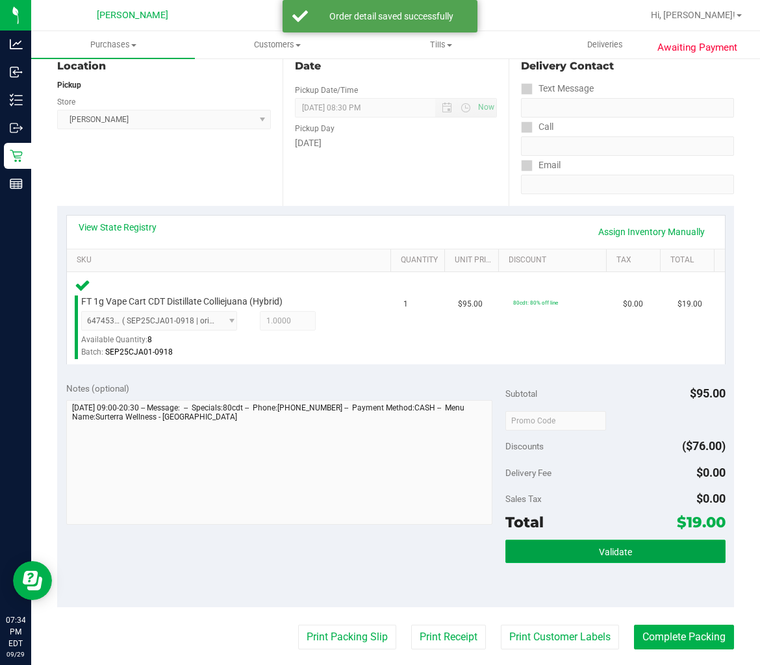
click at [599, 559] on button "Validate" at bounding box center [615, 551] width 220 height 23
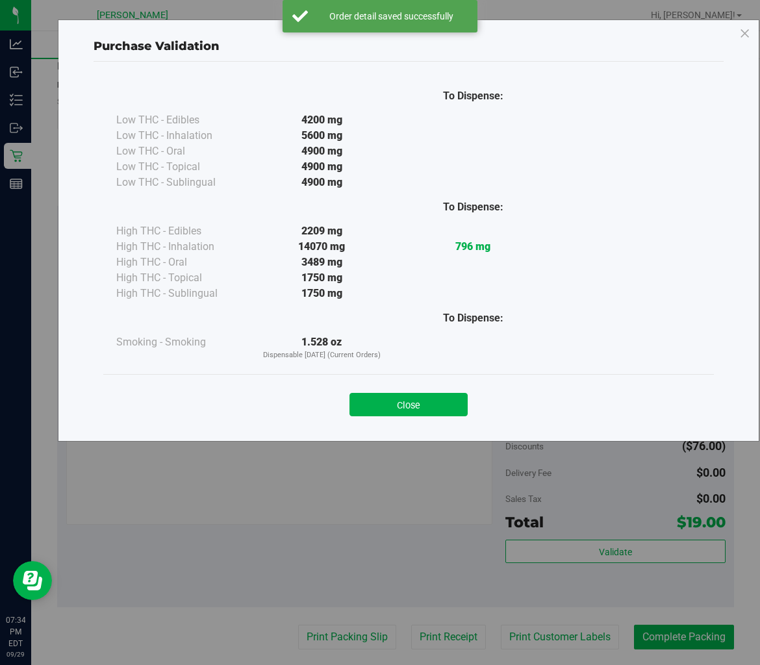
click at [403, 391] on div "Close" at bounding box center [408, 401] width 591 height 32
click at [400, 404] on button "Close" at bounding box center [409, 404] width 118 height 23
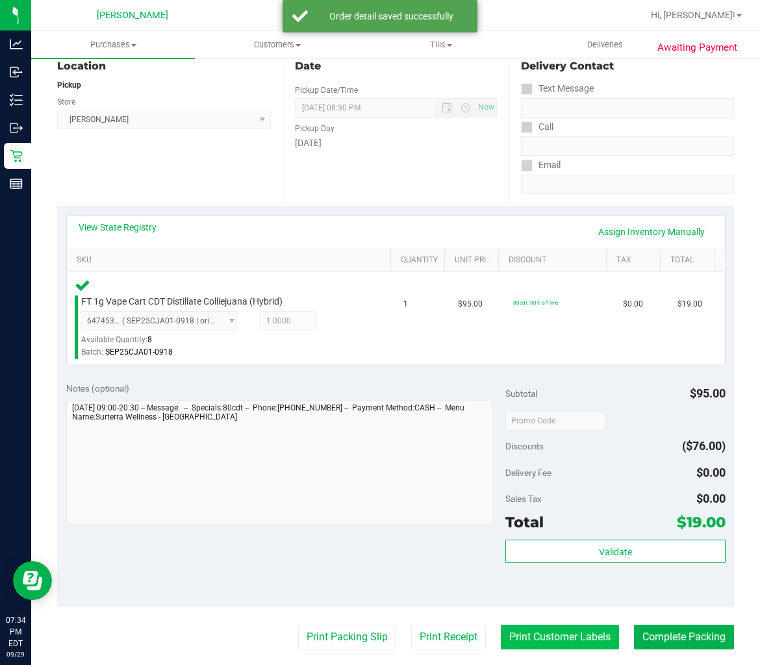
click at [566, 639] on button "Print Customer Labels" at bounding box center [560, 637] width 118 height 25
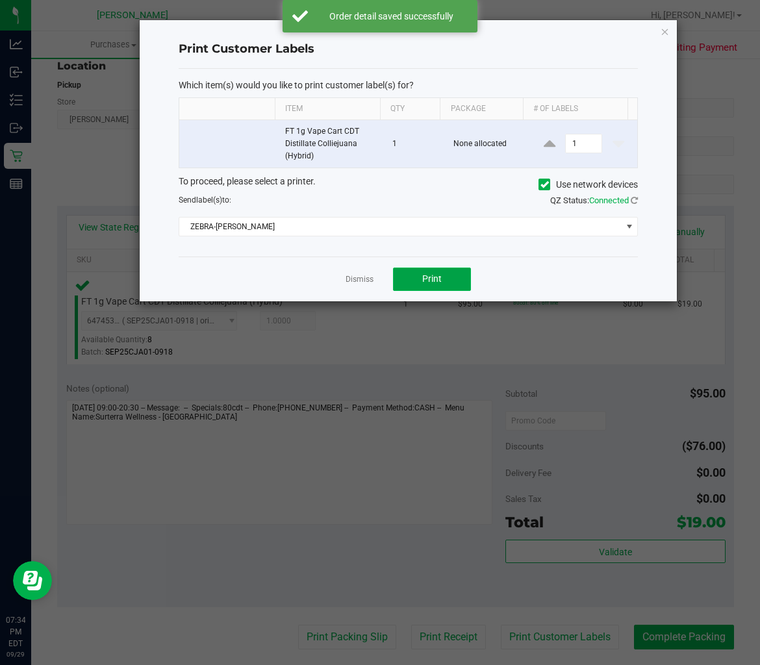
click at [436, 281] on span "Print" at bounding box center [431, 278] width 19 height 10
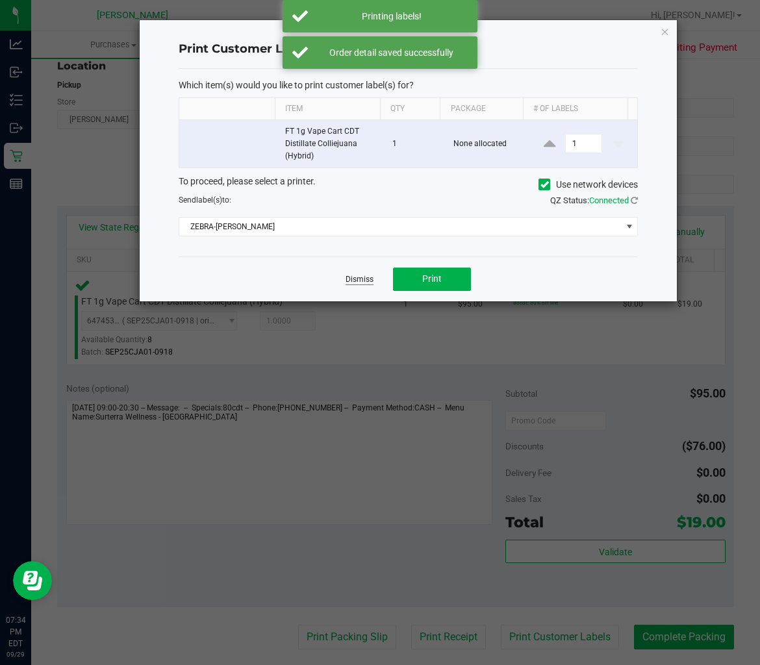
click at [351, 281] on link "Dismiss" at bounding box center [360, 279] width 28 height 11
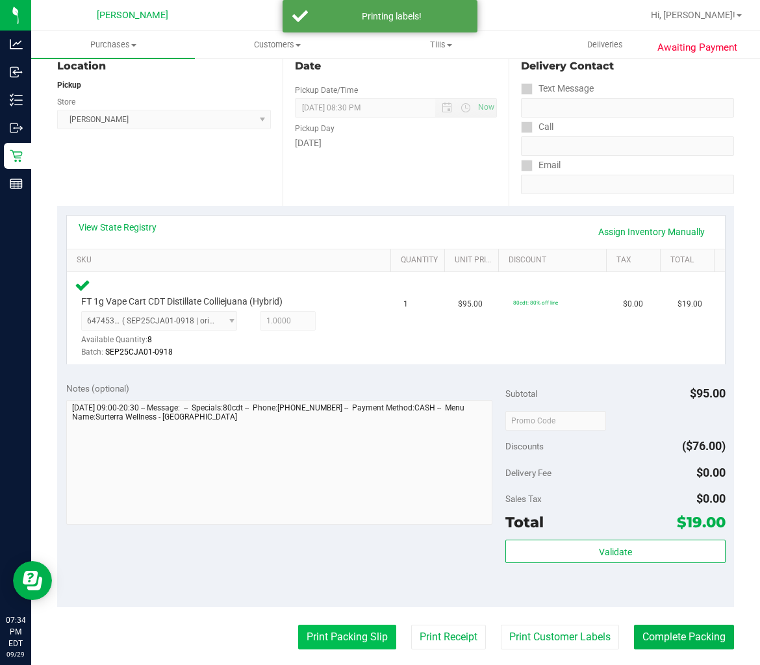
click at [353, 633] on button "Print Packing Slip" at bounding box center [347, 637] width 98 height 25
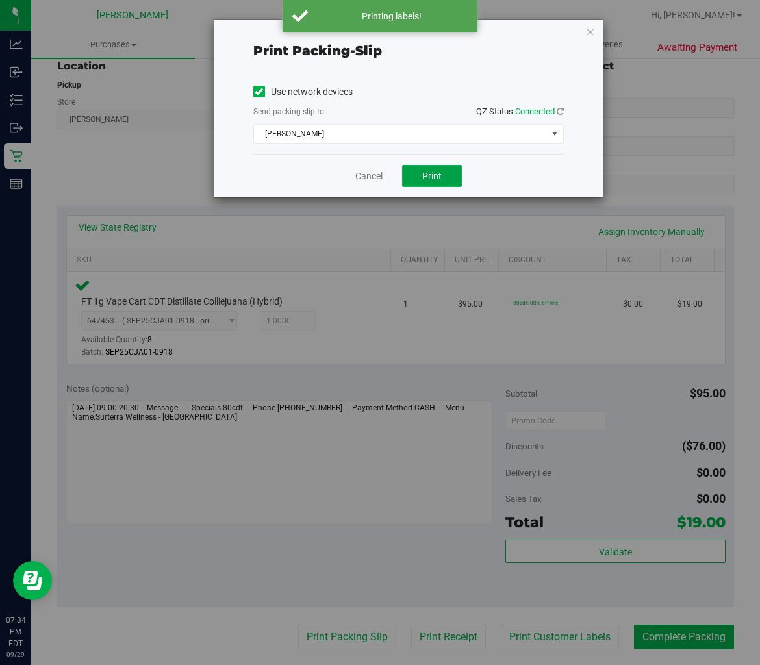
click at [427, 179] on span "Print" at bounding box center [431, 176] width 19 height 10
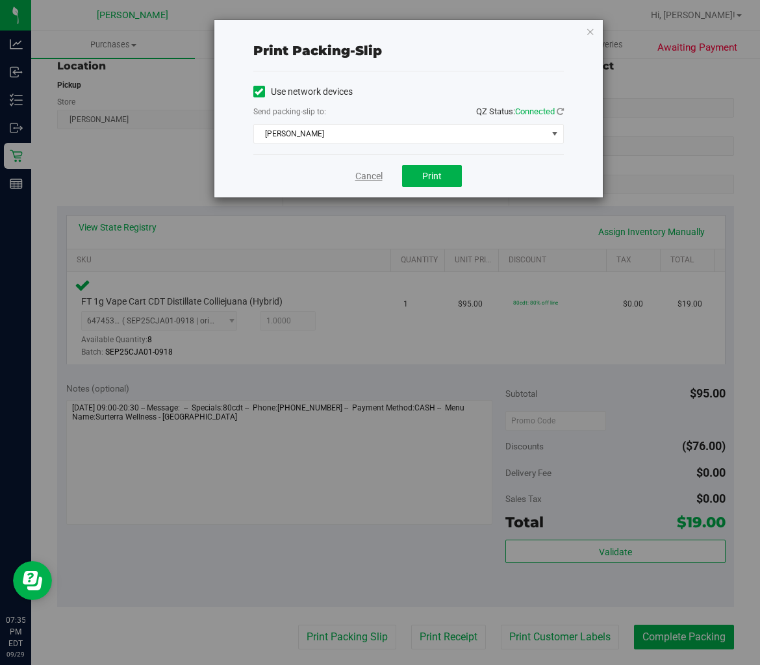
click at [372, 170] on link "Cancel" at bounding box center [368, 177] width 27 height 14
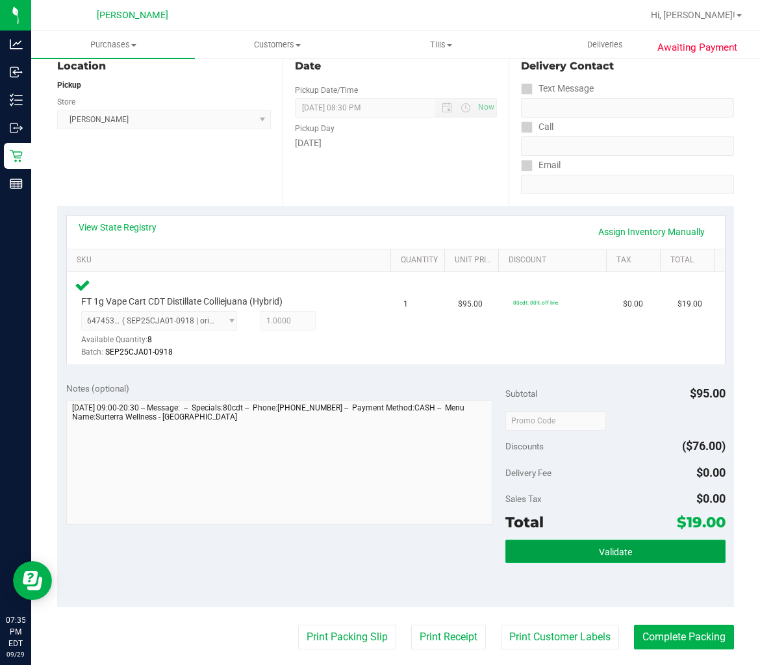
click at [552, 546] on button "Validate" at bounding box center [615, 551] width 220 height 23
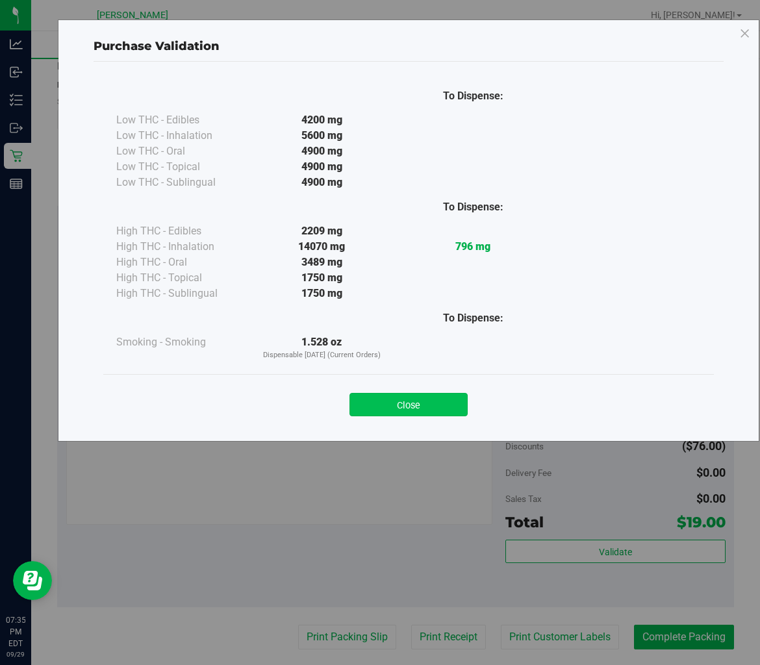
click at [457, 405] on button "Close" at bounding box center [409, 404] width 118 height 23
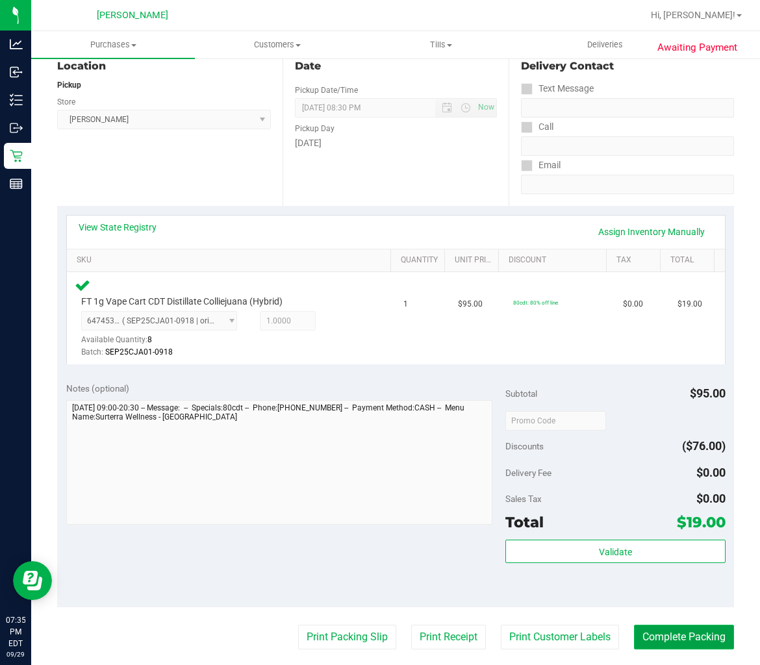
click at [718, 640] on button "Complete Packing" at bounding box center [684, 637] width 100 height 25
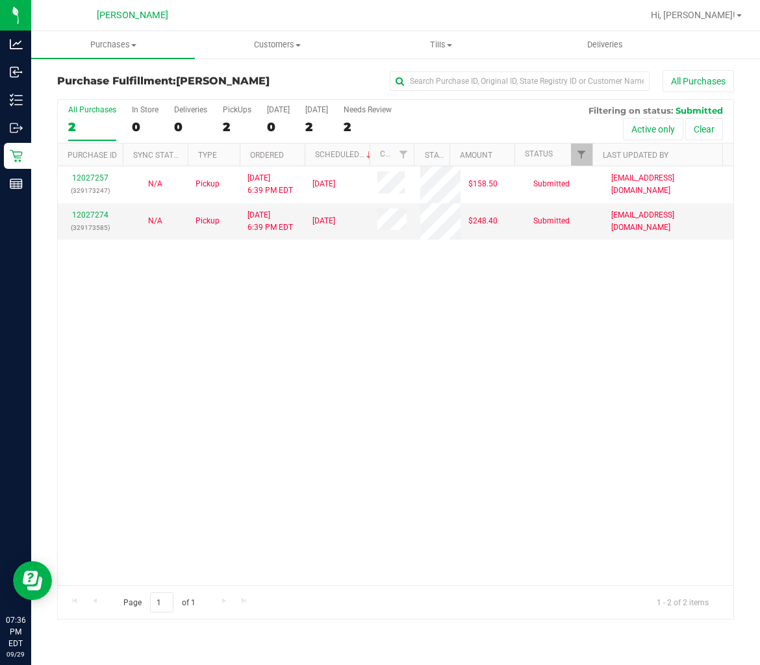
click at [263, 324] on div "12027257 (329173247) N/A Pickup [DATE] 6:39 PM EDT 9/30/2025 $158.50 Submitted …" at bounding box center [396, 375] width 676 height 419
click at [390, 465] on div "12027257 (329173247) N/A Pickup [DATE] 6:39 PM EDT 9/30/2025 $158.50 Submitted …" at bounding box center [396, 375] width 676 height 419
click at [547, 443] on div "12027257 (329173247) N/A Pickup [DATE] 6:39 PM EDT 9/30/2025 $158.50 Submitted …" at bounding box center [396, 375] width 676 height 419
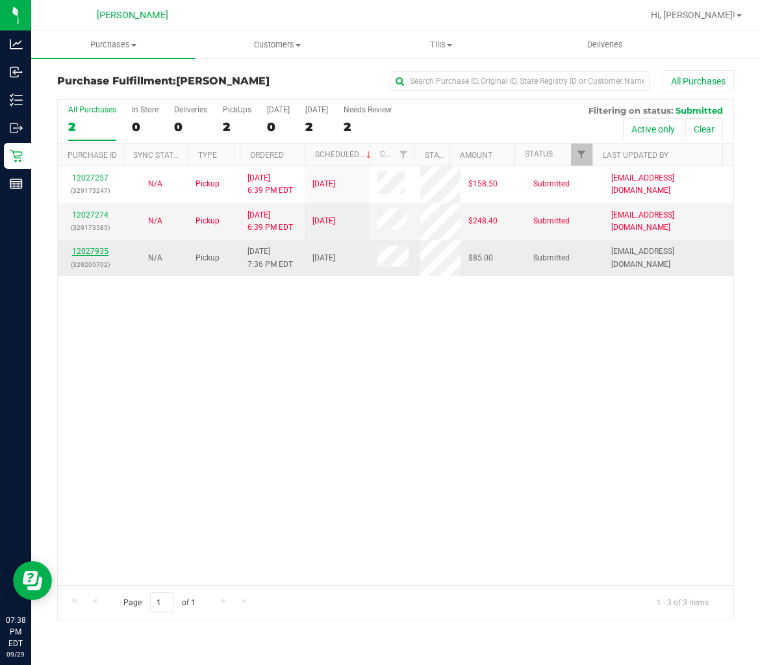
click at [94, 250] on link "12027935" at bounding box center [90, 251] width 36 height 9
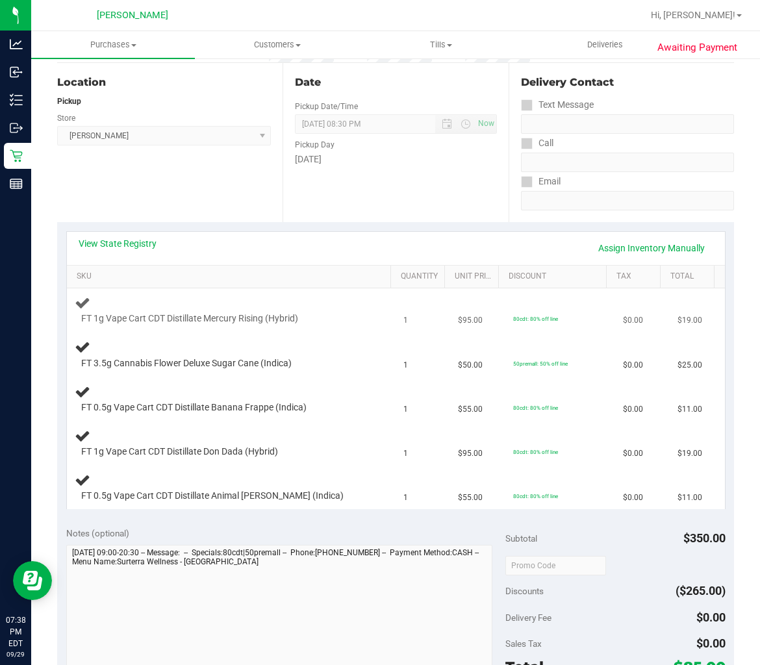
scroll to position [144, 0]
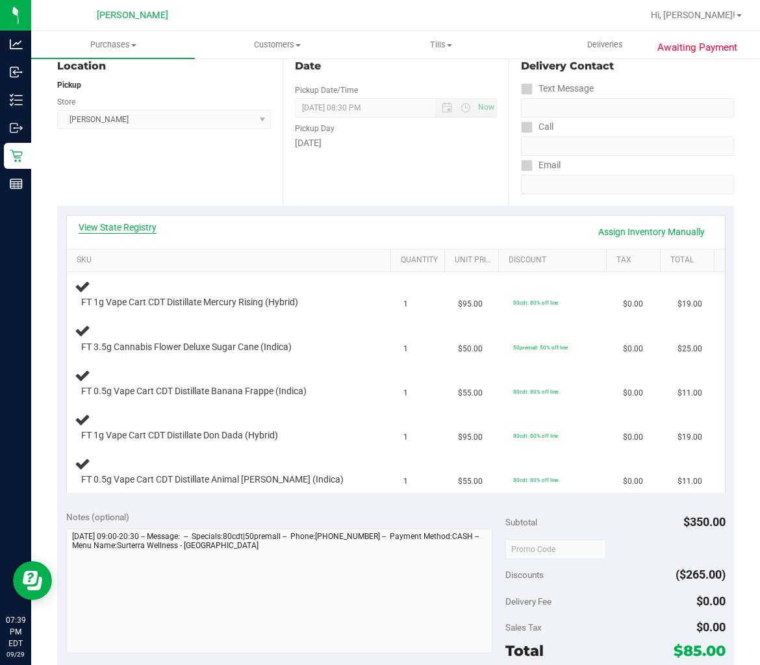
click at [143, 223] on link "View State Registry" at bounding box center [118, 227] width 78 height 13
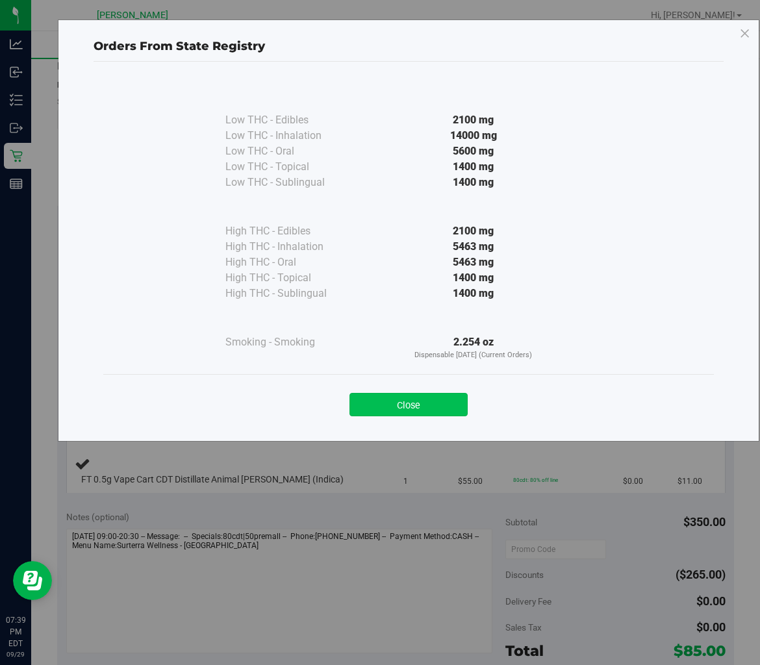
click at [409, 400] on button "Close" at bounding box center [409, 404] width 118 height 23
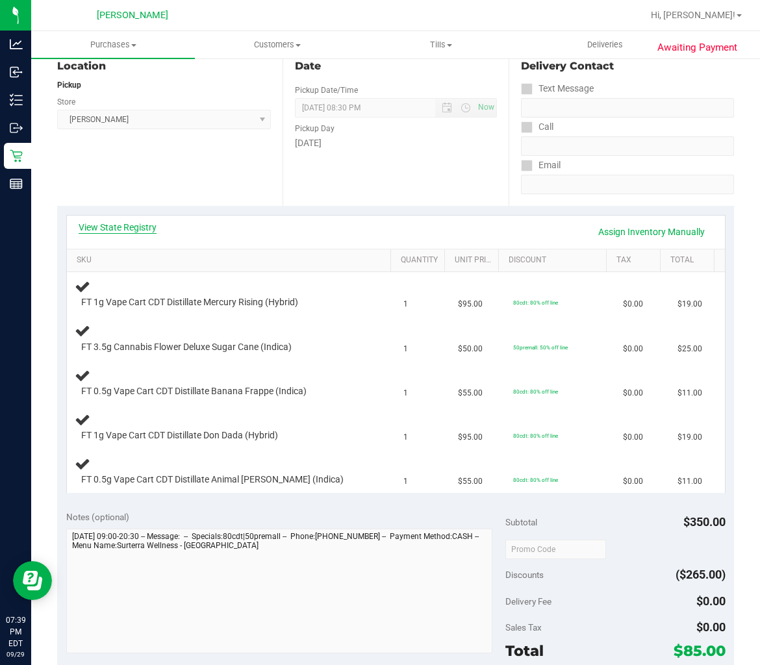
click at [112, 227] on link "View State Registry" at bounding box center [118, 227] width 78 height 13
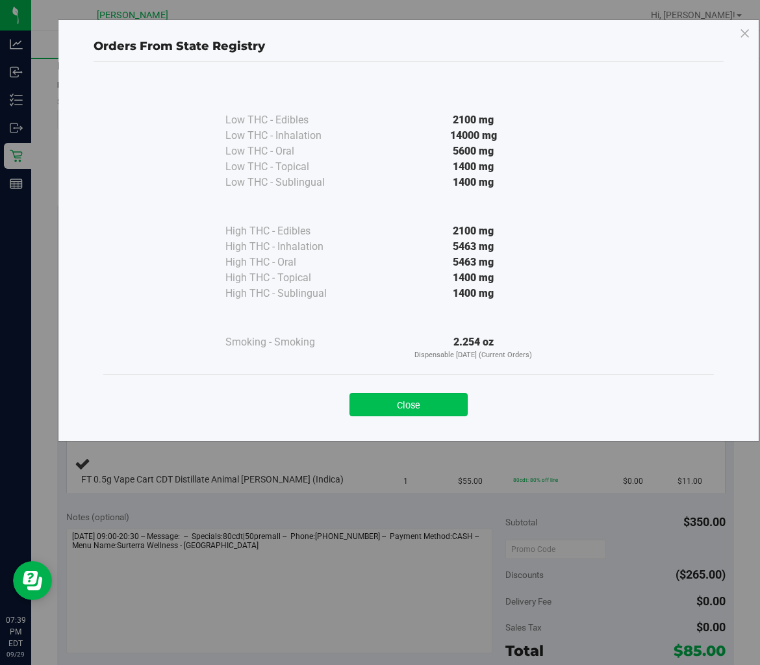
click at [383, 400] on button "Close" at bounding box center [409, 404] width 118 height 23
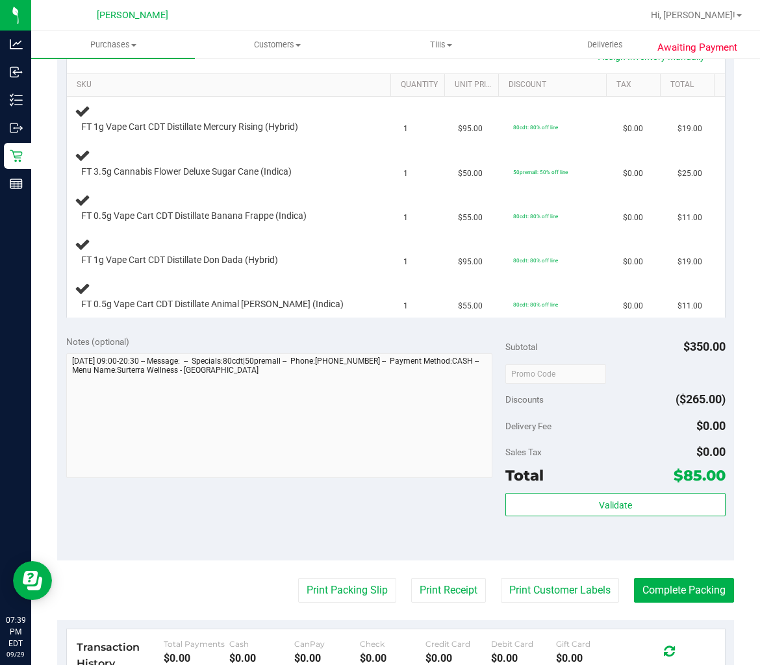
scroll to position [361, 0]
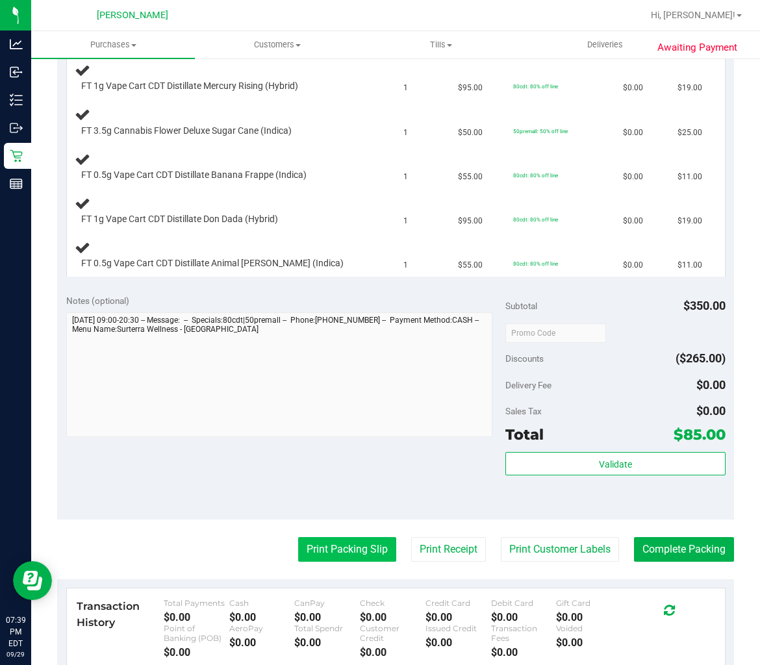
click at [361, 550] on button "Print Packing Slip" at bounding box center [347, 549] width 98 height 25
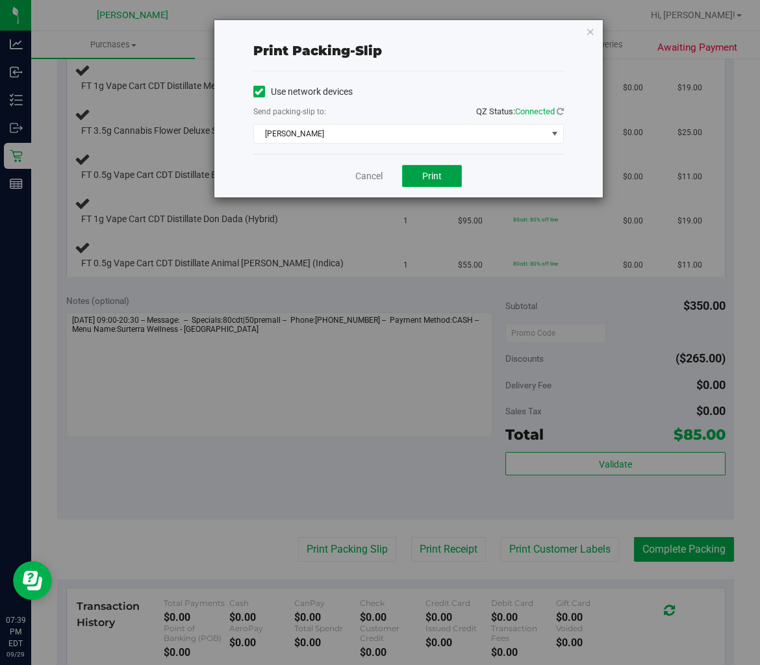
click at [450, 177] on button "Print" at bounding box center [432, 176] width 60 height 22
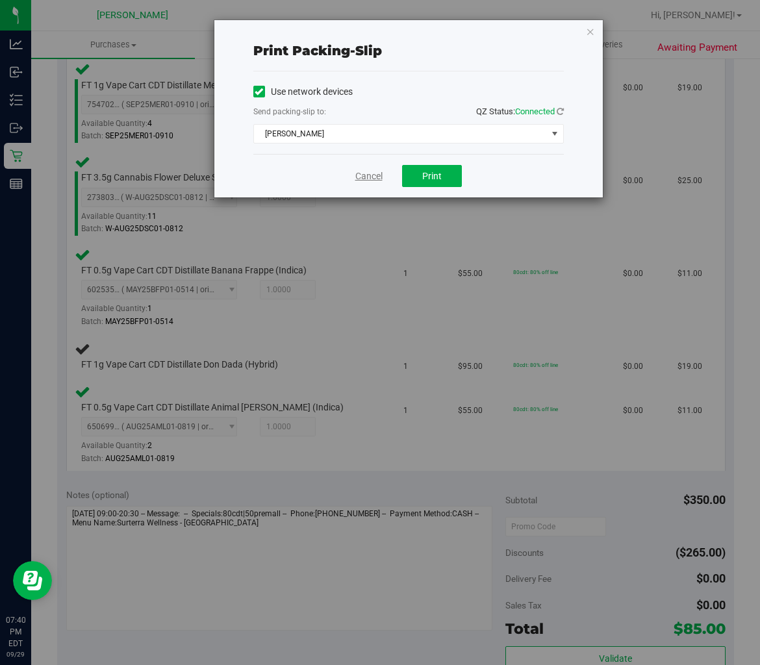
click at [364, 182] on link "Cancel" at bounding box center [368, 177] width 27 height 14
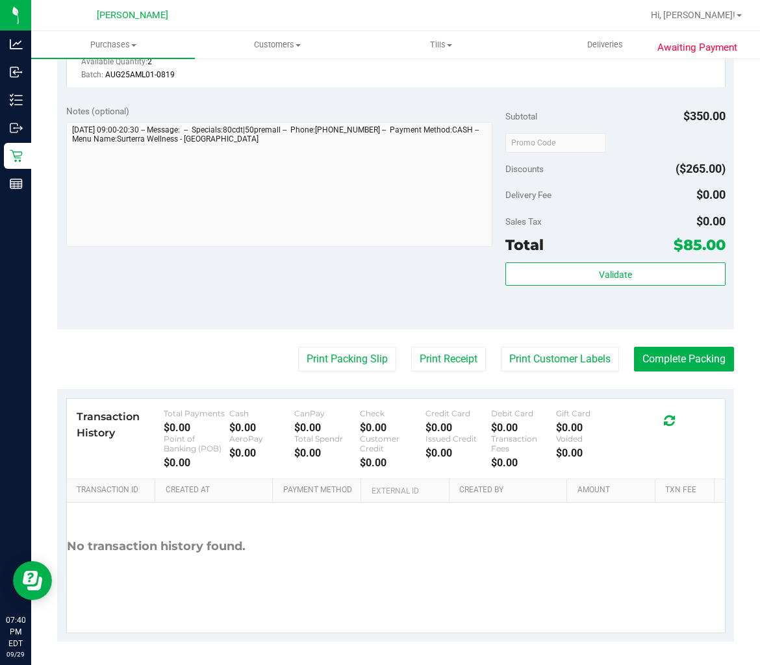
click at [365, 281] on div "Notes (optional) Subtotal $350.00 Discounts ($265.00) Delivery Fee $0.00 Sales …" at bounding box center [395, 212] width 677 height 234
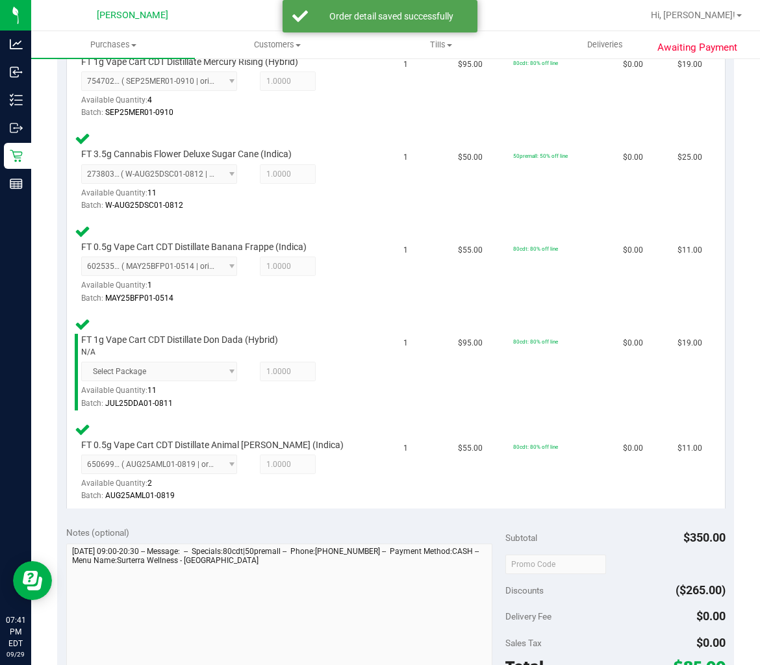
scroll to position [528, 0]
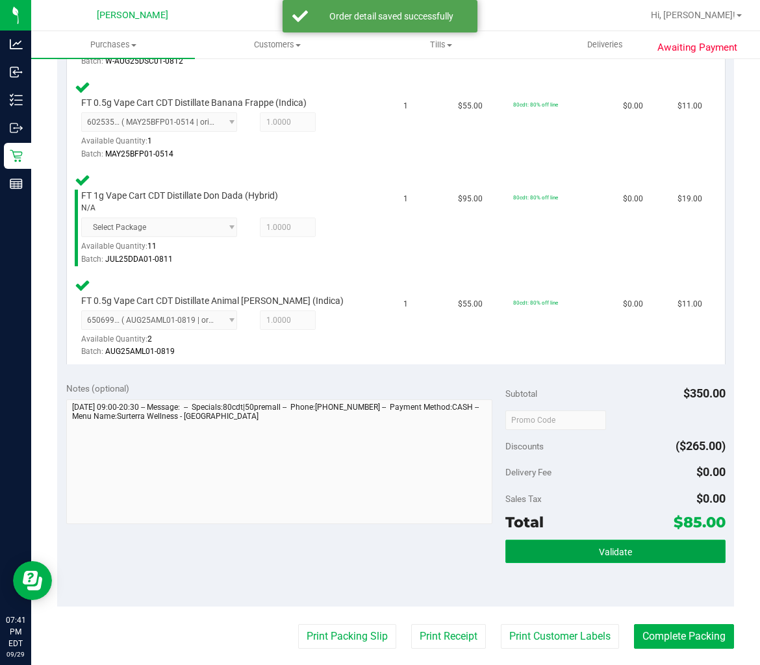
click at [553, 548] on button "Validate" at bounding box center [615, 551] width 220 height 23
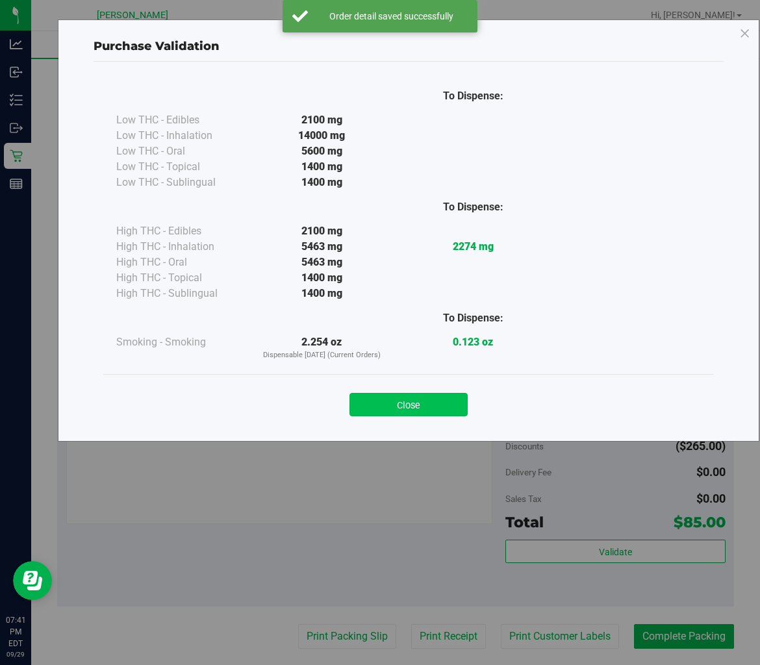
click at [386, 409] on button "Close" at bounding box center [409, 404] width 118 height 23
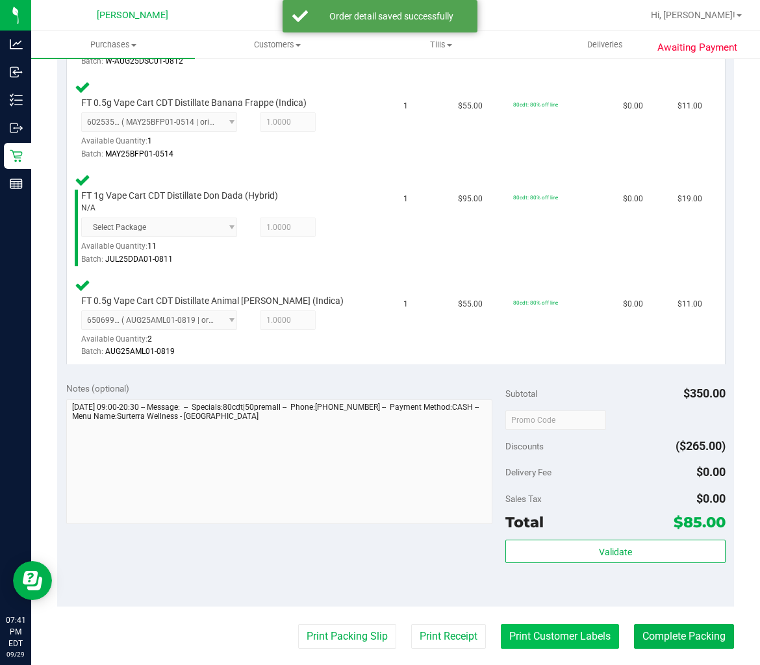
click at [542, 639] on button "Print Customer Labels" at bounding box center [560, 636] width 118 height 25
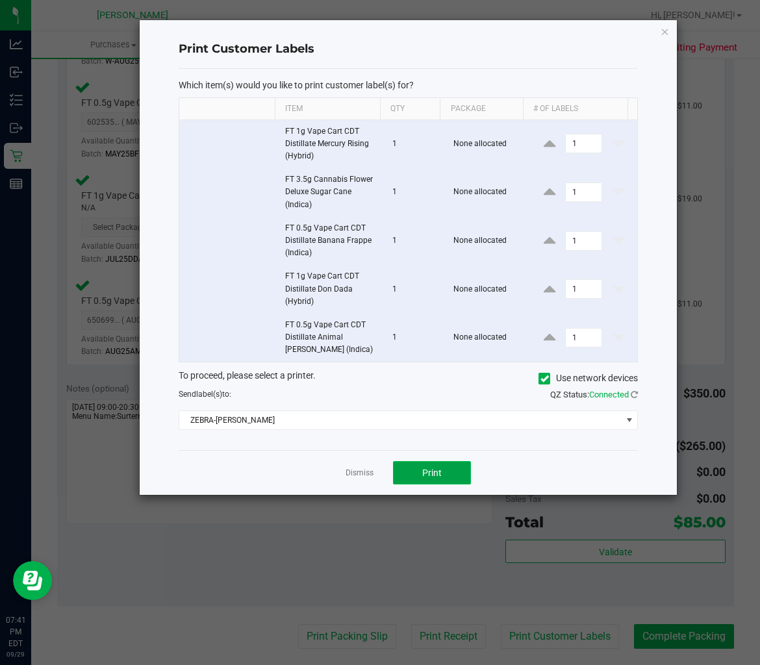
click at [416, 470] on button "Print" at bounding box center [432, 472] width 78 height 23
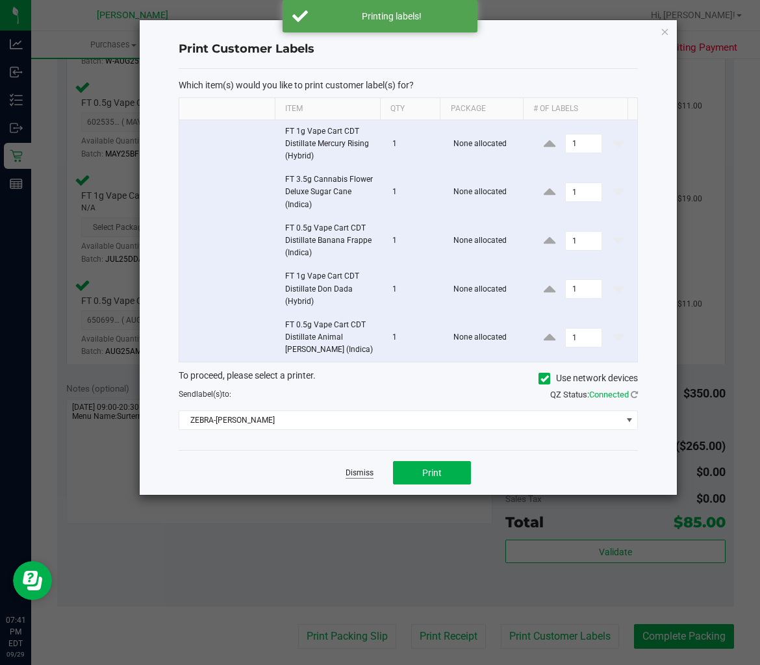
click at [365, 472] on link "Dismiss" at bounding box center [360, 473] width 28 height 11
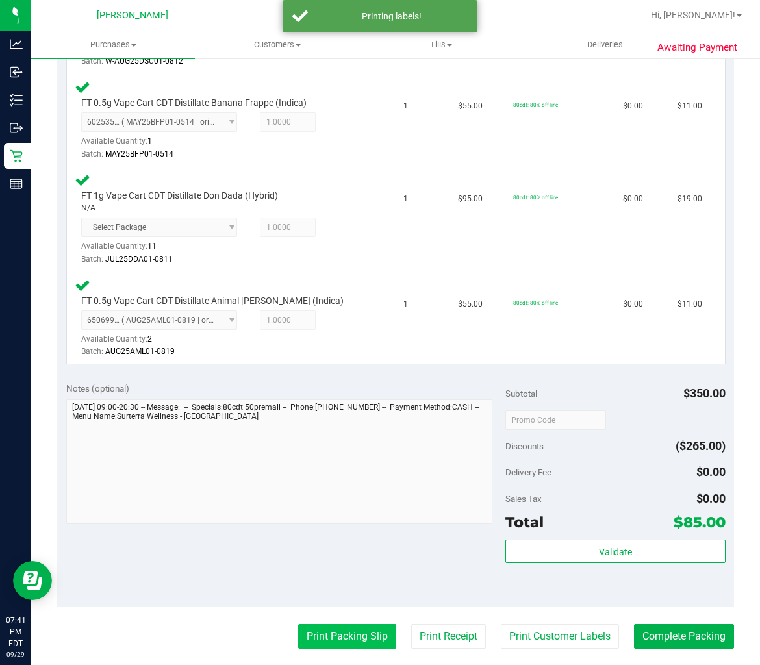
click at [362, 633] on button "Print Packing Slip" at bounding box center [347, 636] width 98 height 25
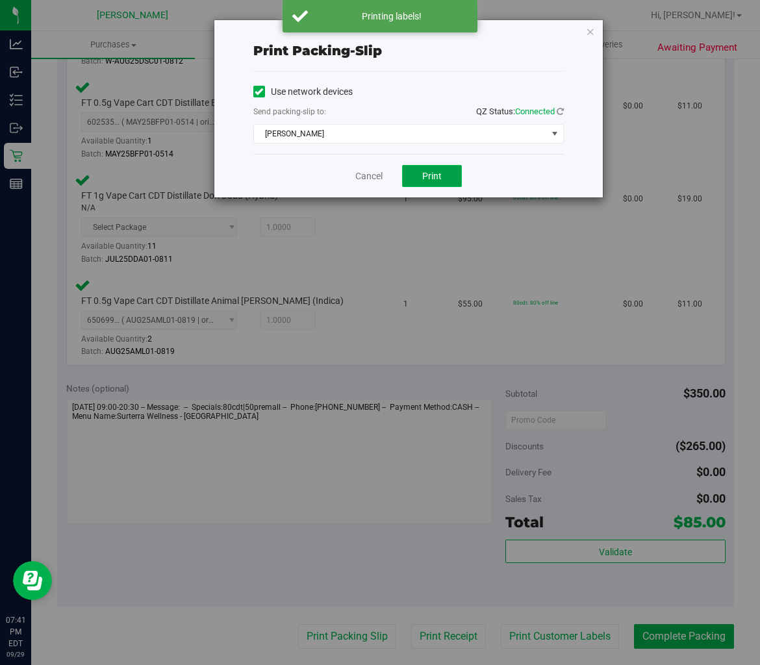
click at [414, 178] on button "Print" at bounding box center [432, 176] width 60 height 22
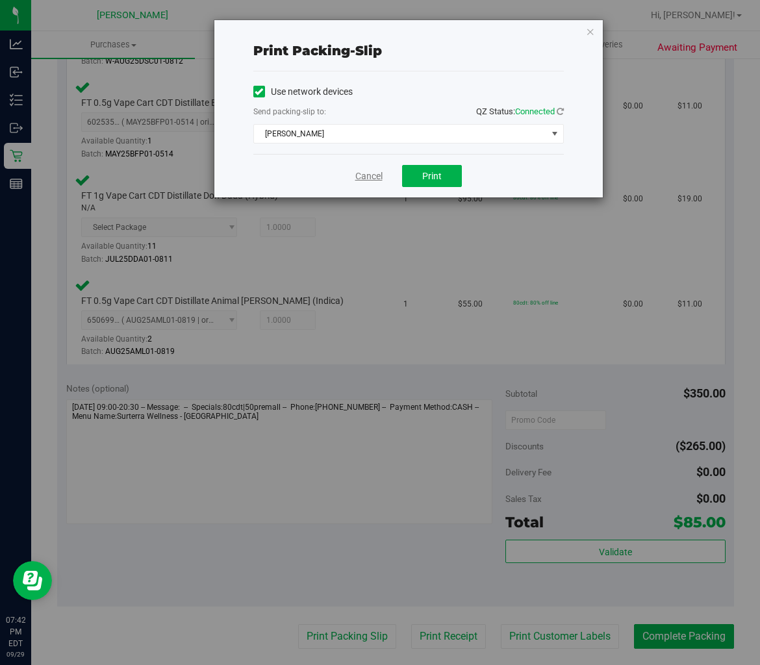
click at [377, 170] on link "Cancel" at bounding box center [368, 177] width 27 height 14
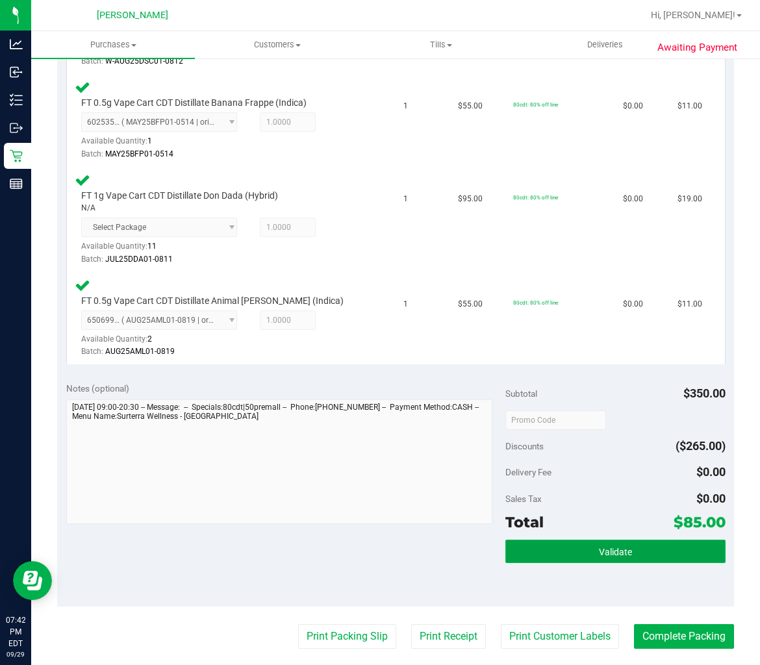
click at [620, 553] on button "Validate" at bounding box center [615, 551] width 220 height 23
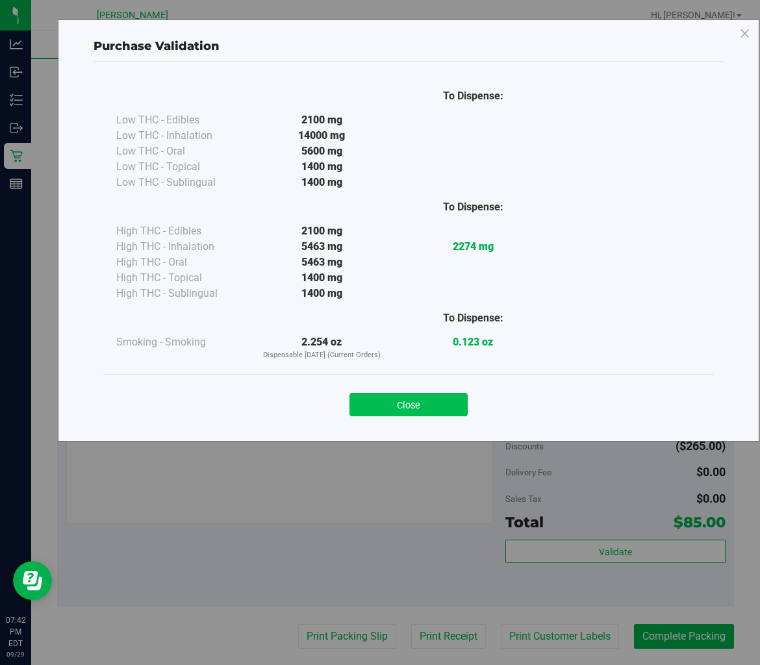
click at [422, 410] on button "Close" at bounding box center [409, 404] width 118 height 23
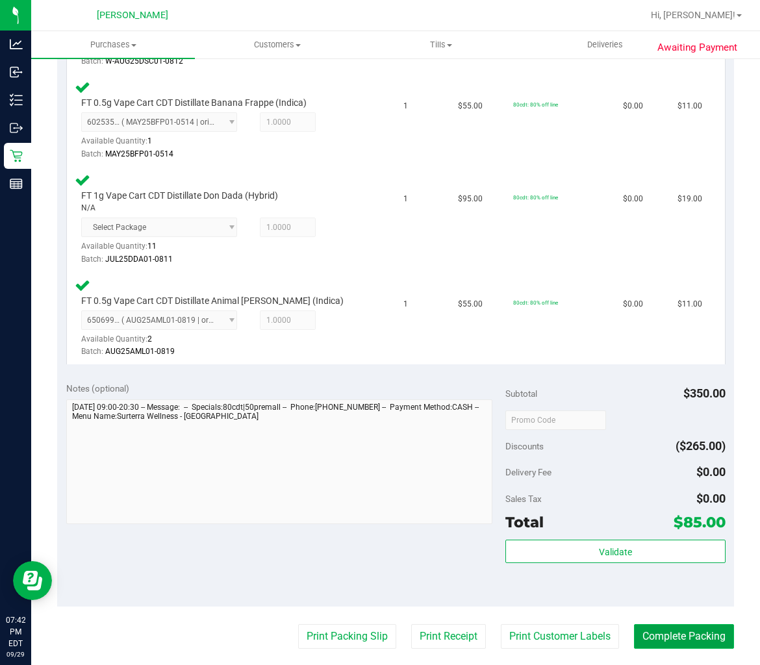
click at [671, 639] on button "Complete Packing" at bounding box center [684, 636] width 100 height 25
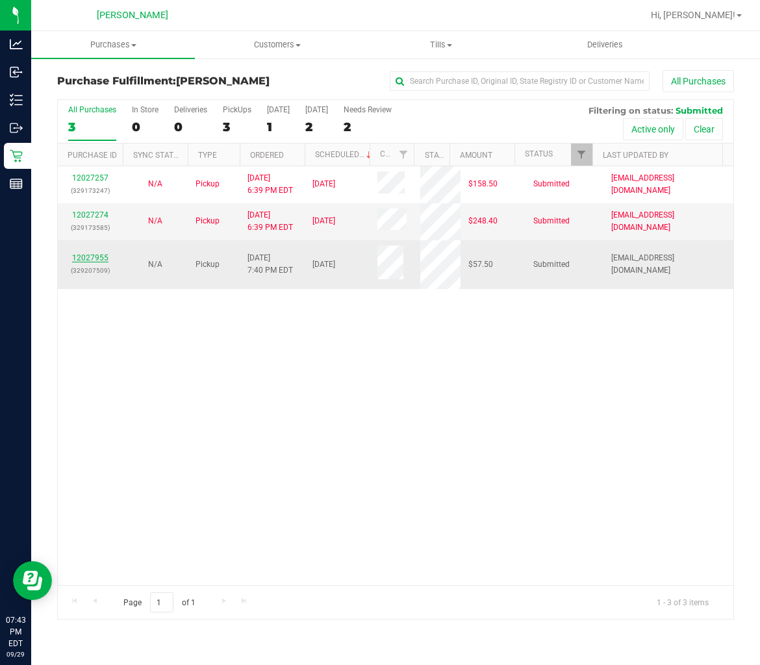
click at [94, 254] on link "12027955" at bounding box center [90, 257] width 36 height 9
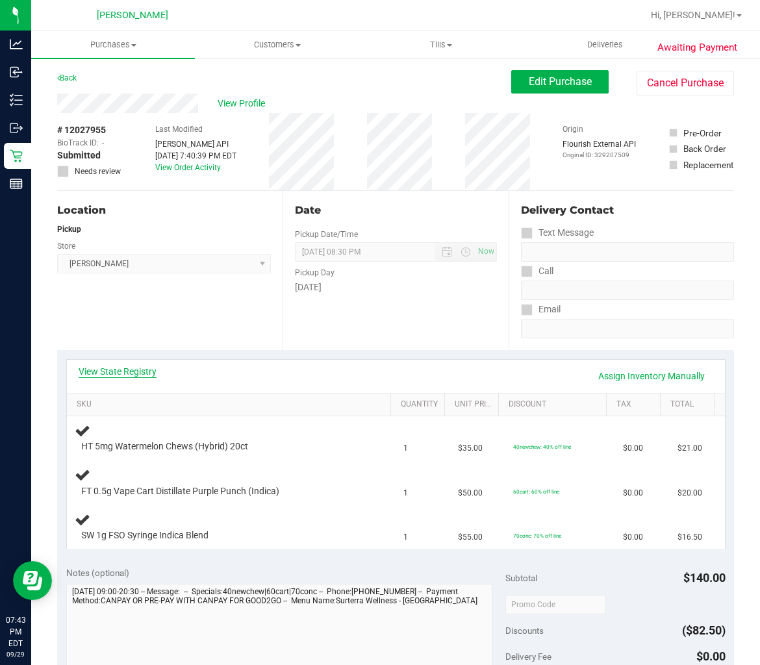
click at [127, 368] on link "View State Registry" at bounding box center [118, 371] width 78 height 13
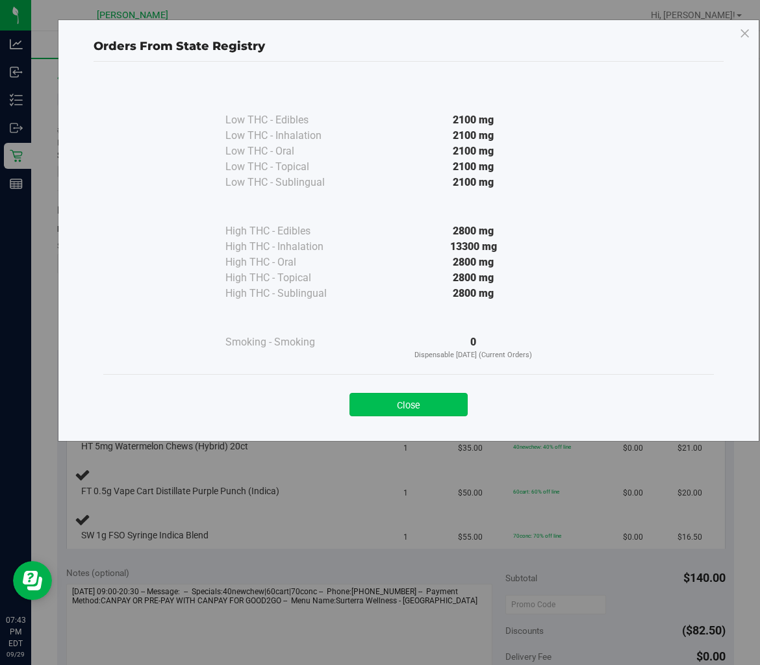
click at [436, 401] on button "Close" at bounding box center [409, 404] width 118 height 23
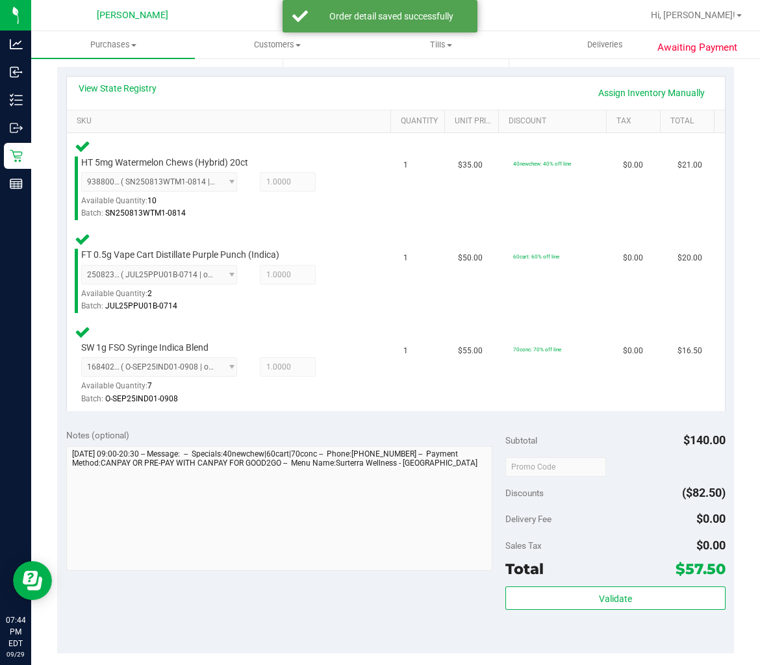
scroll to position [361, 0]
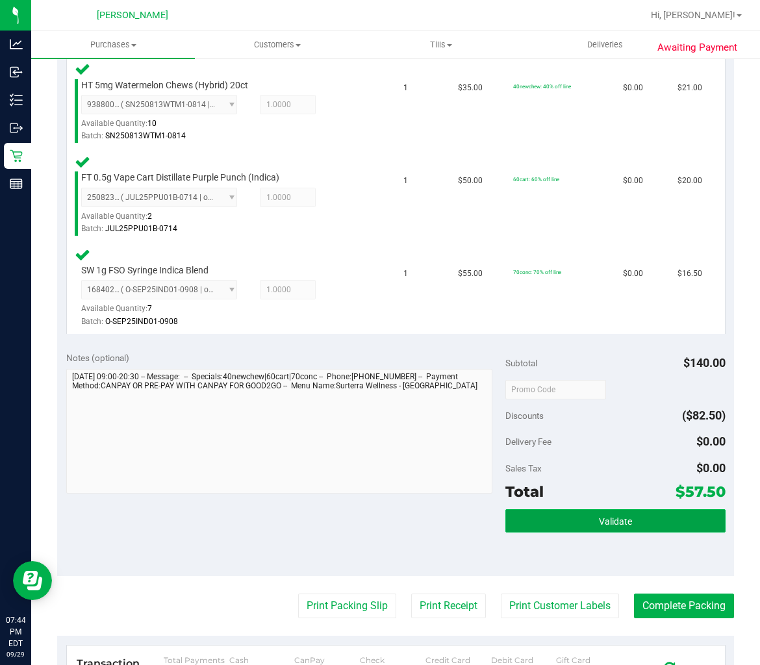
click at [652, 520] on button "Validate" at bounding box center [615, 520] width 220 height 23
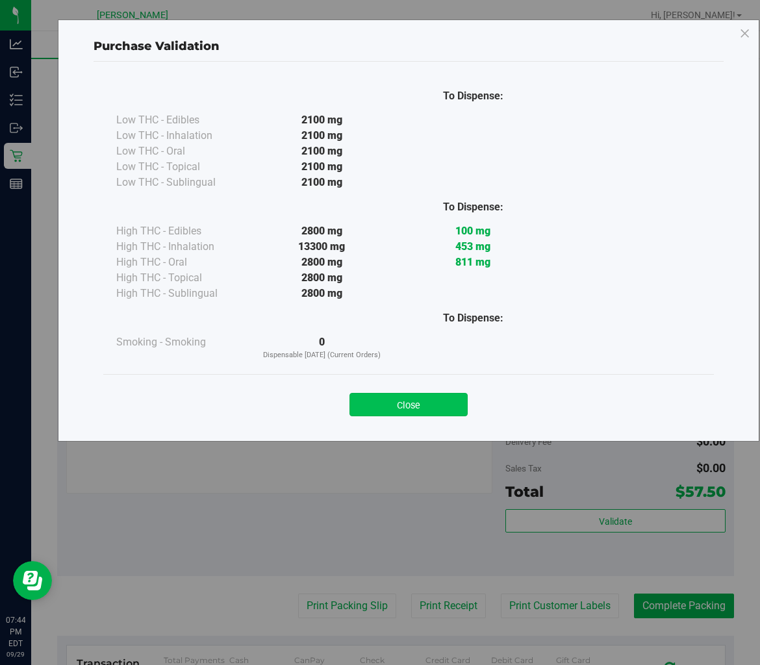
click at [413, 410] on button "Close" at bounding box center [409, 404] width 118 height 23
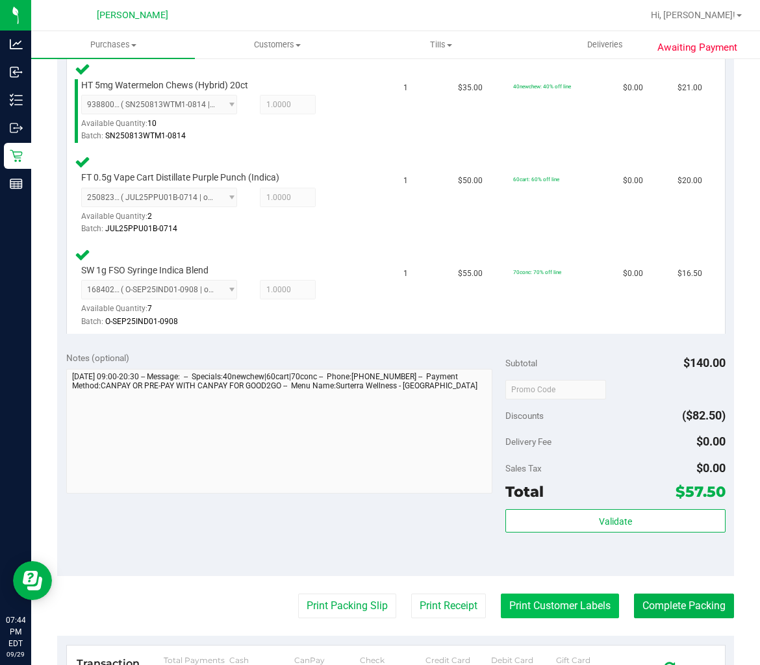
click at [540, 611] on button "Print Customer Labels" at bounding box center [560, 606] width 118 height 25
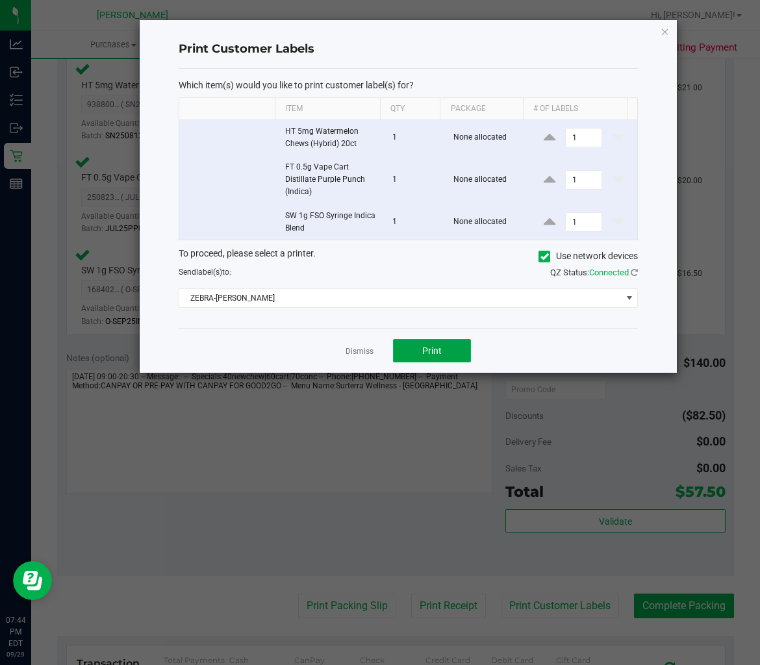
click at [450, 359] on button "Print" at bounding box center [432, 350] width 78 height 23
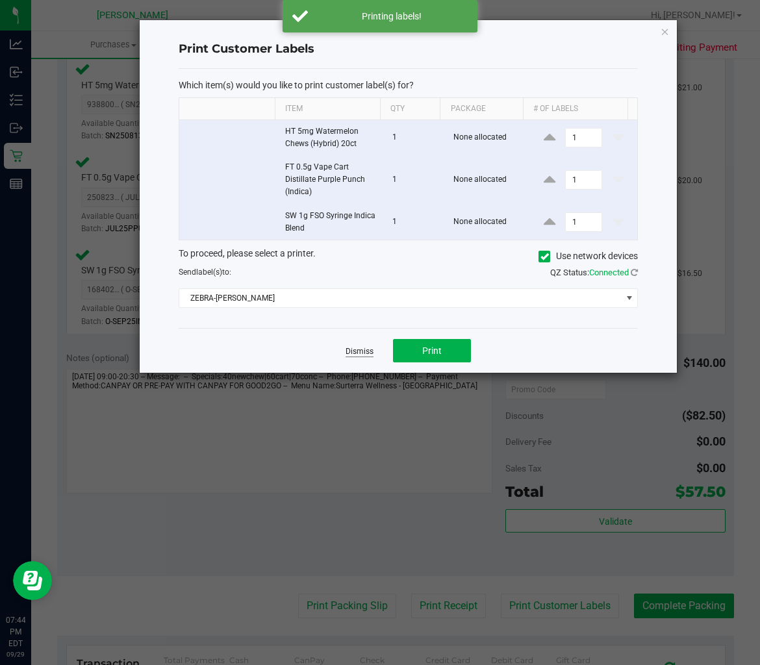
click at [353, 349] on link "Dismiss" at bounding box center [360, 351] width 28 height 11
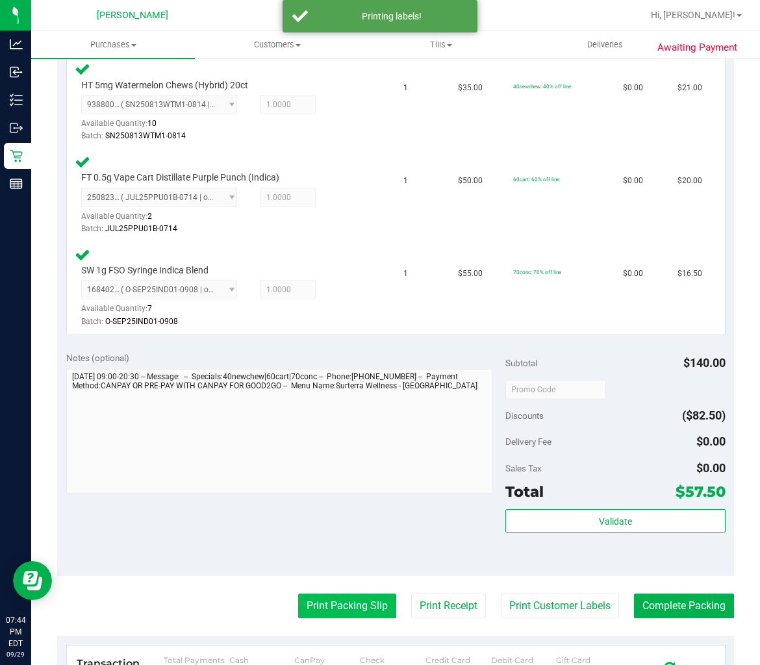
click at [346, 595] on button "Print Packing Slip" at bounding box center [347, 606] width 98 height 25
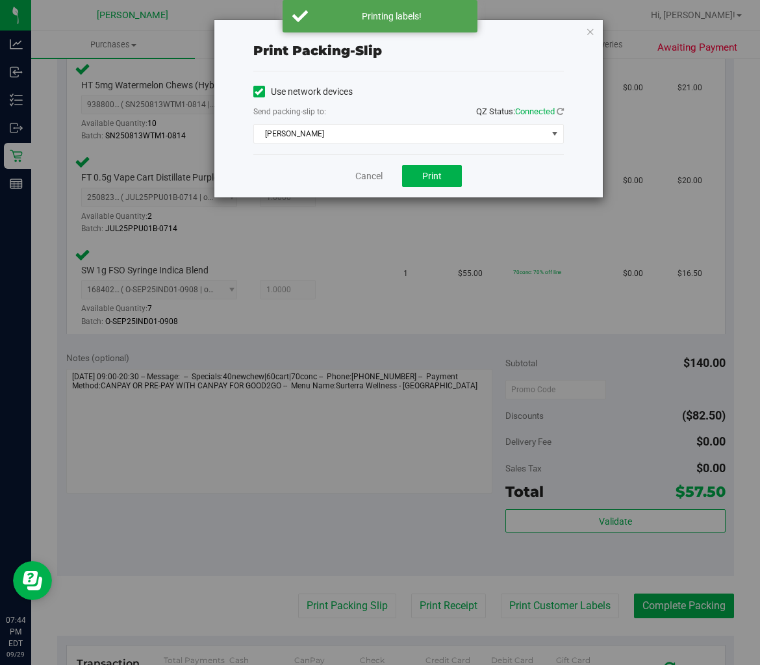
click at [442, 146] on div "Use network devices Send packing-slip to: QZ Status: Connected [PERSON_NAME] pr…" at bounding box center [408, 112] width 311 height 83
click at [430, 182] on button "Print" at bounding box center [432, 176] width 60 height 22
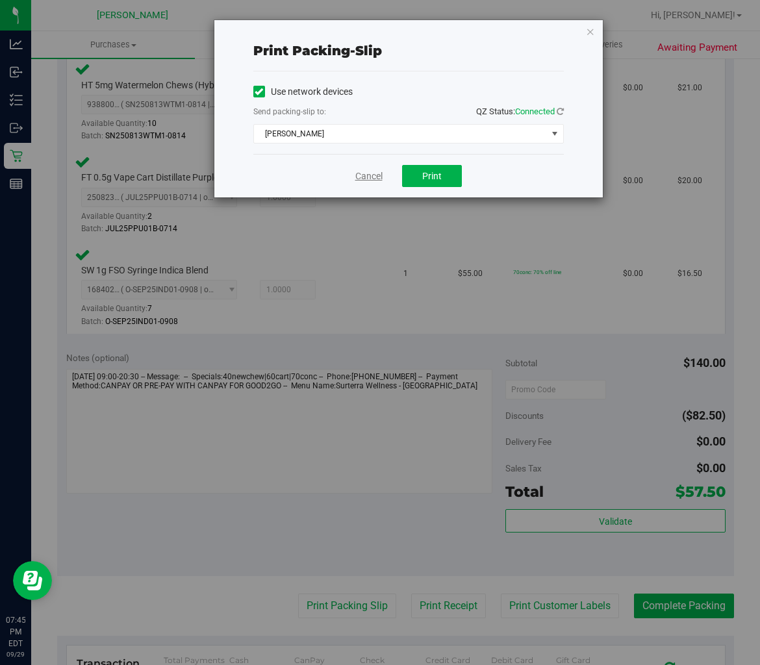
click at [375, 183] on link "Cancel" at bounding box center [368, 177] width 27 height 14
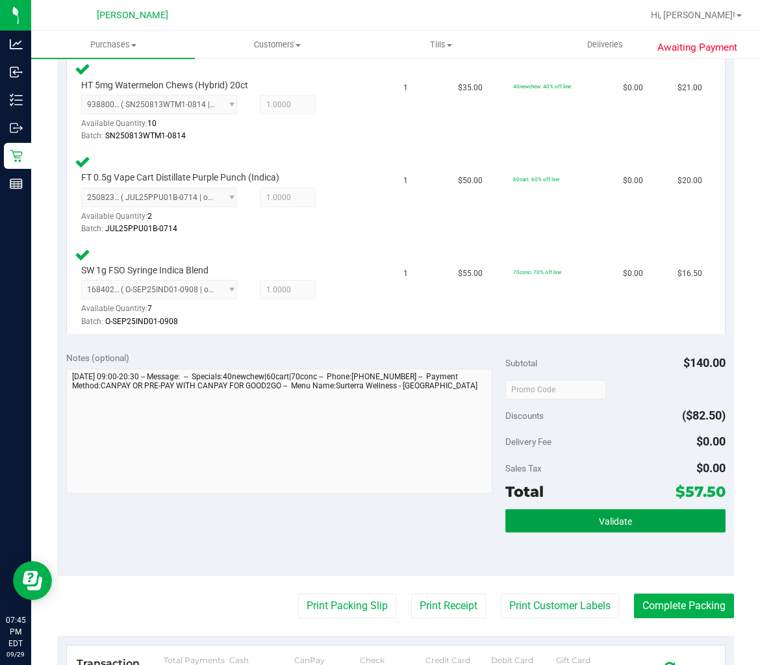
click at [607, 510] on button "Validate" at bounding box center [615, 520] width 220 height 23
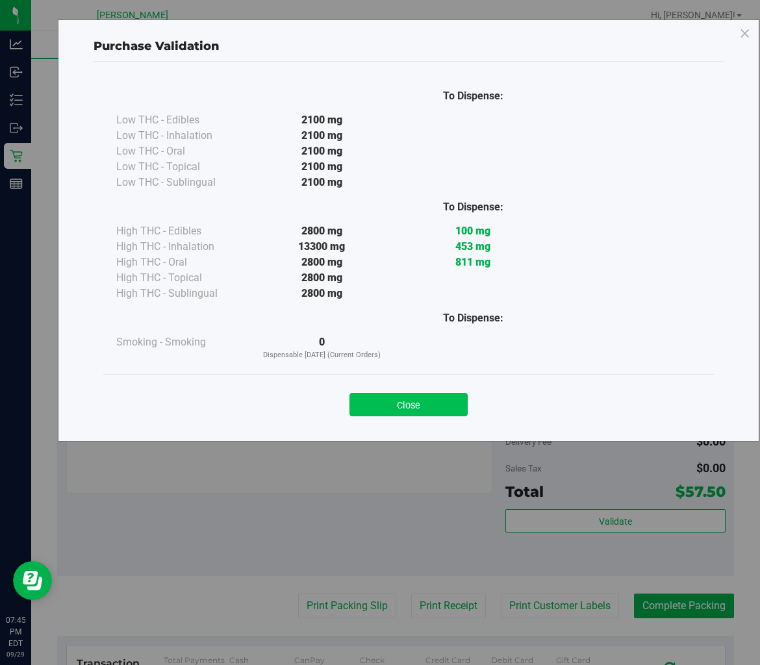
click at [451, 409] on button "Close" at bounding box center [409, 404] width 118 height 23
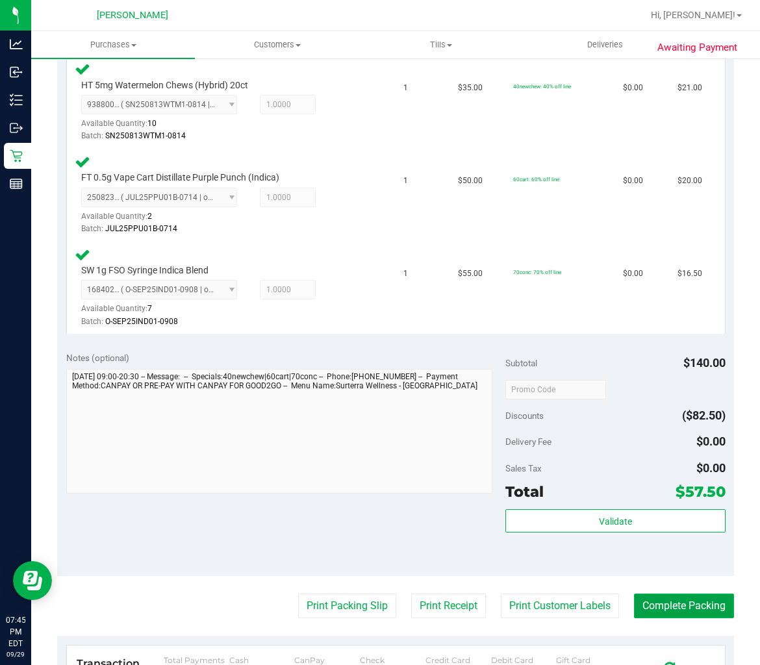
click at [670, 594] on button "Complete Packing" at bounding box center [684, 606] width 100 height 25
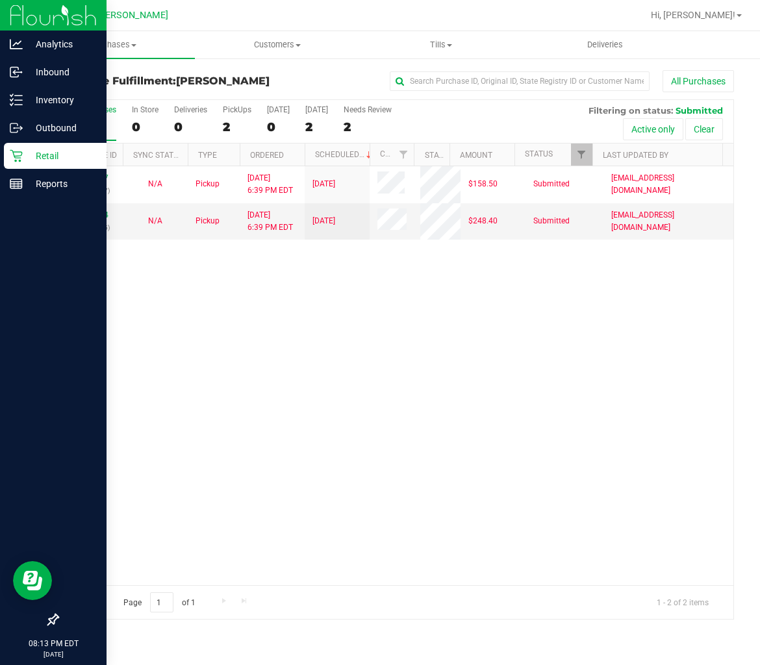
drag, startPoint x: 249, startPoint y: 294, endPoint x: 8, endPoint y: 329, distance: 242.9
click at [249, 294] on div "12027257 (329173247) N/A Pickup [DATE] 6:39 PM EDT 9/30/2025 $158.50 Submitted …" at bounding box center [396, 375] width 676 height 419
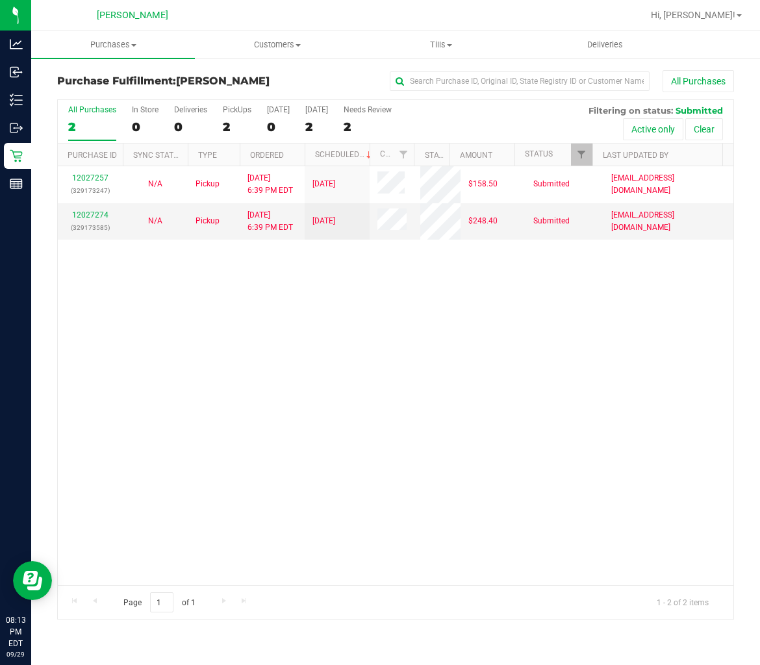
click at [166, 280] on div "12027257 (329173247) N/A Pickup [DATE] 6:39 PM EDT 9/30/2025 $158.50 Submitted …" at bounding box center [396, 375] width 676 height 419
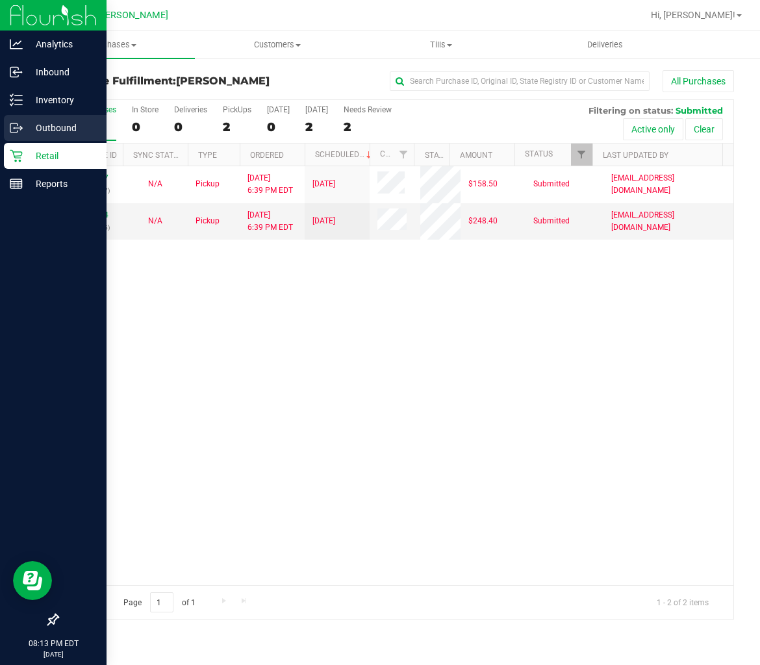
click at [42, 115] on div "Outbound" at bounding box center [55, 128] width 103 height 26
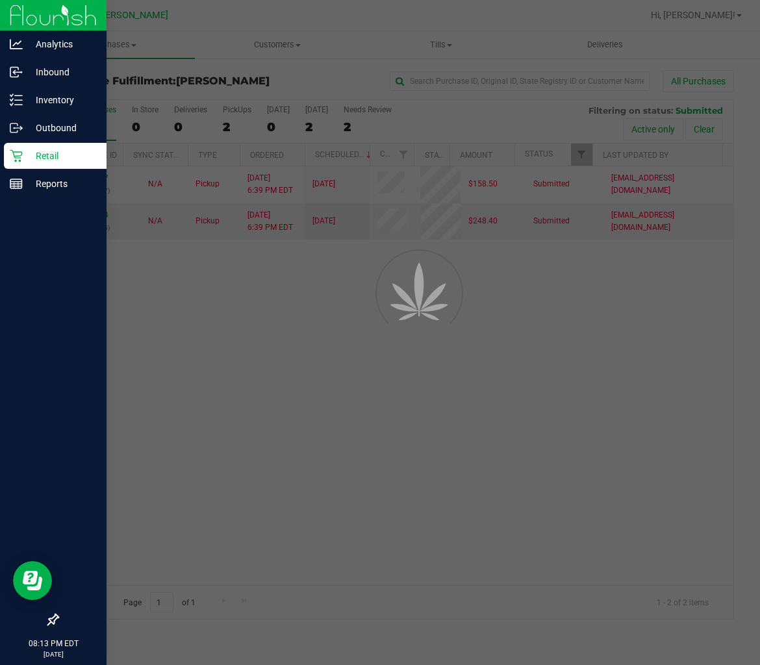
click at [41, 165] on div "Retail" at bounding box center [55, 156] width 103 height 26
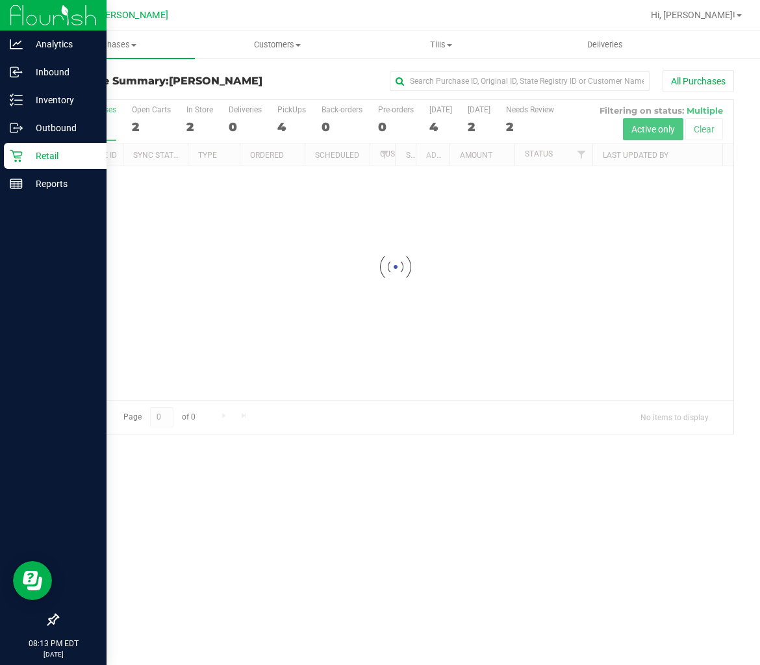
click at [36, 156] on p "Retail" at bounding box center [62, 156] width 78 height 16
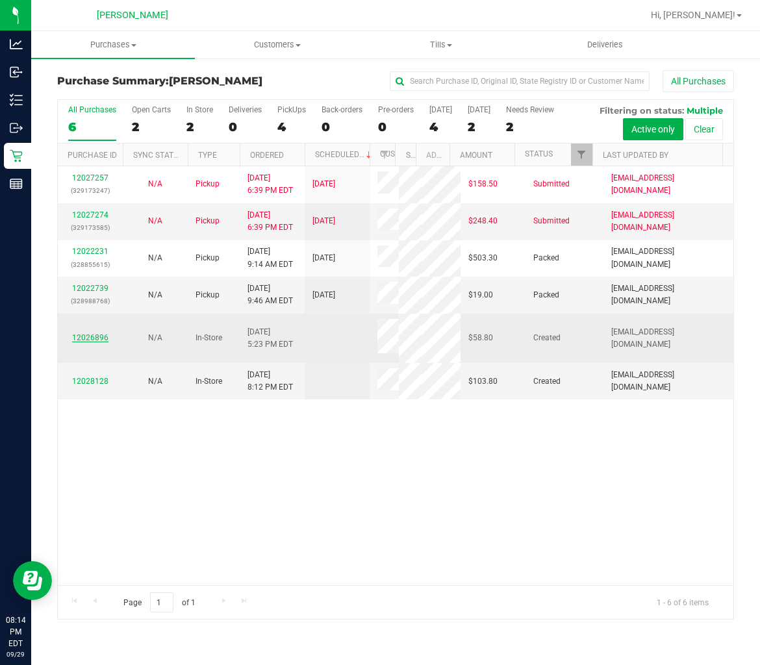
click at [93, 342] on link "12026896" at bounding box center [90, 337] width 36 height 9
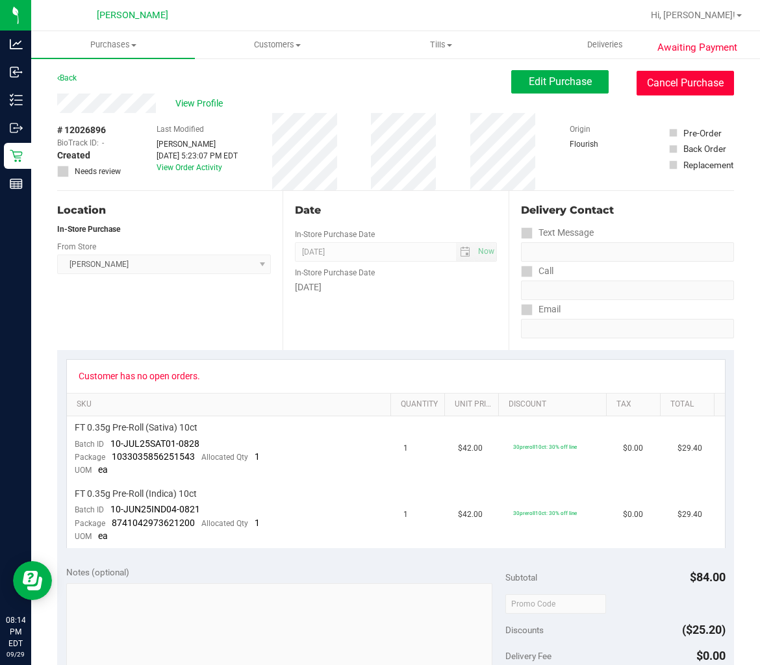
click at [640, 83] on button "Cancel Purchase" at bounding box center [685, 83] width 97 height 25
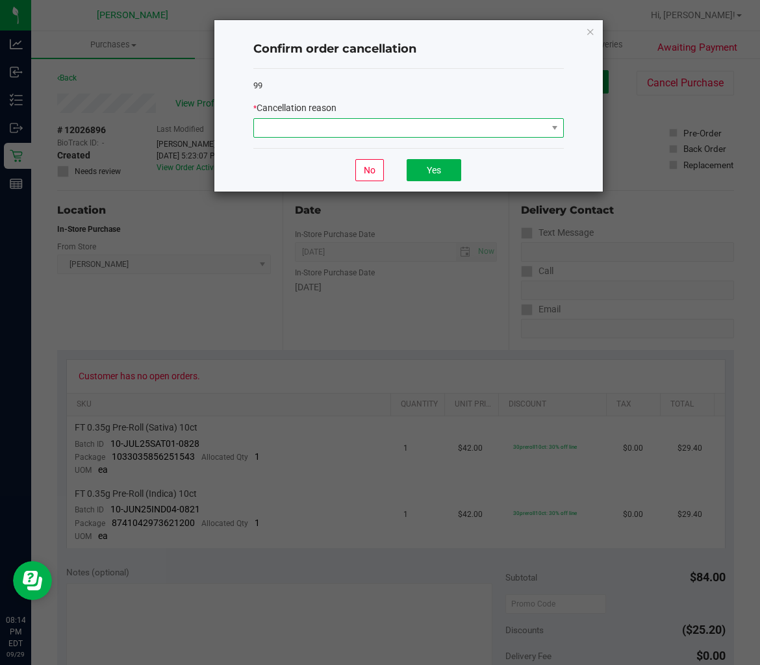
click at [426, 135] on span at bounding box center [400, 128] width 293 height 18
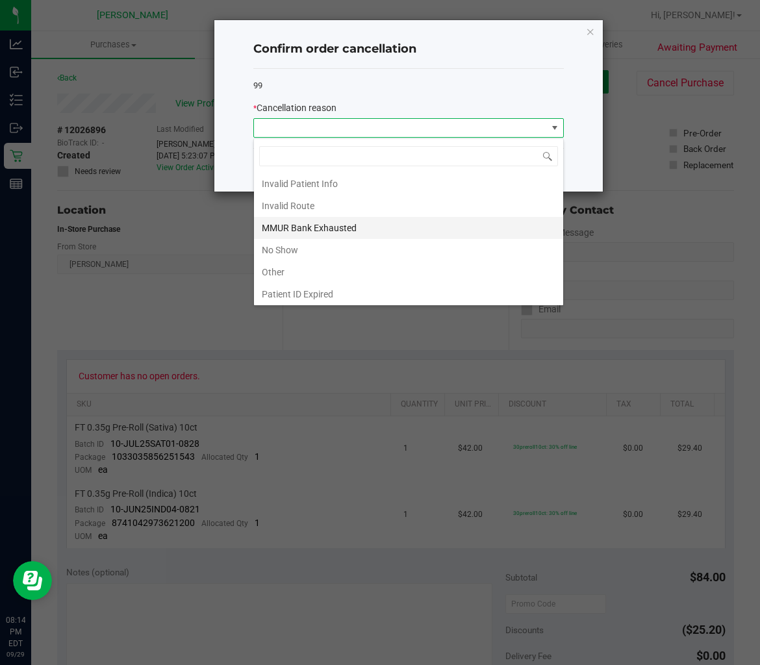
scroll to position [70, 0]
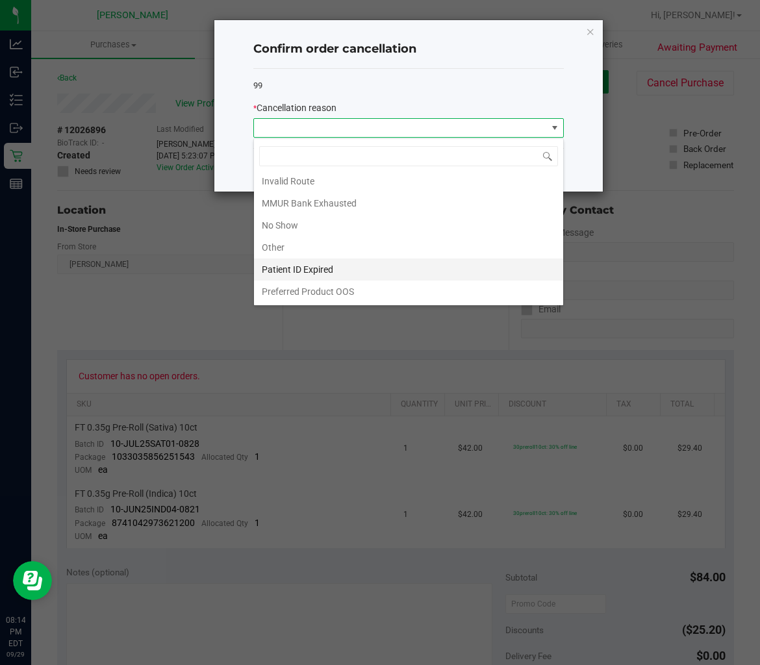
click at [362, 275] on li "Patient ID Expired" at bounding box center [408, 270] width 309 height 22
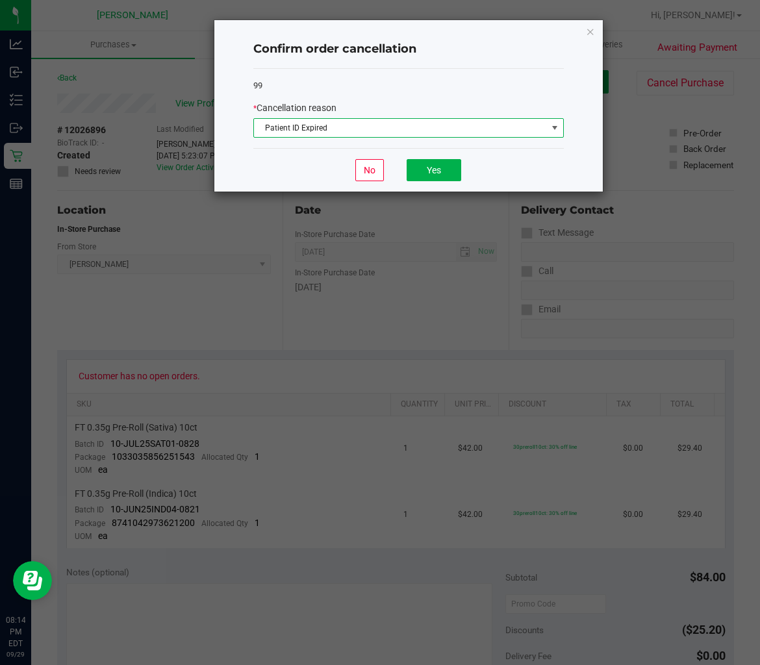
click at [400, 129] on span "Patient ID Expired" at bounding box center [400, 128] width 293 height 18
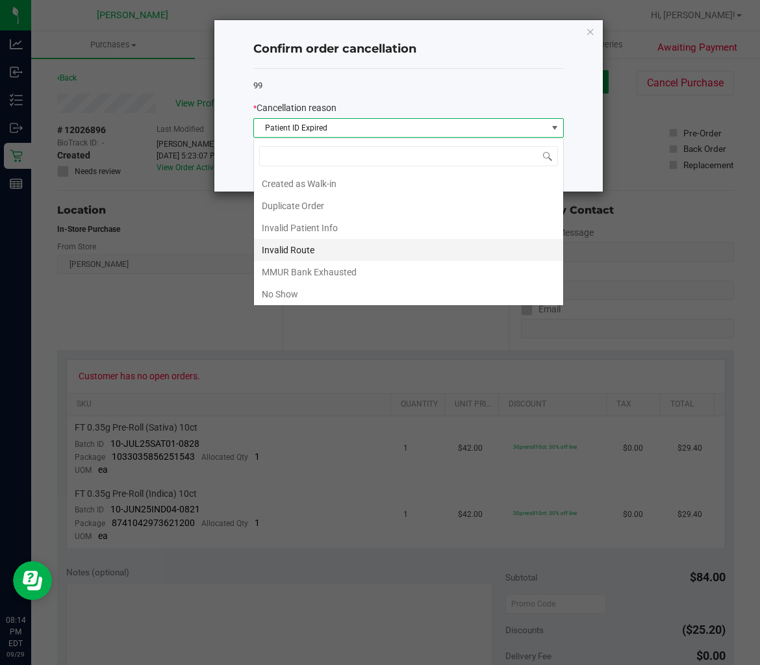
scroll to position [47, 0]
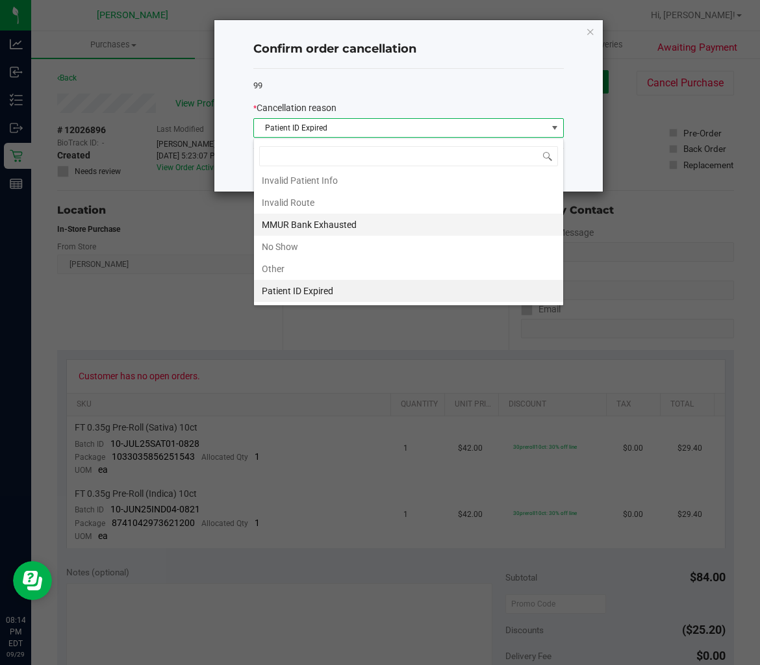
click at [361, 228] on li "MMUR Bank Exhausted" at bounding box center [408, 225] width 309 height 22
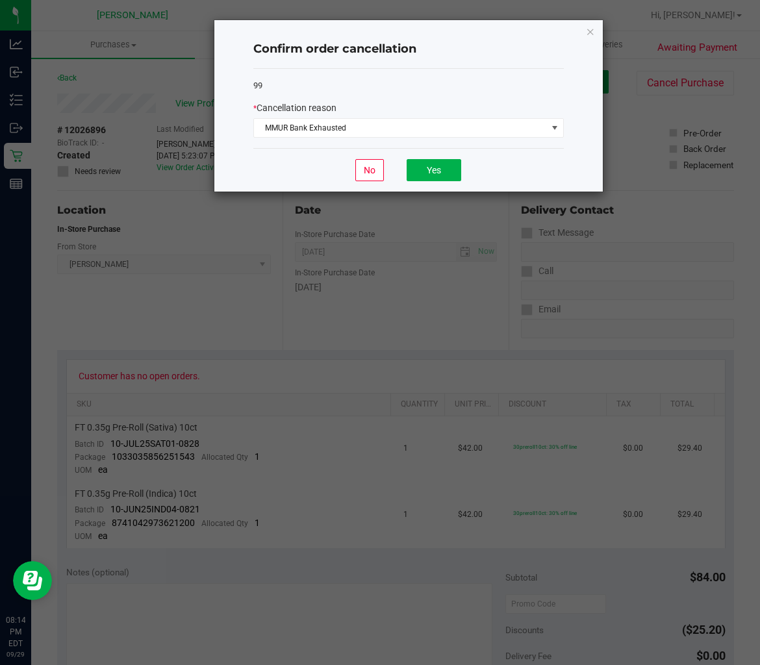
click at [422, 158] on div "No Yes" at bounding box center [408, 170] width 311 height 44
click at [421, 169] on button "Yes" at bounding box center [434, 170] width 55 height 22
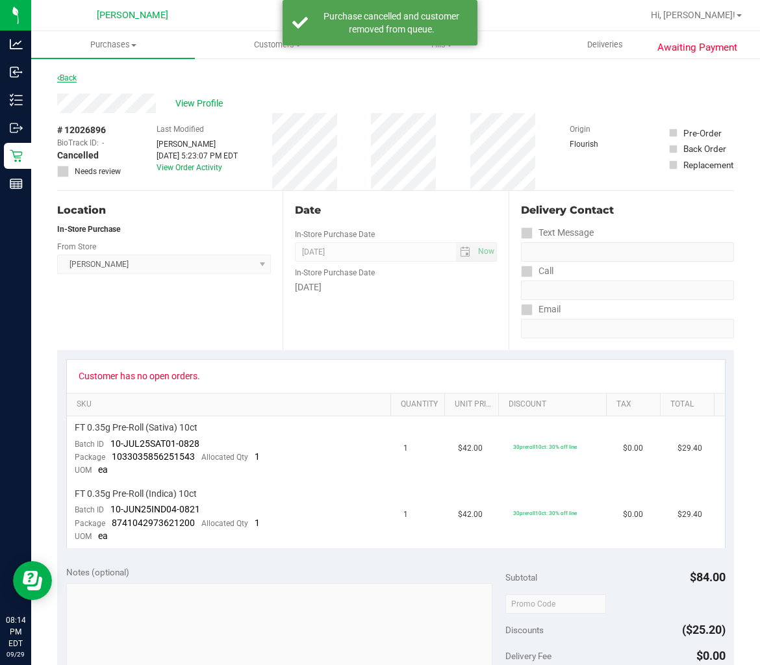
click at [65, 76] on link "Back" at bounding box center [66, 77] width 19 height 9
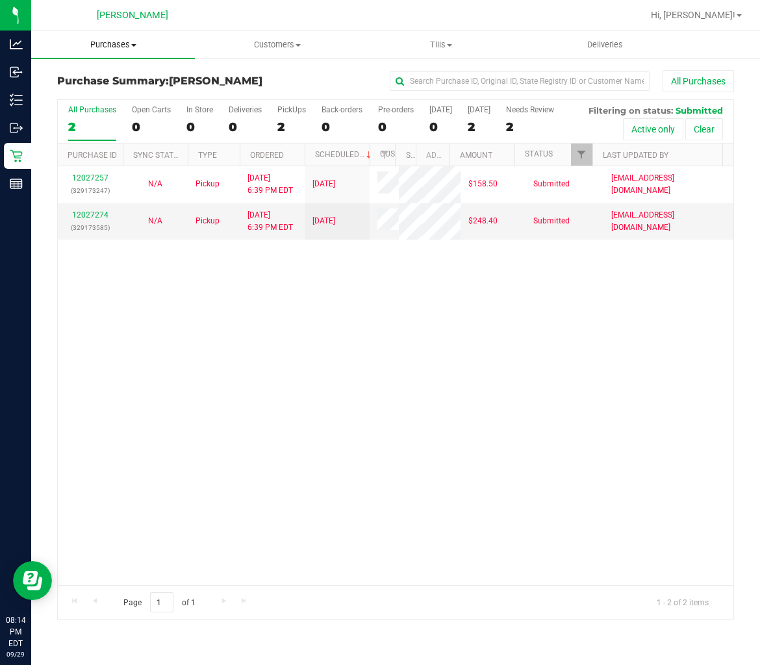
click at [105, 40] on span "Purchases" at bounding box center [113, 45] width 164 height 12
click at [92, 82] on span "Summary of purchases" at bounding box center [97, 78] width 133 height 11
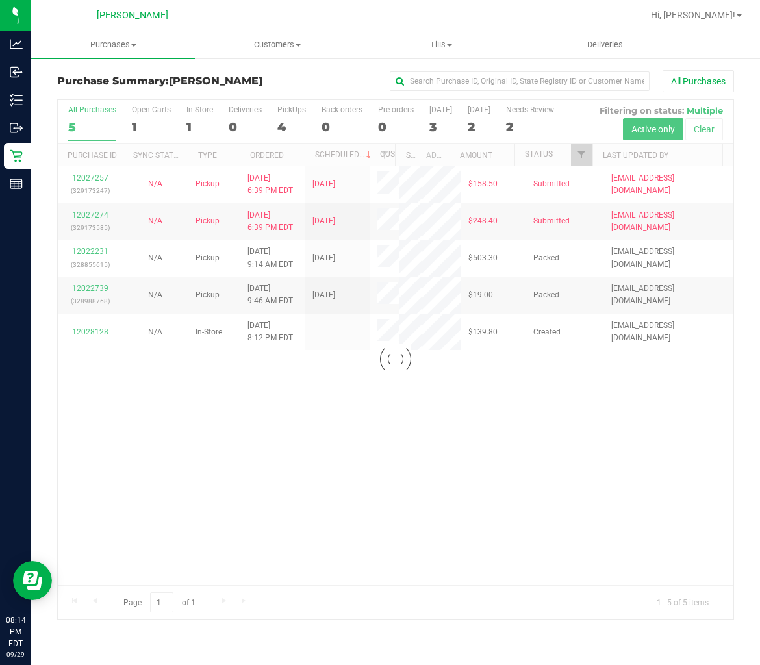
click at [277, 126] on div at bounding box center [396, 359] width 676 height 519
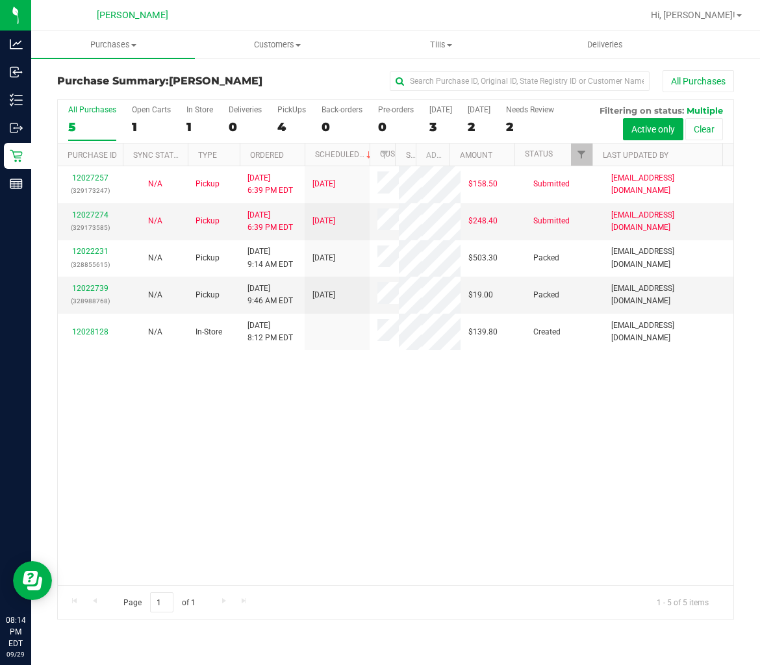
click at [274, 125] on div "All Purchases 5 Open Carts 1 In Store 1 Deliveries 0 PickUps 4 Back-orders 0 Pr…" at bounding box center [396, 122] width 676 height 44
click at [277, 126] on div "4" at bounding box center [291, 127] width 29 height 15
click at [0, 0] on input "PickUps 4" at bounding box center [0, 0] width 0 height 0
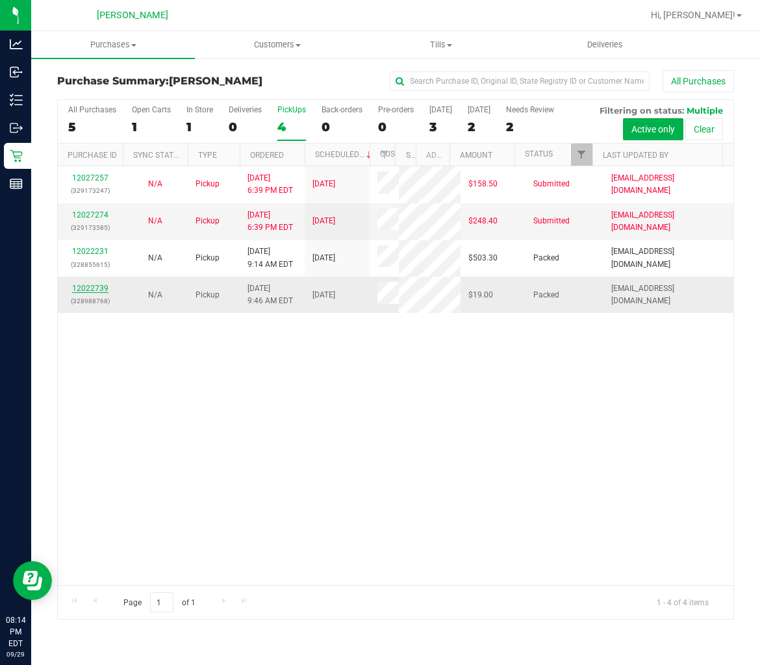
click at [99, 293] on link "12022739" at bounding box center [90, 288] width 36 height 9
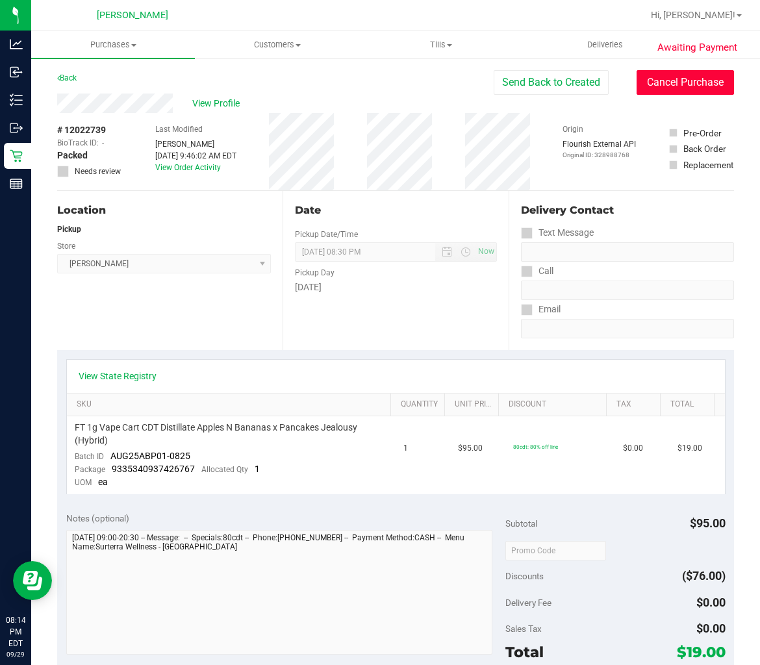
click at [661, 92] on button "Cancel Purchase" at bounding box center [685, 82] width 97 height 25
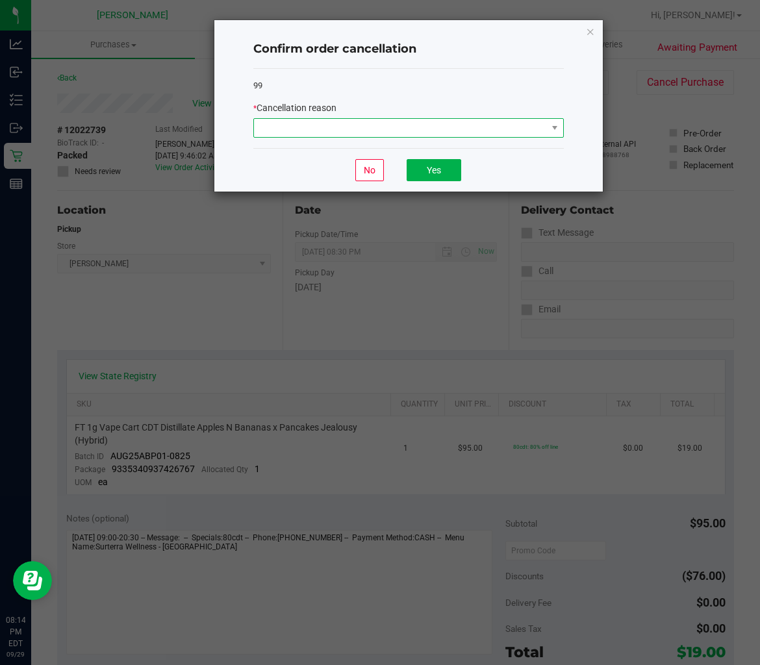
click at [466, 131] on span at bounding box center [400, 128] width 293 height 18
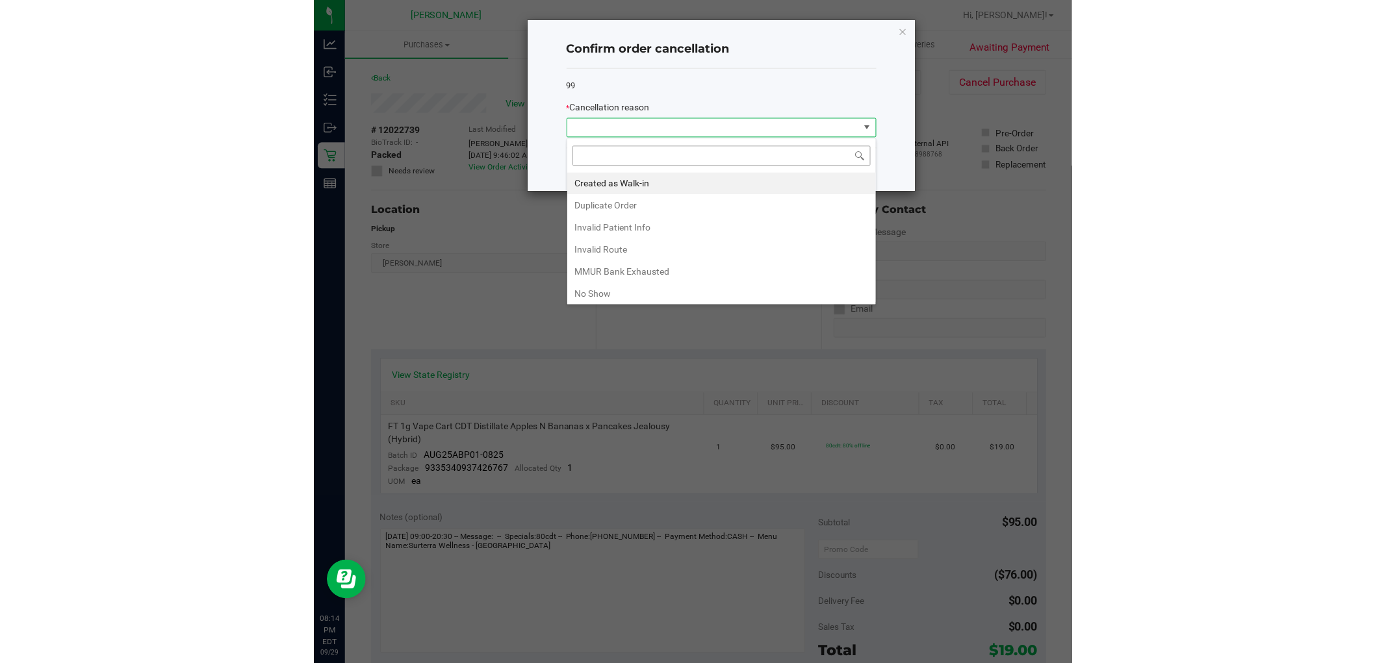
scroll to position [19, 310]
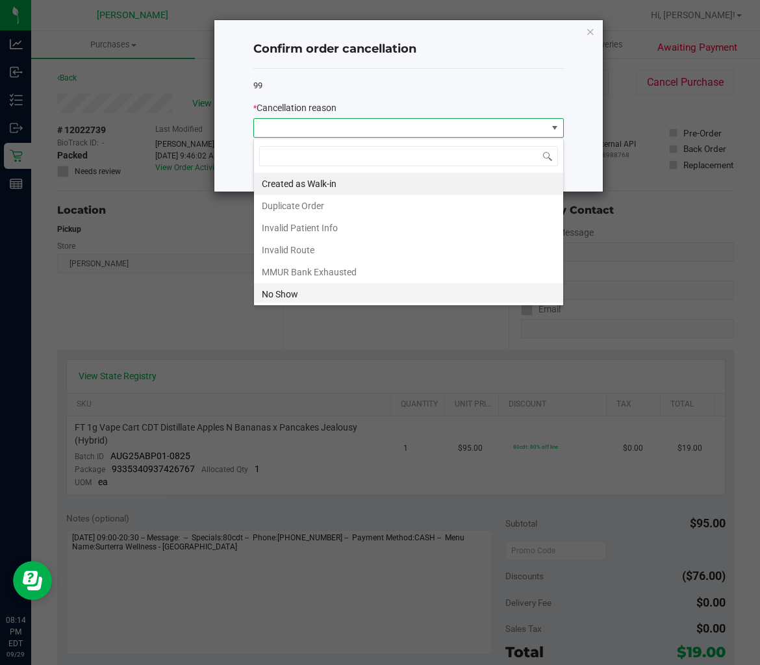
click at [312, 292] on li "No Show" at bounding box center [408, 294] width 309 height 22
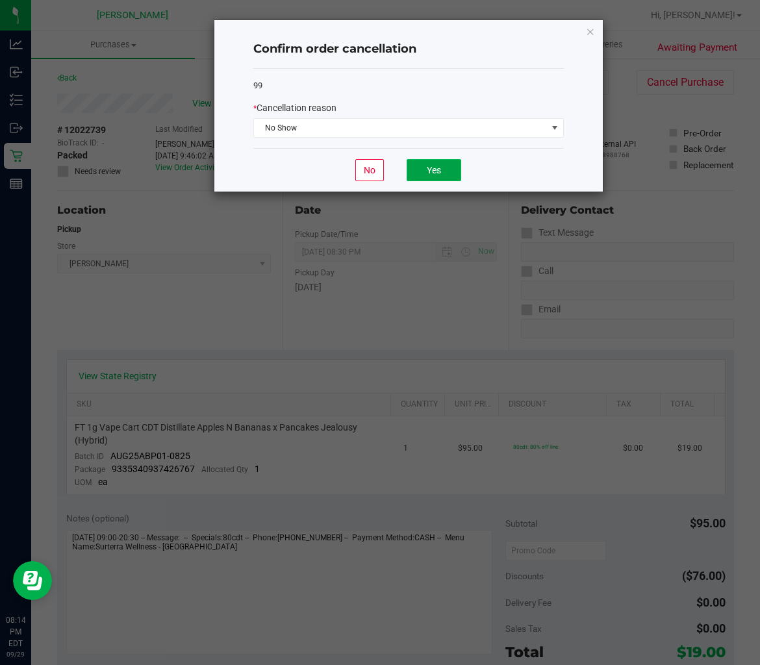
click at [453, 171] on button "Yes" at bounding box center [434, 170] width 55 height 22
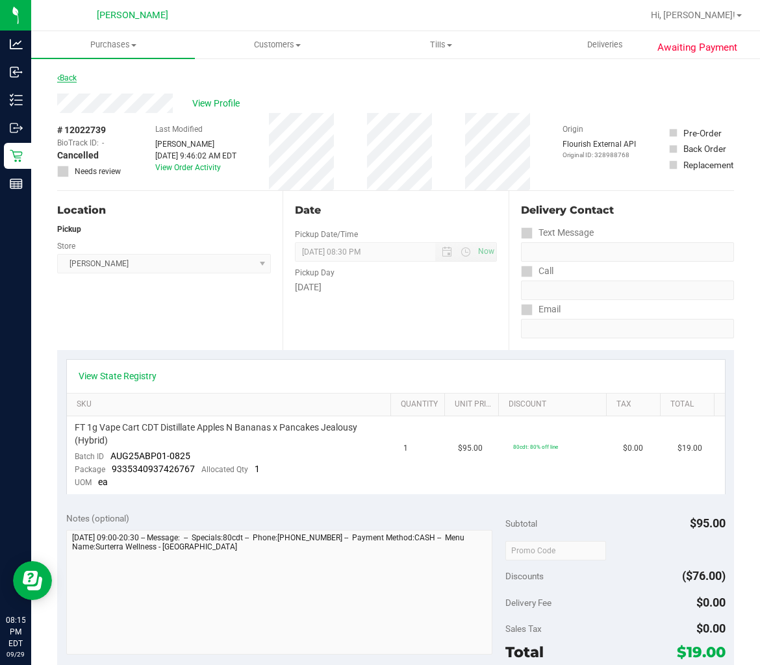
click at [69, 78] on link "Back" at bounding box center [66, 77] width 19 height 9
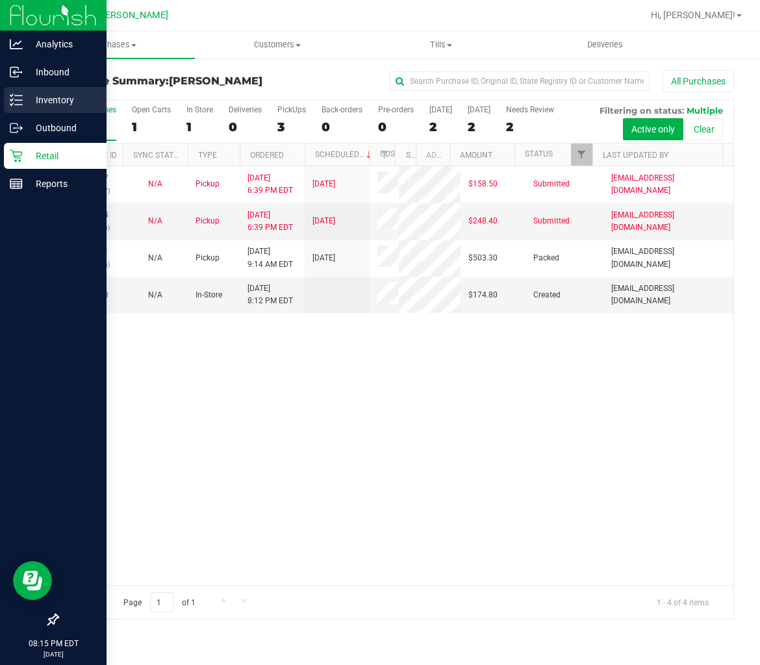
click at [60, 94] on p "Inventory" at bounding box center [62, 100] width 78 height 16
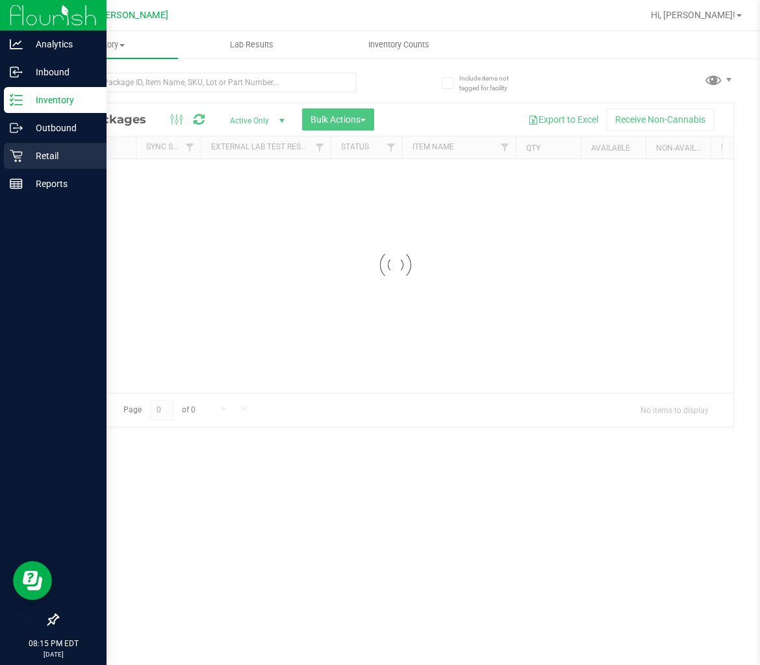
click at [56, 154] on p "Retail" at bounding box center [62, 156] width 78 height 16
